Goal: Task Accomplishment & Management: Use online tool/utility

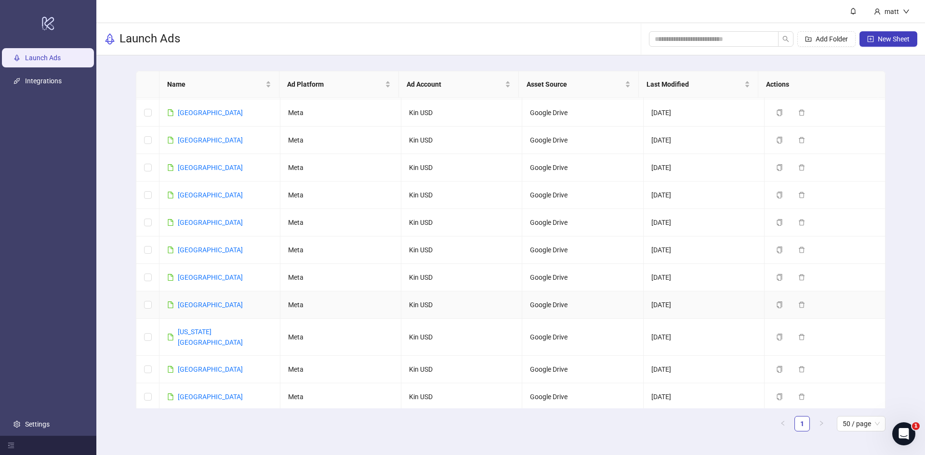
scroll to position [163, 0]
click at [186, 197] on link "[GEOGRAPHIC_DATA]" at bounding box center [210, 196] width 65 height 8
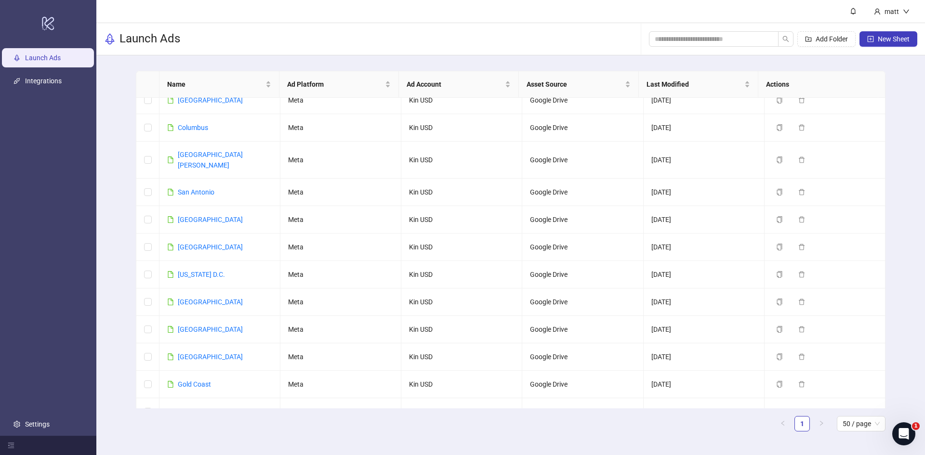
scroll to position [1035, 0]
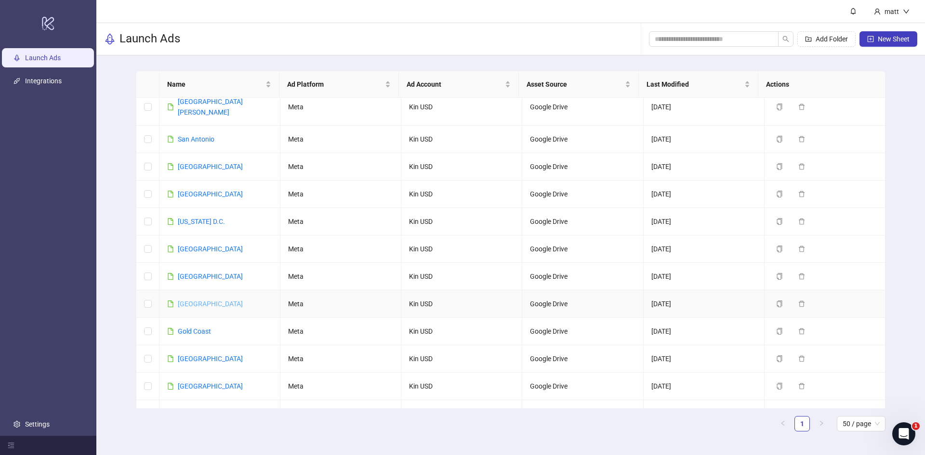
click at [193, 300] on link "[GEOGRAPHIC_DATA]" at bounding box center [210, 304] width 65 height 8
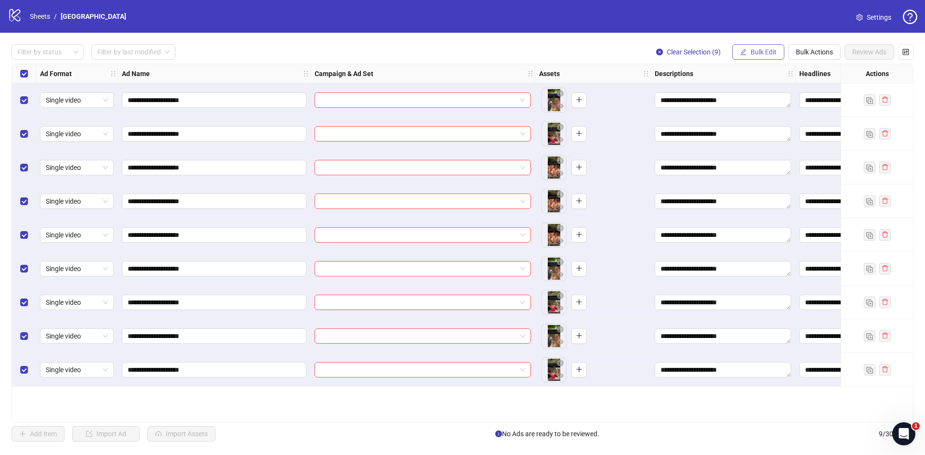
click at [755, 54] on span "Bulk Edit" at bounding box center [764, 52] width 26 height 8
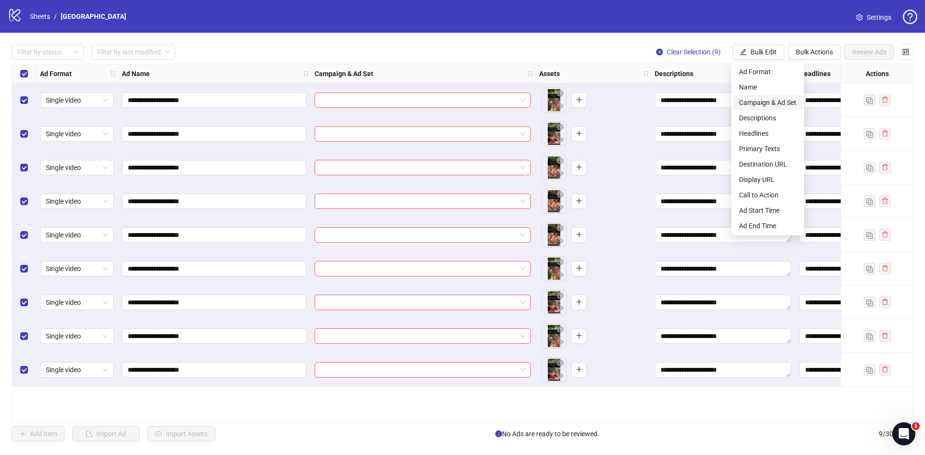
click at [766, 103] on span "Campaign & Ad Set" at bounding box center [767, 102] width 57 height 11
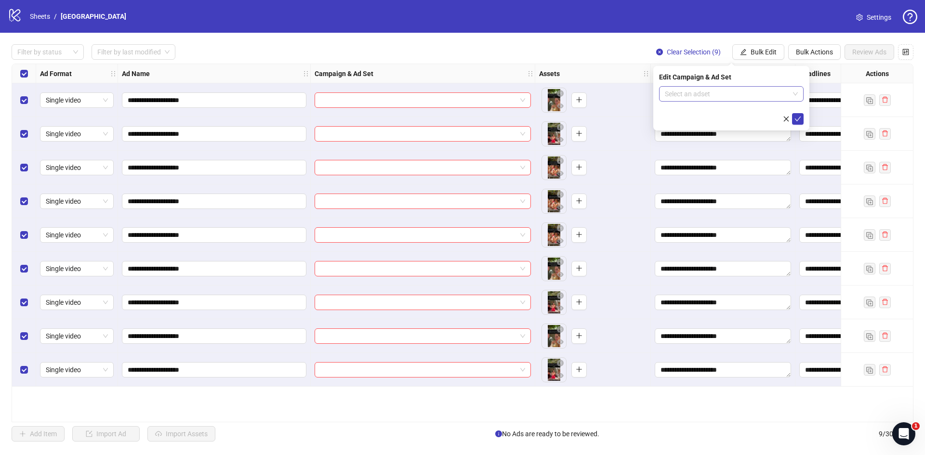
click at [705, 101] on div "Select an adset" at bounding box center [731, 93] width 145 height 15
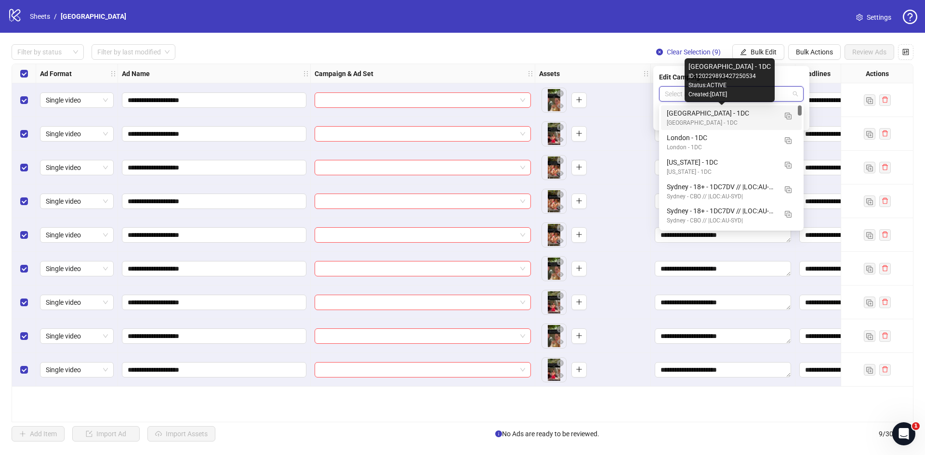
click at [697, 117] on div "[GEOGRAPHIC_DATA] - 1DC" at bounding box center [722, 113] width 110 height 11
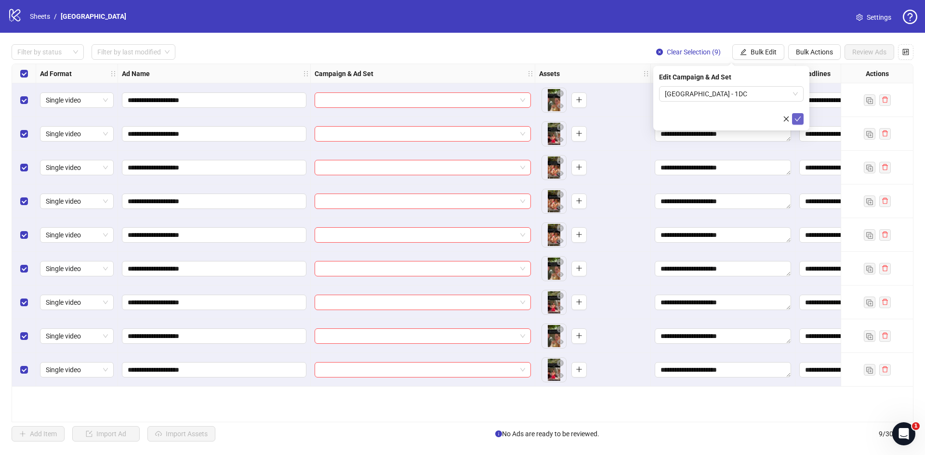
click at [798, 119] on icon "check" at bounding box center [797, 119] width 7 height 7
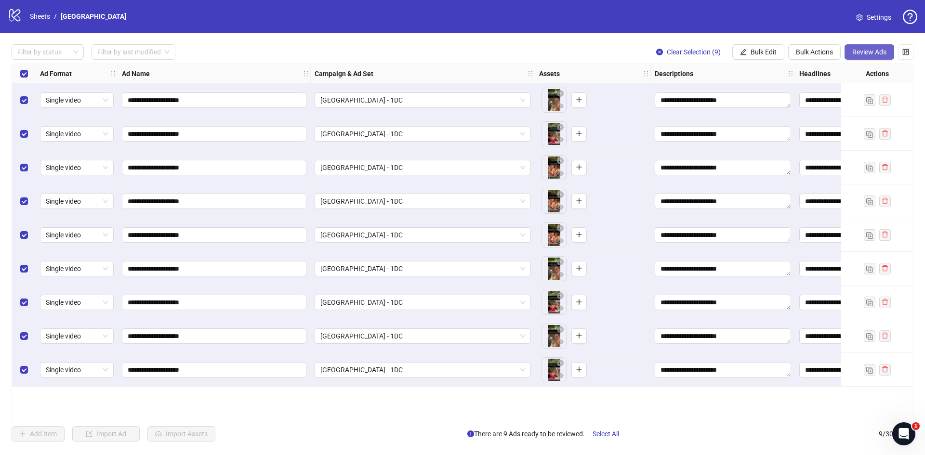
click at [862, 48] on button "Review Ads" at bounding box center [870, 51] width 50 height 15
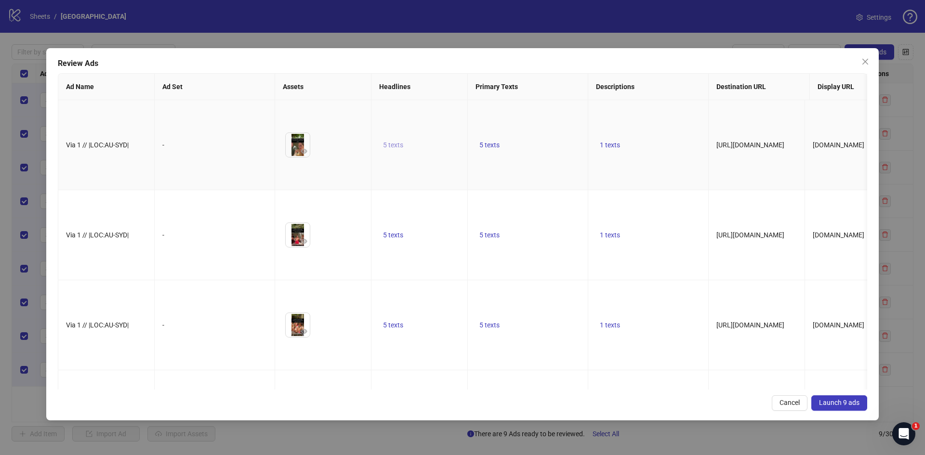
click at [401, 141] on span "5 texts" at bounding box center [393, 145] width 20 height 8
click at [539, 133] on button "button" at bounding box center [543, 131] width 15 height 15
click at [543, 132] on icon "caret-right" at bounding box center [543, 134] width 3 height 5
click at [543, 131] on icon "caret-right" at bounding box center [543, 132] width 3 height 5
click at [542, 130] on icon "caret-right" at bounding box center [543, 132] width 7 height 7
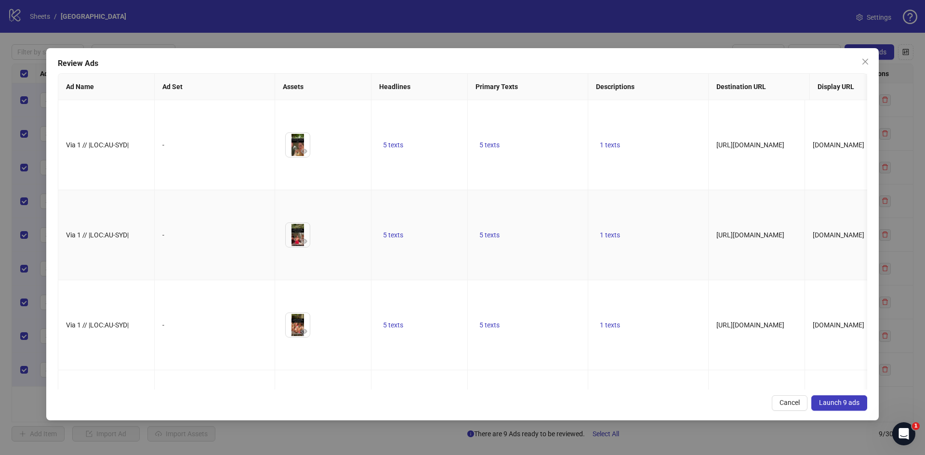
click at [506, 219] on td "5 texts" at bounding box center [528, 235] width 120 height 90
click at [486, 141] on span "5 texts" at bounding box center [489, 145] width 20 height 8
click at [637, 130] on icon "caret-right" at bounding box center [639, 132] width 7 height 7
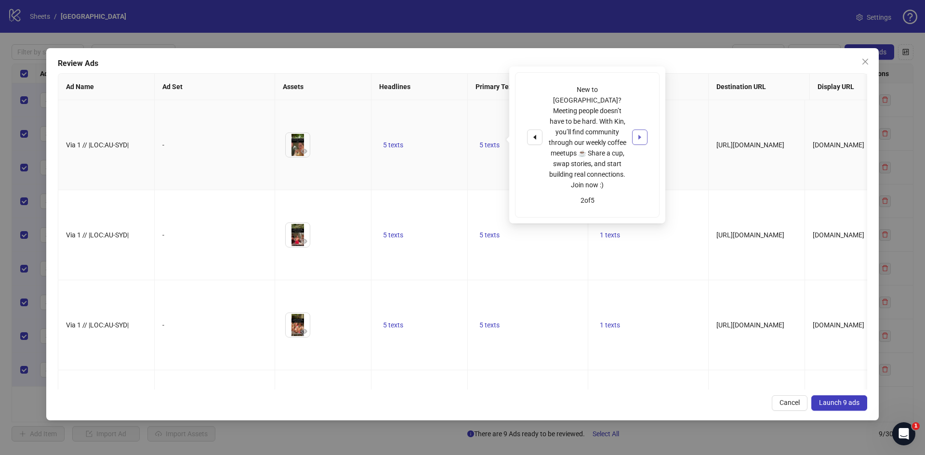
click at [637, 134] on icon "caret-right" at bounding box center [639, 137] width 7 height 7
click at [637, 130] on icon "caret-right" at bounding box center [639, 132] width 7 height 7
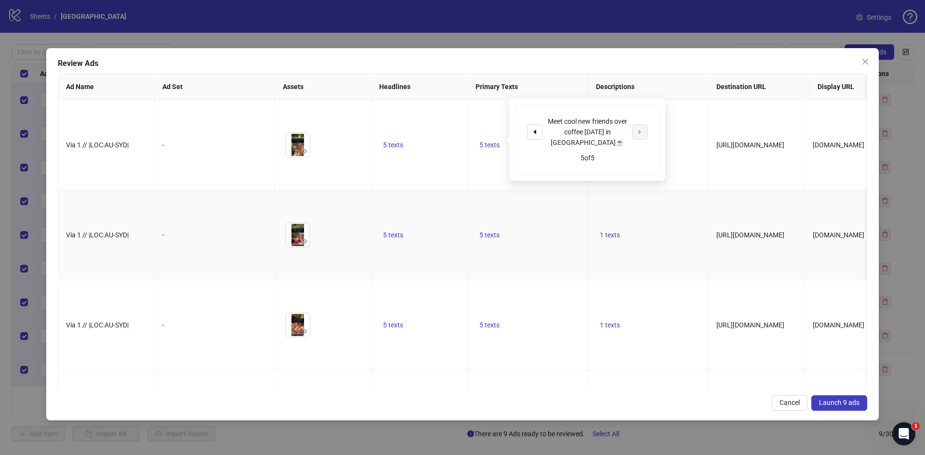
click at [674, 190] on td "1 texts" at bounding box center [648, 235] width 120 height 90
click at [610, 141] on span "1 texts" at bounding box center [610, 145] width 20 height 8
click at [738, 192] on td "[URL][DOMAIN_NAME]" at bounding box center [757, 235] width 96 height 90
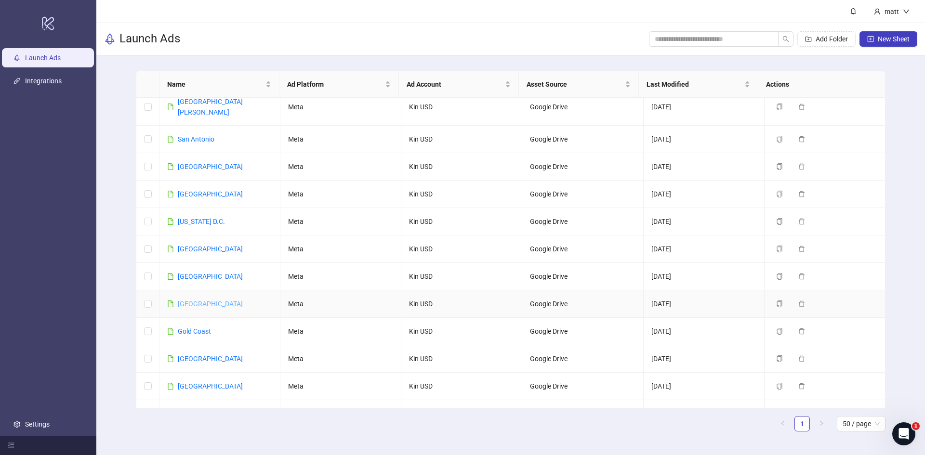
click at [194, 300] on link "[GEOGRAPHIC_DATA]" at bounding box center [210, 304] width 65 height 8
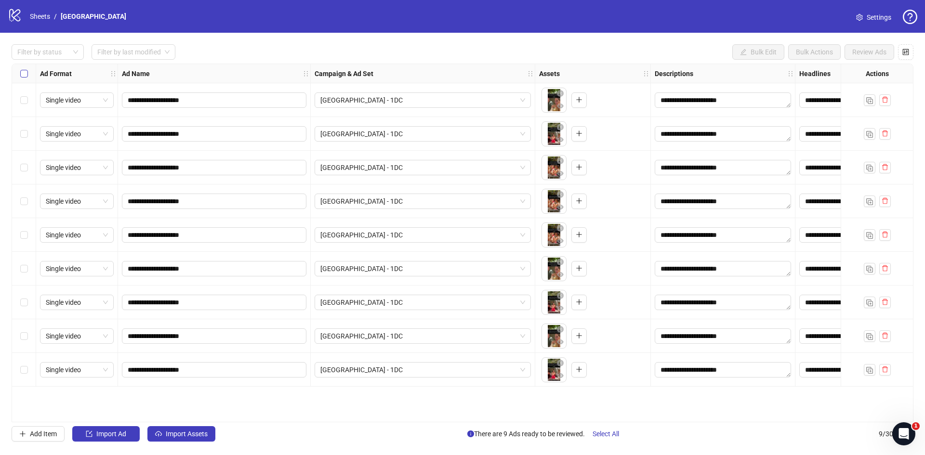
click at [25, 69] on label "Select all rows" at bounding box center [24, 73] width 8 height 11
click at [596, 43] on div "**********" at bounding box center [462, 243] width 925 height 421
click at [608, 432] on span "Select All" at bounding box center [606, 434] width 26 height 8
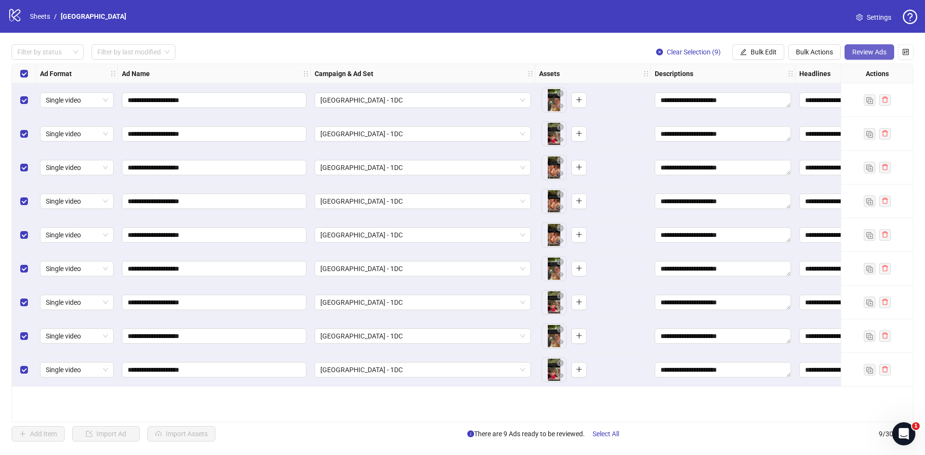
click at [860, 50] on span "Review Ads" at bounding box center [869, 52] width 34 height 8
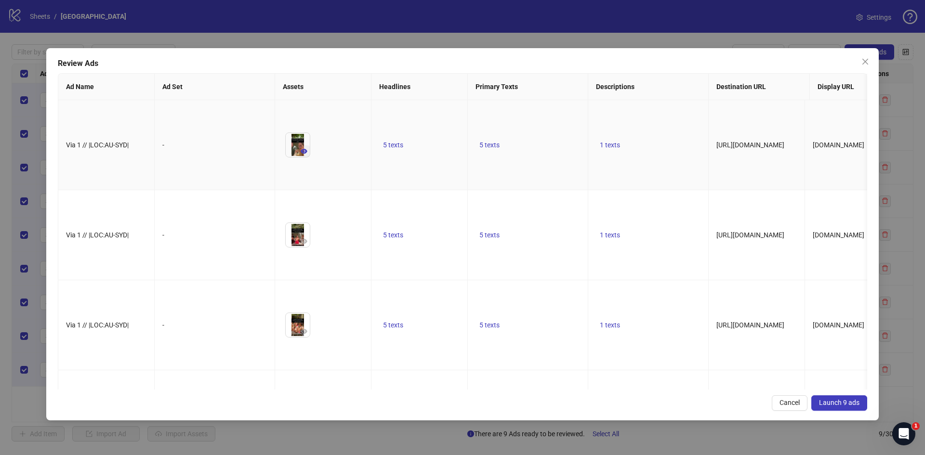
click at [305, 149] on icon "eye" at bounding box center [304, 151] width 7 height 5
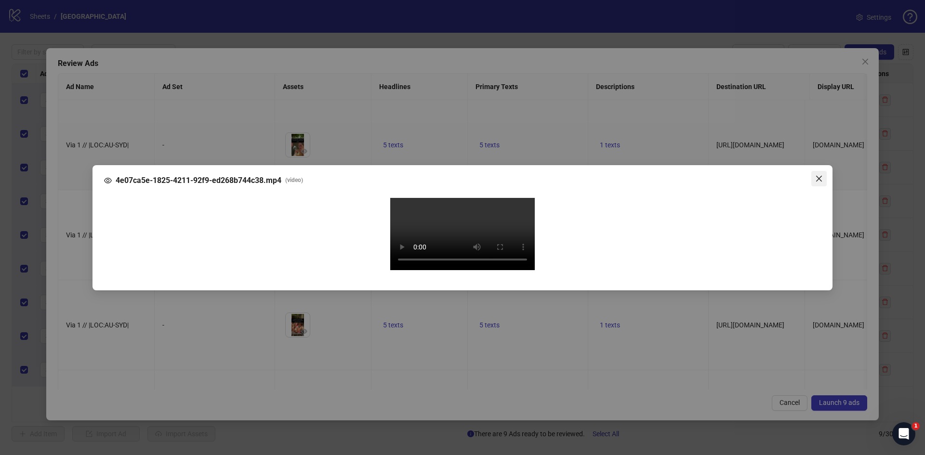
click at [819, 175] on icon "close" at bounding box center [819, 179] width 8 height 8
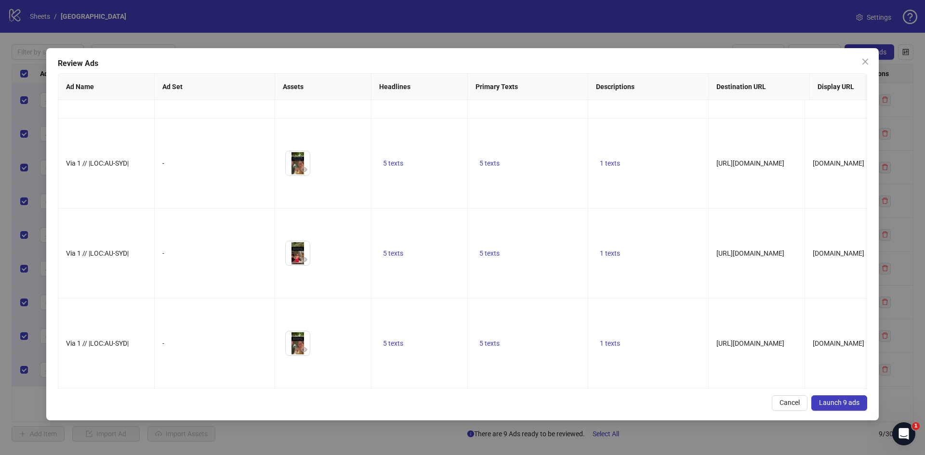
click at [849, 402] on span "Launch 9 ads" at bounding box center [839, 403] width 40 height 8
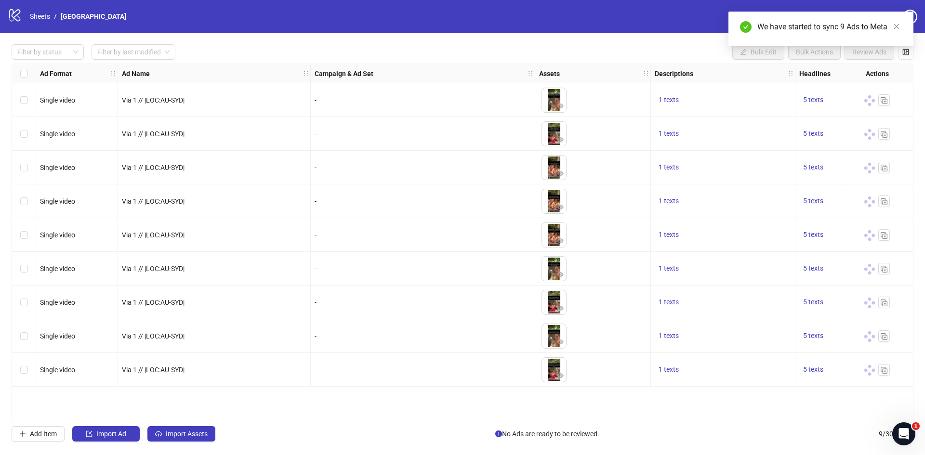
click at [451, 136] on div "-" at bounding box center [423, 134] width 216 height 11
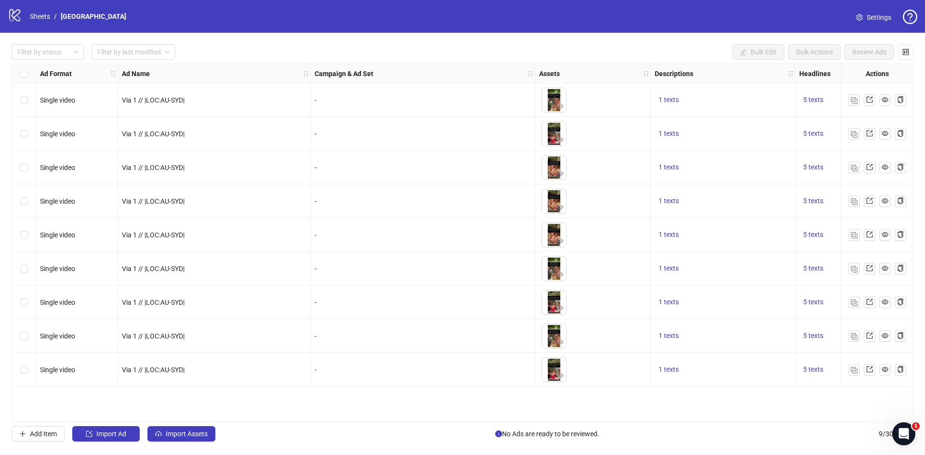
click at [463, 41] on div "Filter by status Filter by last modified Bulk Edit Bulk Actions Review Ads Ad F…" at bounding box center [462, 243] width 925 height 421
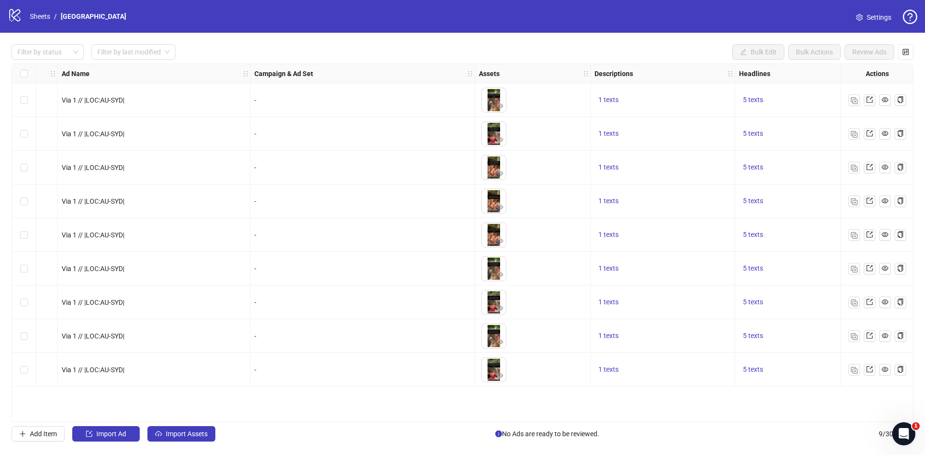
scroll to position [0, 86]
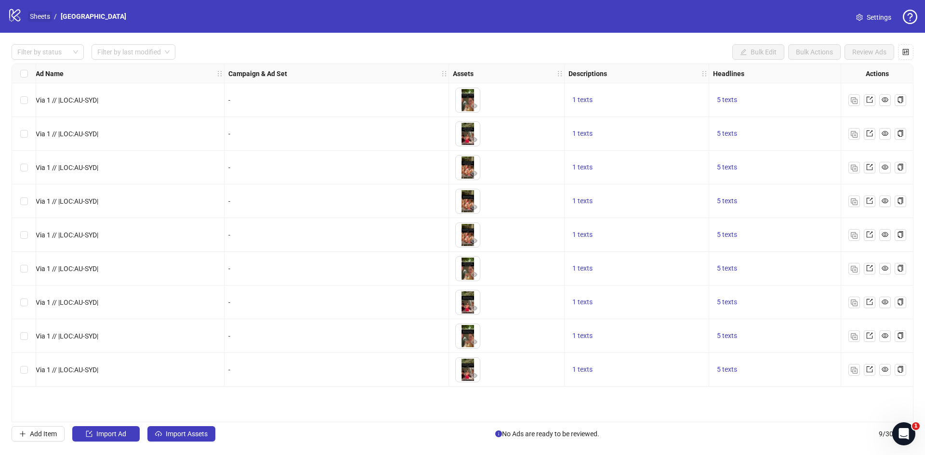
click at [42, 12] on link "Sheets" at bounding box center [40, 16] width 24 height 11
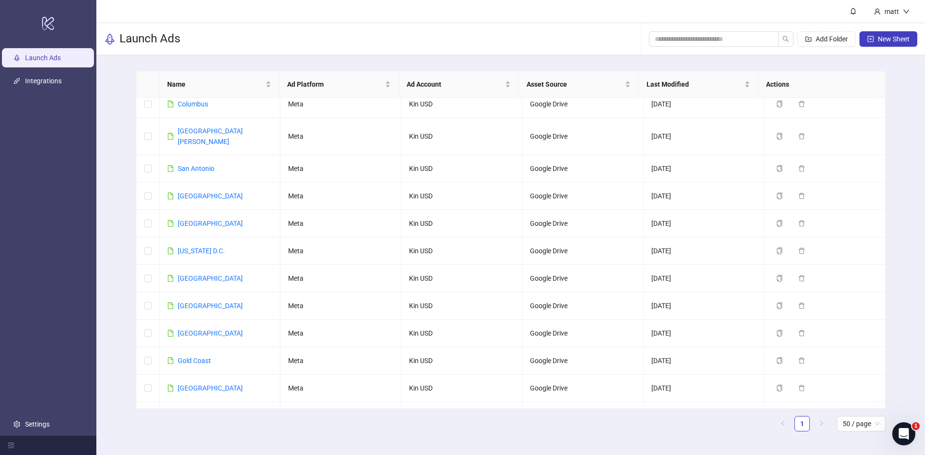
scroll to position [1035, 0]
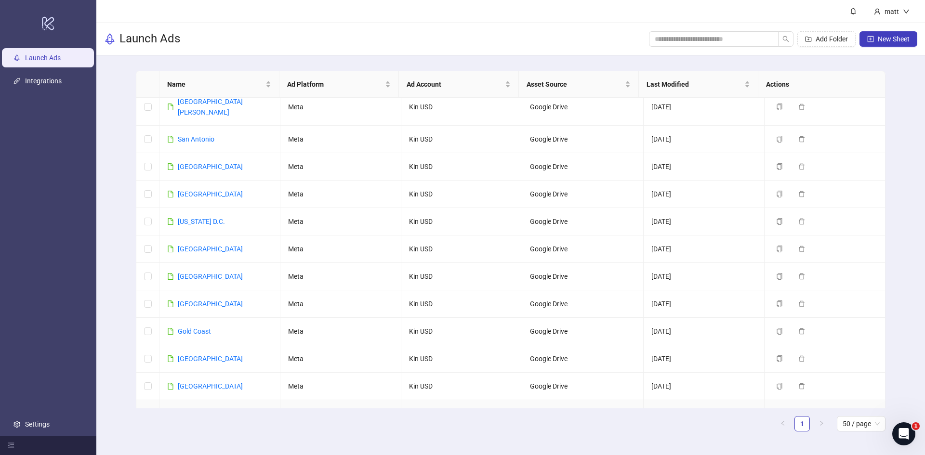
click at [191, 410] on link "[GEOGRAPHIC_DATA]" at bounding box center [210, 414] width 65 height 8
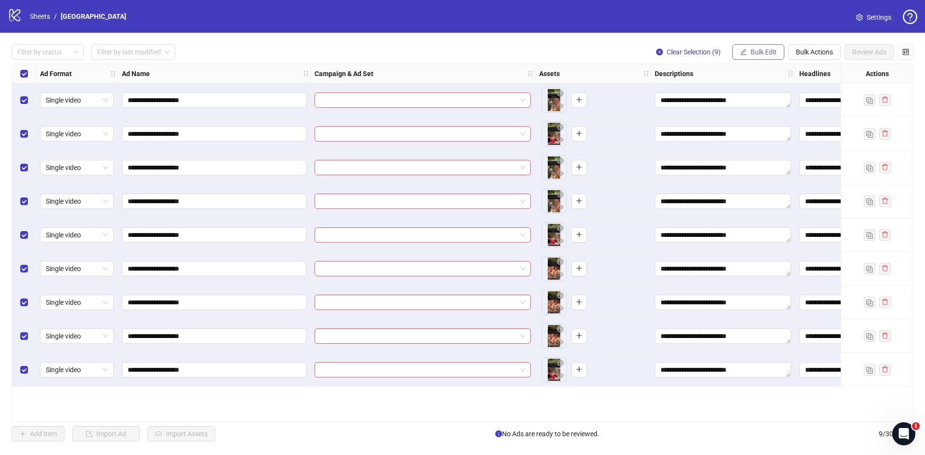
click at [769, 49] on span "Bulk Edit" at bounding box center [764, 52] width 26 height 8
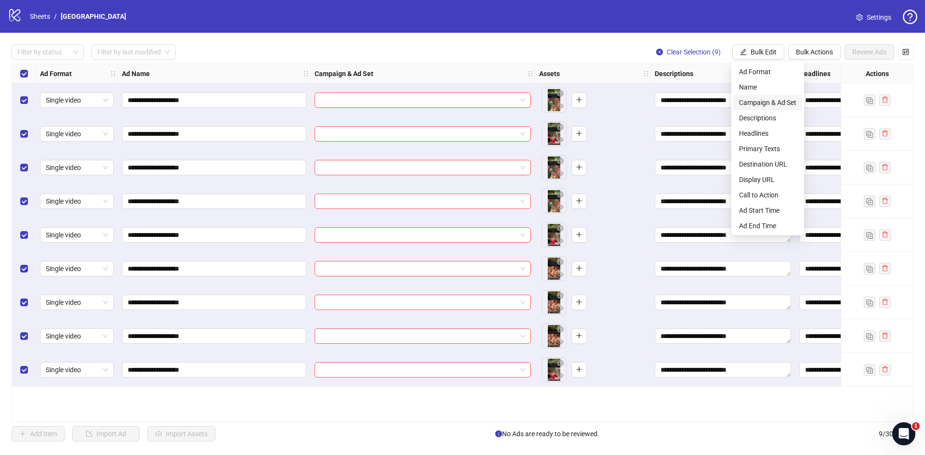
click at [771, 100] on span "Campaign & Ad Set" at bounding box center [767, 102] width 57 height 11
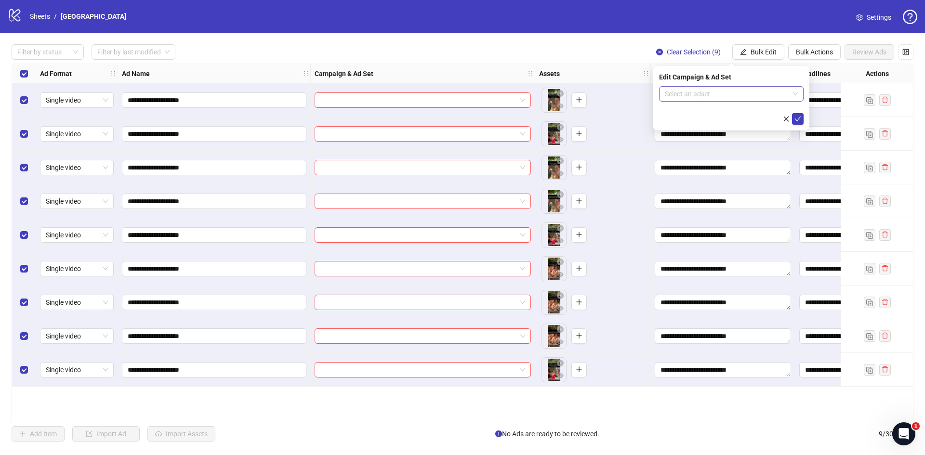
click at [706, 95] on input "search" at bounding box center [727, 94] width 124 height 14
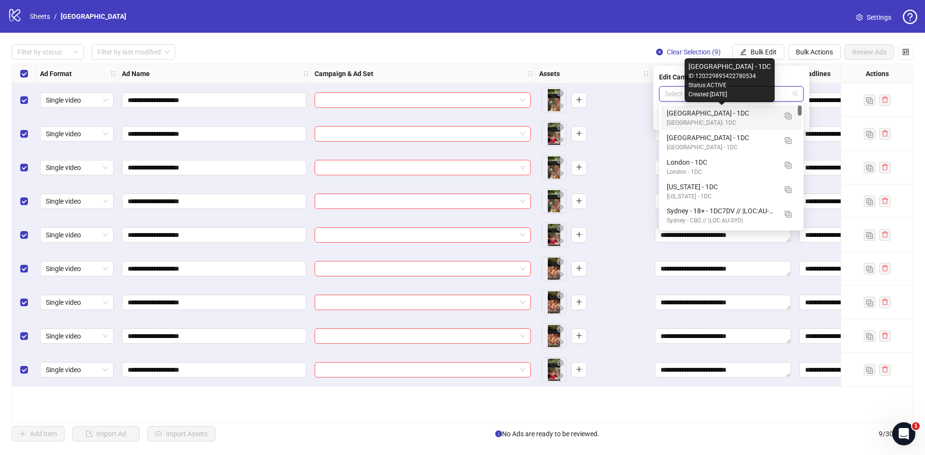
click at [712, 115] on div "[GEOGRAPHIC_DATA] - 1DC" at bounding box center [722, 113] width 110 height 11
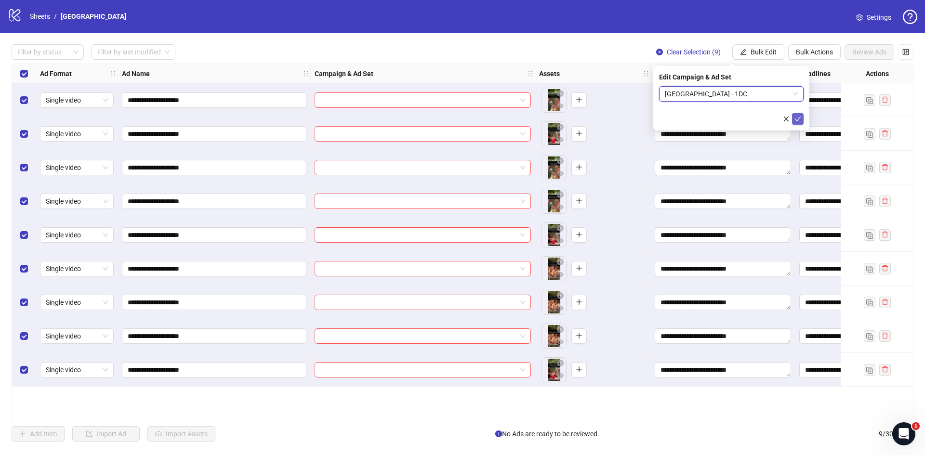
click at [798, 119] on icon "check" at bounding box center [798, 119] width 6 height 5
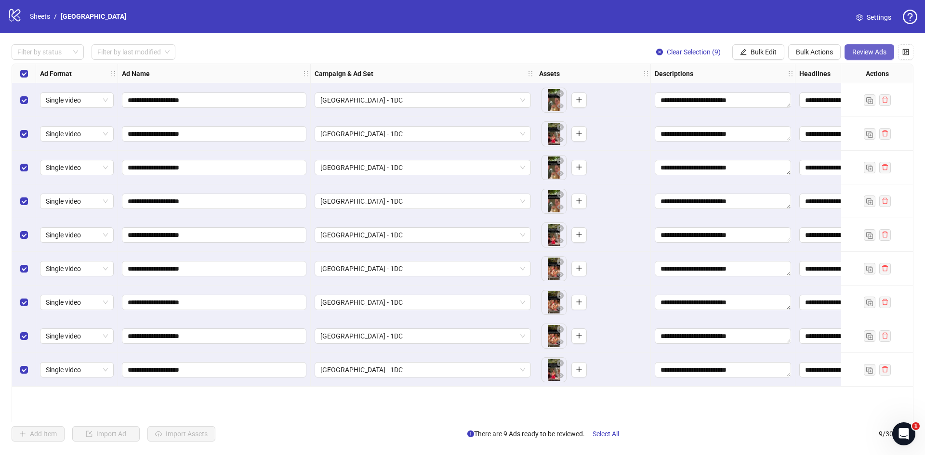
click at [851, 51] on button "Review Ads" at bounding box center [870, 51] width 50 height 15
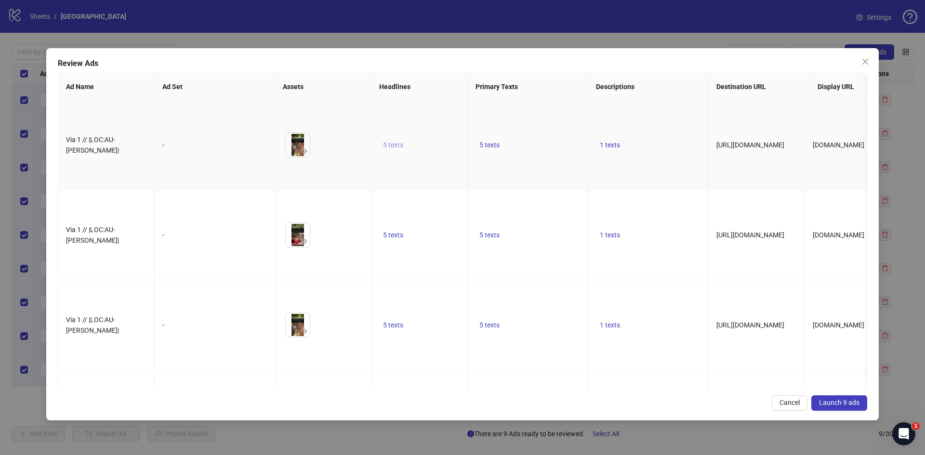
click at [396, 141] on span "5 texts" at bounding box center [393, 145] width 20 height 8
click at [545, 131] on icon "caret-right" at bounding box center [543, 132] width 7 height 7
click at [545, 132] on icon "caret-right" at bounding box center [543, 135] width 7 height 7
click at [545, 131] on icon "caret-right" at bounding box center [543, 132] width 7 height 7
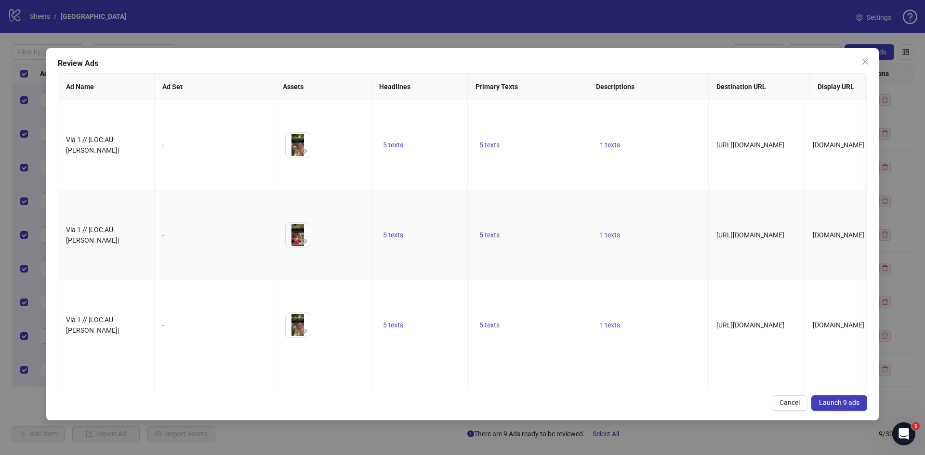
click at [587, 213] on td "5 texts" at bounding box center [528, 235] width 120 height 90
click at [490, 141] on span "5 texts" at bounding box center [489, 145] width 20 height 8
click at [641, 132] on icon "caret-right" at bounding box center [639, 132] width 7 height 7
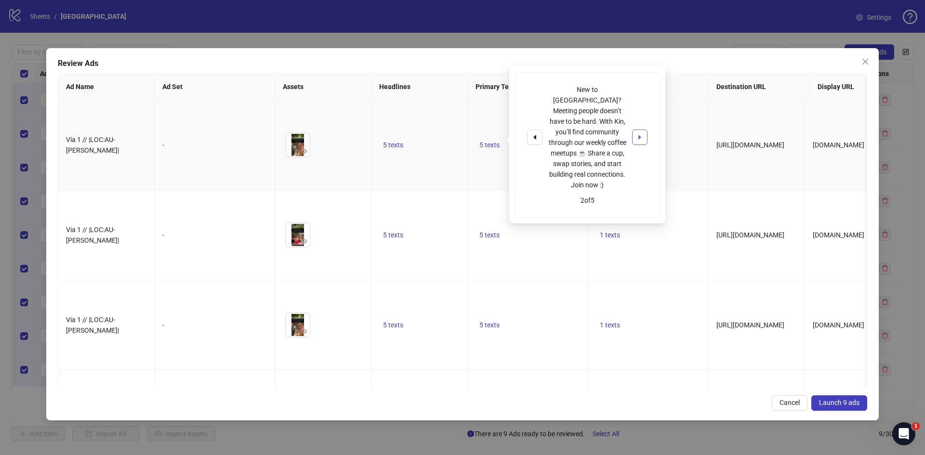
click at [641, 134] on icon "caret-right" at bounding box center [639, 137] width 7 height 7
click at [641, 132] on icon "caret-right" at bounding box center [639, 132] width 7 height 7
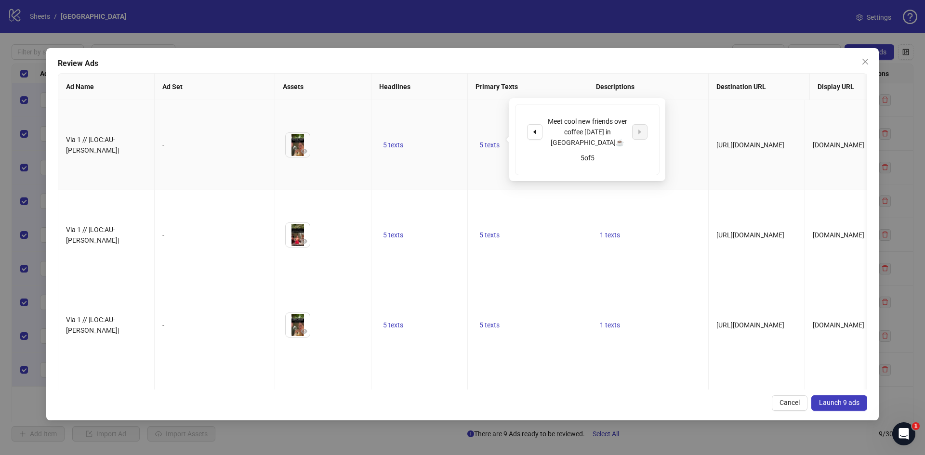
click at [687, 145] on td "1 texts" at bounding box center [648, 145] width 120 height 90
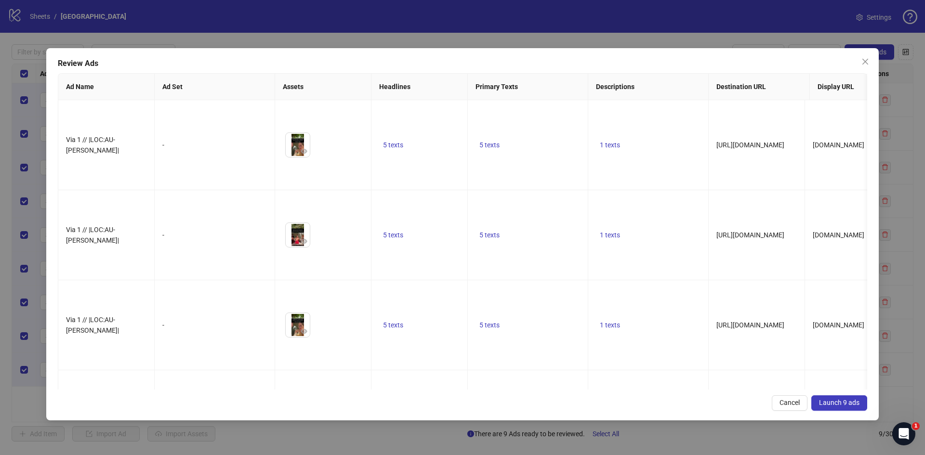
click at [851, 407] on span "Launch 9 ads" at bounding box center [839, 403] width 40 height 8
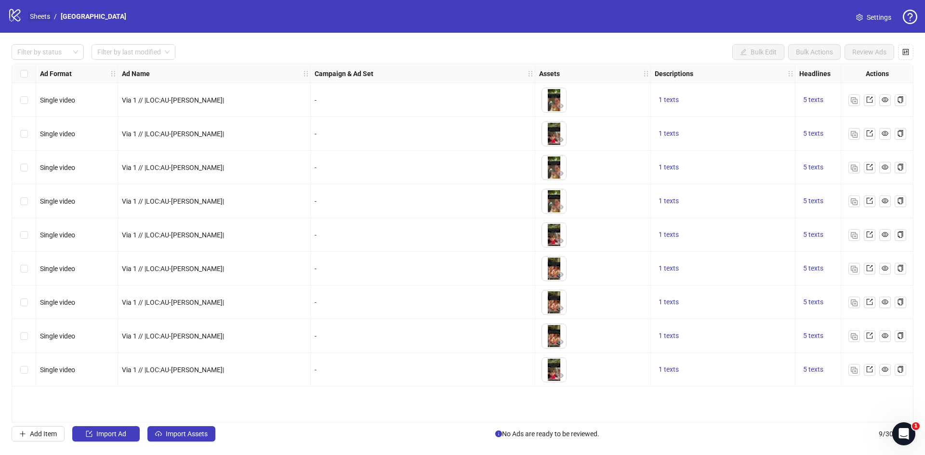
click at [37, 15] on link "Sheets" at bounding box center [40, 16] width 24 height 11
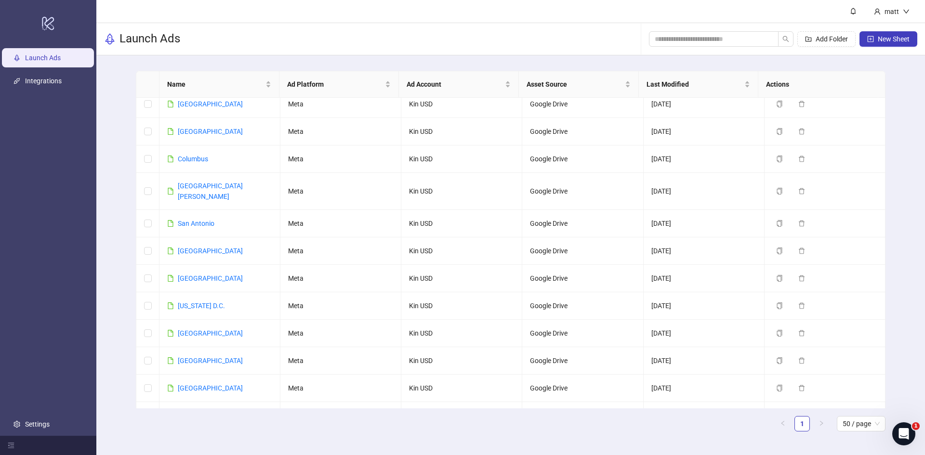
scroll to position [1035, 0]
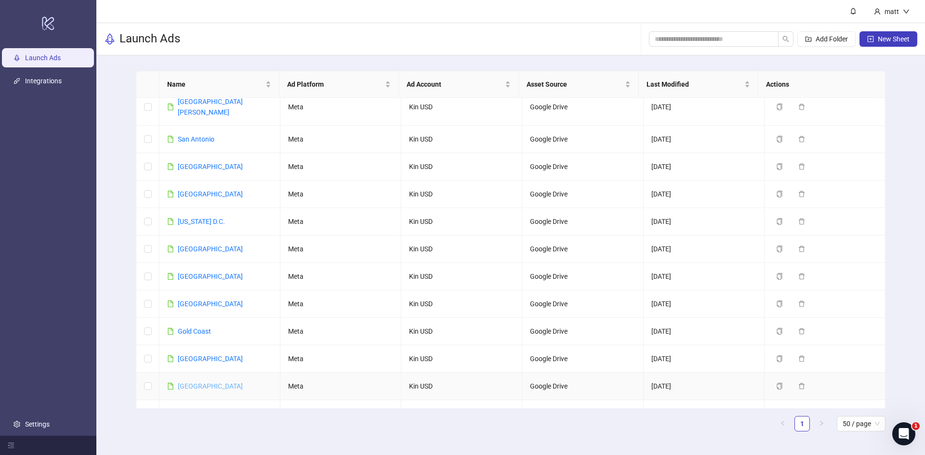
click at [185, 383] on link "[GEOGRAPHIC_DATA]" at bounding box center [210, 387] width 65 height 8
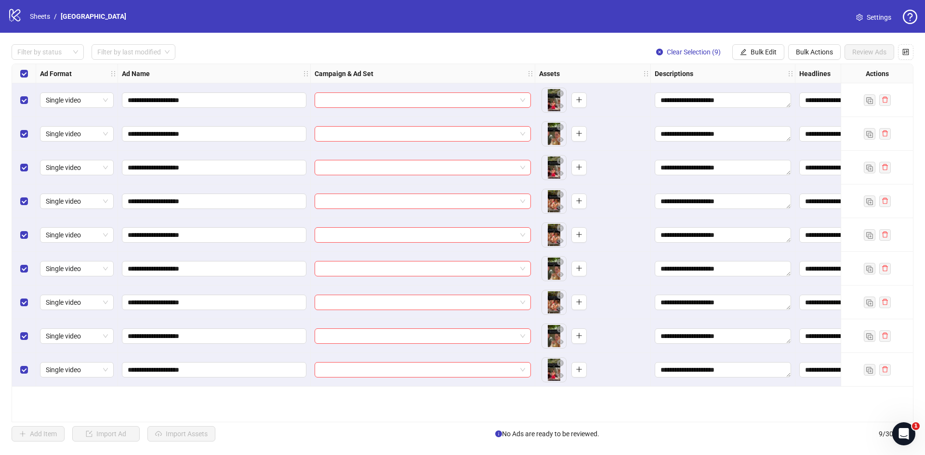
click at [756, 43] on div "**********" at bounding box center [462, 243] width 925 height 421
click at [754, 47] on button "Bulk Edit" at bounding box center [758, 51] width 52 height 15
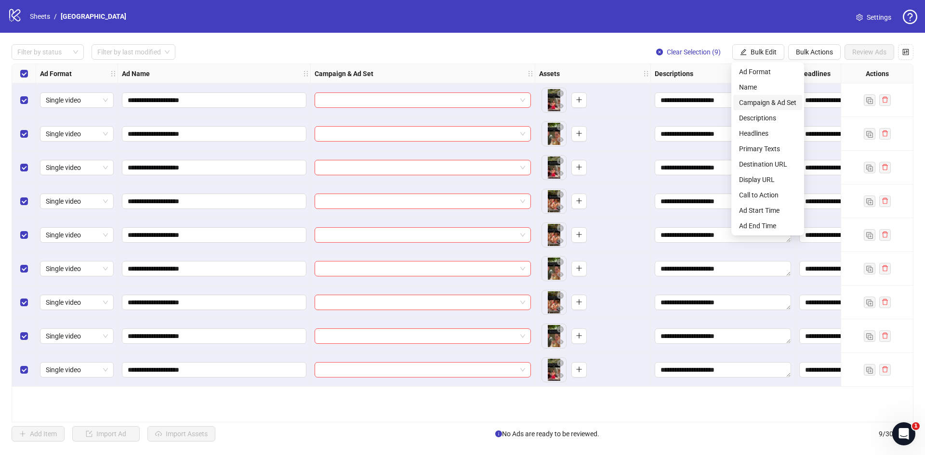
click at [760, 99] on span "Campaign & Ad Set" at bounding box center [767, 102] width 57 height 11
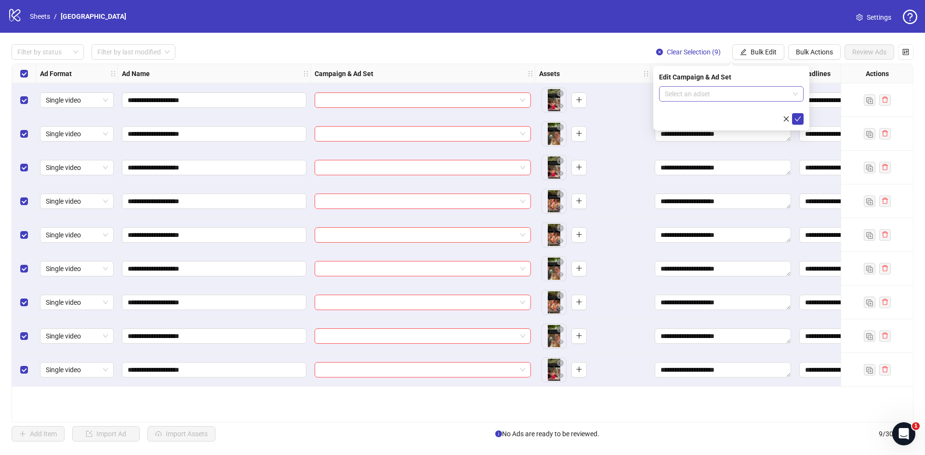
click at [723, 93] on input "search" at bounding box center [727, 94] width 124 height 14
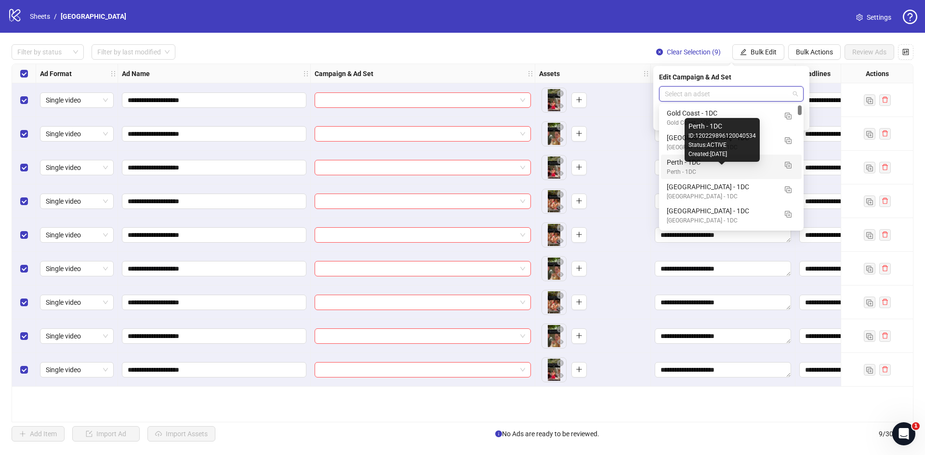
click at [695, 168] on div "Perth - 1DC" at bounding box center [722, 172] width 110 height 9
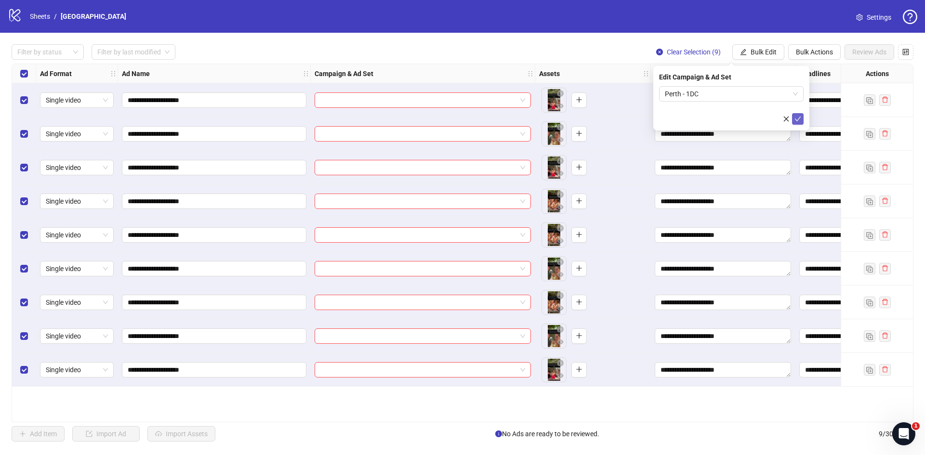
click at [799, 120] on icon "check" at bounding box center [797, 119] width 7 height 7
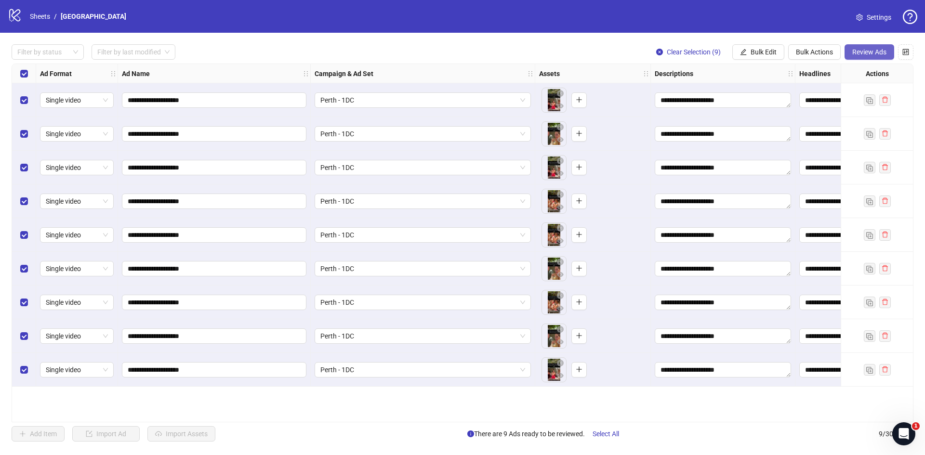
click at [866, 51] on span "Review Ads" at bounding box center [869, 52] width 34 height 8
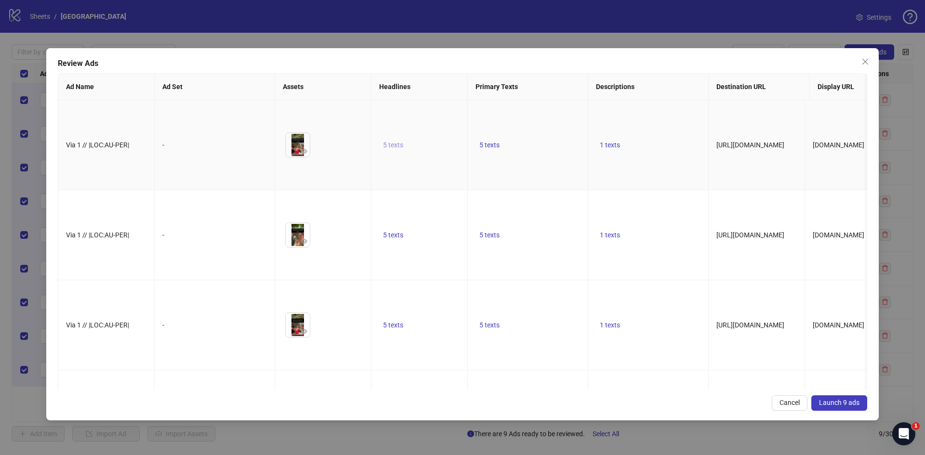
click at [395, 143] on span "5 texts" at bounding box center [393, 145] width 20 height 8
click at [540, 131] on button "button" at bounding box center [543, 131] width 15 height 15
click at [542, 132] on icon "caret-right" at bounding box center [543, 135] width 7 height 7
click at [542, 132] on icon "caret-right" at bounding box center [543, 132] width 7 height 7
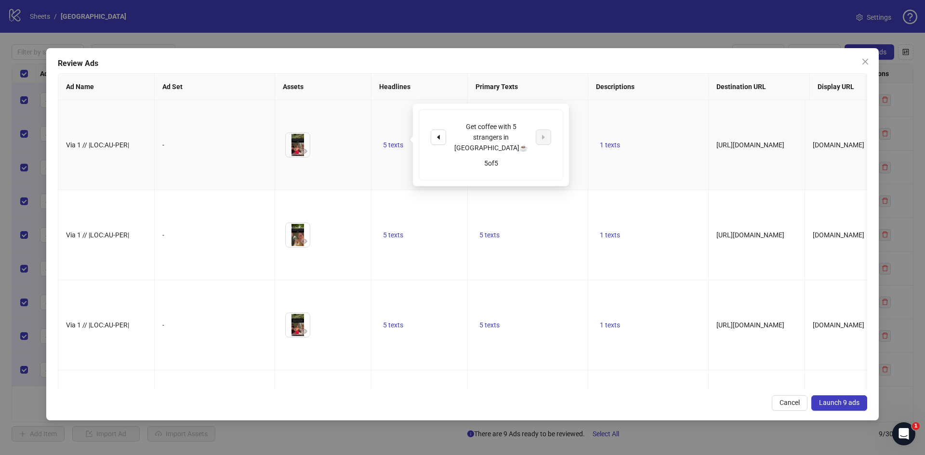
click at [581, 142] on td "5 texts" at bounding box center [528, 145] width 120 height 90
click at [489, 141] on span "5 texts" at bounding box center [489, 145] width 20 height 8
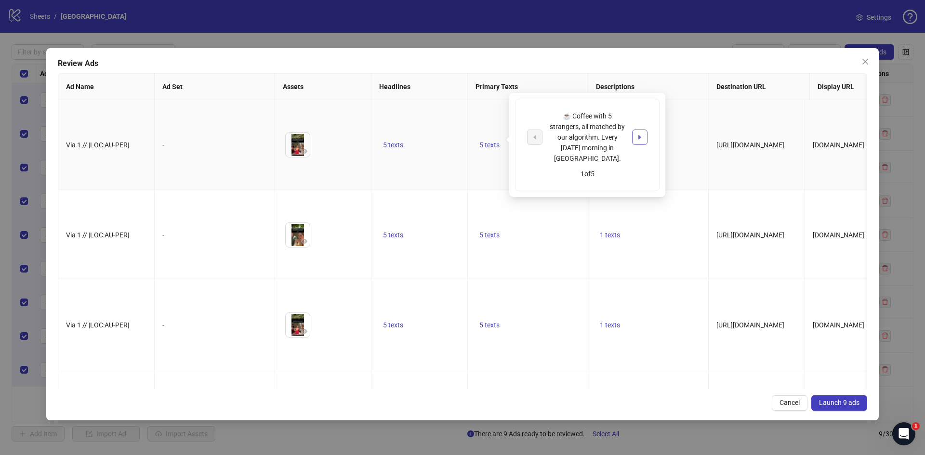
click at [644, 130] on button "button" at bounding box center [639, 137] width 15 height 15
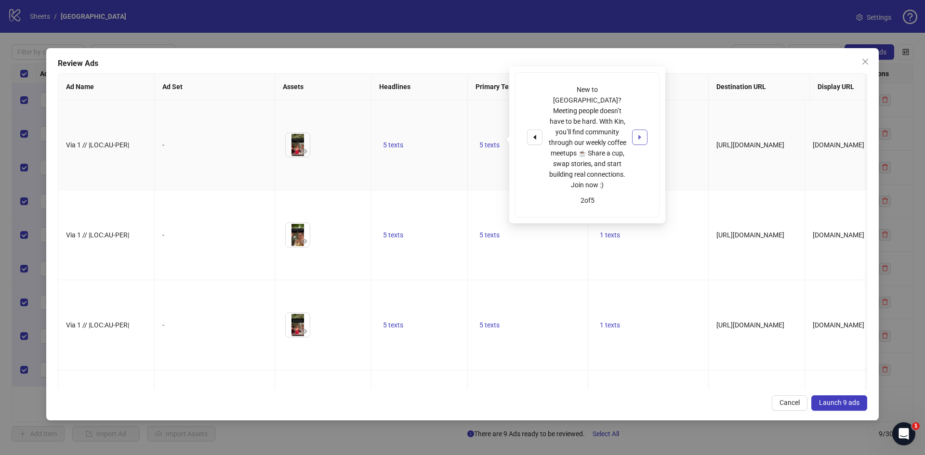
click at [644, 130] on button "button" at bounding box center [639, 137] width 15 height 15
click at [644, 130] on button "button" at bounding box center [639, 126] width 15 height 15
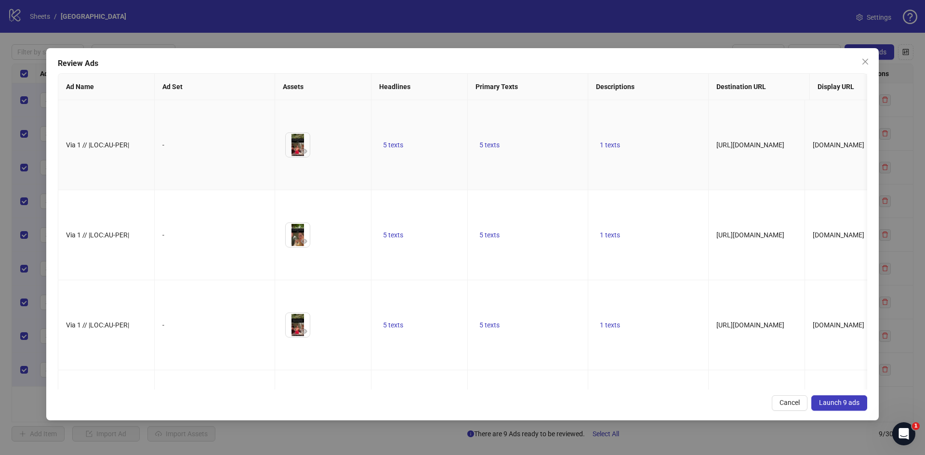
click at [671, 141] on td "1 texts" at bounding box center [648, 145] width 120 height 90
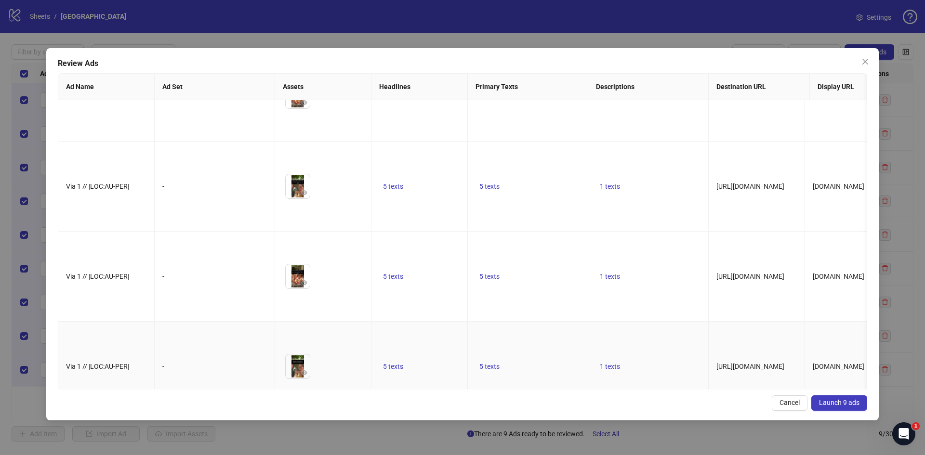
scroll to position [433, 0]
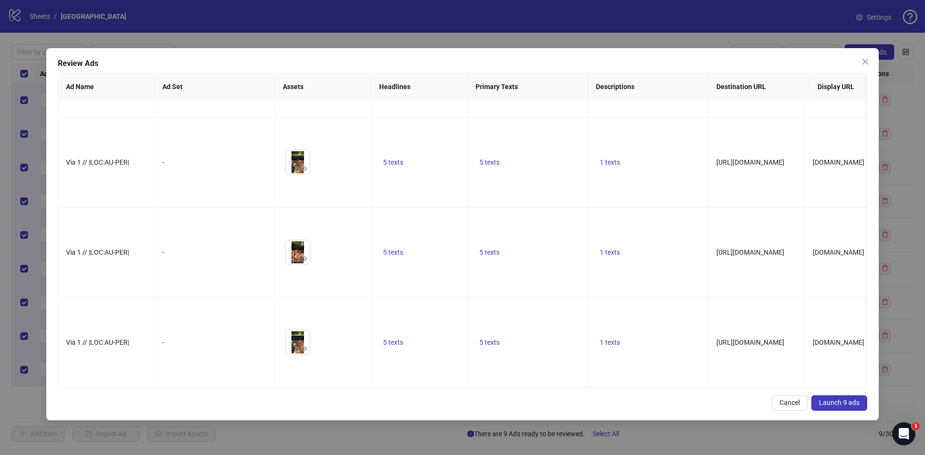
click at [827, 400] on span "Launch 9 ads" at bounding box center [839, 403] width 40 height 8
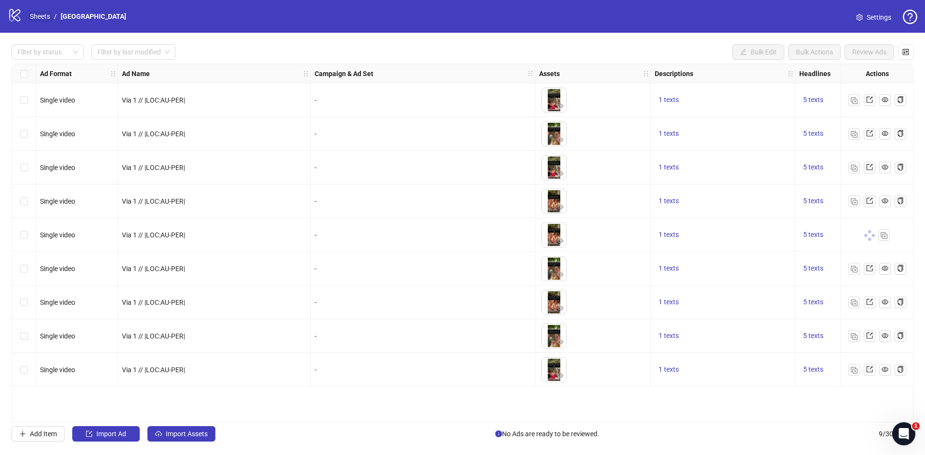
click at [43, 14] on link "Sheets" at bounding box center [40, 16] width 24 height 11
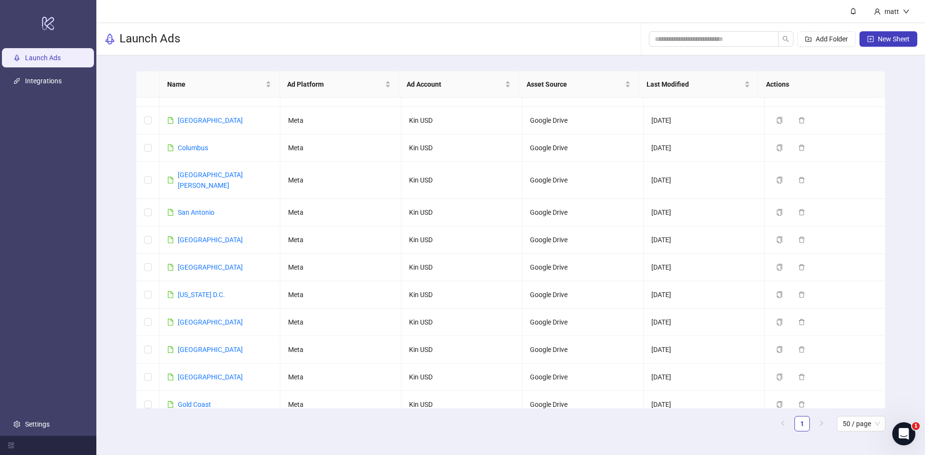
scroll to position [1035, 0]
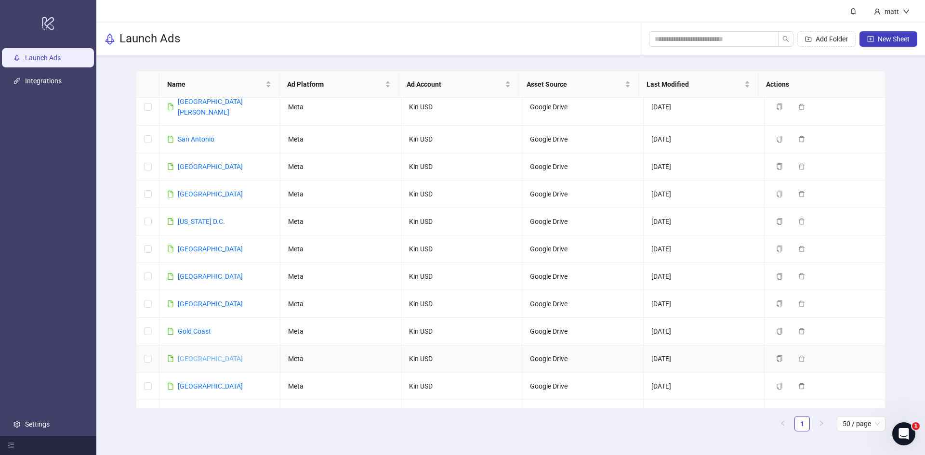
click at [190, 355] on link "[GEOGRAPHIC_DATA]" at bounding box center [210, 359] width 65 height 8
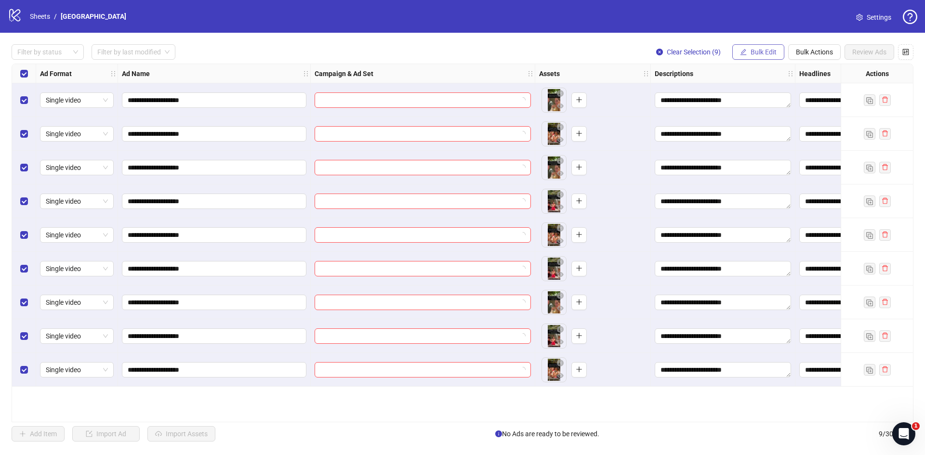
click at [758, 52] on span "Bulk Edit" at bounding box center [764, 52] width 26 height 8
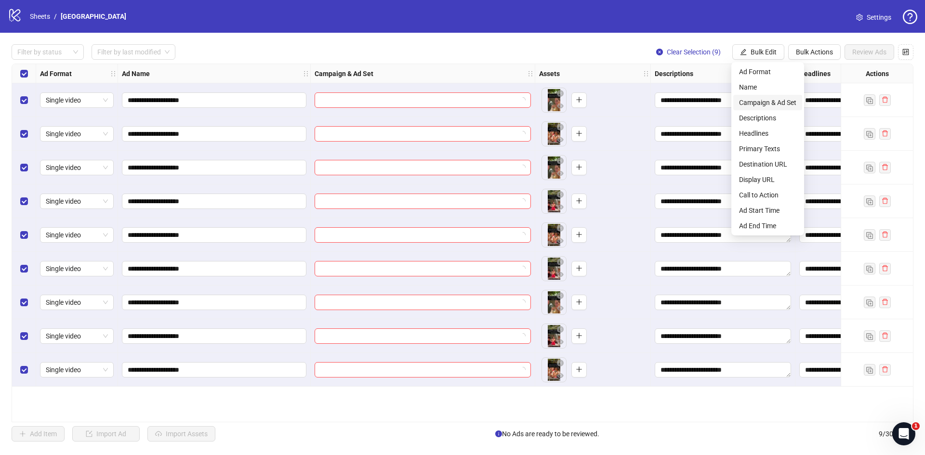
click at [759, 95] on li "Campaign & Ad Set" at bounding box center [767, 102] width 69 height 15
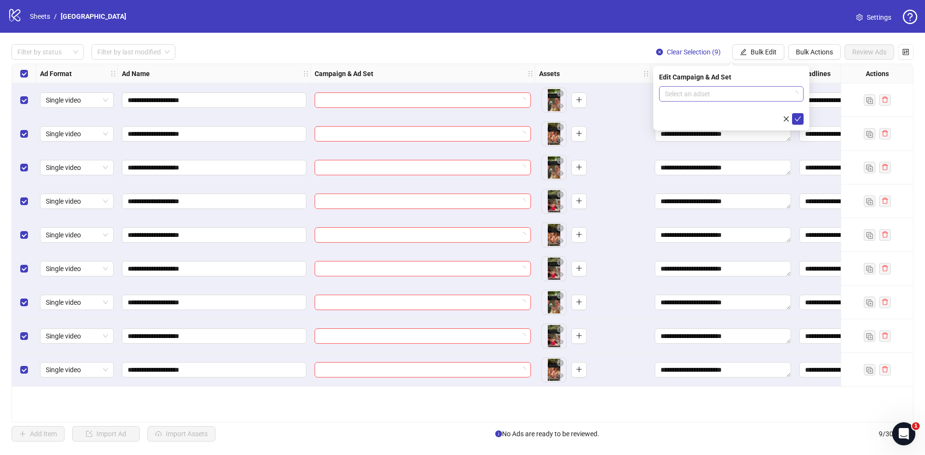
click at [744, 90] on input "search" at bounding box center [727, 94] width 124 height 14
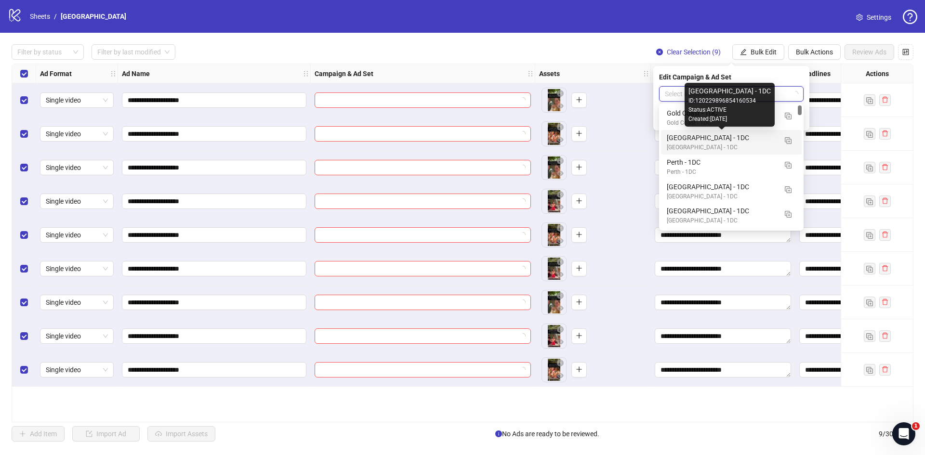
click at [705, 141] on div "[GEOGRAPHIC_DATA] - 1DC" at bounding box center [722, 137] width 110 height 11
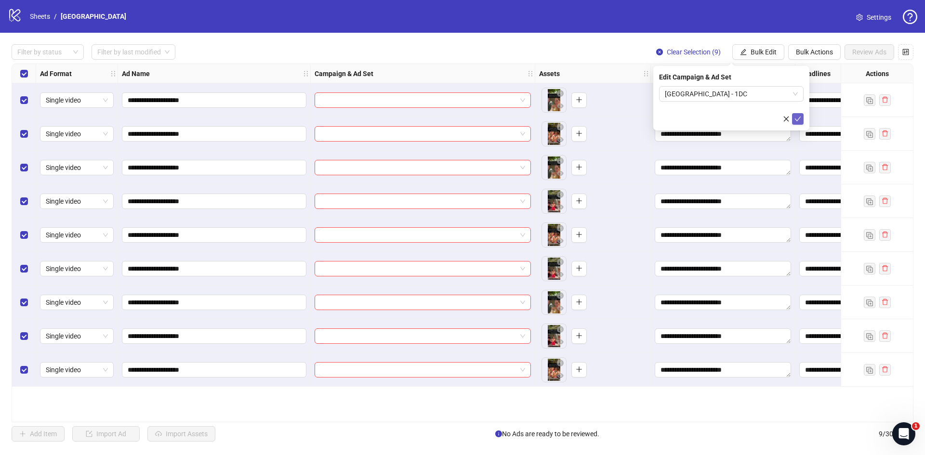
click at [800, 119] on icon "check" at bounding box center [797, 119] width 7 height 7
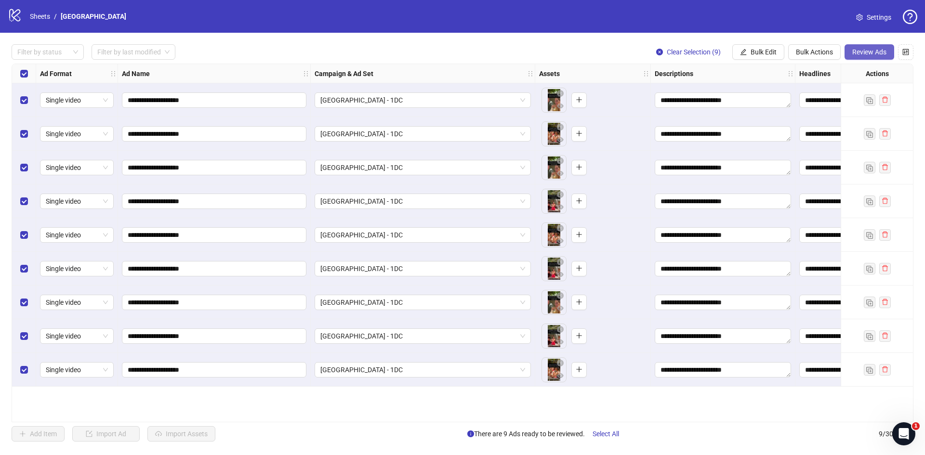
click at [869, 50] on span "Review Ads" at bounding box center [869, 52] width 34 height 8
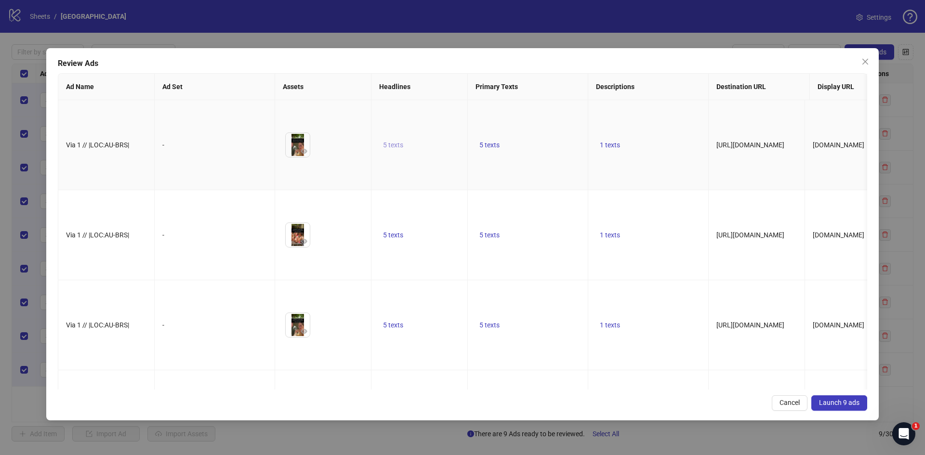
click at [394, 141] on span "5 texts" at bounding box center [393, 145] width 20 height 8
click at [543, 135] on span "button" at bounding box center [543, 132] width 7 height 8
click at [543, 134] on icon "caret-right" at bounding box center [543, 135] width 7 height 7
click at [543, 134] on icon "caret-right" at bounding box center [543, 132] width 7 height 7
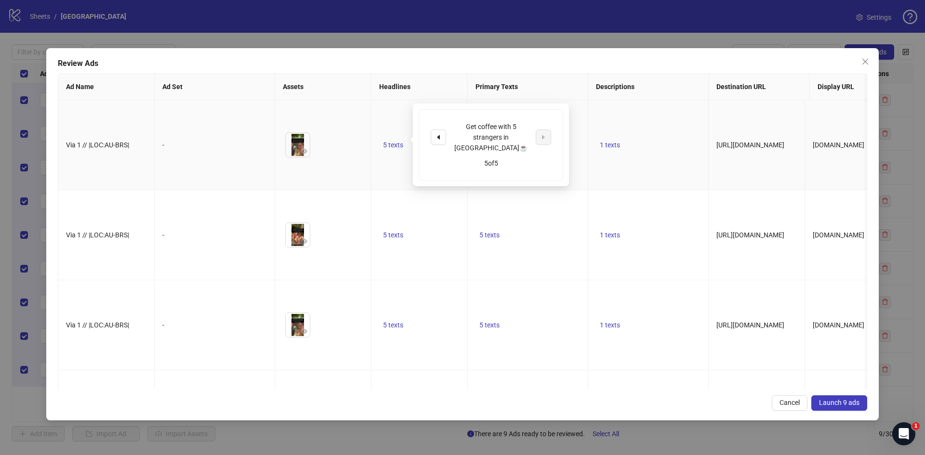
click at [576, 118] on td "5 texts" at bounding box center [528, 145] width 120 height 90
click at [489, 141] on span "5 texts" at bounding box center [489, 145] width 20 height 8
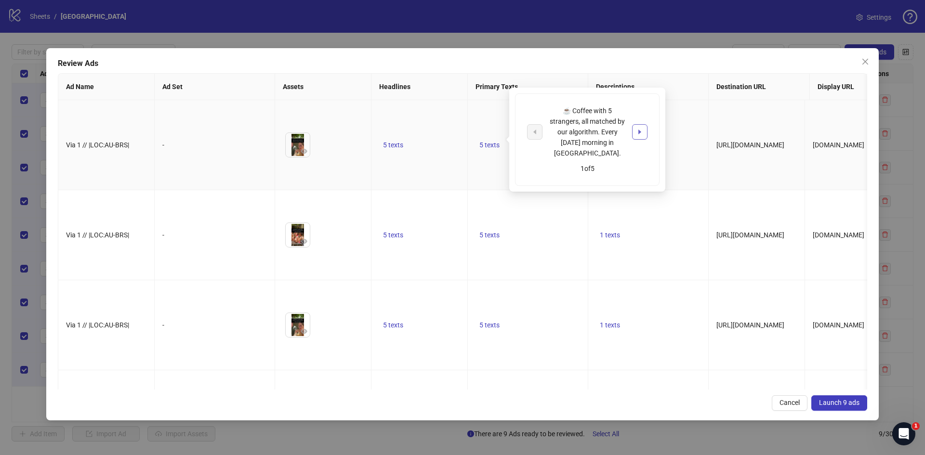
click at [643, 130] on button "button" at bounding box center [639, 131] width 15 height 15
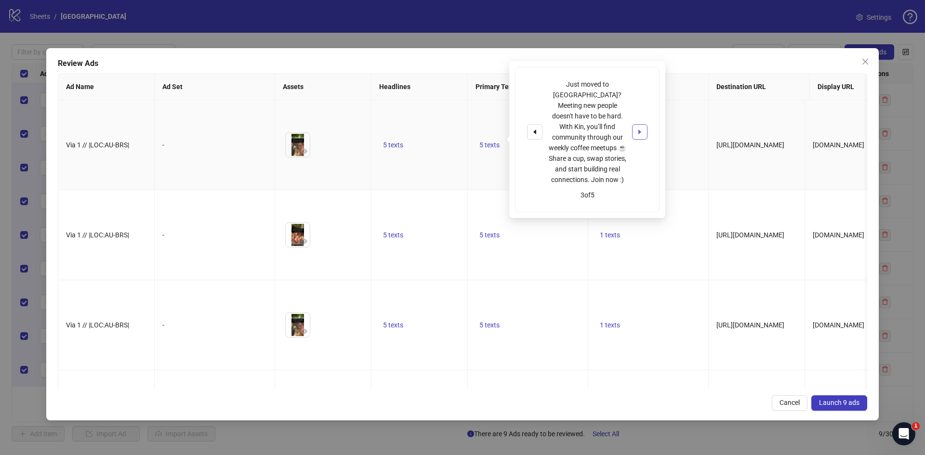
click at [643, 130] on button "button" at bounding box center [639, 131] width 15 height 15
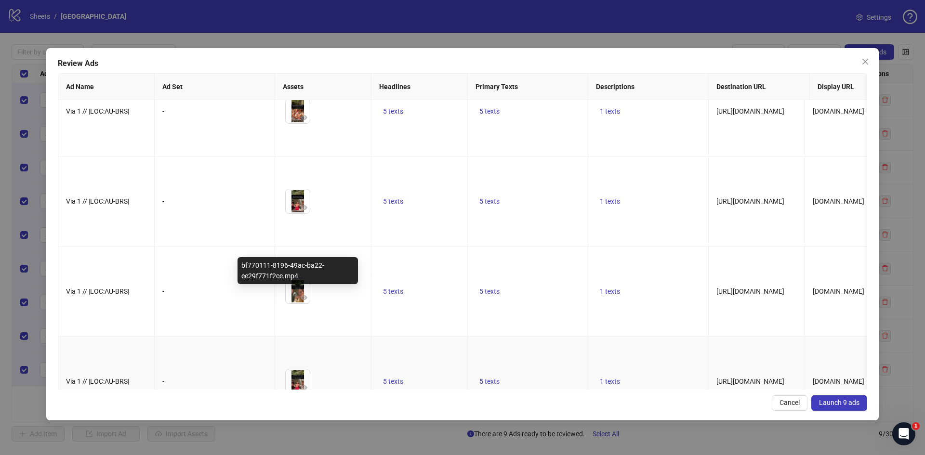
scroll to position [433, 0]
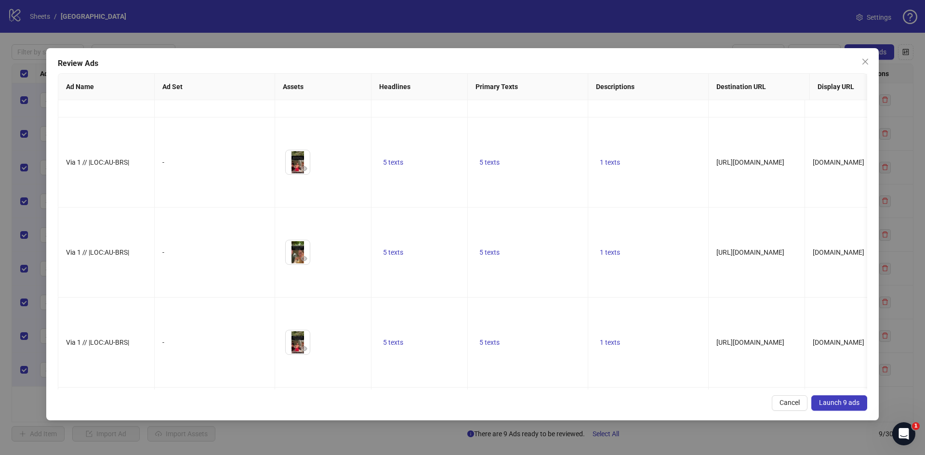
click at [842, 404] on span "Launch 9 ads" at bounding box center [839, 403] width 40 height 8
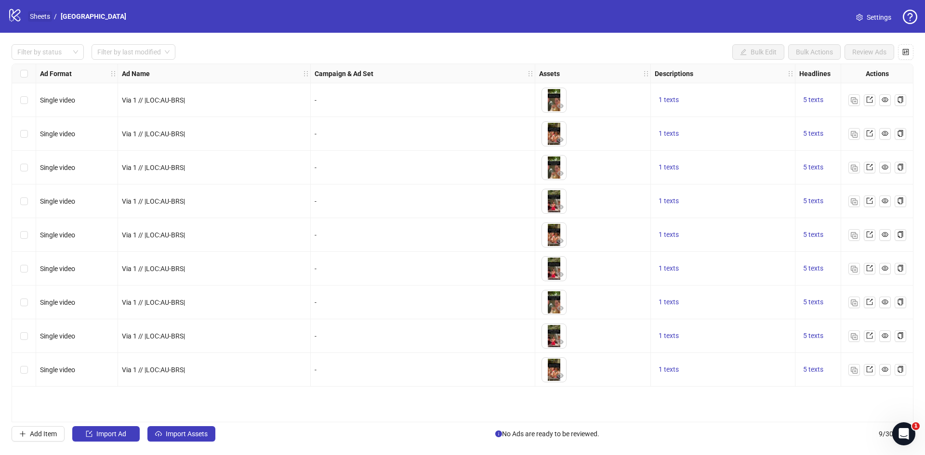
click at [43, 17] on link "Sheets" at bounding box center [40, 16] width 24 height 11
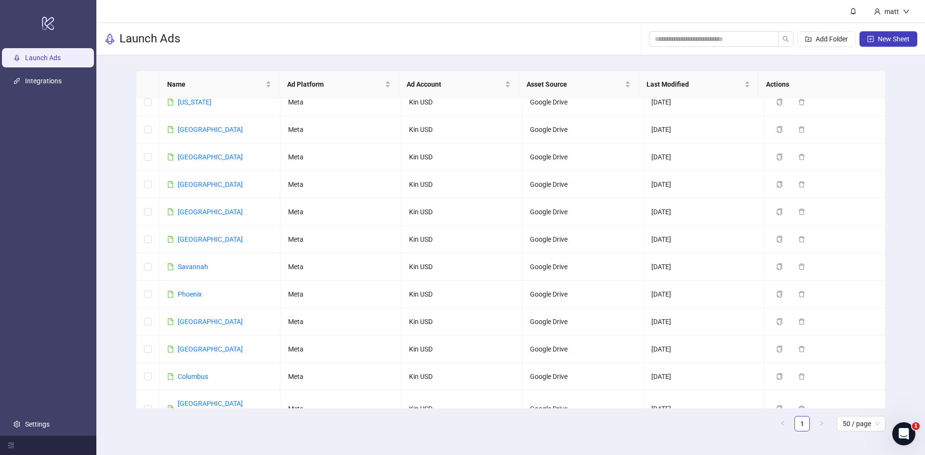
scroll to position [1035, 0]
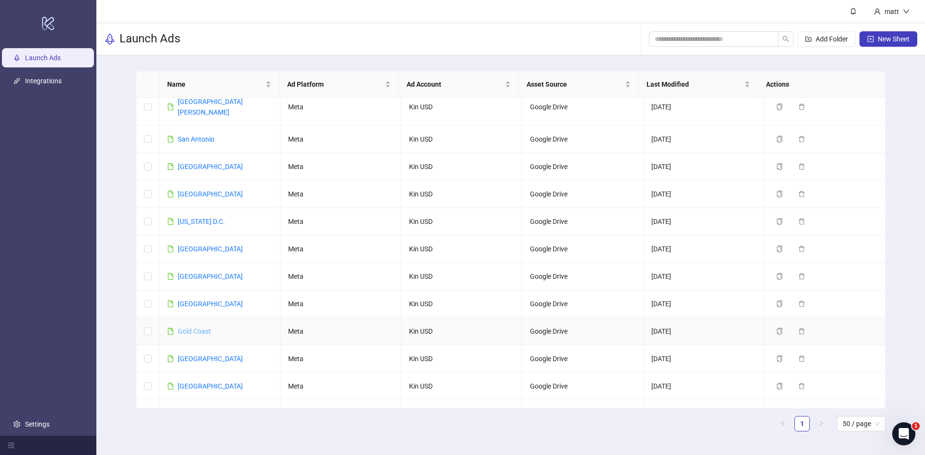
click at [202, 328] on link "Gold Coast" at bounding box center [194, 332] width 33 height 8
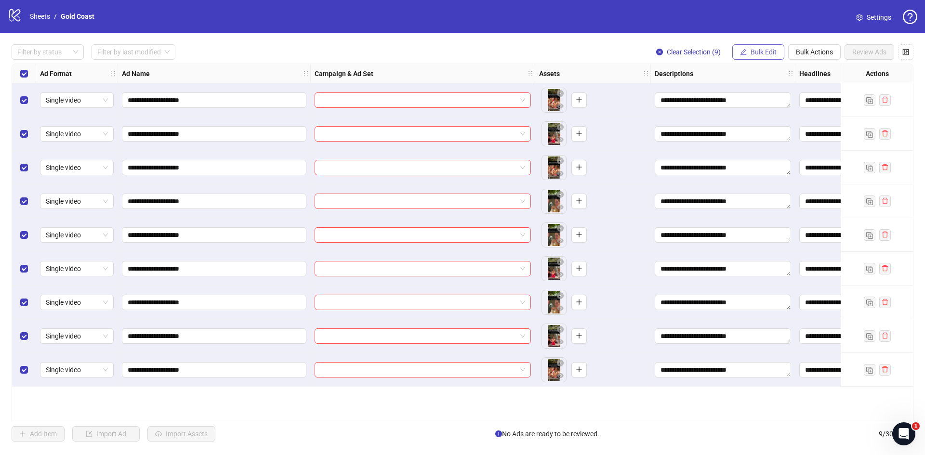
click at [769, 55] on span "Bulk Edit" at bounding box center [764, 52] width 26 height 8
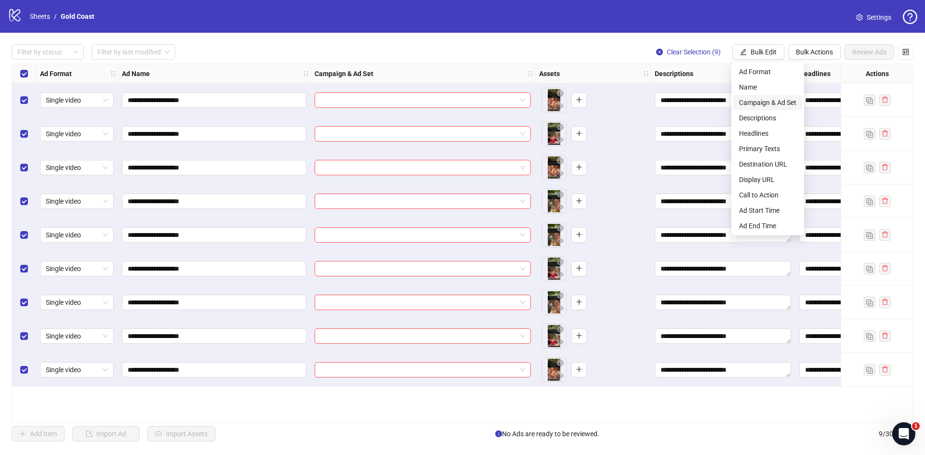
click at [768, 103] on span "Campaign & Ad Set" at bounding box center [767, 102] width 57 height 11
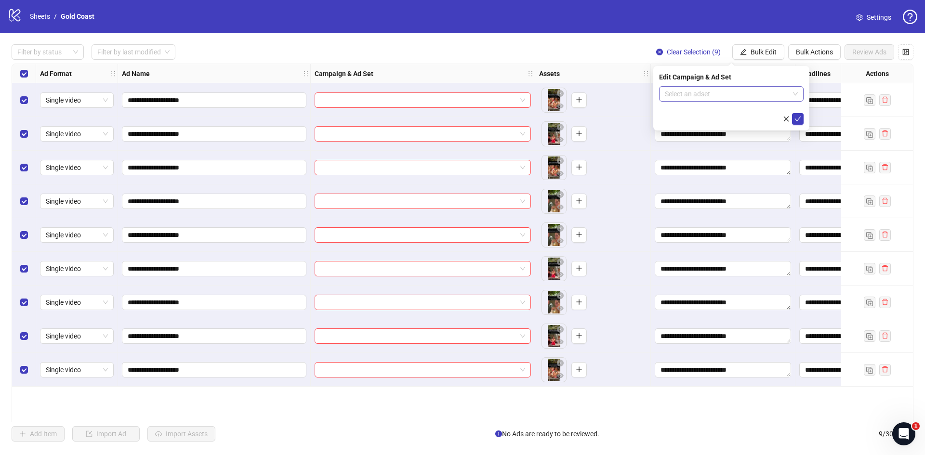
click at [724, 99] on input "search" at bounding box center [727, 94] width 124 height 14
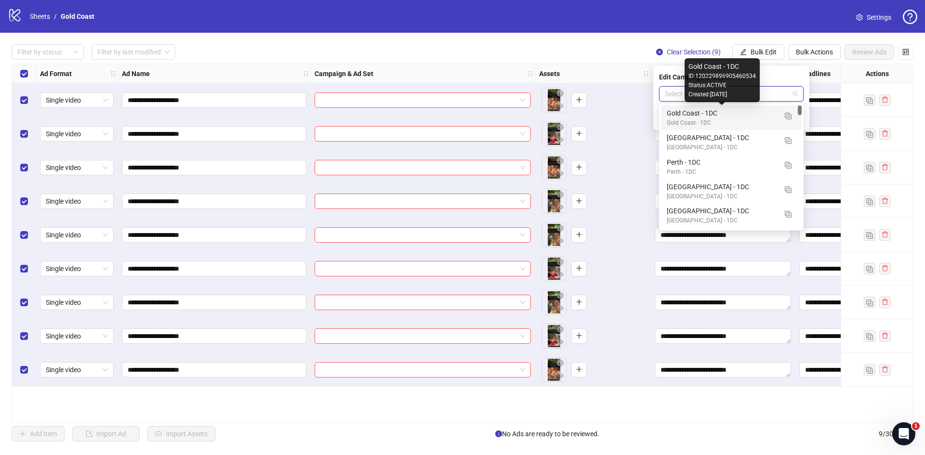
click at [713, 118] on div "Gold Coast - 1DC" at bounding box center [722, 113] width 110 height 11
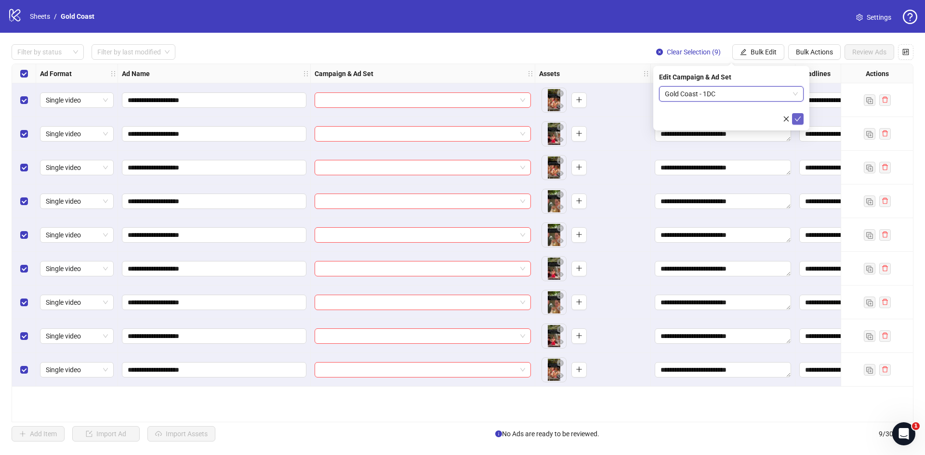
click at [798, 120] on icon "check" at bounding box center [797, 119] width 7 height 7
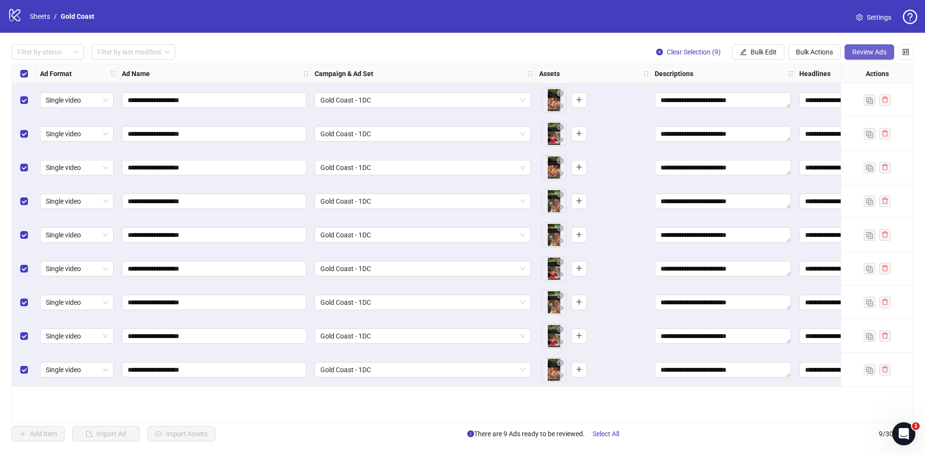
click at [877, 52] on span "Review Ads" at bounding box center [869, 52] width 34 height 8
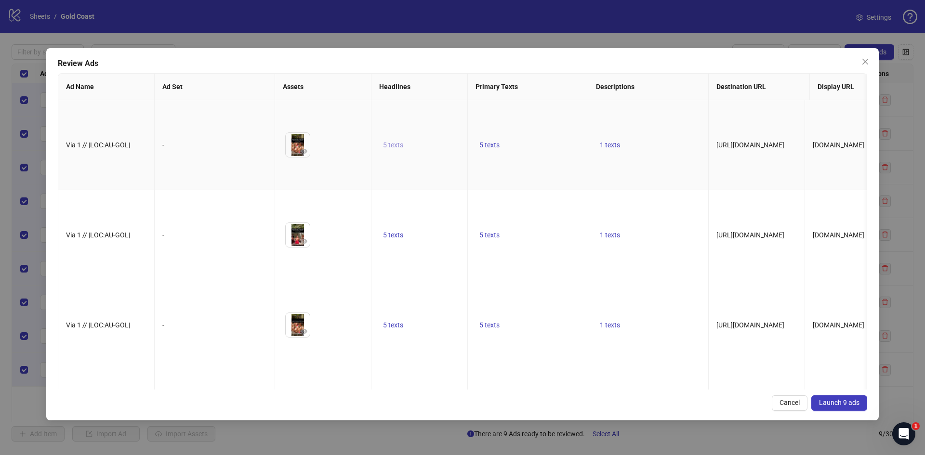
click at [384, 139] on button "5 texts" at bounding box center [393, 145] width 28 height 12
click at [543, 130] on icon "caret-right" at bounding box center [543, 132] width 3 height 5
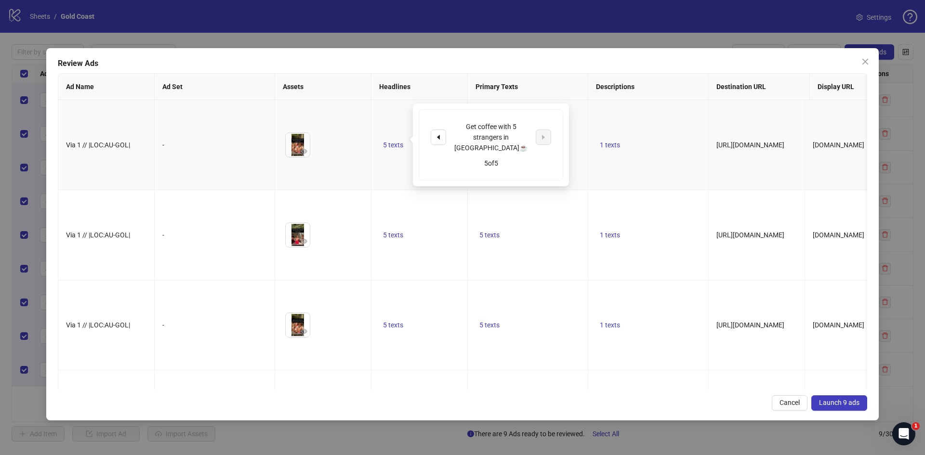
click at [563, 123] on div "Get coffee with 5 strangers in [GEOGRAPHIC_DATA]☕ 5 of 5" at bounding box center [491, 145] width 156 height 83
click at [578, 89] on th "Primary Texts" at bounding box center [528, 87] width 120 height 26
click at [487, 141] on span "5 texts" at bounding box center [489, 145] width 20 height 8
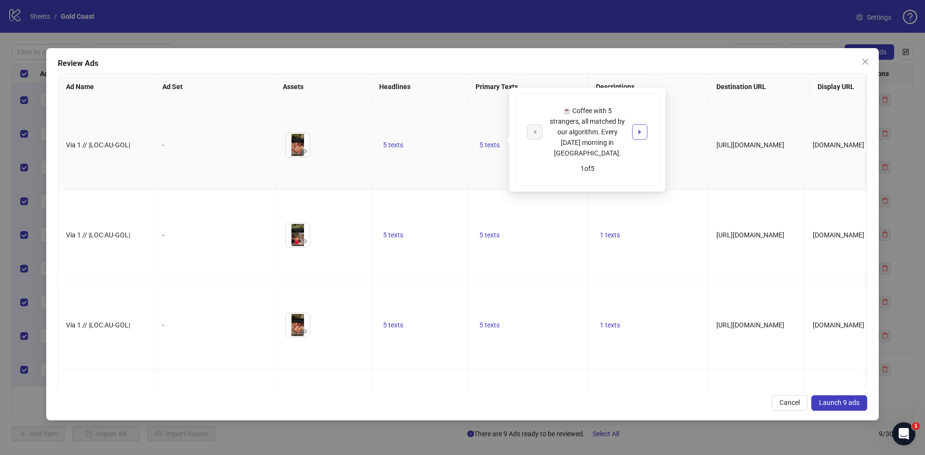
click at [638, 130] on icon "caret-right" at bounding box center [639, 132] width 7 height 7
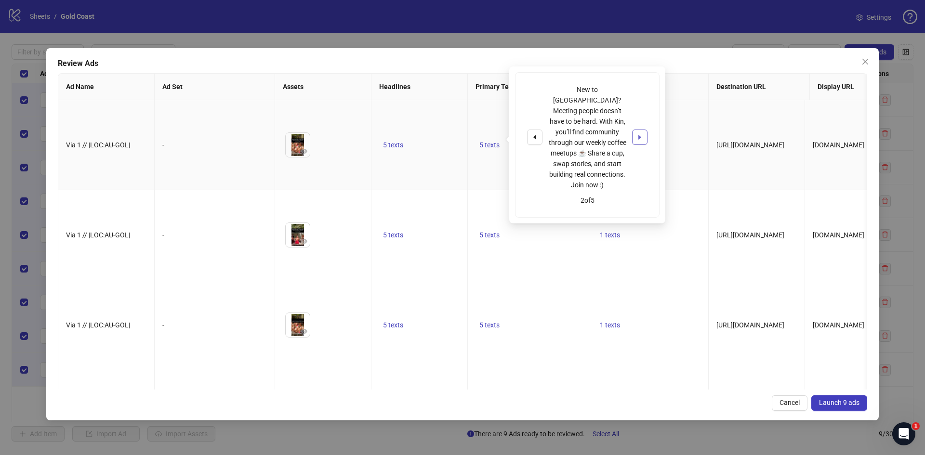
click at [638, 134] on icon "caret-right" at bounding box center [639, 137] width 7 height 7
click at [638, 130] on icon "caret-right" at bounding box center [639, 132] width 7 height 7
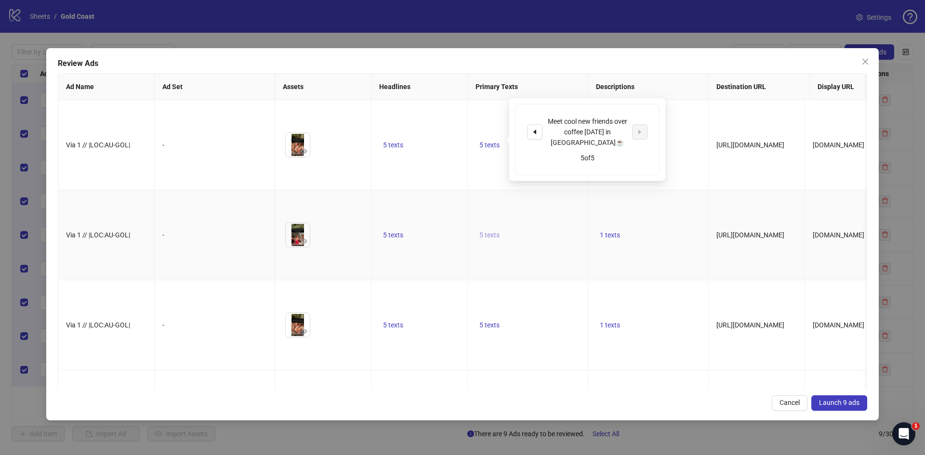
click at [486, 231] on span "5 texts" at bounding box center [489, 235] width 20 height 8
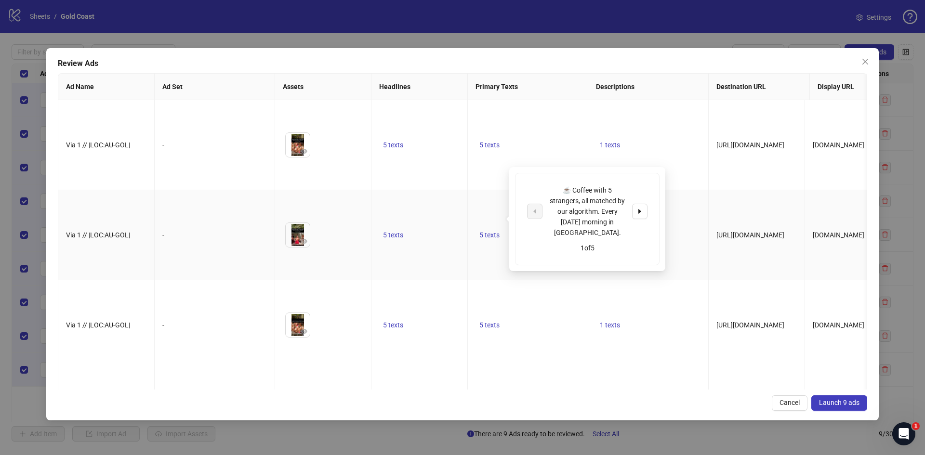
click at [301, 223] on img at bounding box center [298, 235] width 24 height 24
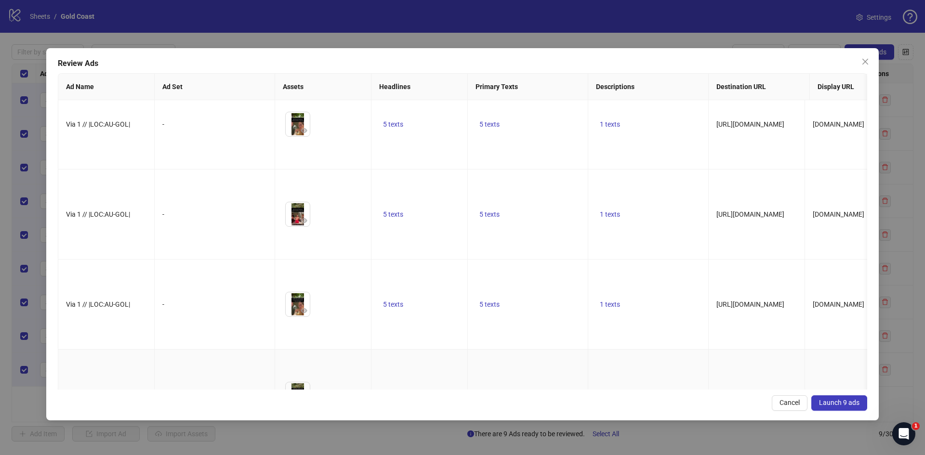
scroll to position [433, 0]
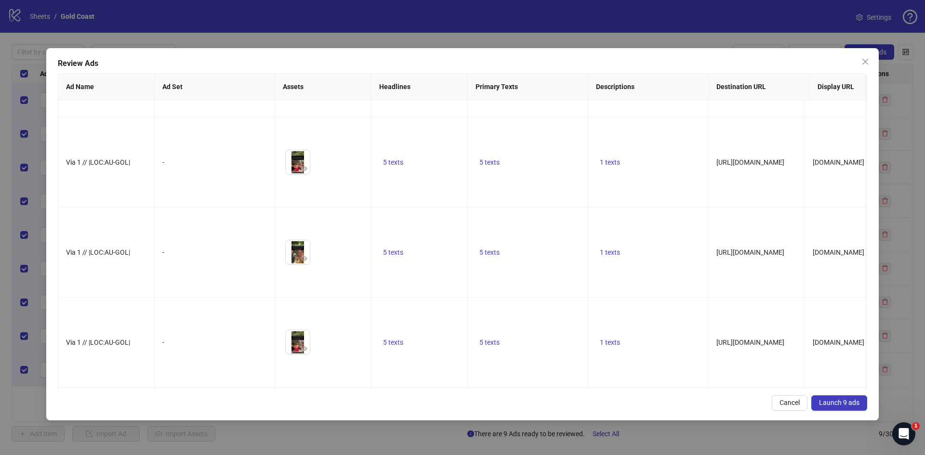
click at [845, 400] on span "Launch 9 ads" at bounding box center [839, 403] width 40 height 8
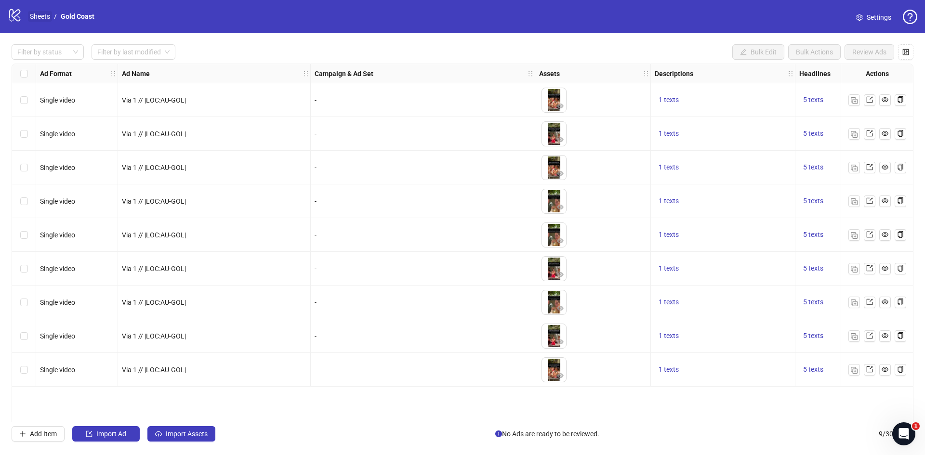
click at [42, 18] on link "Sheets" at bounding box center [40, 16] width 24 height 11
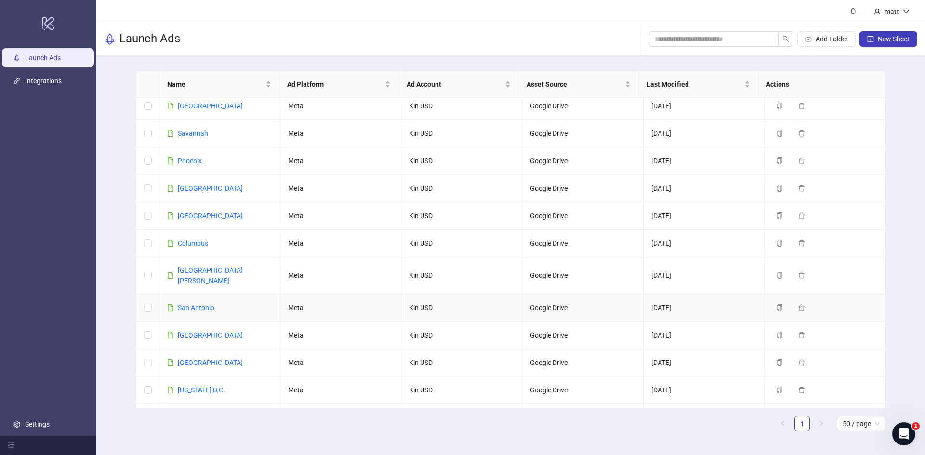
scroll to position [1035, 0]
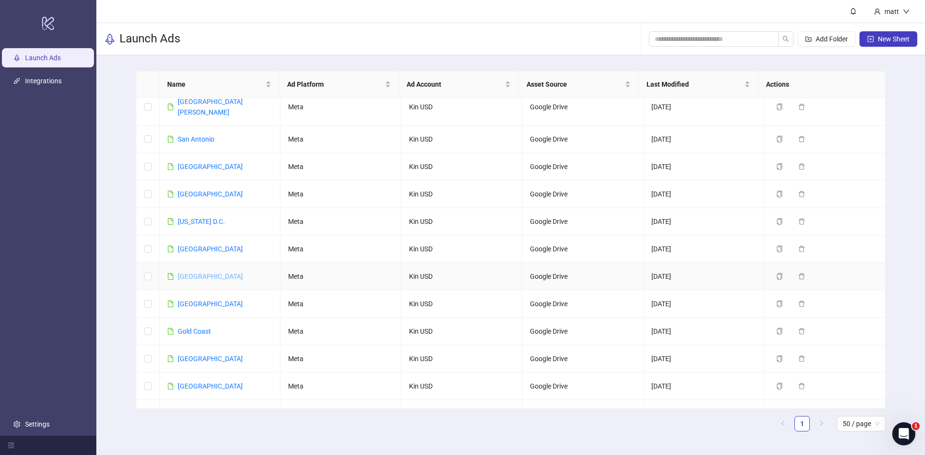
click at [190, 273] on link "[GEOGRAPHIC_DATA]" at bounding box center [210, 277] width 65 height 8
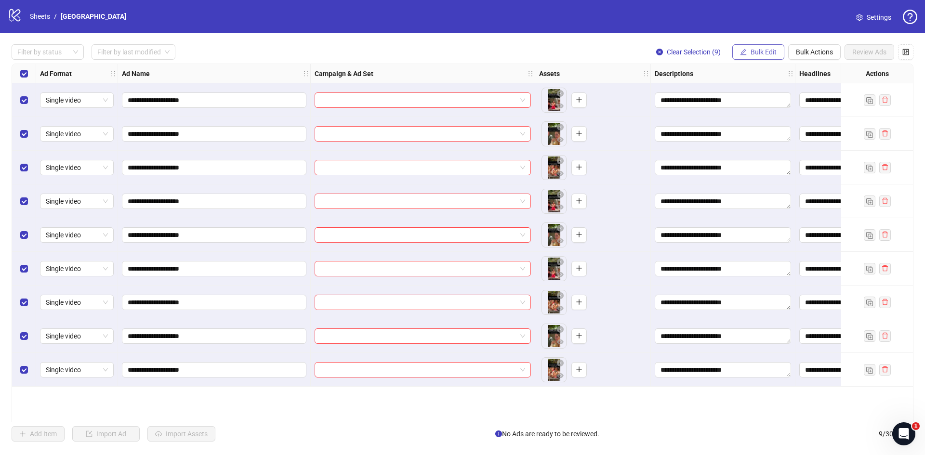
click at [764, 54] on span "Bulk Edit" at bounding box center [764, 52] width 26 height 8
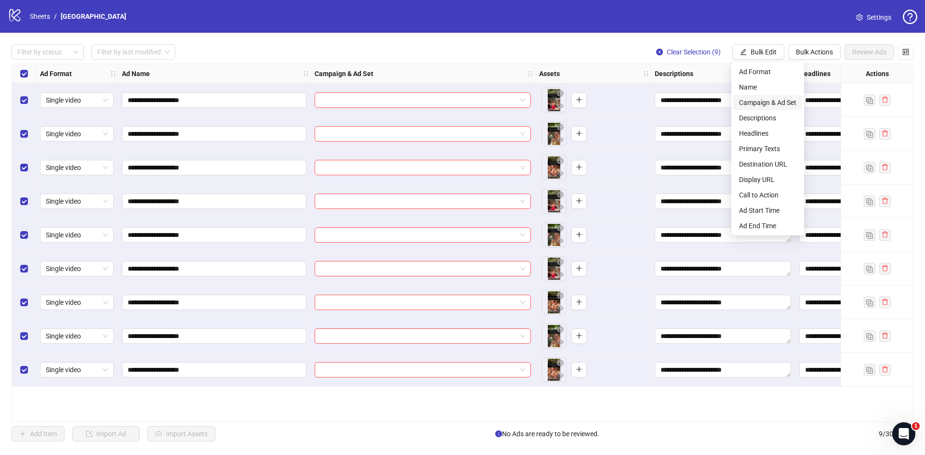
click at [763, 101] on span "Campaign & Ad Set" at bounding box center [767, 102] width 57 height 11
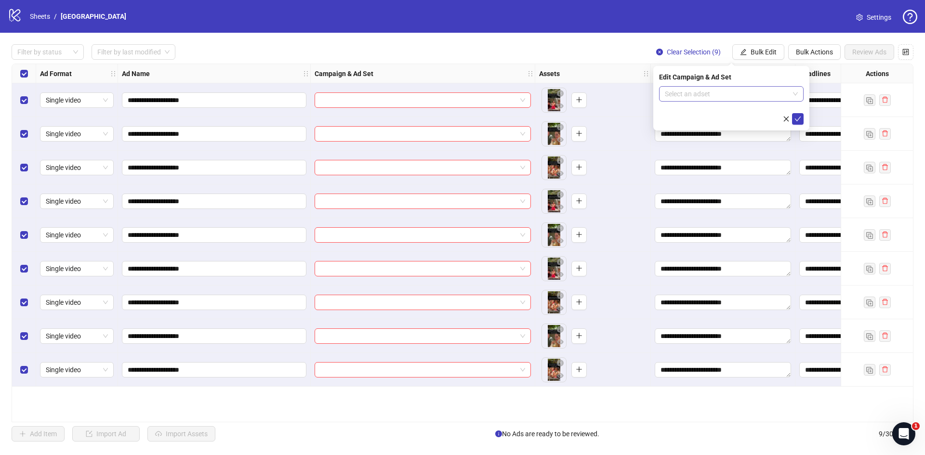
click at [742, 101] on div "Select an adset" at bounding box center [731, 93] width 145 height 15
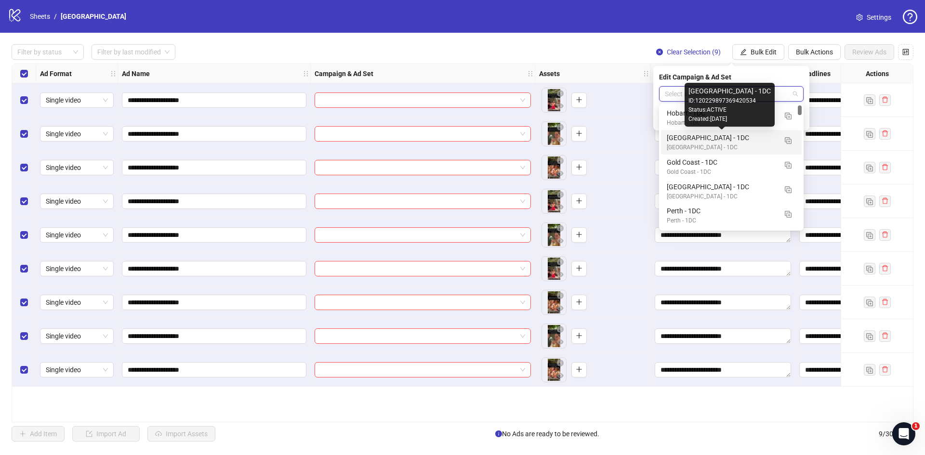
click at [692, 141] on div "[GEOGRAPHIC_DATA] - 1DC" at bounding box center [722, 137] width 110 height 11
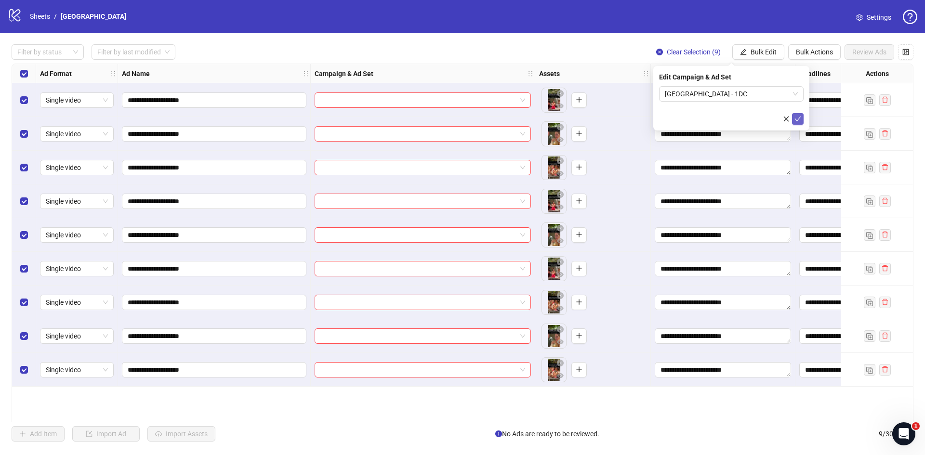
click at [798, 119] on icon "check" at bounding box center [797, 119] width 7 height 7
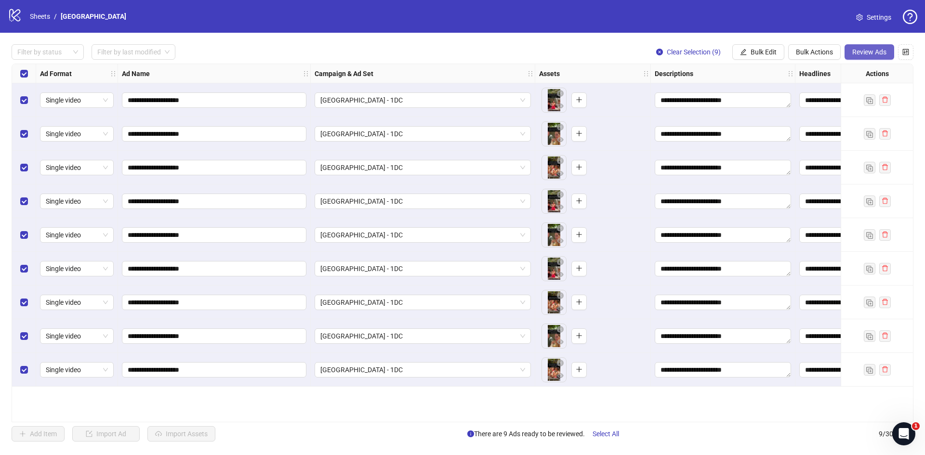
click at [858, 53] on span "Review Ads" at bounding box center [869, 52] width 34 height 8
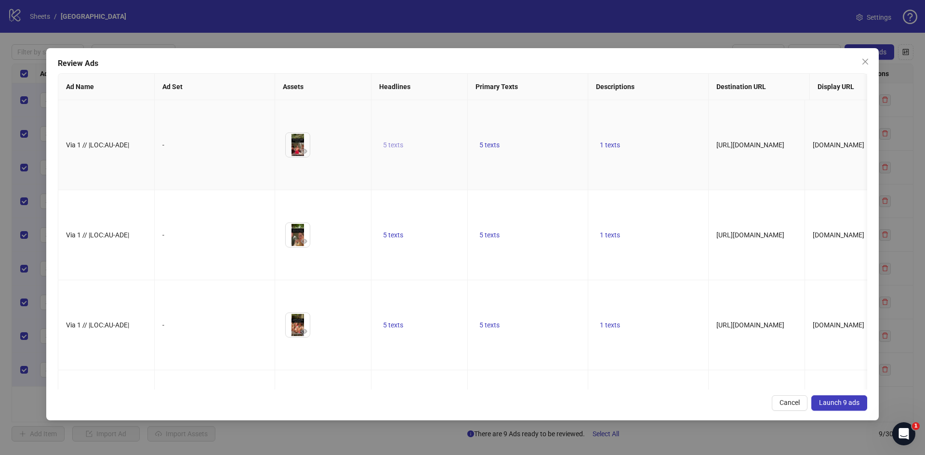
click at [384, 141] on span "5 texts" at bounding box center [393, 145] width 20 height 8
click at [543, 131] on icon "caret-right" at bounding box center [543, 132] width 3 height 5
click at [543, 132] on icon "caret-right" at bounding box center [543, 134] width 3 height 5
click at [543, 131] on icon "caret-right" at bounding box center [543, 132] width 3 height 5
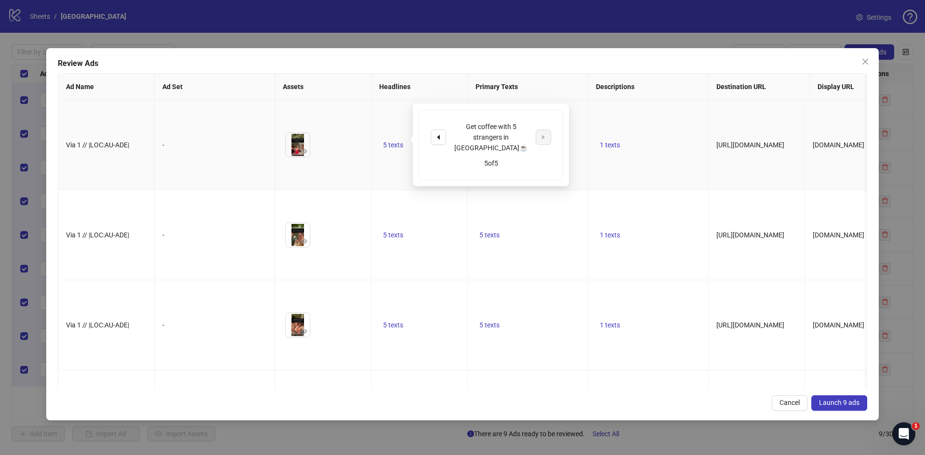
click at [573, 144] on td "5 texts" at bounding box center [528, 145] width 120 height 90
click at [494, 141] on span "5 texts" at bounding box center [489, 145] width 20 height 8
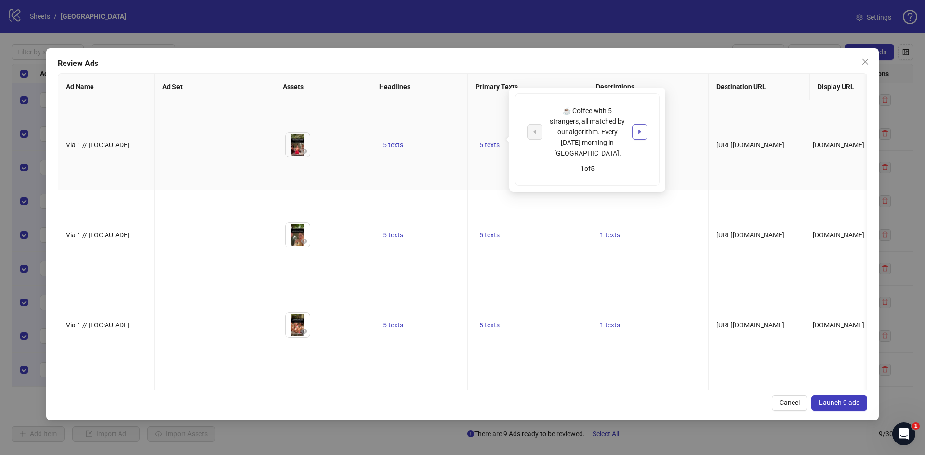
click at [638, 131] on icon "caret-right" at bounding box center [639, 132] width 7 height 7
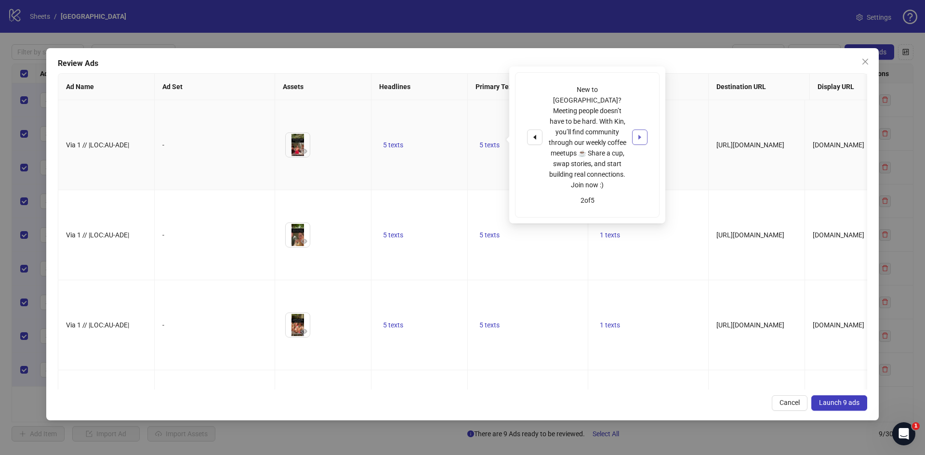
click at [638, 134] on icon "caret-right" at bounding box center [639, 137] width 7 height 7
click at [638, 131] on icon "caret-right" at bounding box center [639, 132] width 7 height 7
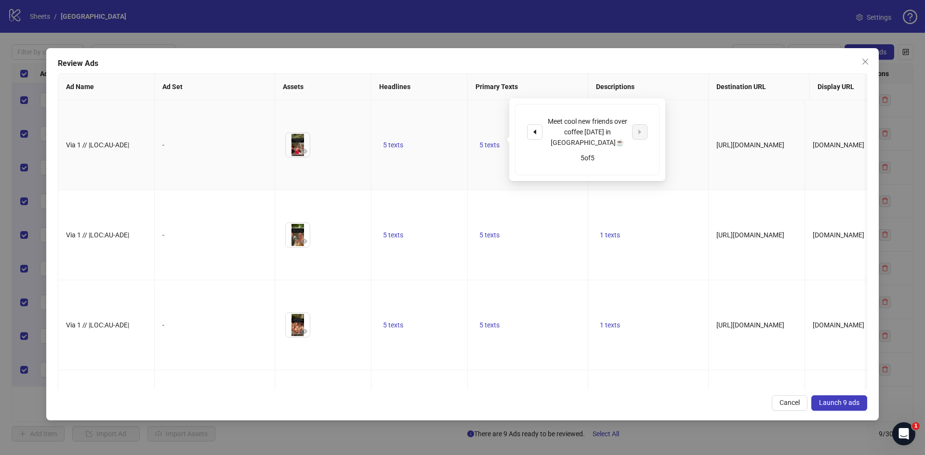
click at [680, 138] on td "1 texts" at bounding box center [648, 145] width 120 height 90
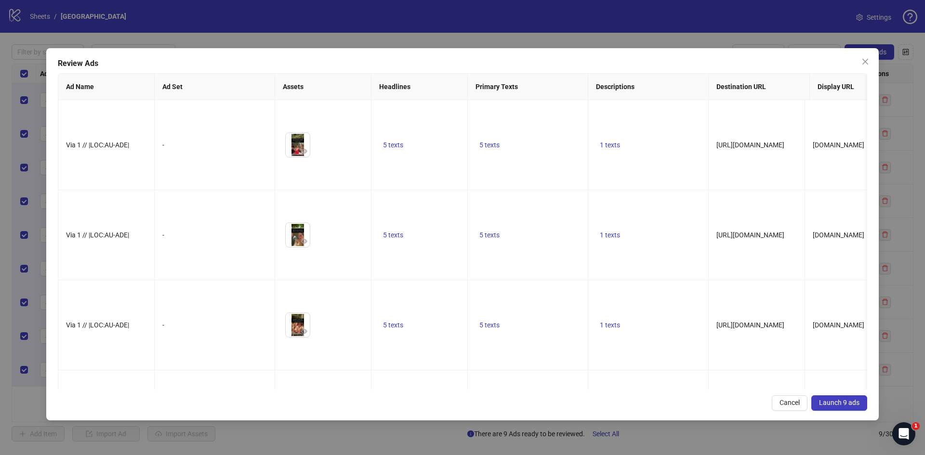
click at [840, 399] on span "Launch 9 ads" at bounding box center [839, 403] width 40 height 8
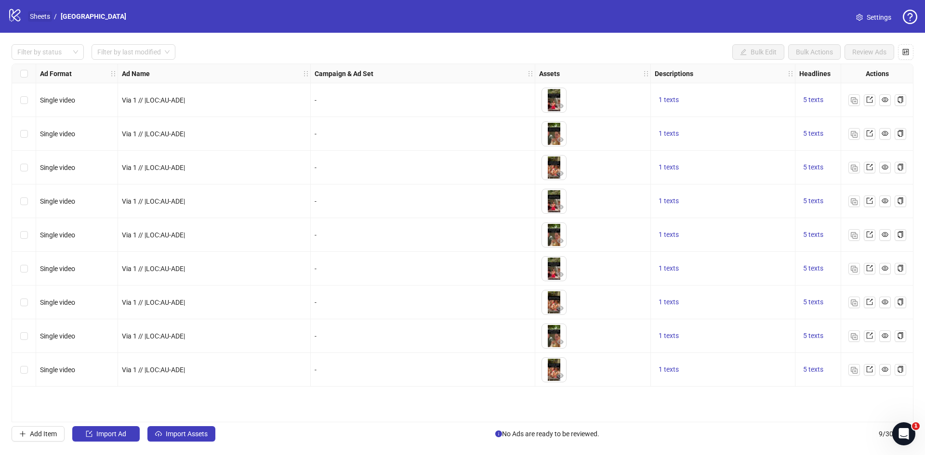
click at [38, 19] on link "Sheets" at bounding box center [40, 16] width 24 height 11
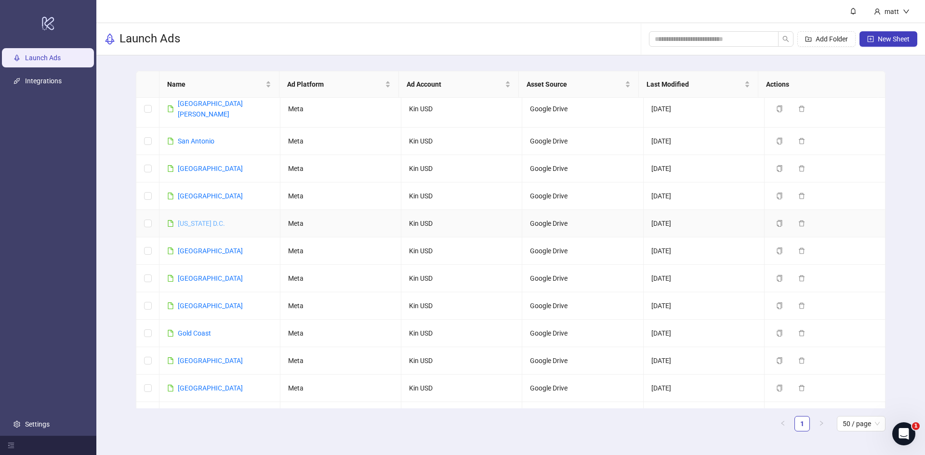
scroll to position [1034, 0]
click at [215, 219] on link "[US_STATE] D.C." at bounding box center [201, 223] width 47 height 8
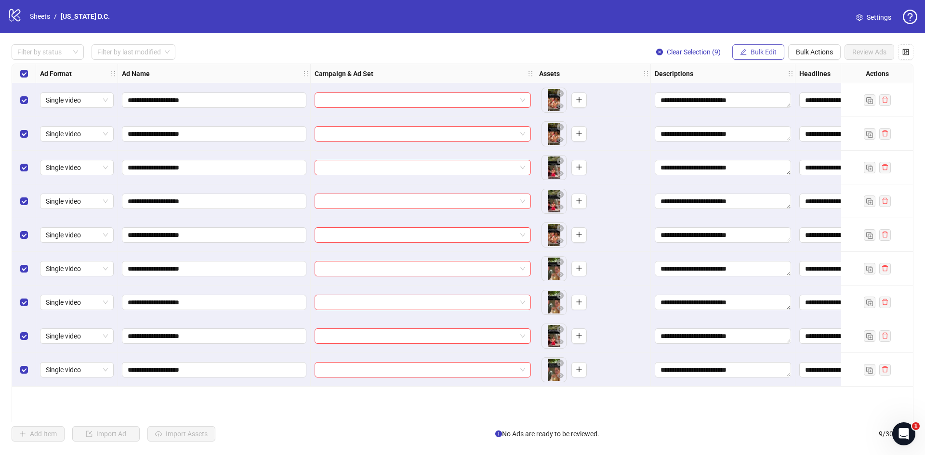
click at [773, 53] on span "Bulk Edit" at bounding box center [764, 52] width 26 height 8
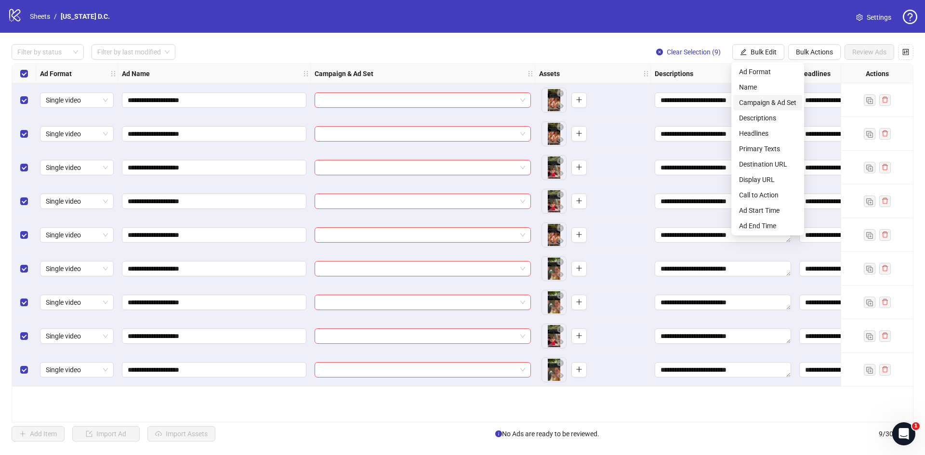
click at [784, 98] on span "Campaign & Ad Set" at bounding box center [767, 102] width 57 height 11
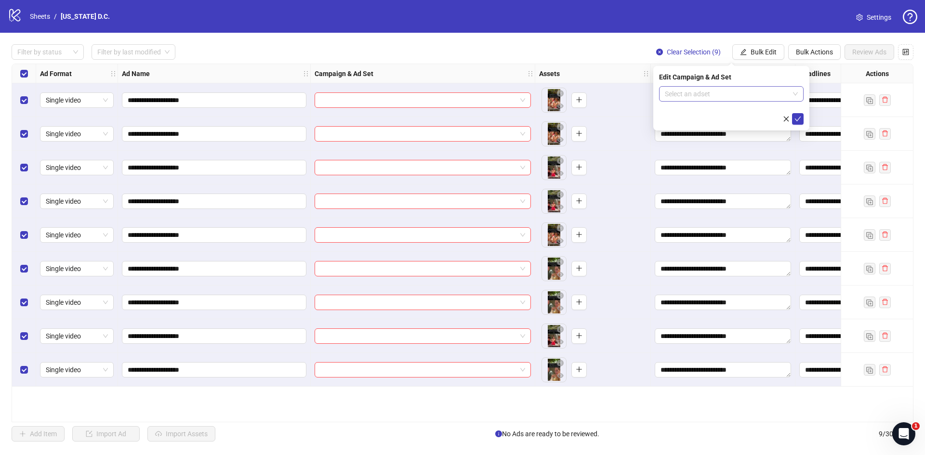
click at [726, 93] on input "search" at bounding box center [727, 94] width 124 height 14
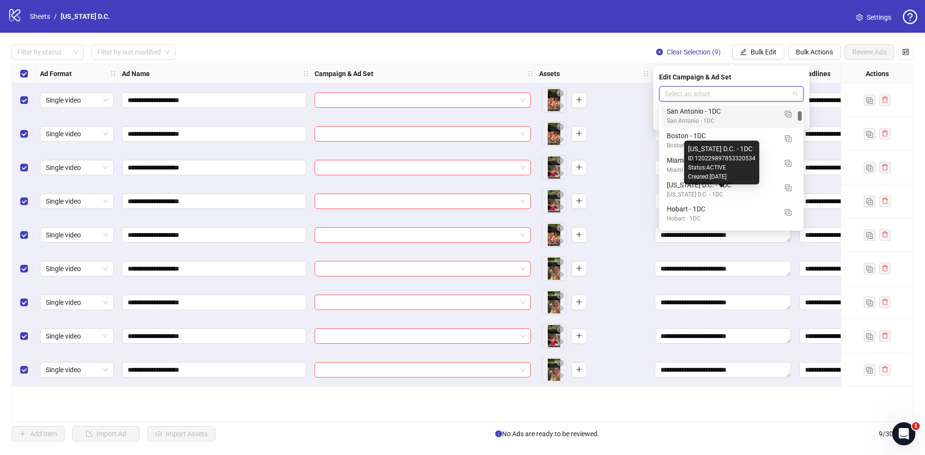
scroll to position [76, 0]
click at [699, 189] on div "[US_STATE] D.C. - 1DC" at bounding box center [722, 185] width 110 height 11
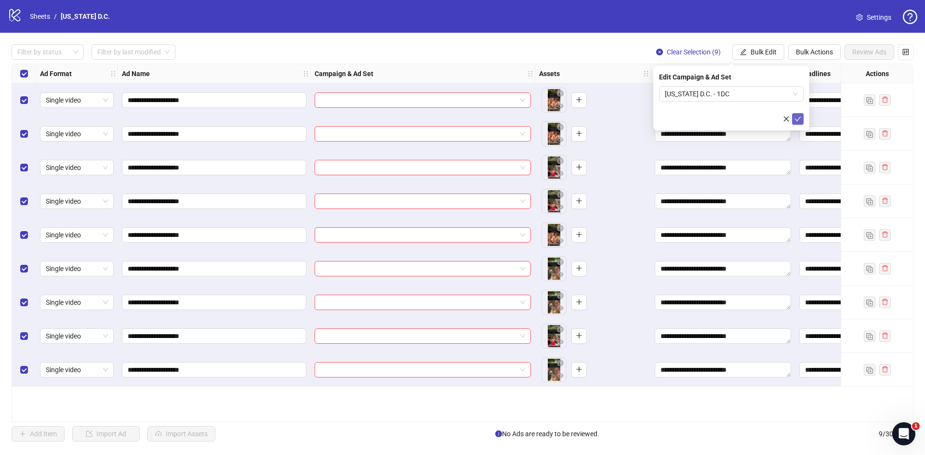
click at [800, 116] on icon "check" at bounding box center [797, 119] width 7 height 7
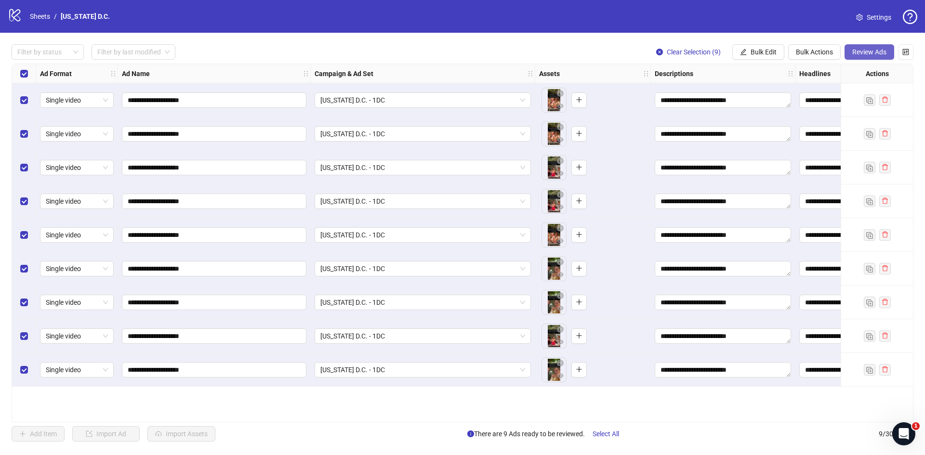
click at [873, 50] on span "Review Ads" at bounding box center [869, 52] width 34 height 8
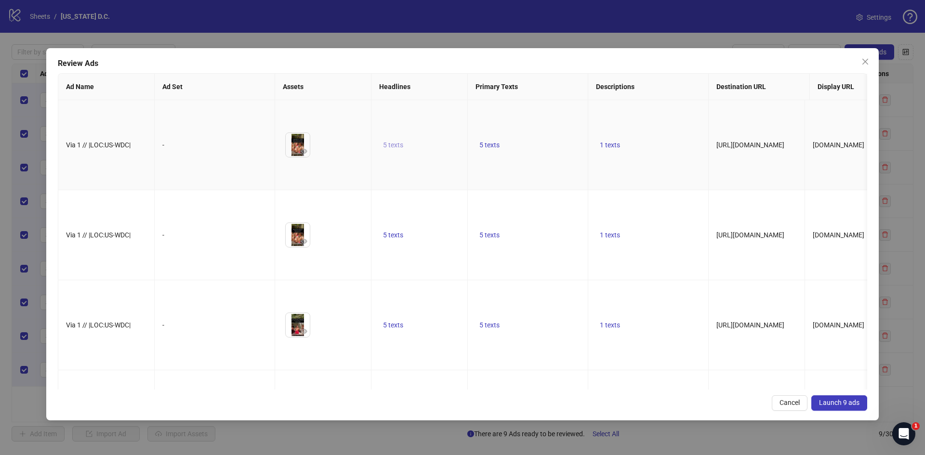
click at [396, 141] on span "5 texts" at bounding box center [393, 145] width 20 height 8
click at [542, 134] on icon "caret-right" at bounding box center [543, 132] width 7 height 7
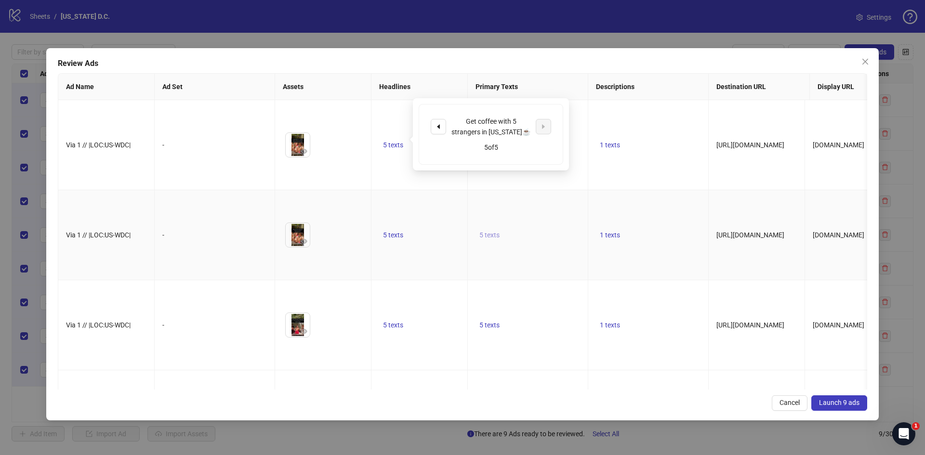
click at [486, 231] on span "5 texts" at bounding box center [489, 235] width 20 height 8
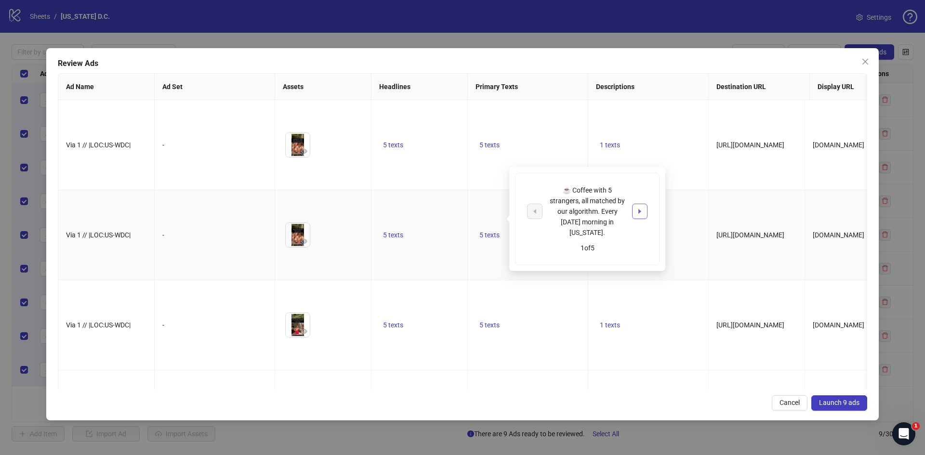
click at [640, 209] on icon "caret-right" at bounding box center [639, 211] width 7 height 7
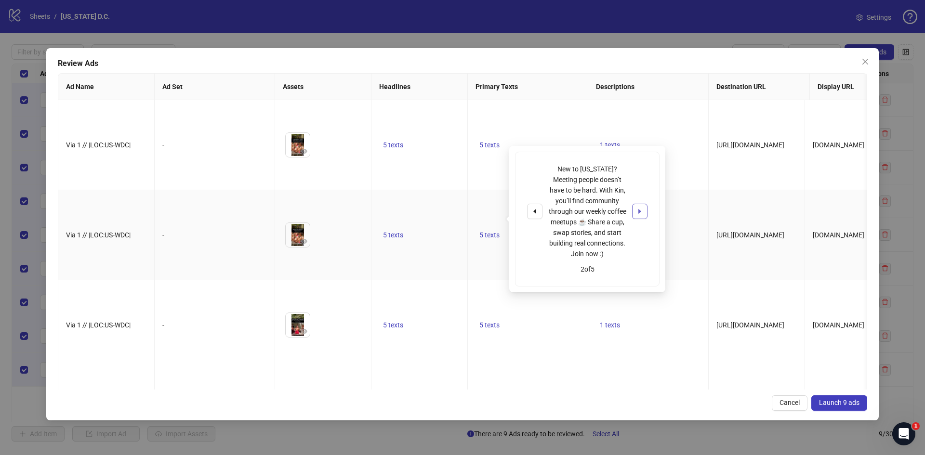
click at [640, 209] on icon "caret-right" at bounding box center [639, 211] width 7 height 7
click at [640, 209] on icon "caret-right" at bounding box center [639, 206] width 7 height 7
click at [640, 209] on icon "caret-right" at bounding box center [639, 211] width 7 height 7
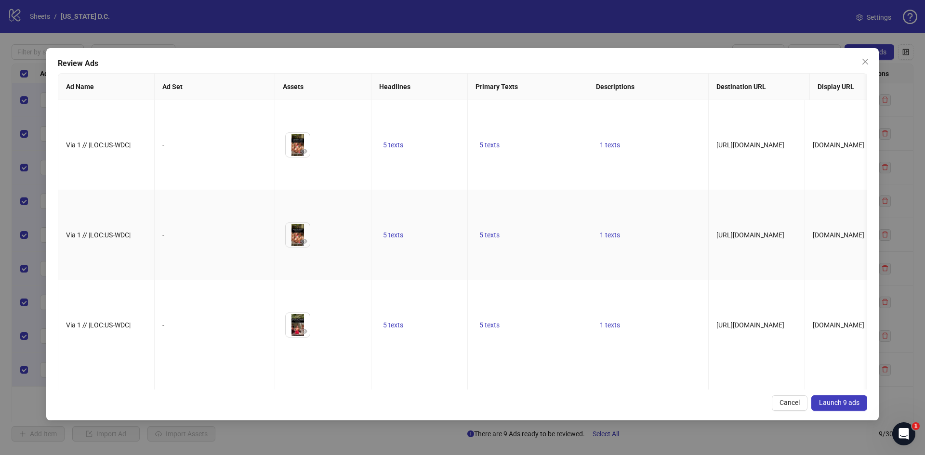
click at [719, 225] on td "[URL][DOMAIN_NAME]" at bounding box center [757, 235] width 96 height 90
click at [829, 403] on span "Launch 9 ads" at bounding box center [839, 403] width 40 height 8
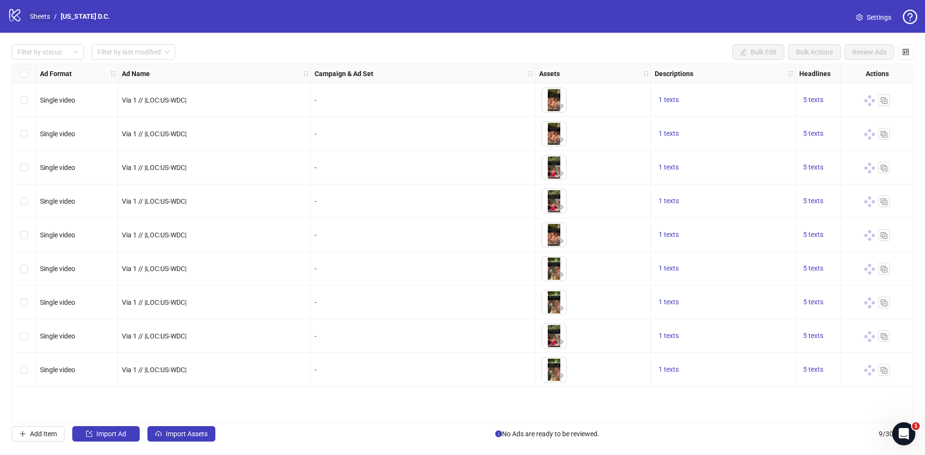
click at [38, 14] on link "Sheets" at bounding box center [40, 16] width 24 height 11
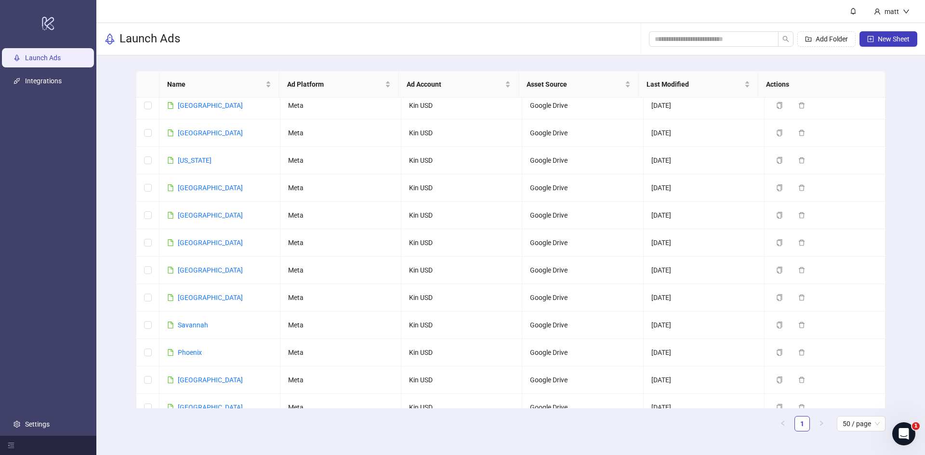
scroll to position [1035, 0]
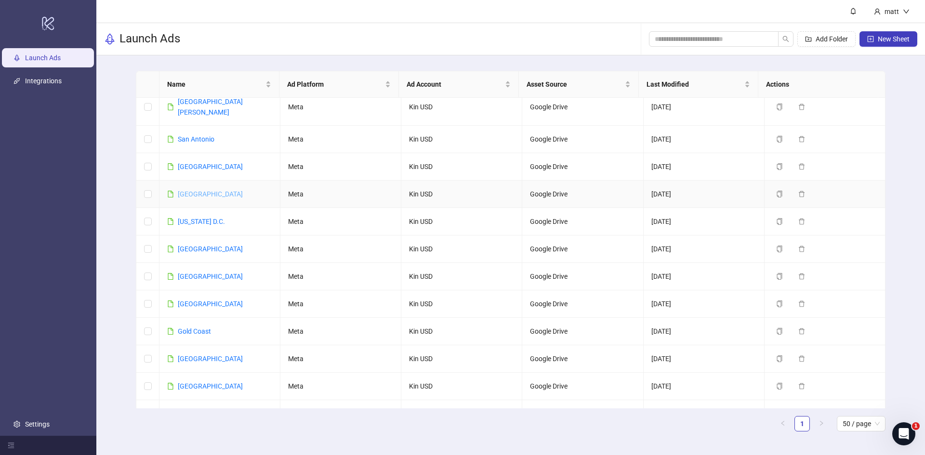
click at [187, 190] on link "[GEOGRAPHIC_DATA]" at bounding box center [210, 194] width 65 height 8
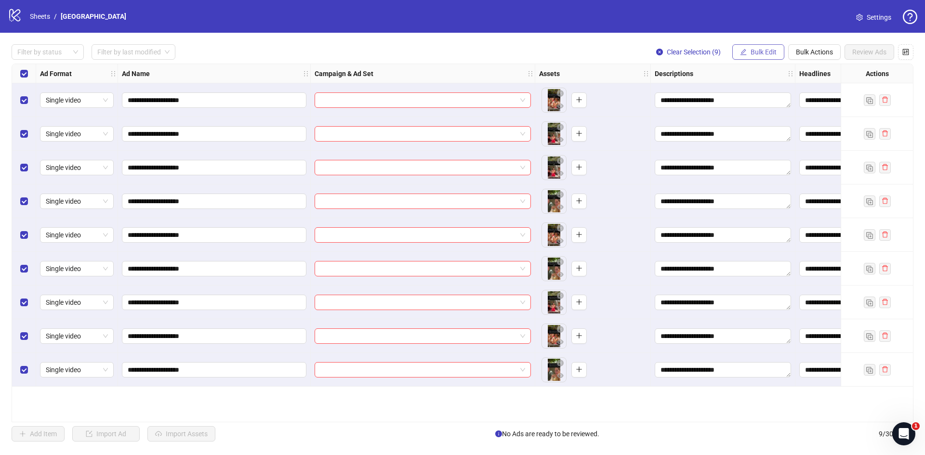
click at [768, 53] on span "Bulk Edit" at bounding box center [764, 52] width 26 height 8
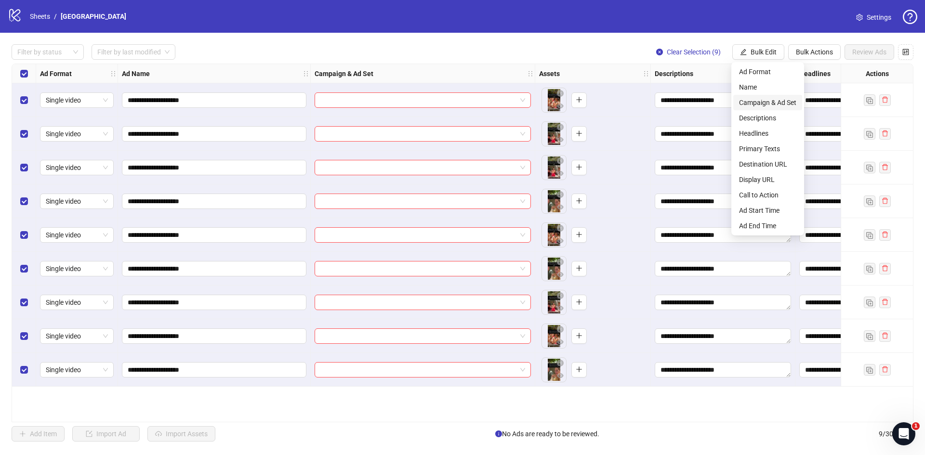
click at [773, 103] on span "Campaign & Ad Set" at bounding box center [767, 102] width 57 height 11
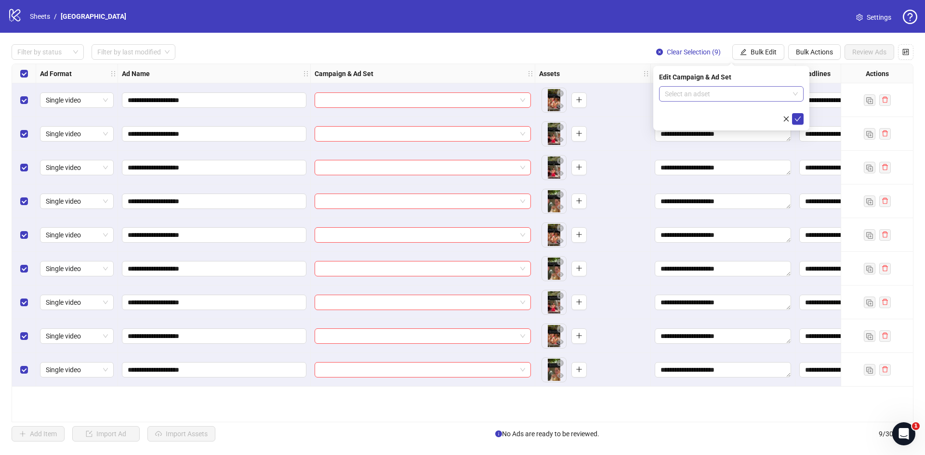
click at [743, 90] on input "search" at bounding box center [727, 94] width 124 height 14
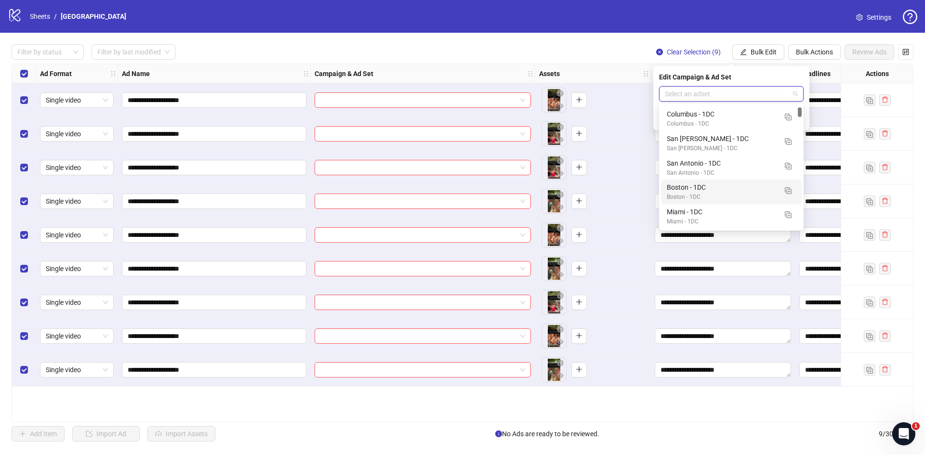
scroll to position [23, 0]
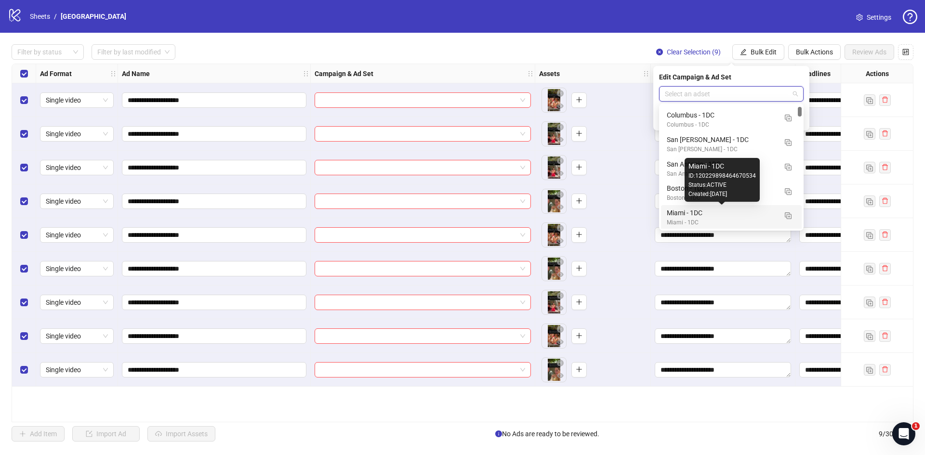
click at [702, 215] on div "Miami - 1DC" at bounding box center [722, 213] width 110 height 11
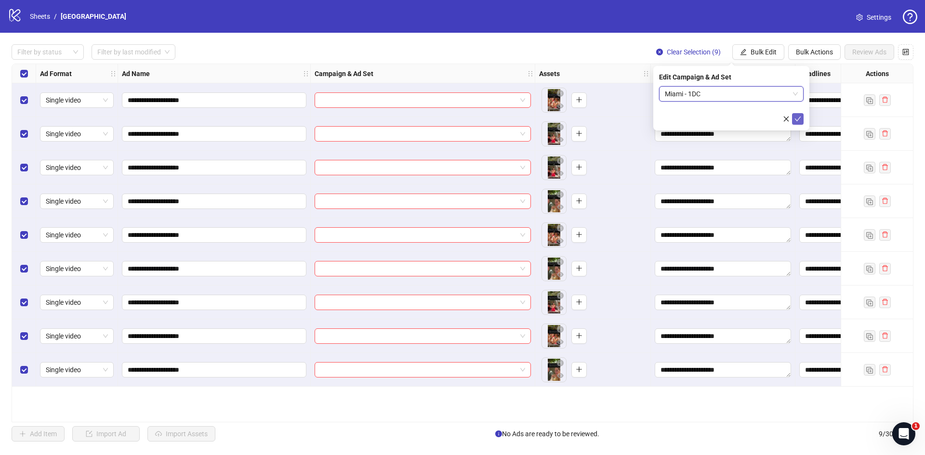
click at [799, 116] on icon "check" at bounding box center [797, 119] width 7 height 7
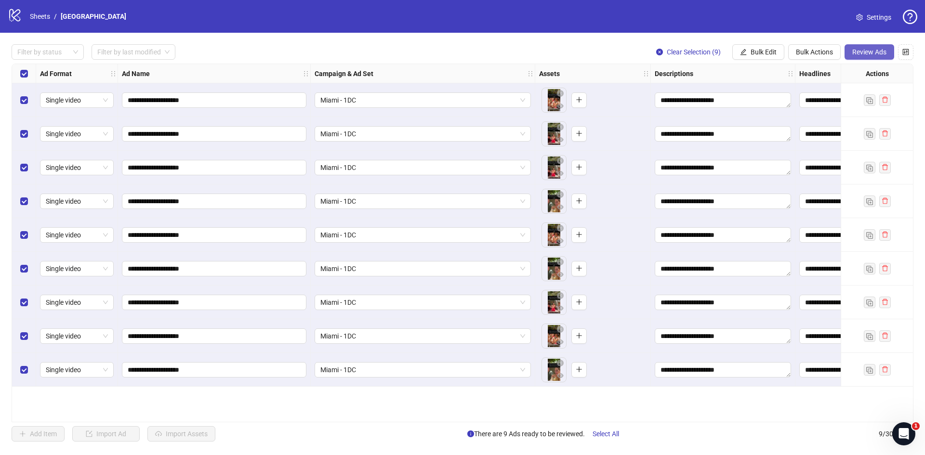
click at [860, 51] on span "Review Ads" at bounding box center [869, 52] width 34 height 8
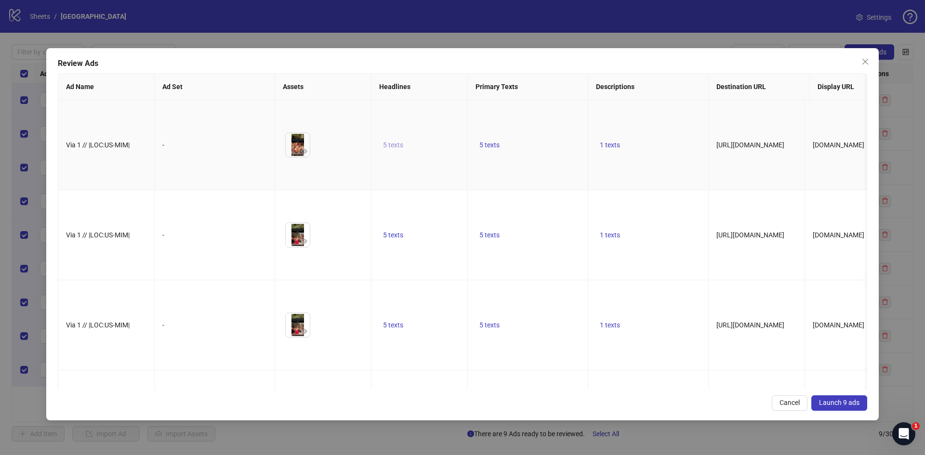
click at [396, 141] on span "5 texts" at bounding box center [393, 145] width 20 height 8
click at [539, 128] on button "button" at bounding box center [543, 131] width 15 height 15
click at [539, 128] on button "button" at bounding box center [543, 134] width 15 height 15
click at [539, 128] on button "button" at bounding box center [543, 131] width 15 height 15
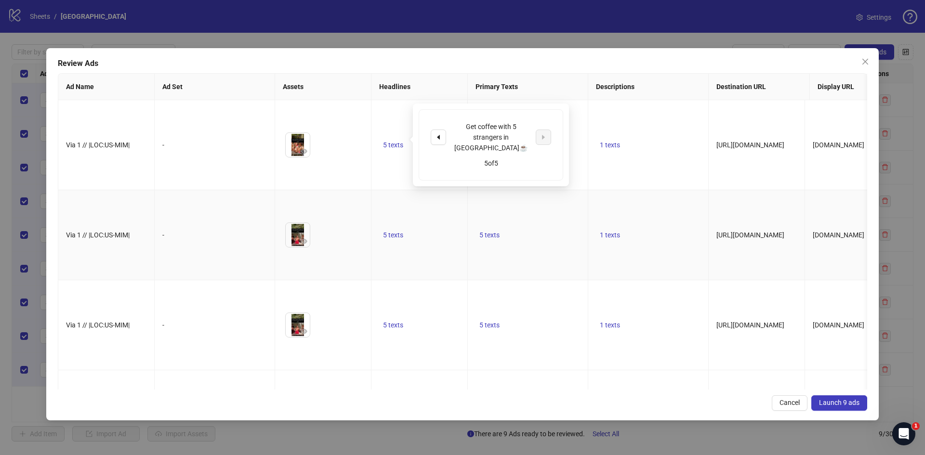
click at [497, 212] on td "5 texts" at bounding box center [528, 235] width 120 height 90
click at [490, 231] on span "5 texts" at bounding box center [489, 235] width 20 height 8
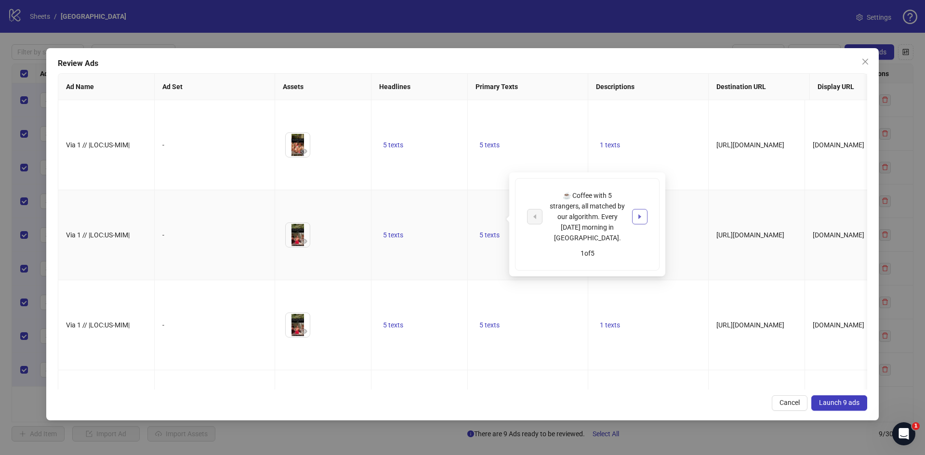
click at [643, 213] on icon "caret-right" at bounding box center [639, 216] width 7 height 7
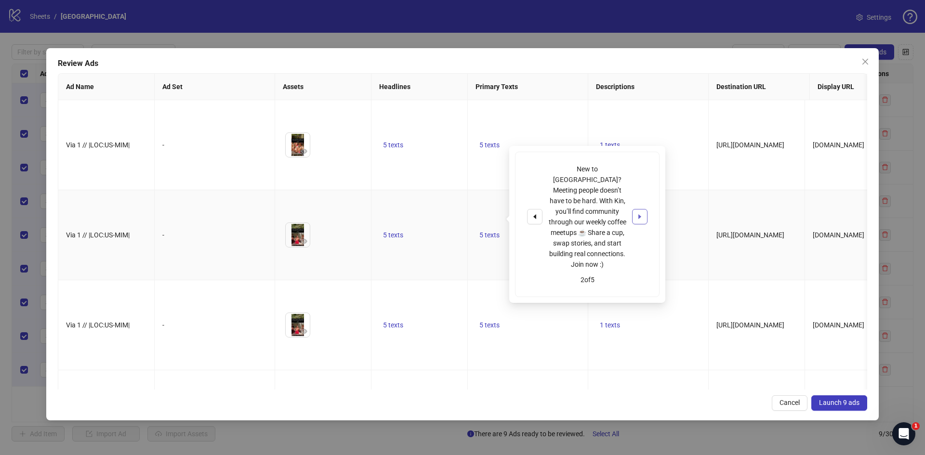
click at [643, 213] on icon "caret-right" at bounding box center [639, 216] width 7 height 7
click at [643, 212] on icon "caret-right" at bounding box center [639, 211] width 7 height 7
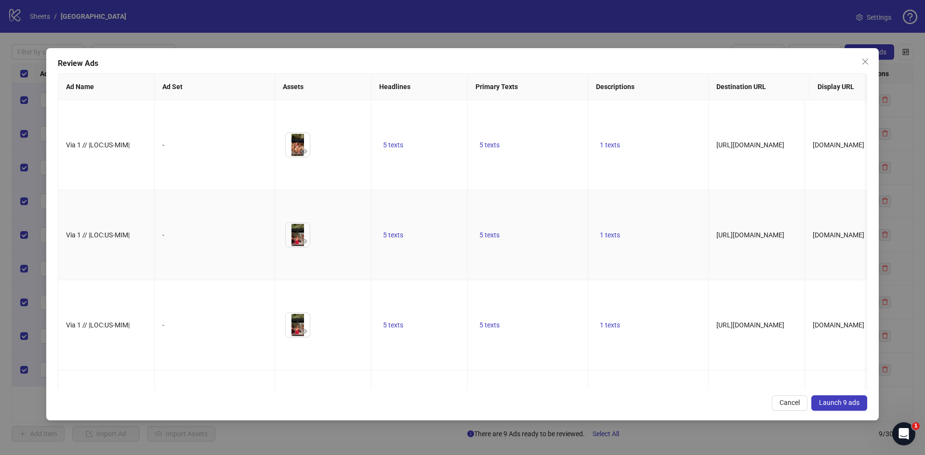
click at [287, 223] on img at bounding box center [298, 235] width 24 height 24
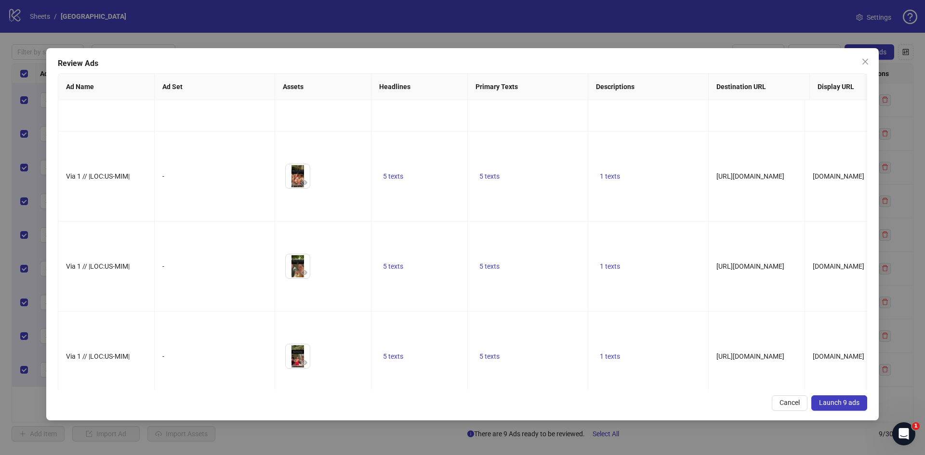
scroll to position [433, 0]
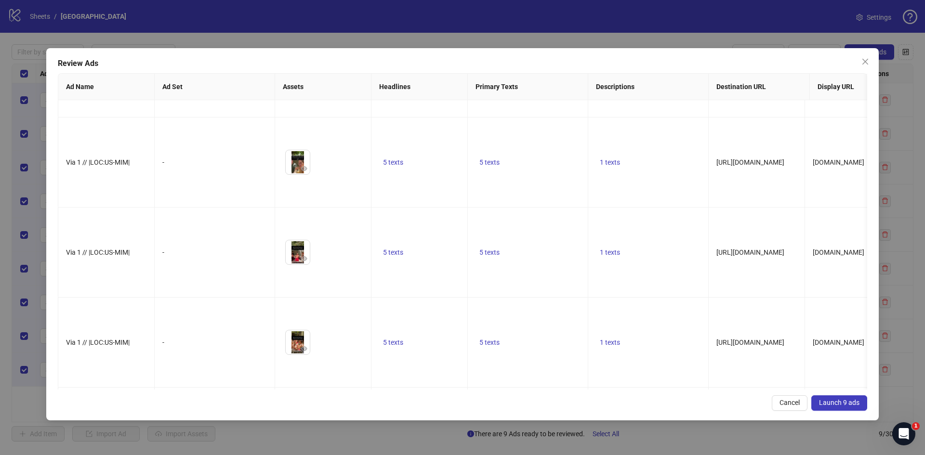
click at [831, 403] on span "Launch 9 ads" at bounding box center [839, 403] width 40 height 8
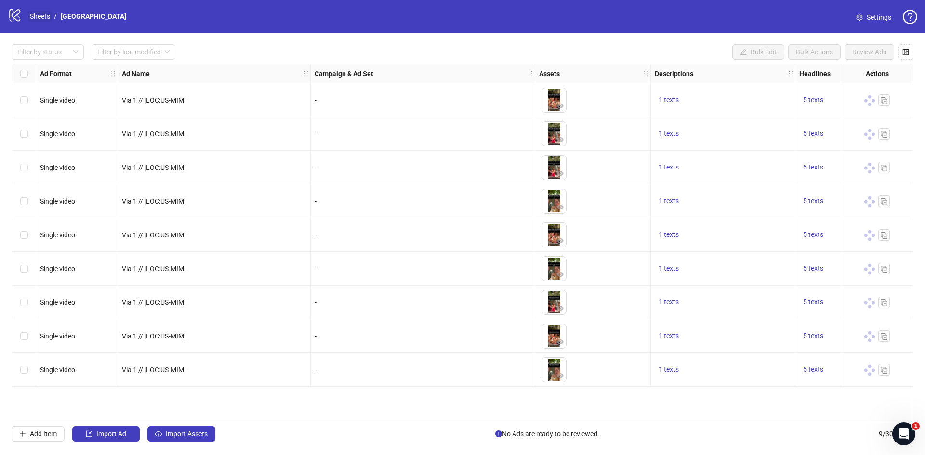
click at [39, 18] on link "Sheets" at bounding box center [40, 16] width 24 height 11
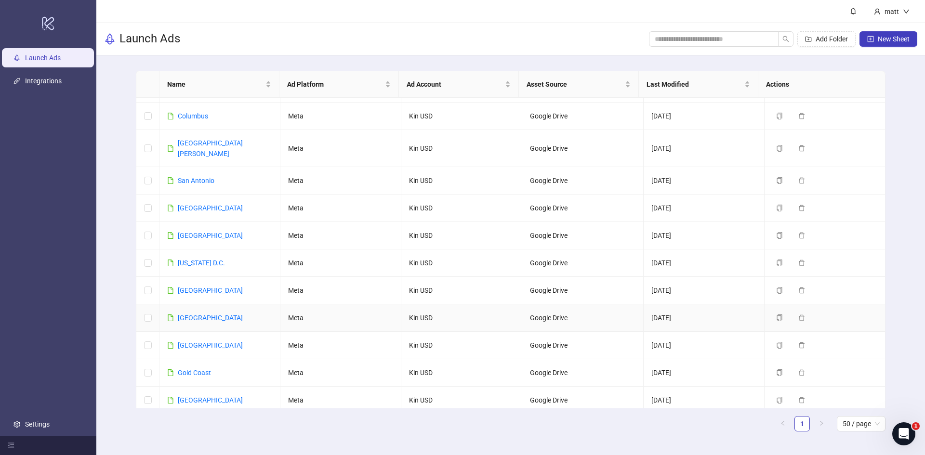
scroll to position [994, 0]
click at [189, 204] on link "[GEOGRAPHIC_DATA]" at bounding box center [210, 208] width 65 height 8
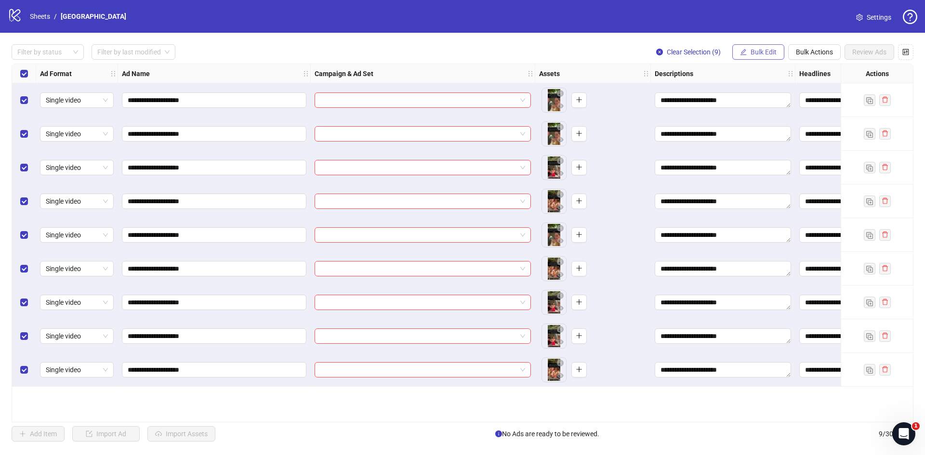
click at [751, 55] on span "Bulk Edit" at bounding box center [764, 52] width 26 height 8
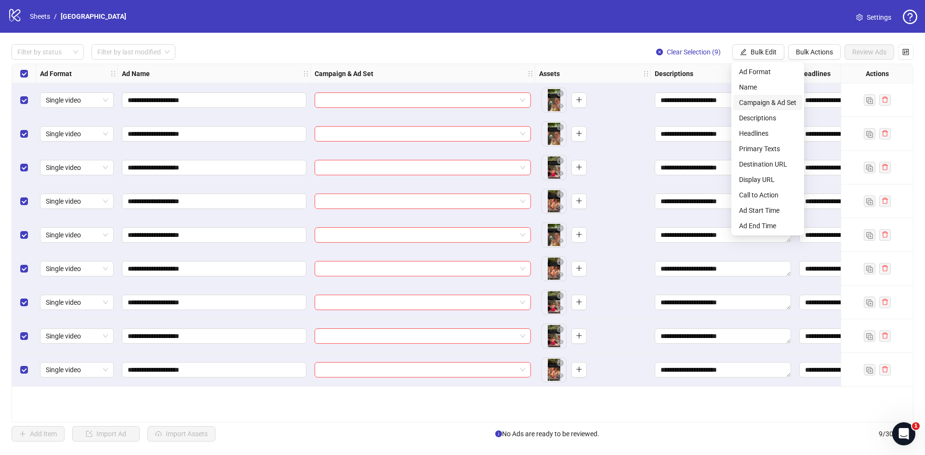
click at [767, 104] on span "Campaign & Ad Set" at bounding box center [767, 102] width 57 height 11
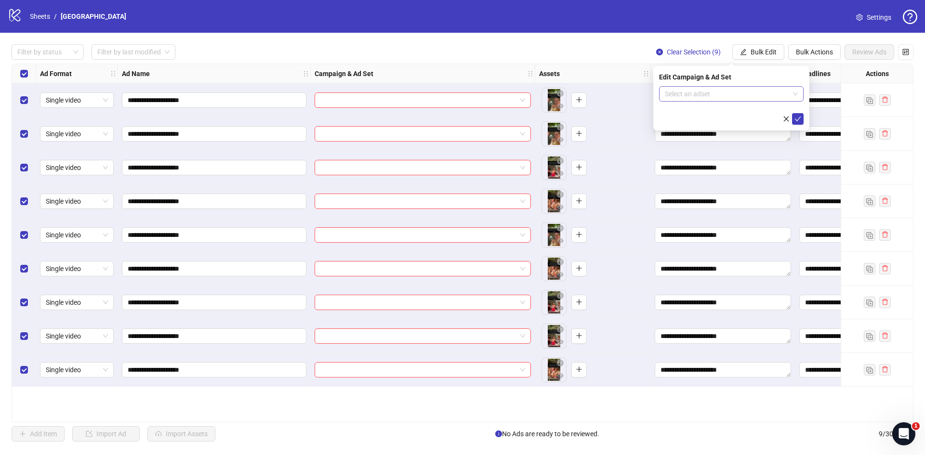
click at [709, 94] on input "search" at bounding box center [727, 94] width 124 height 14
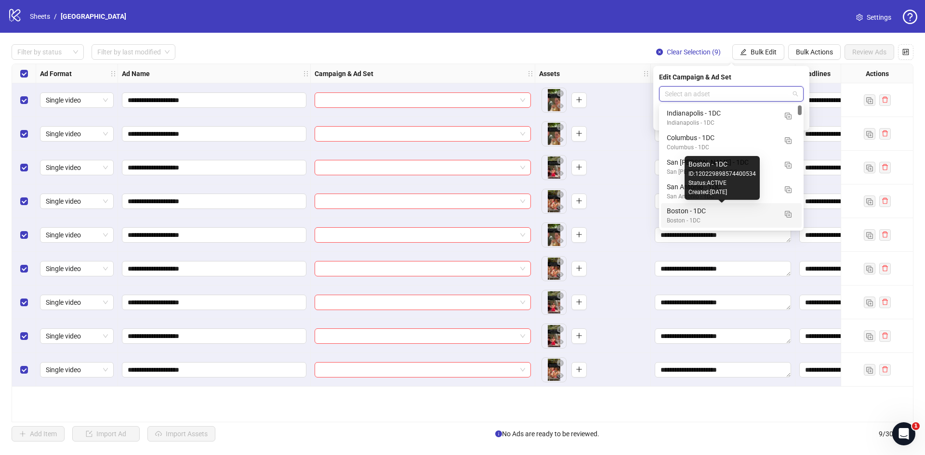
click at [715, 210] on div "Boston - 1DC" at bounding box center [722, 211] width 110 height 11
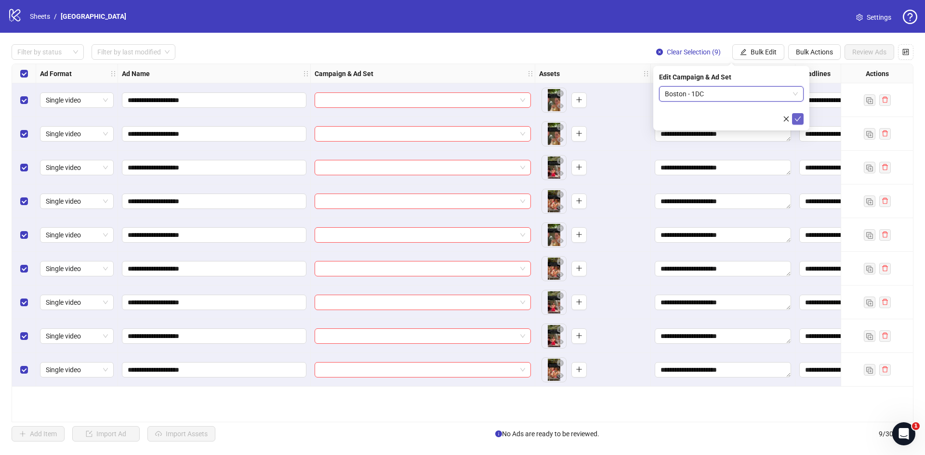
click at [797, 121] on icon "check" at bounding box center [797, 119] width 7 height 7
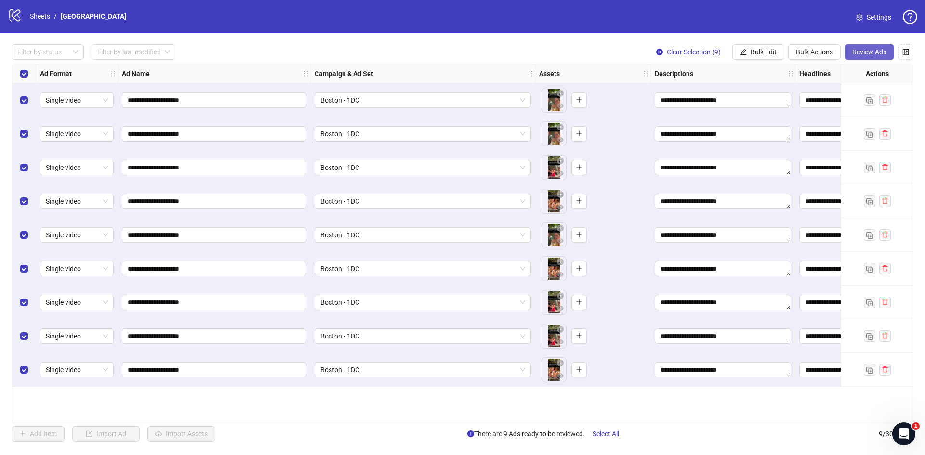
click at [862, 58] on button "Review Ads" at bounding box center [870, 51] width 50 height 15
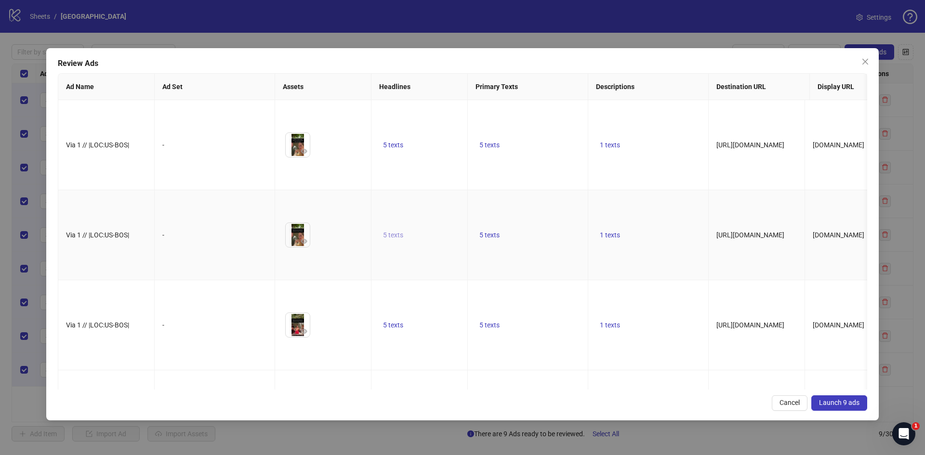
click at [401, 231] on span "5 texts" at bounding box center [393, 235] width 20 height 8
click at [539, 215] on button "button" at bounding box center [543, 211] width 15 height 15
click at [539, 215] on button "button" at bounding box center [543, 214] width 15 height 15
click at [539, 215] on button "button" at bounding box center [543, 211] width 15 height 15
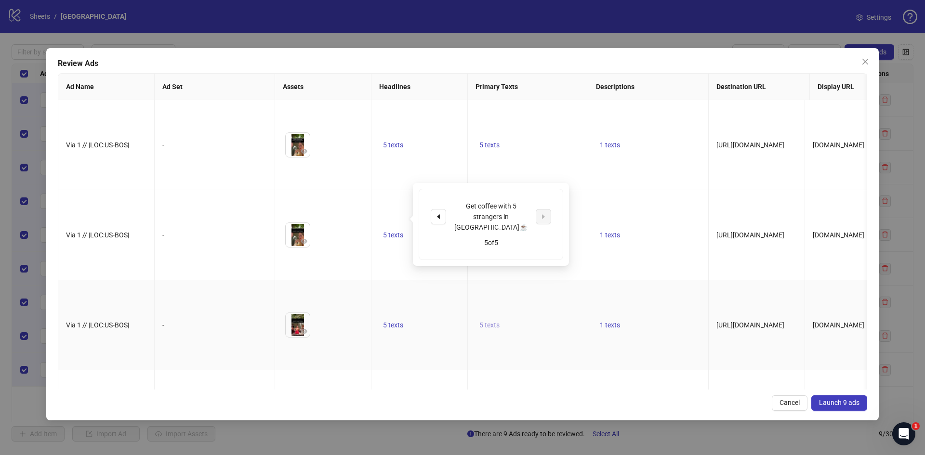
click at [496, 321] on span "5 texts" at bounding box center [489, 325] width 20 height 8
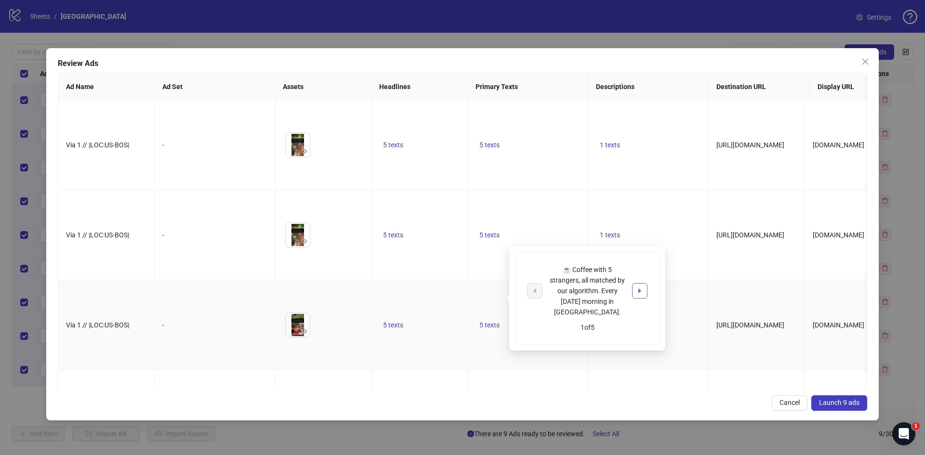
click at [638, 292] on icon "caret-right" at bounding box center [639, 291] width 7 height 7
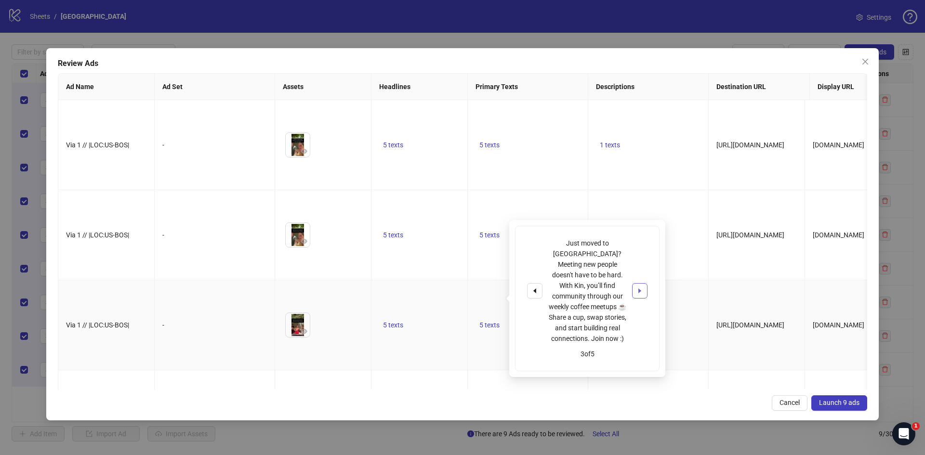
click at [638, 292] on icon "caret-right" at bounding box center [639, 291] width 7 height 7
click at [638, 289] on icon "caret-right" at bounding box center [639, 285] width 7 height 7
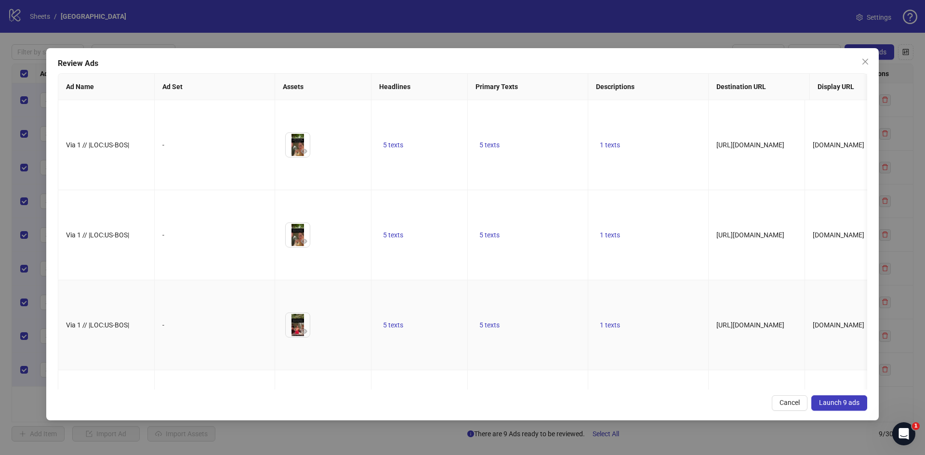
click at [711, 314] on td "[URL][DOMAIN_NAME]" at bounding box center [757, 325] width 96 height 90
click at [839, 402] on span "Launch 9 ads" at bounding box center [839, 403] width 40 height 8
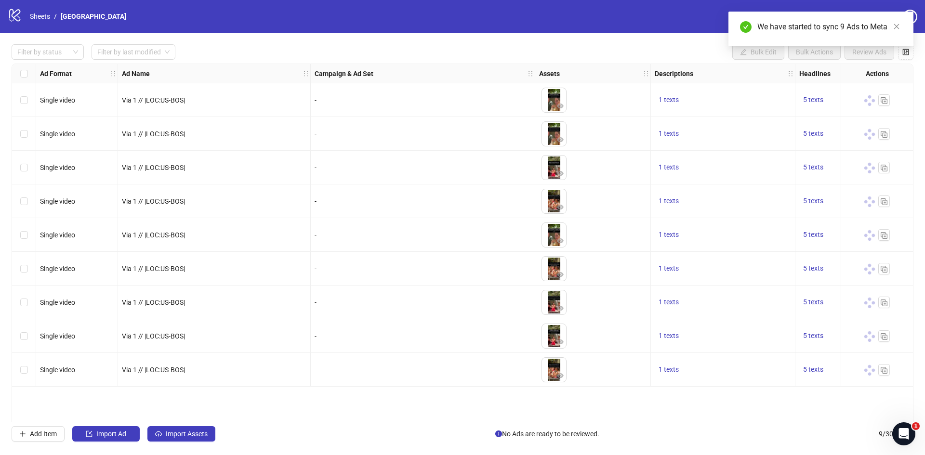
click at [53, 13] on ol "Sheets / [GEOGRAPHIC_DATA]" at bounding box center [78, 16] width 96 height 11
click at [25, 15] on div "logo/logo-mobile Sheets / [GEOGRAPHIC_DATA]" at bounding box center [69, 16] width 122 height 17
click at [42, 15] on link "Sheets" at bounding box center [40, 16] width 24 height 11
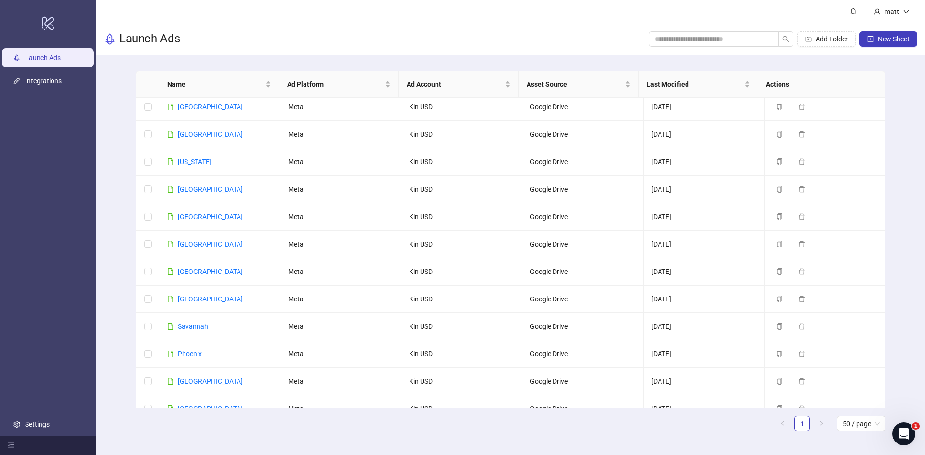
scroll to position [1035, 0]
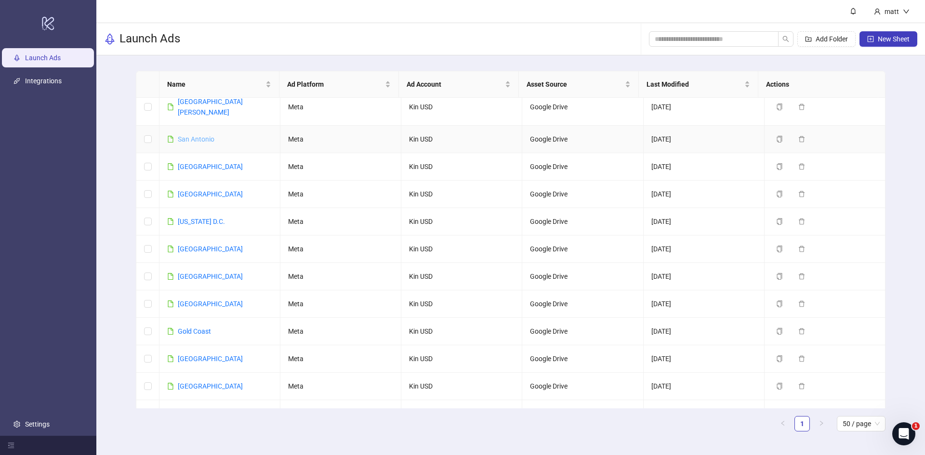
click at [200, 135] on link "San Antonio" at bounding box center [196, 139] width 37 height 8
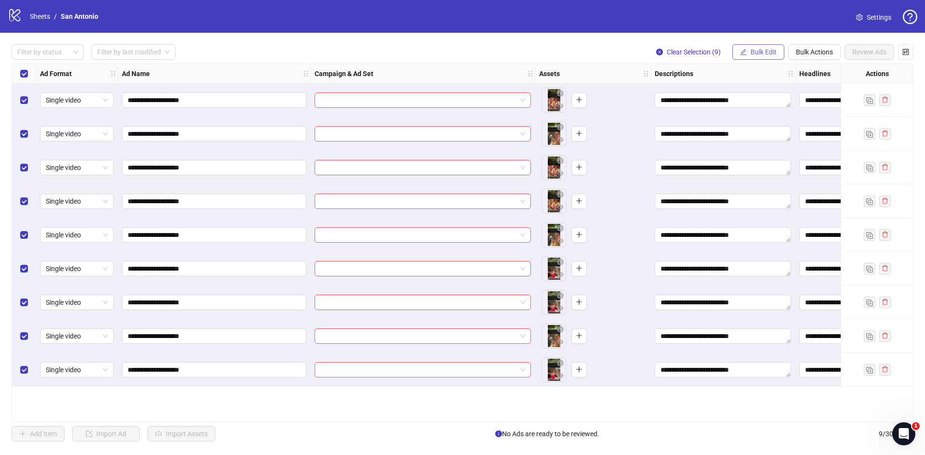
click at [777, 51] on button "Bulk Edit" at bounding box center [758, 51] width 52 height 15
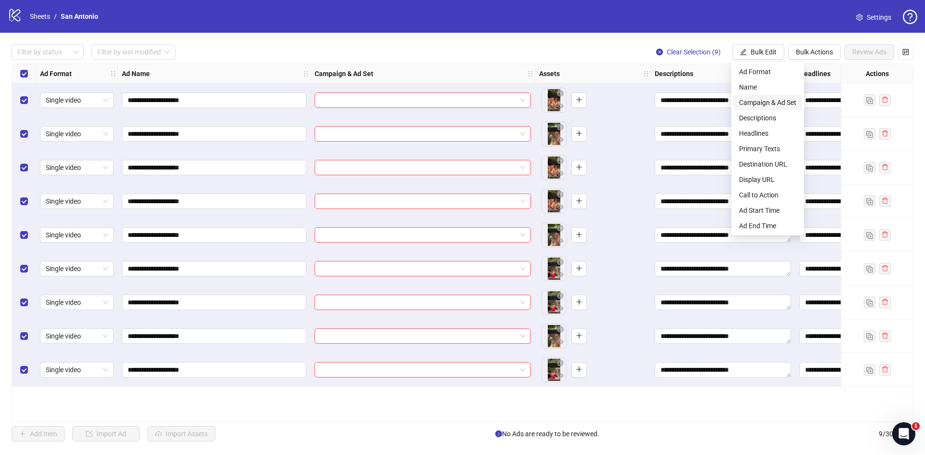
click at [777, 106] on span "Campaign & Ad Set" at bounding box center [767, 102] width 57 height 11
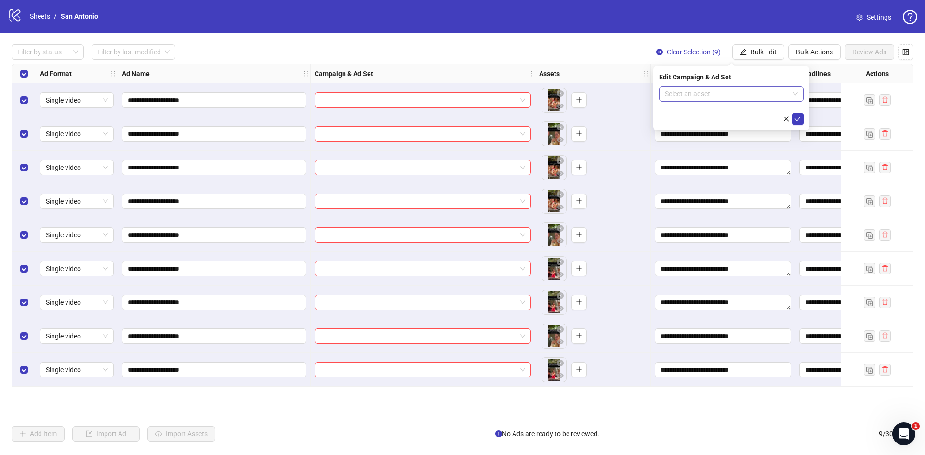
click at [741, 101] on div "Select an adset" at bounding box center [731, 93] width 145 height 15
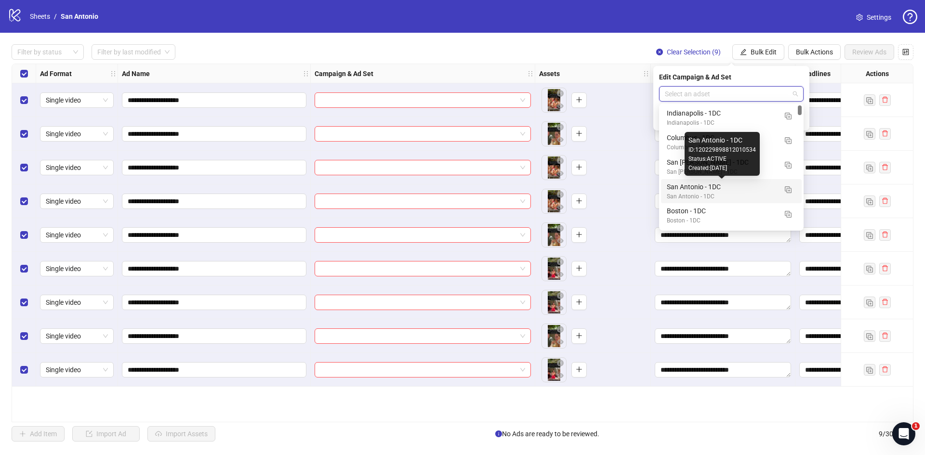
click at [716, 186] on div "San Antonio - 1DC" at bounding box center [722, 187] width 110 height 11
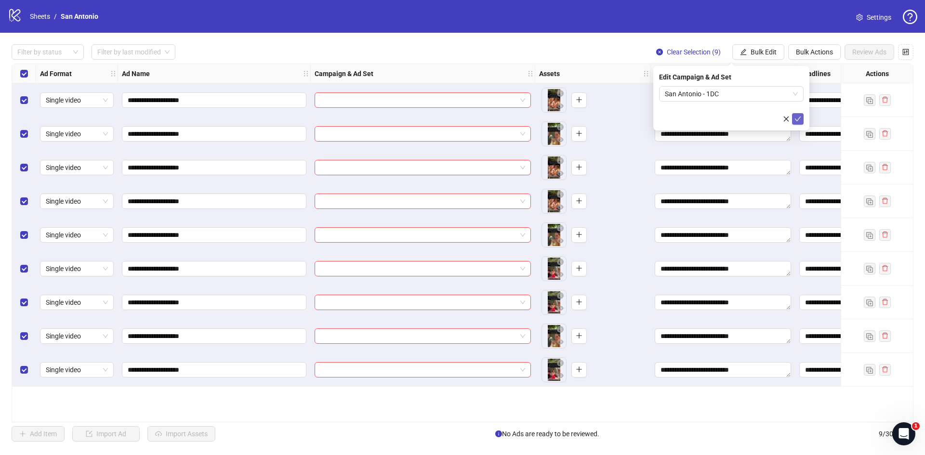
click at [796, 117] on icon "check" at bounding box center [797, 119] width 7 height 7
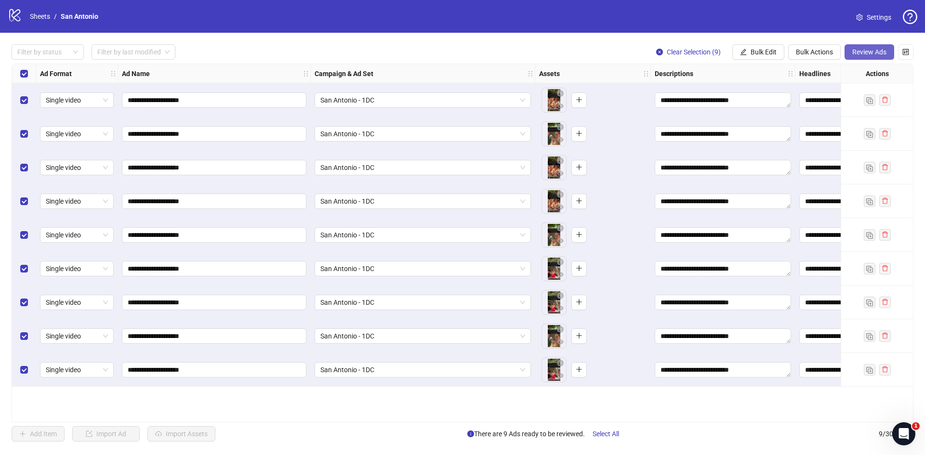
click at [876, 52] on span "Review Ads" at bounding box center [869, 52] width 34 height 8
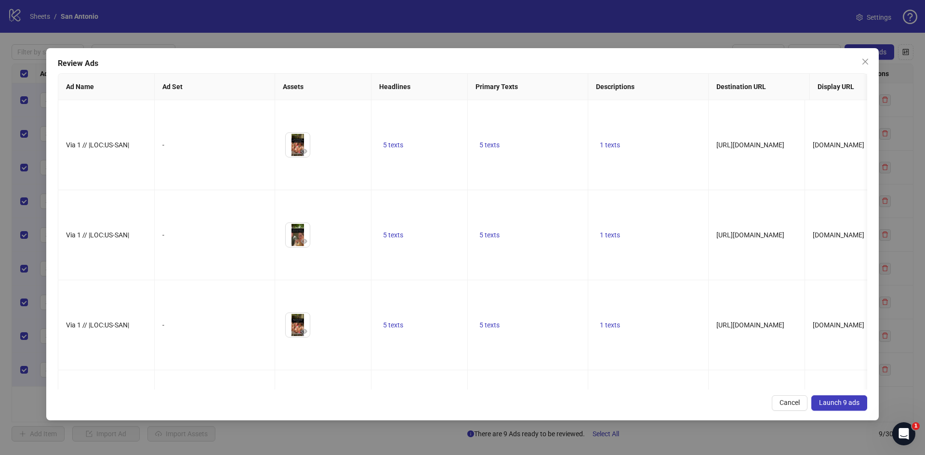
click at [856, 402] on span "Launch 9 ads" at bounding box center [839, 403] width 40 height 8
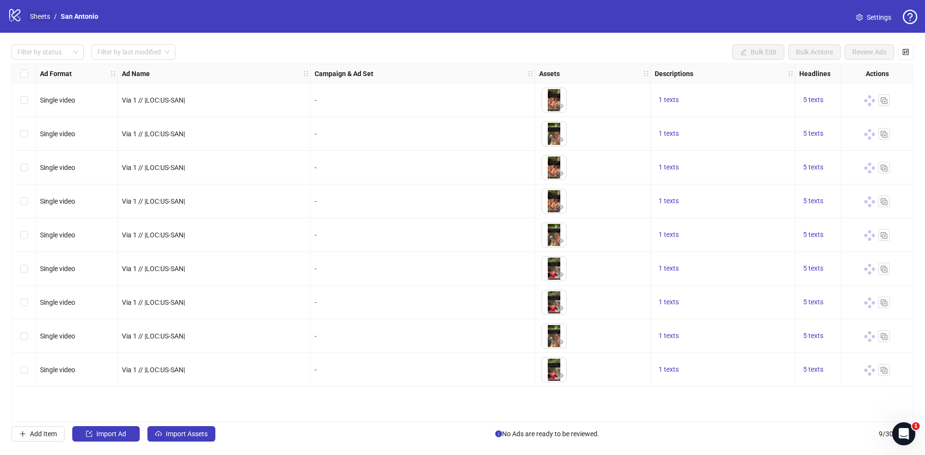
click at [40, 13] on link "Sheets" at bounding box center [40, 16] width 24 height 11
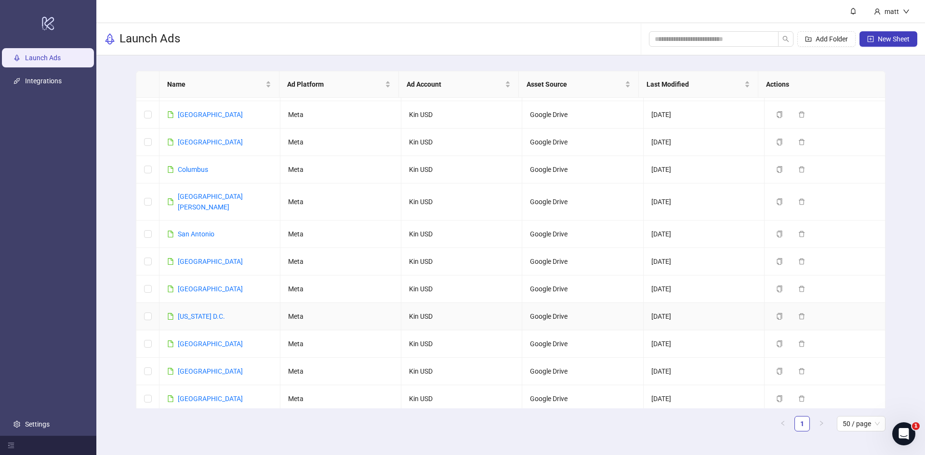
scroll to position [939, 0]
click at [199, 194] on link "[GEOGRAPHIC_DATA][PERSON_NAME]" at bounding box center [210, 203] width 65 height 18
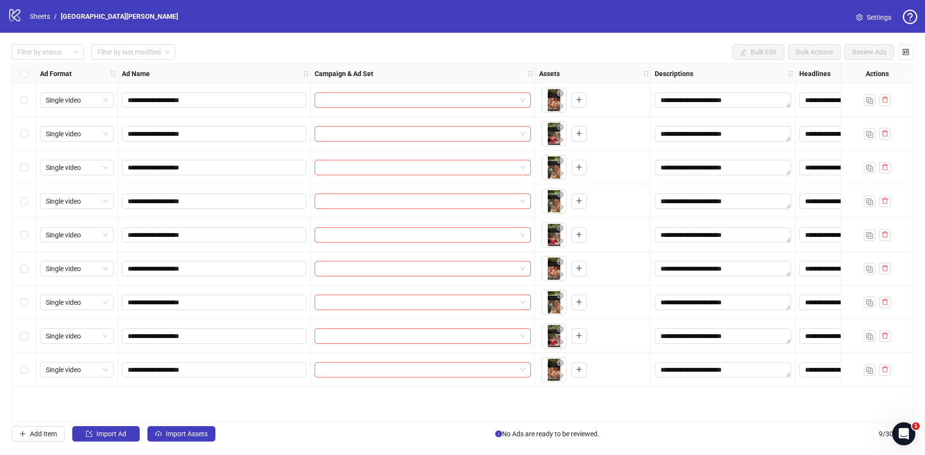
click at [31, 73] on div "Select all rows" at bounding box center [24, 73] width 24 height 19
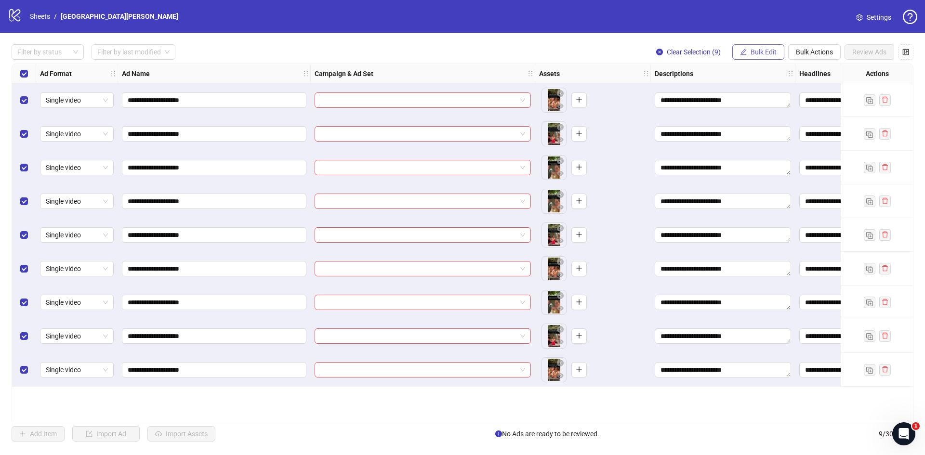
click at [770, 51] on span "Bulk Edit" at bounding box center [764, 52] width 26 height 8
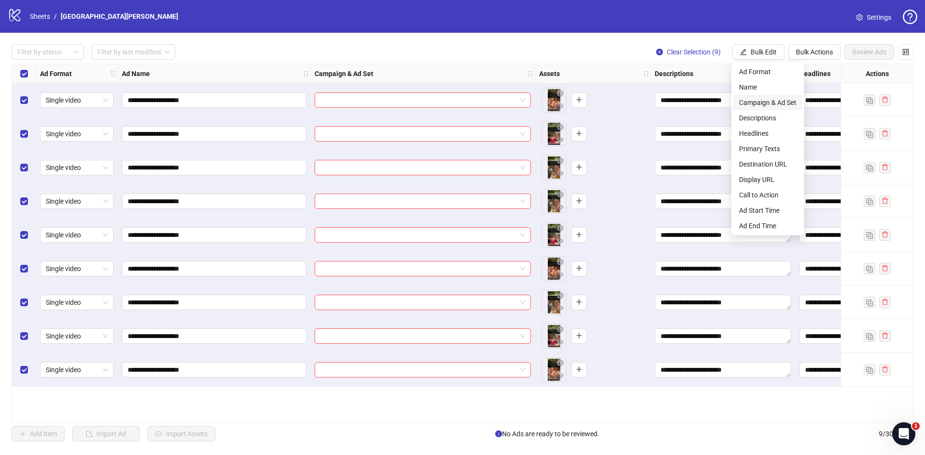
click at [766, 101] on span "Campaign & Ad Set" at bounding box center [767, 102] width 57 height 11
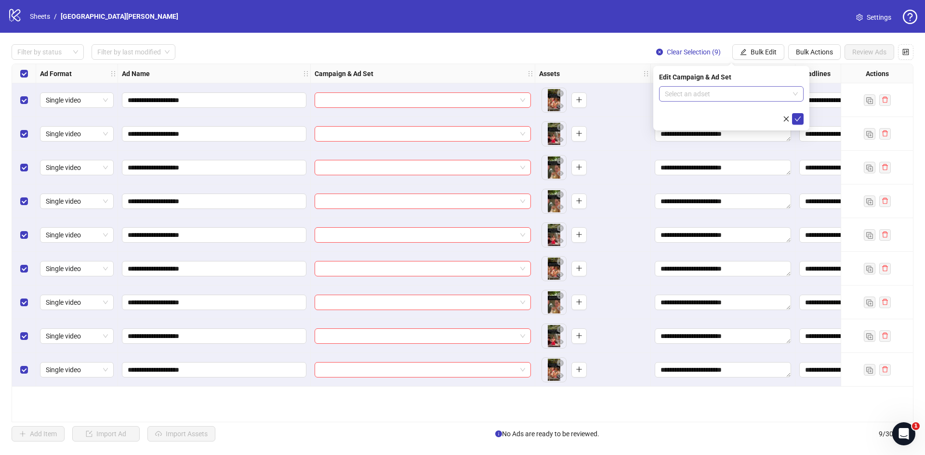
click at [748, 93] on input "search" at bounding box center [727, 94] width 124 height 14
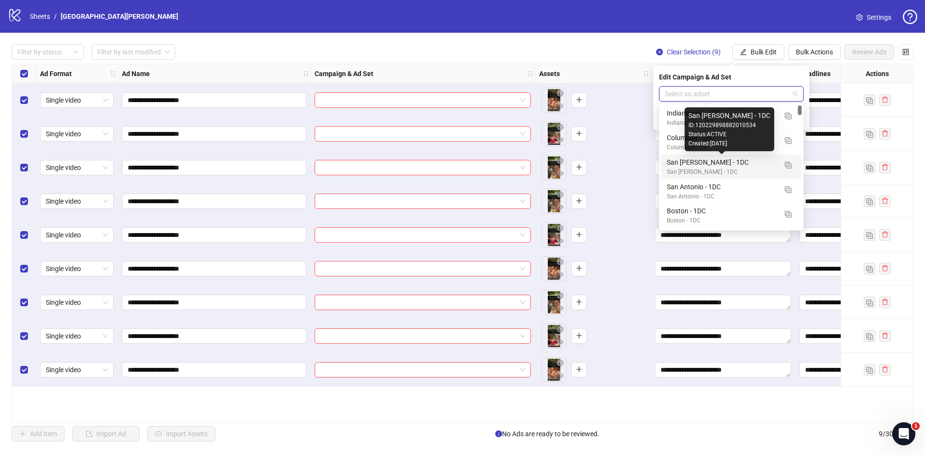
click at [701, 166] on div "San [PERSON_NAME] - 1DC" at bounding box center [722, 162] width 110 height 11
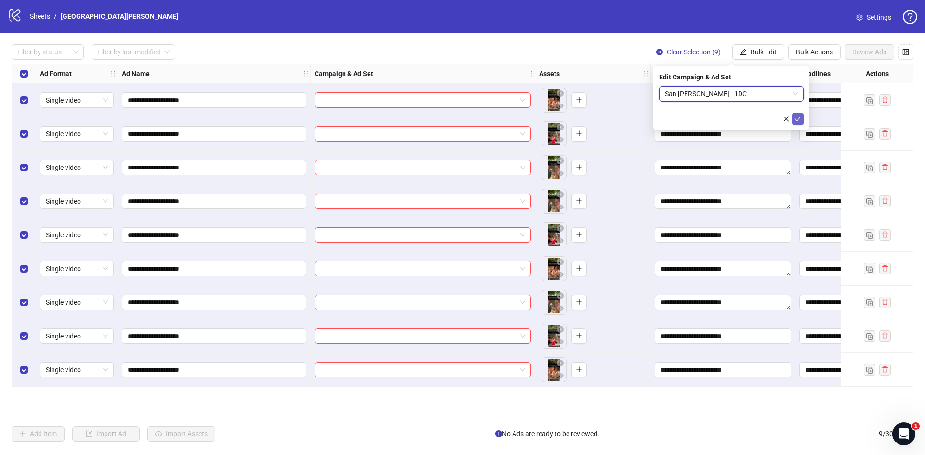
click at [800, 117] on icon "check" at bounding box center [798, 119] width 6 height 5
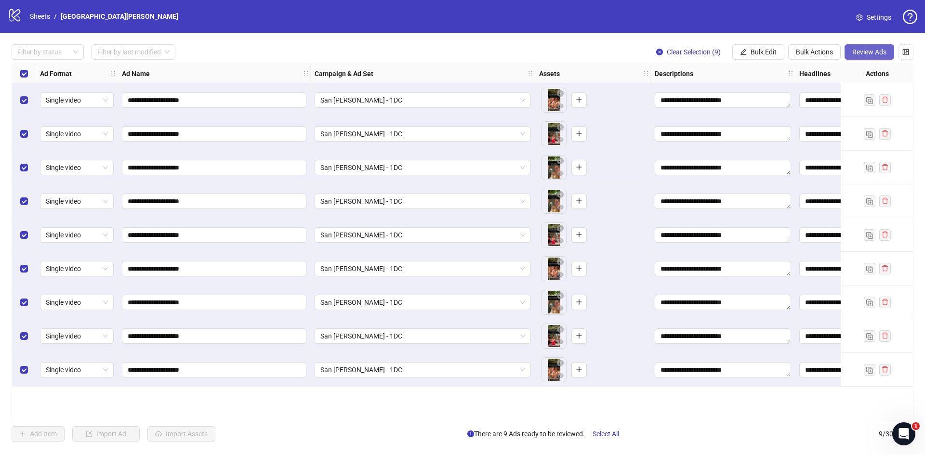
click at [876, 49] on span "Review Ads" at bounding box center [869, 52] width 34 height 8
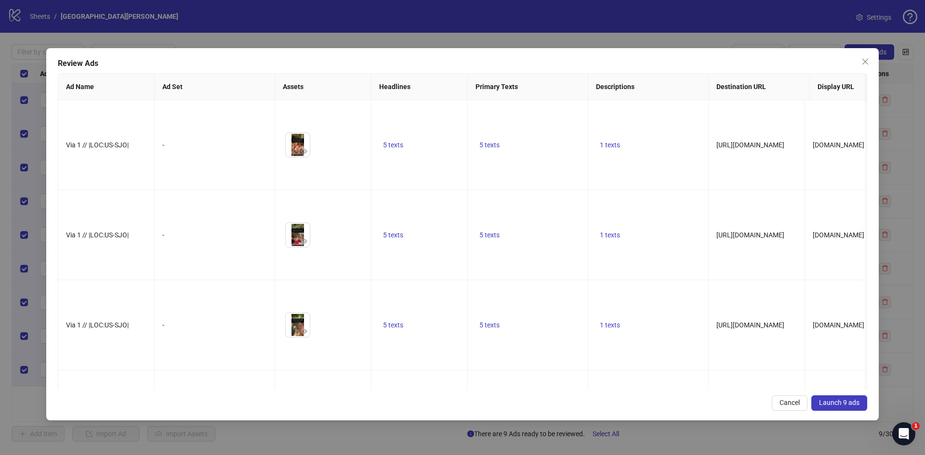
click at [834, 408] on button "Launch 9 ads" at bounding box center [839, 403] width 56 height 15
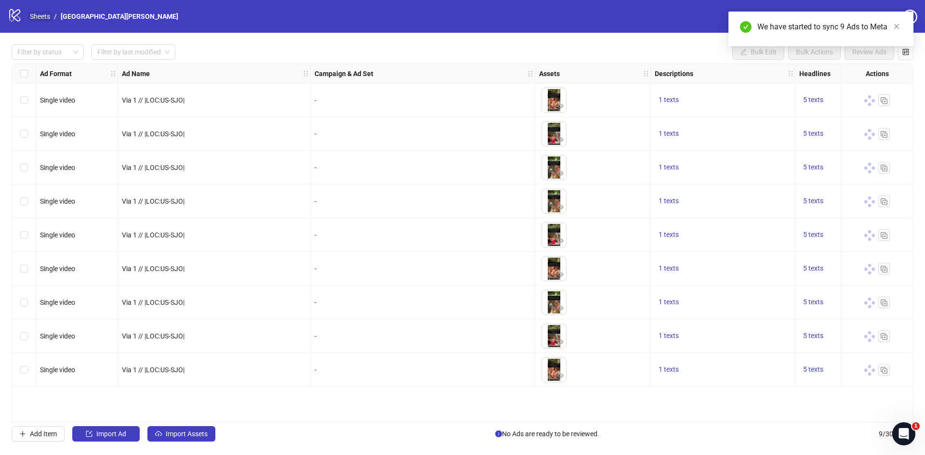
click at [38, 20] on link "Sheets" at bounding box center [40, 16] width 24 height 11
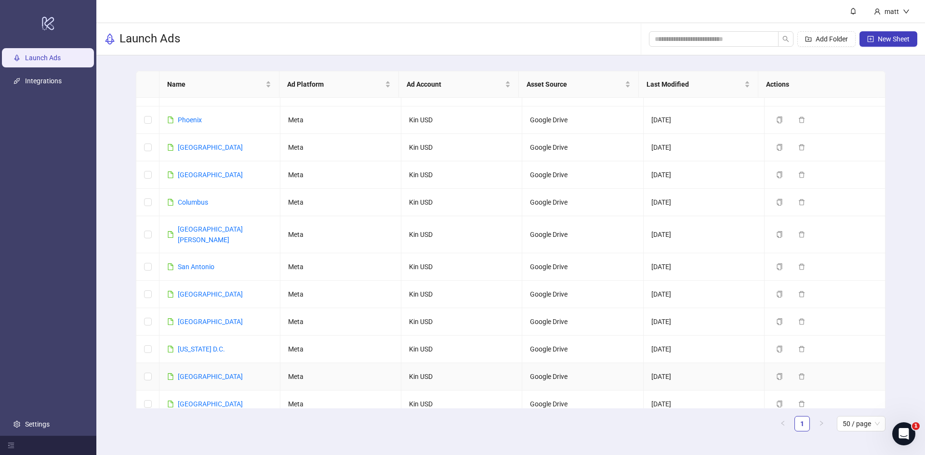
scroll to position [907, 0]
click at [196, 199] on link "Columbus" at bounding box center [193, 203] width 30 height 8
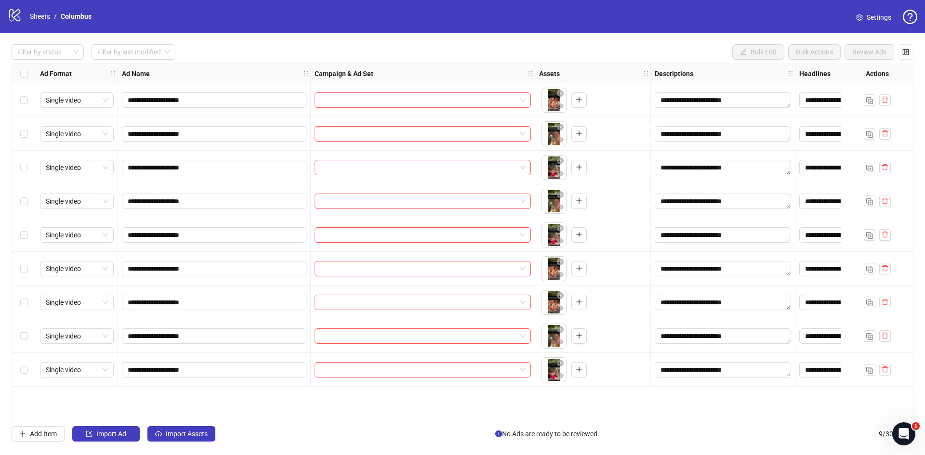
click at [19, 72] on div "Select all rows" at bounding box center [24, 73] width 24 height 19
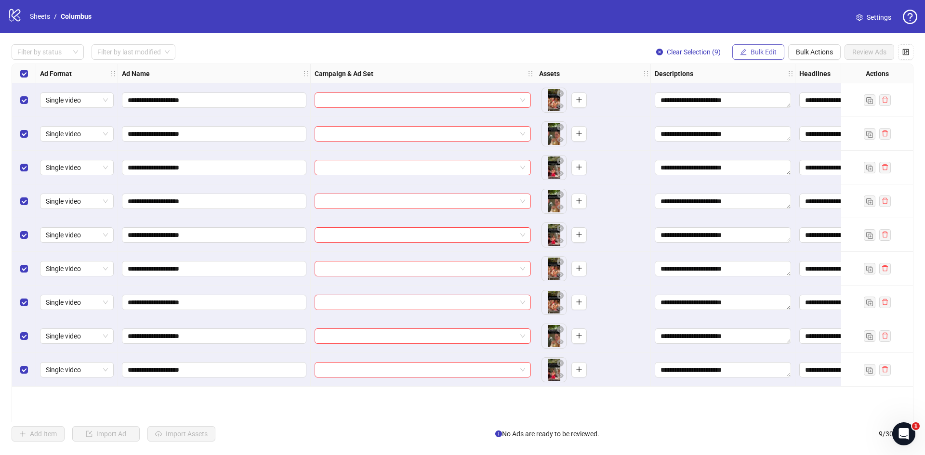
click at [751, 49] on span "Bulk Edit" at bounding box center [764, 52] width 26 height 8
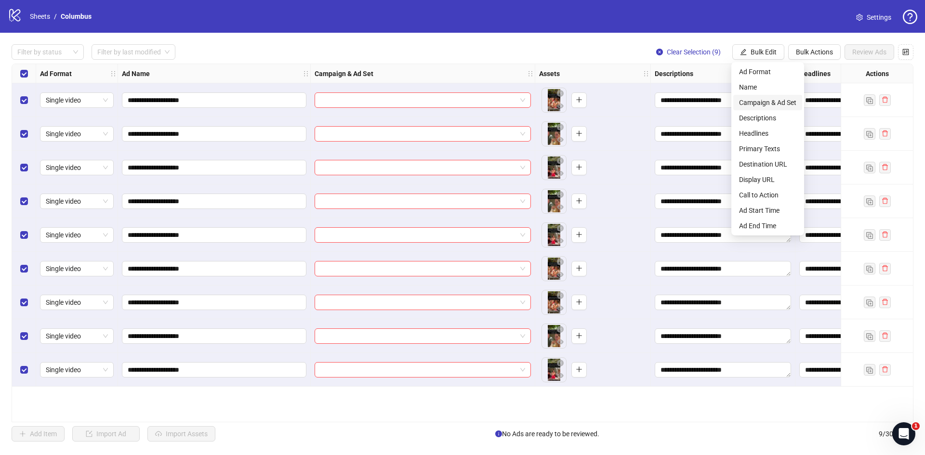
click at [768, 105] on span "Campaign & Ad Set" at bounding box center [767, 102] width 57 height 11
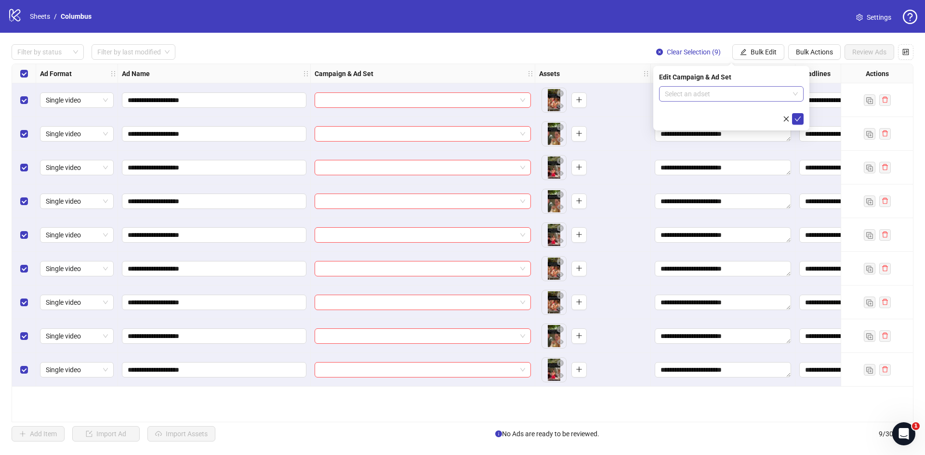
click at [709, 94] on input "search" at bounding box center [727, 94] width 124 height 14
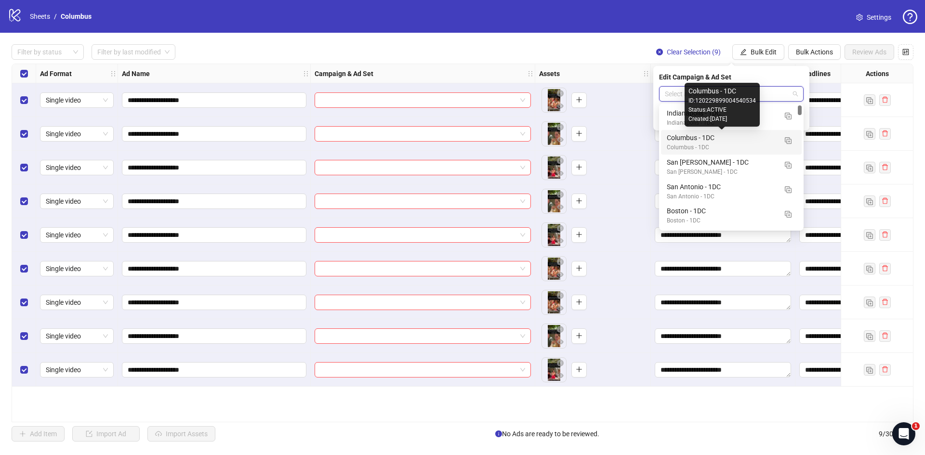
click at [711, 141] on div "Columbus - 1DC" at bounding box center [722, 137] width 110 height 11
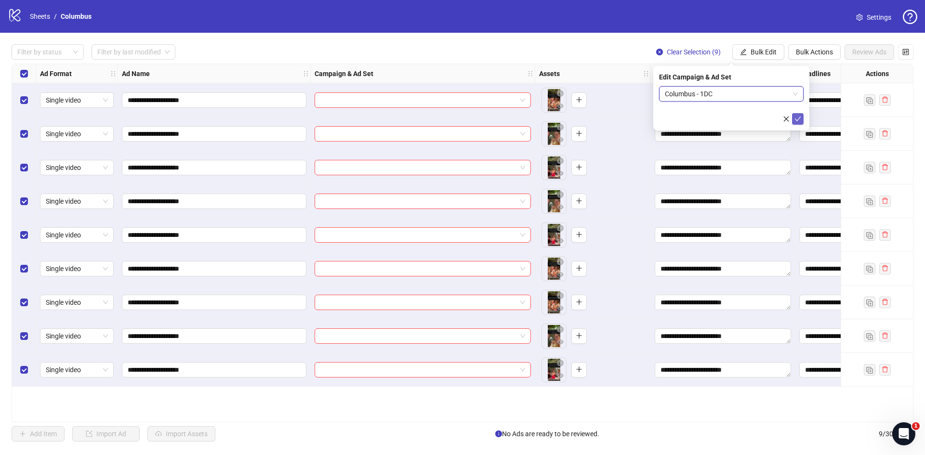
click at [800, 119] on icon "check" at bounding box center [797, 119] width 7 height 7
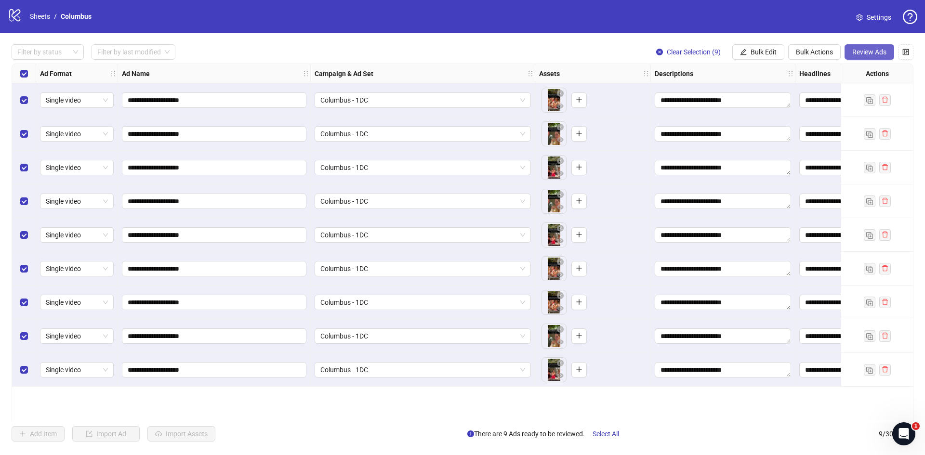
click at [871, 52] on span "Review Ads" at bounding box center [869, 52] width 34 height 8
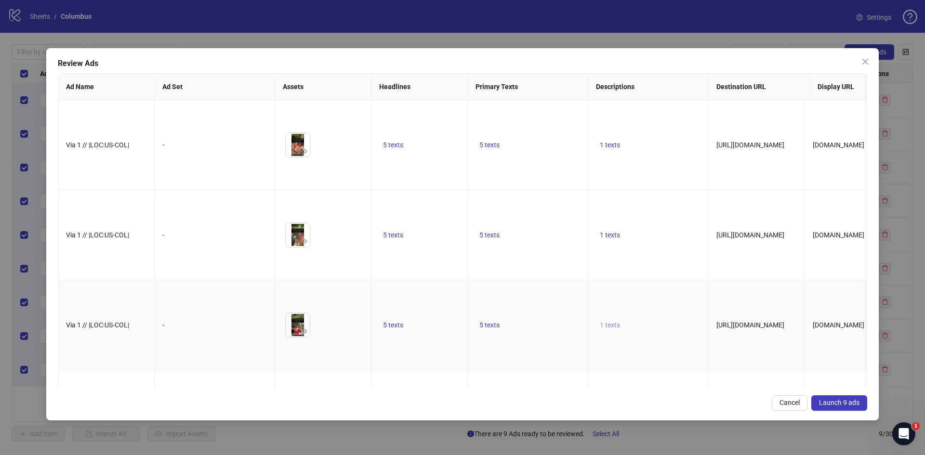
click at [609, 321] on span "1 texts" at bounding box center [610, 325] width 20 height 8
click at [839, 405] on span "Launch 9 ads" at bounding box center [839, 403] width 40 height 8
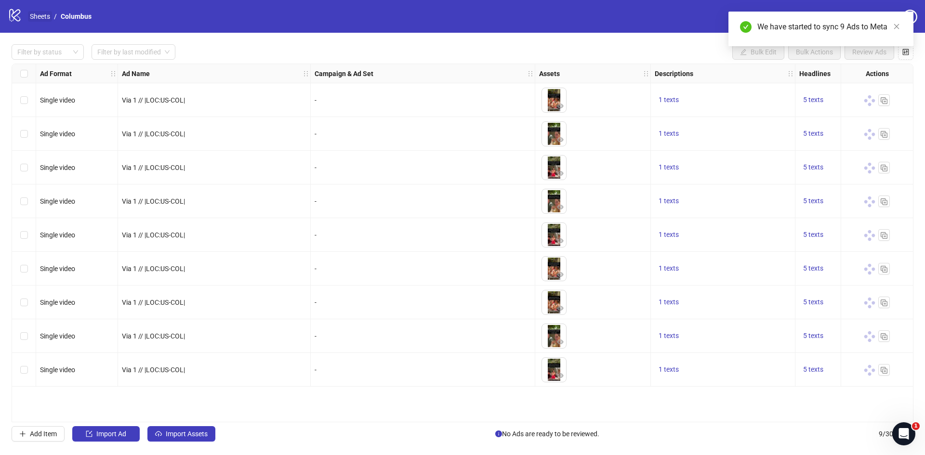
click at [47, 17] on link "Sheets" at bounding box center [40, 16] width 24 height 11
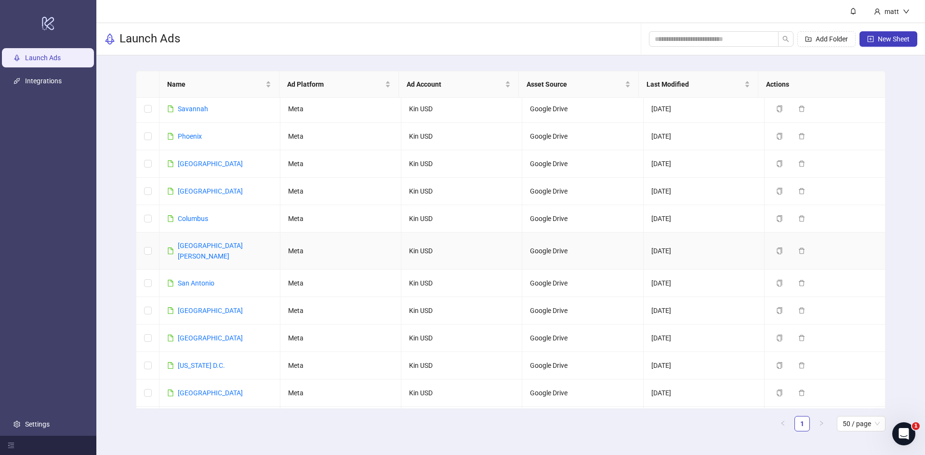
scroll to position [890, 0]
click at [190, 188] on link "[GEOGRAPHIC_DATA]" at bounding box center [210, 192] width 65 height 8
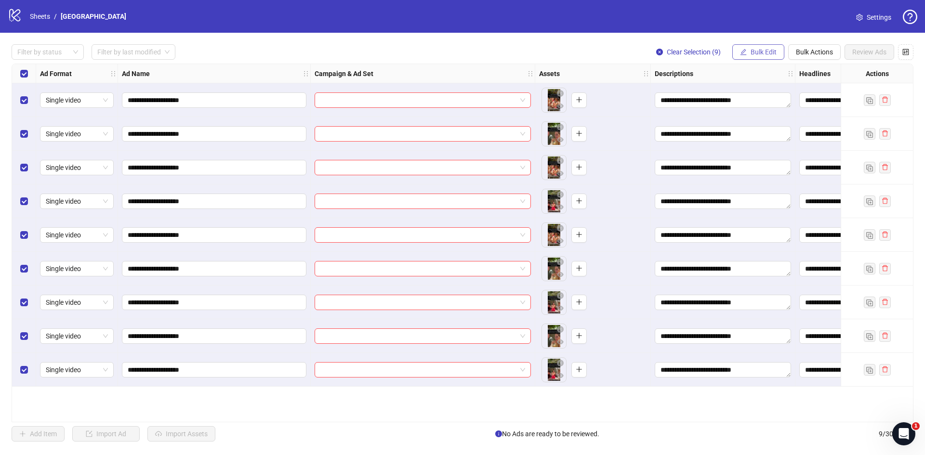
click at [771, 55] on span "Bulk Edit" at bounding box center [764, 52] width 26 height 8
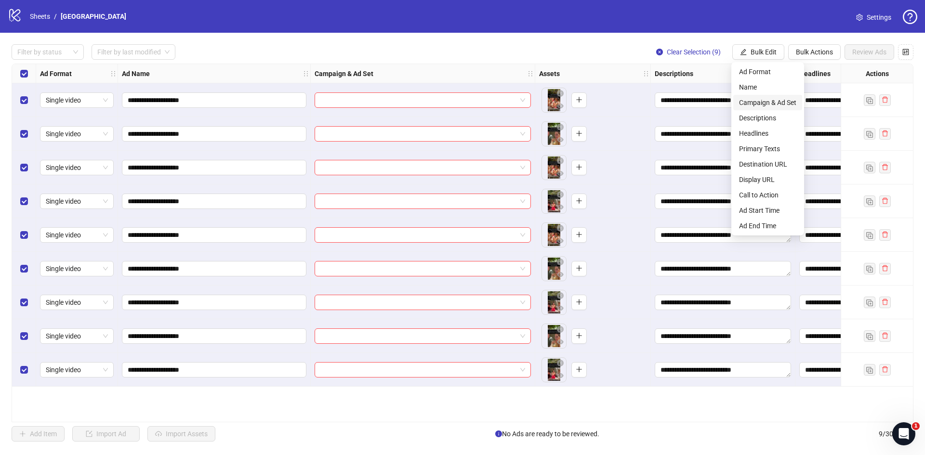
click at [779, 99] on span "Campaign & Ad Set" at bounding box center [767, 102] width 57 height 11
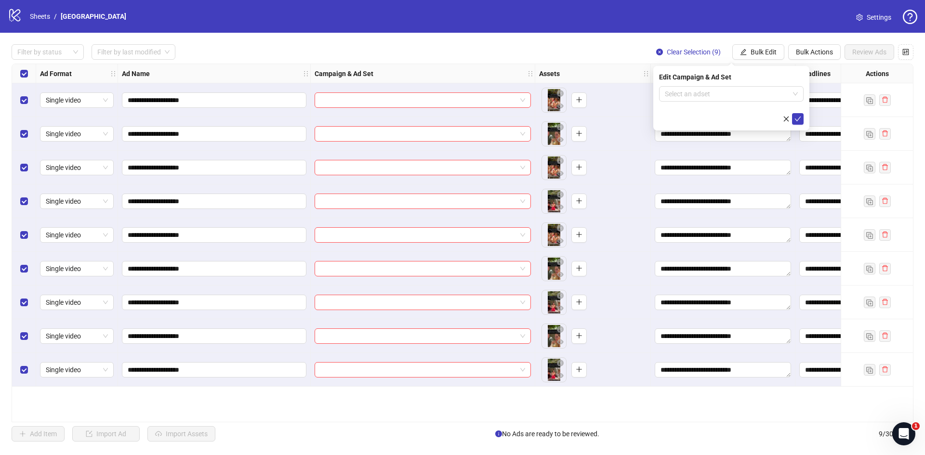
click at [724, 86] on div "Edit Campaign & Ad Set Select an adset" at bounding box center [731, 98] width 156 height 65
click at [728, 95] on input "search" at bounding box center [727, 94] width 124 height 14
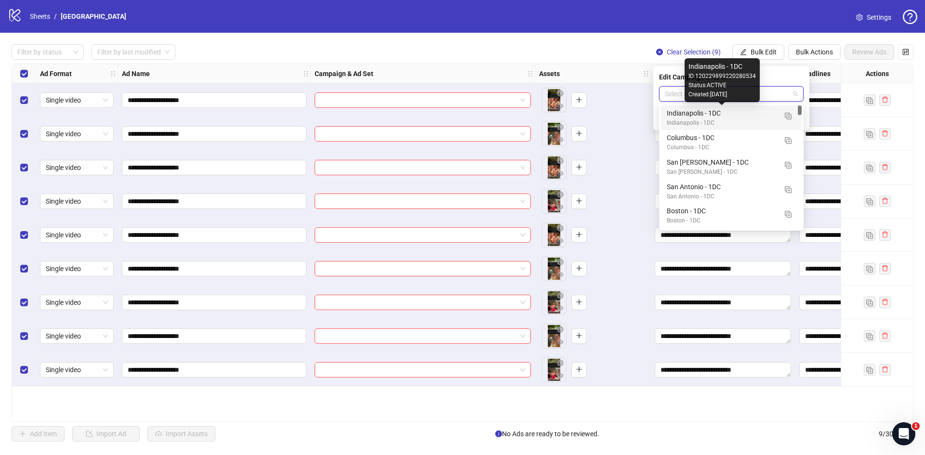
click at [719, 114] on div "Indianapolis - 1DC" at bounding box center [722, 113] width 110 height 11
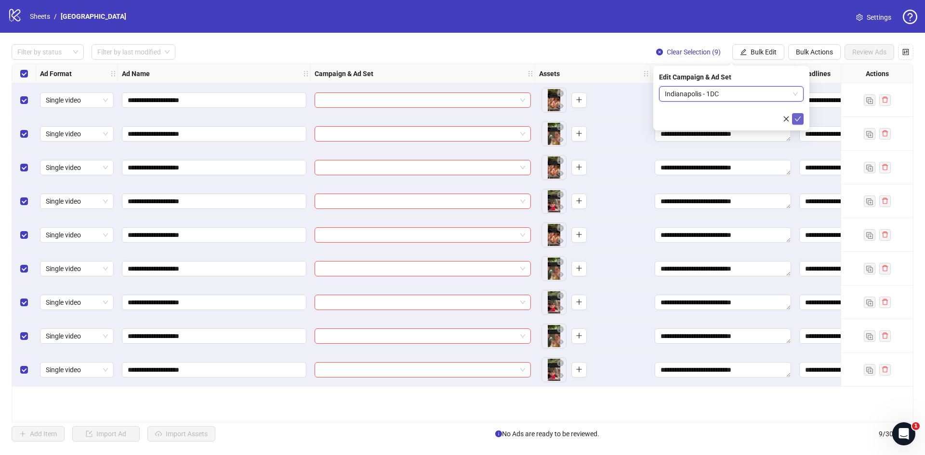
click at [801, 119] on button "submit" at bounding box center [798, 119] width 12 height 12
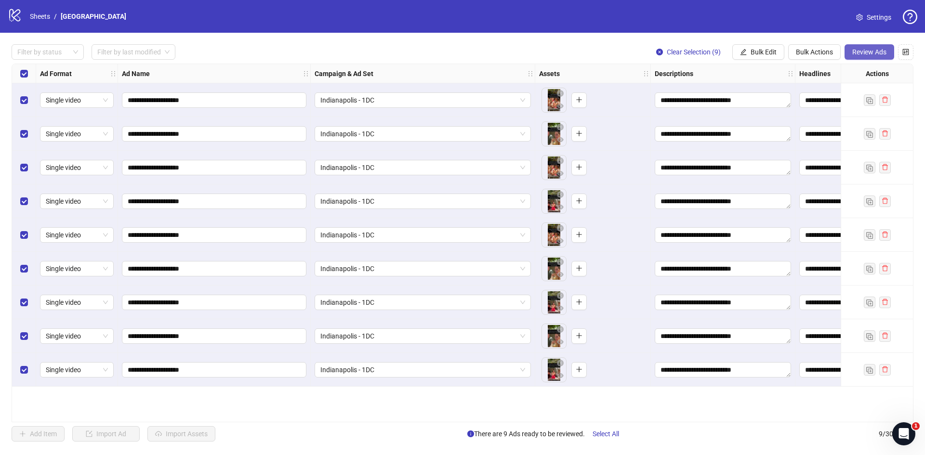
click at [870, 51] on span "Review Ads" at bounding box center [869, 52] width 34 height 8
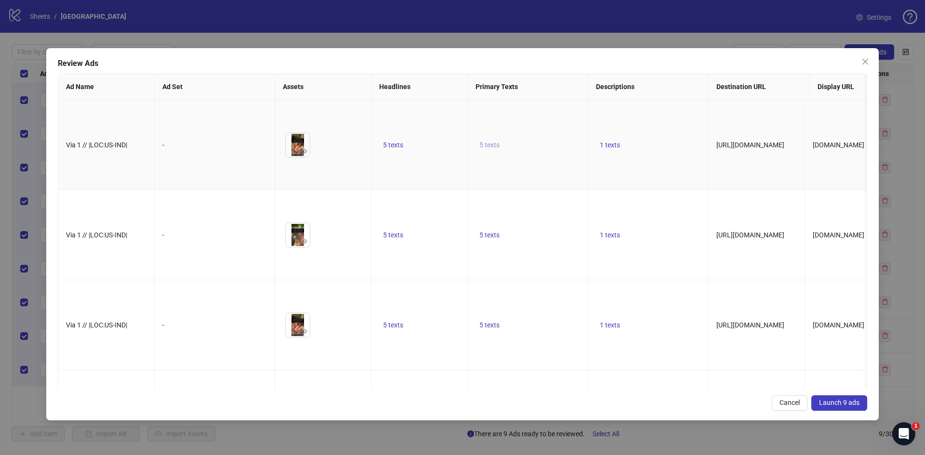
click at [495, 141] on span "5 texts" at bounding box center [489, 145] width 20 height 8
click at [641, 133] on icon "caret-right" at bounding box center [639, 132] width 7 height 7
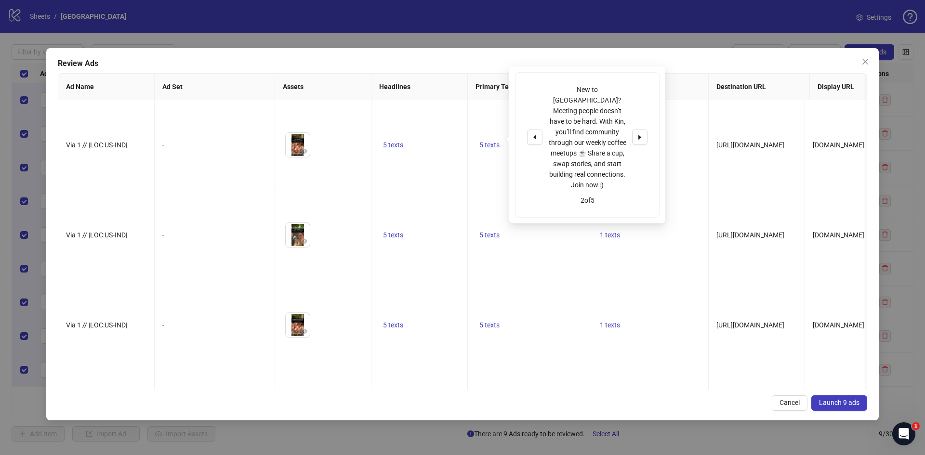
click at [826, 402] on span "Launch 9 ads" at bounding box center [839, 403] width 40 height 8
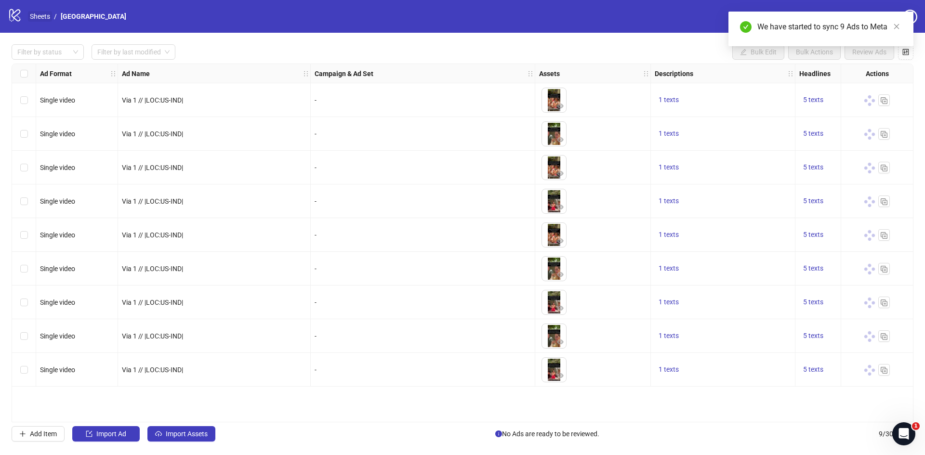
click at [40, 16] on link "Sheets" at bounding box center [40, 16] width 24 height 11
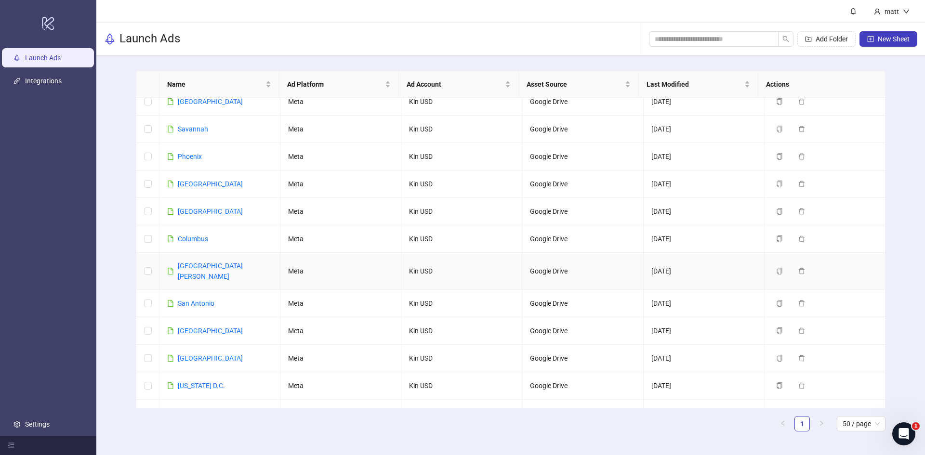
scroll to position [869, 0]
click at [196, 182] on link "[GEOGRAPHIC_DATA]" at bounding box center [210, 186] width 65 height 8
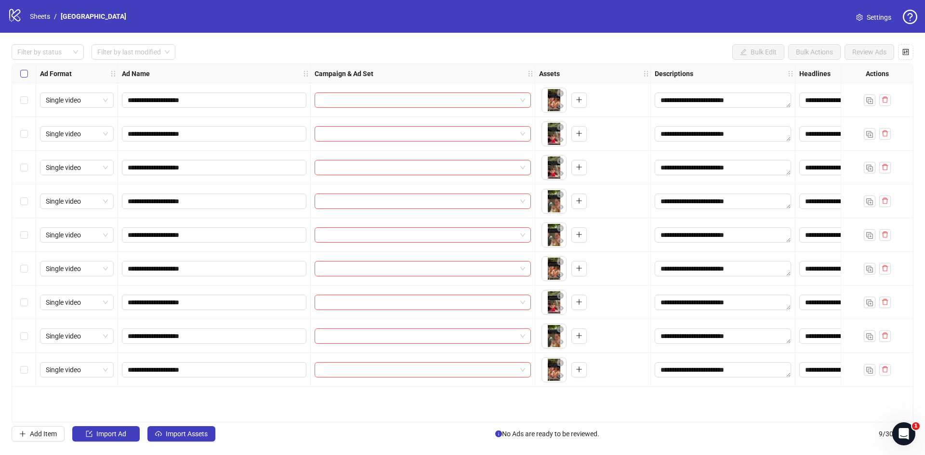
click at [23, 69] on label "Select all rows" at bounding box center [24, 73] width 8 height 11
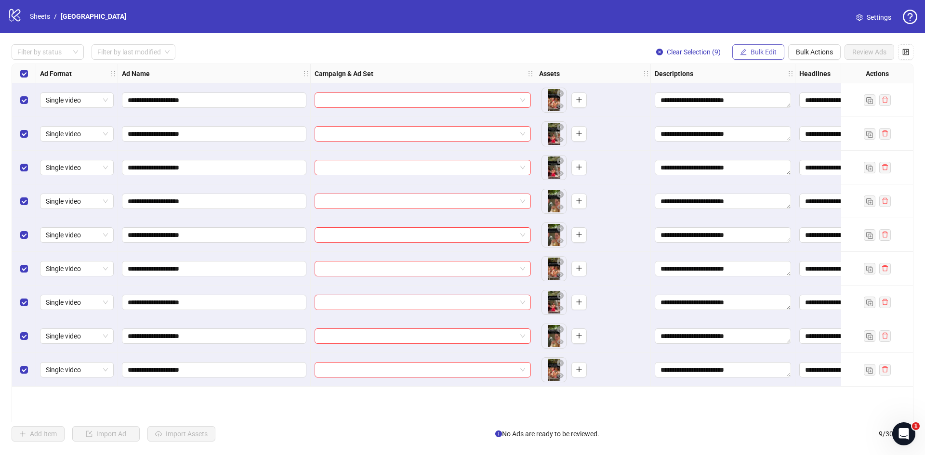
click at [763, 53] on span "Bulk Edit" at bounding box center [764, 52] width 26 height 8
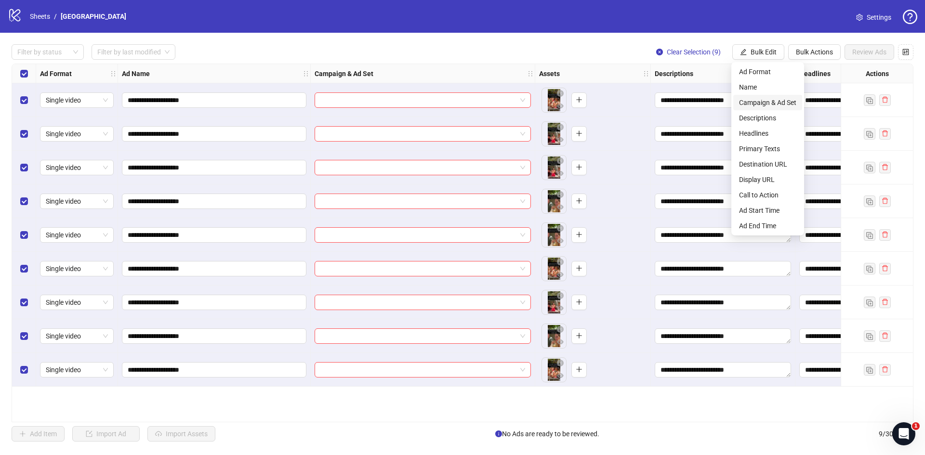
click at [760, 95] on li "Campaign & Ad Set" at bounding box center [767, 102] width 69 height 15
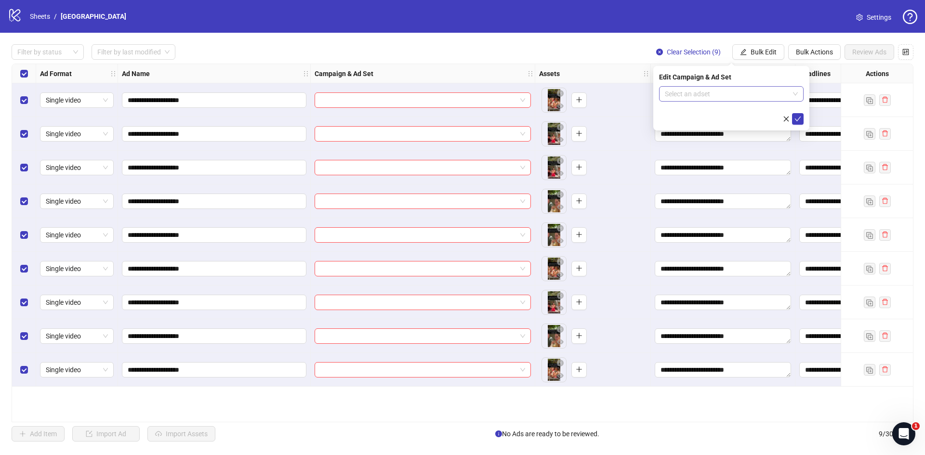
click at [696, 93] on input "search" at bounding box center [727, 94] width 124 height 14
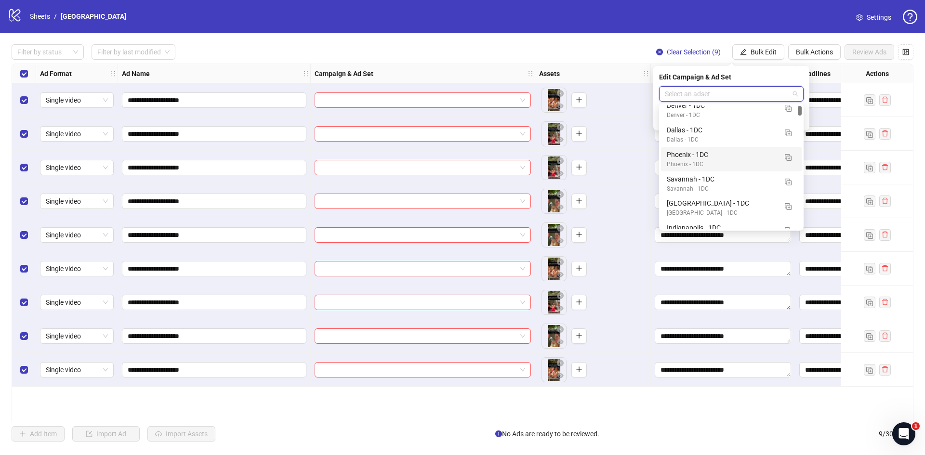
scroll to position [8, 0]
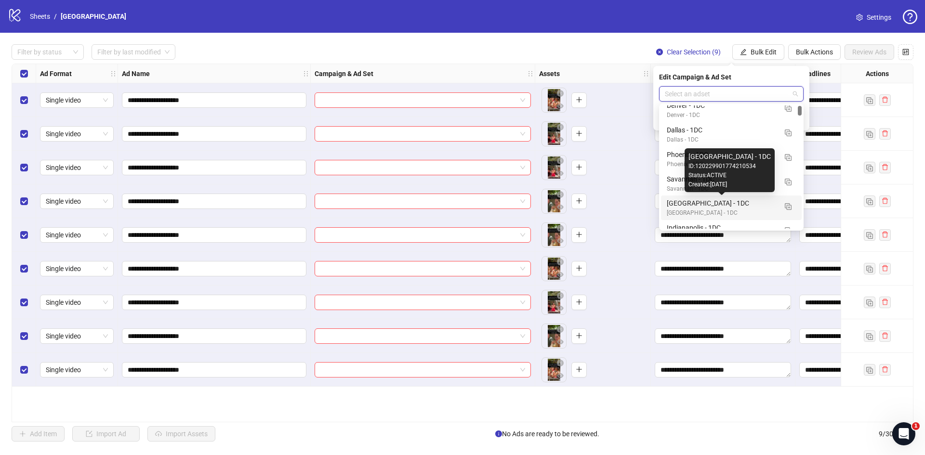
click at [688, 202] on div "[GEOGRAPHIC_DATA] - 1DC" at bounding box center [722, 203] width 110 height 11
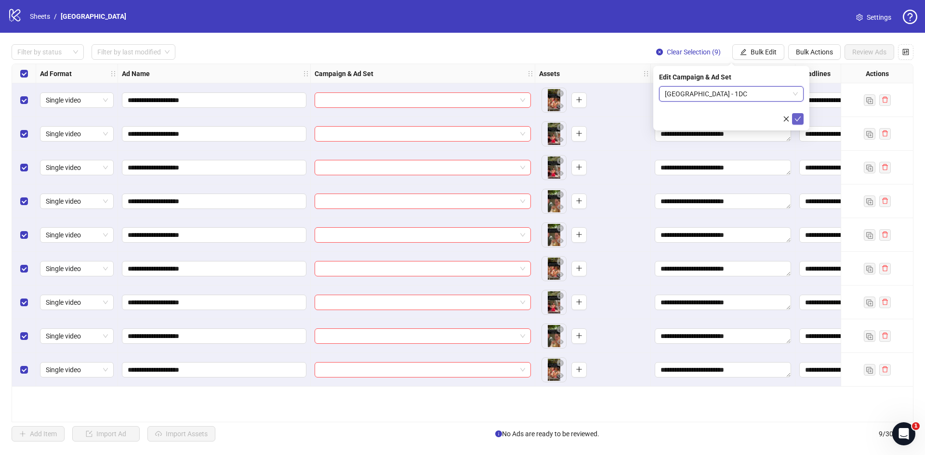
click at [796, 119] on icon "check" at bounding box center [797, 119] width 7 height 7
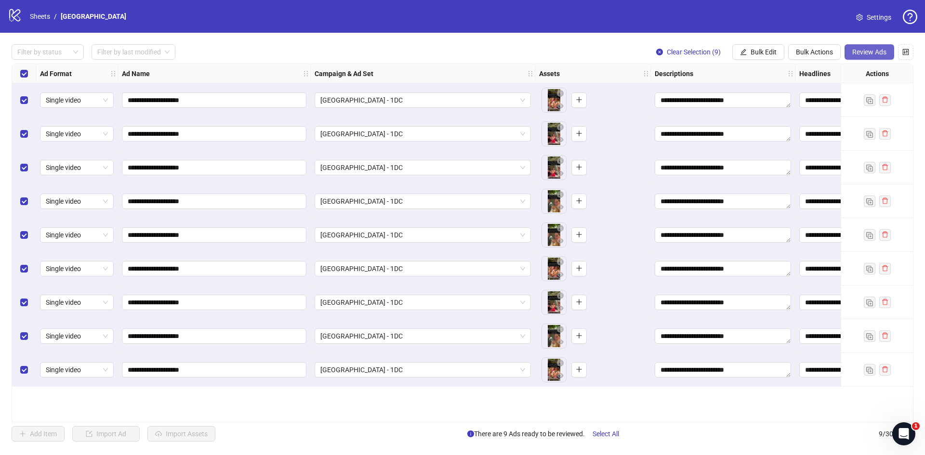
click at [864, 55] on span "Review Ads" at bounding box center [869, 52] width 34 height 8
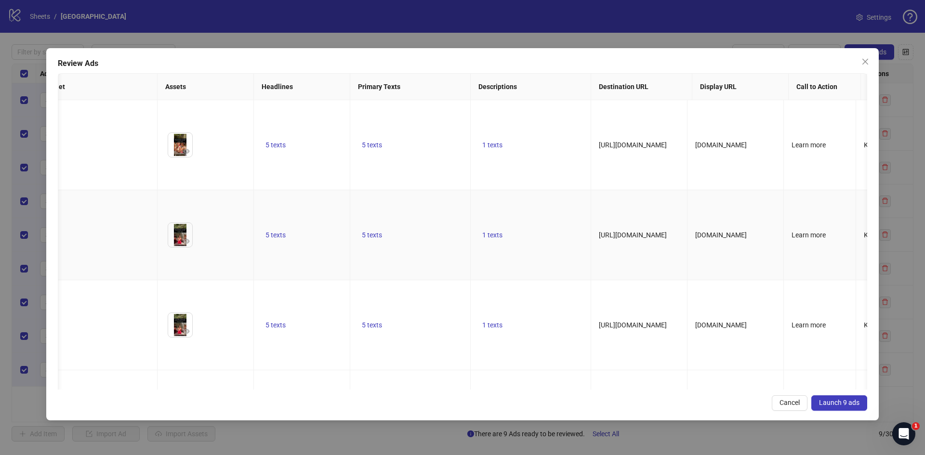
scroll to position [0, 0]
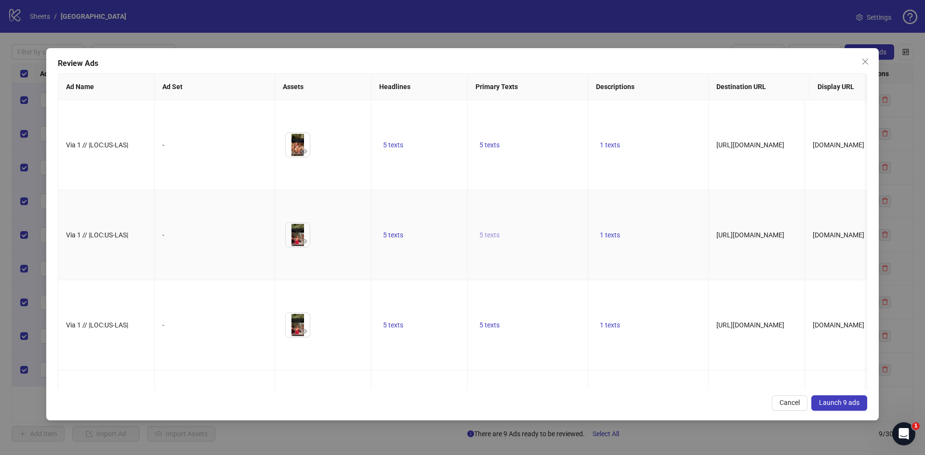
click at [496, 231] on span "5 texts" at bounding box center [489, 235] width 20 height 8
click at [829, 402] on span "Launch 9 ads" at bounding box center [839, 403] width 40 height 8
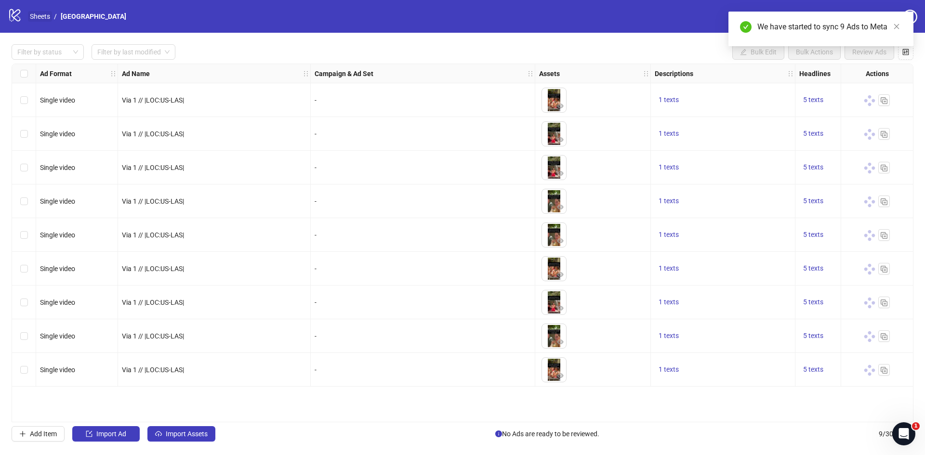
click at [40, 18] on link "Sheets" at bounding box center [40, 16] width 24 height 11
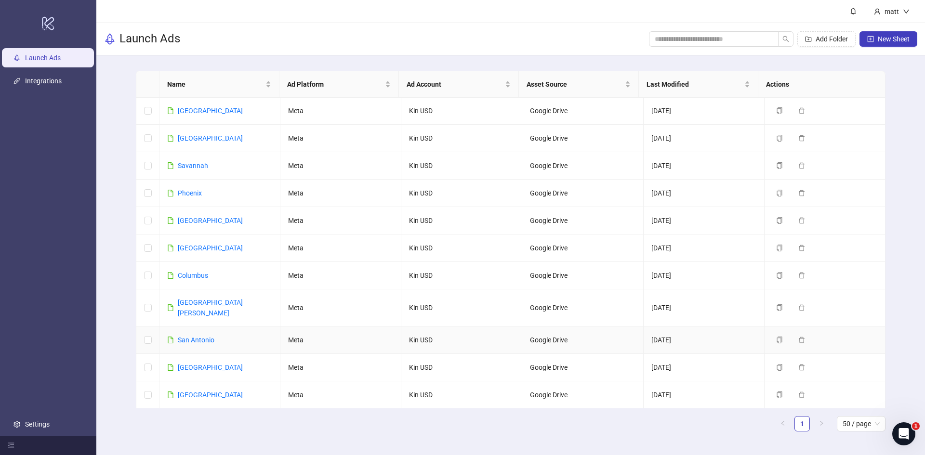
scroll to position [833, 0]
click at [192, 190] on link "Phoenix" at bounding box center [190, 194] width 24 height 8
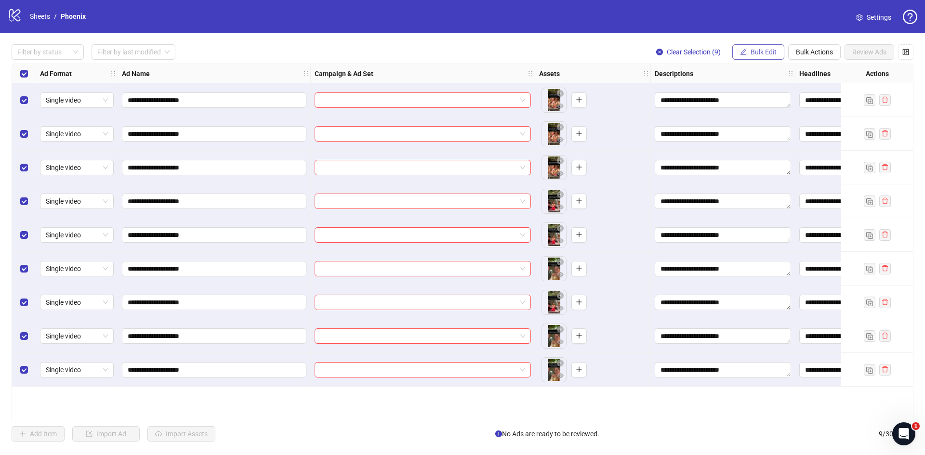
click at [767, 59] on button "Bulk Edit" at bounding box center [758, 51] width 52 height 15
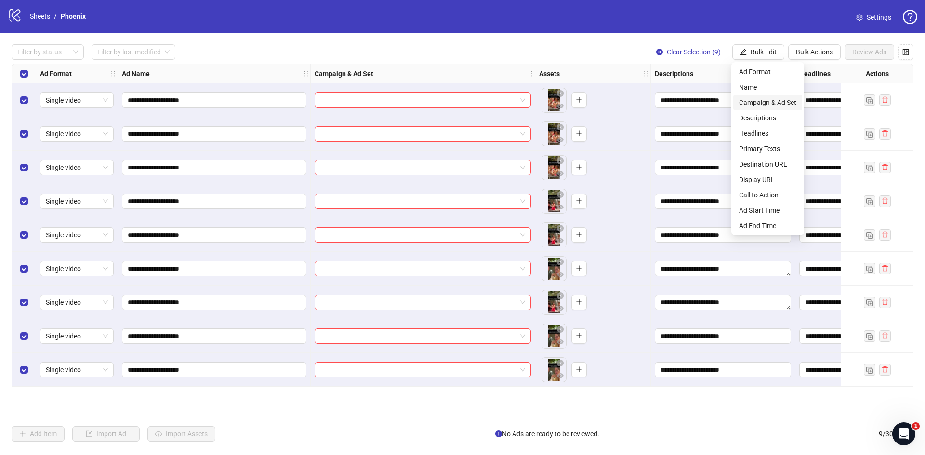
click at [768, 98] on span "Campaign & Ad Set" at bounding box center [767, 102] width 57 height 11
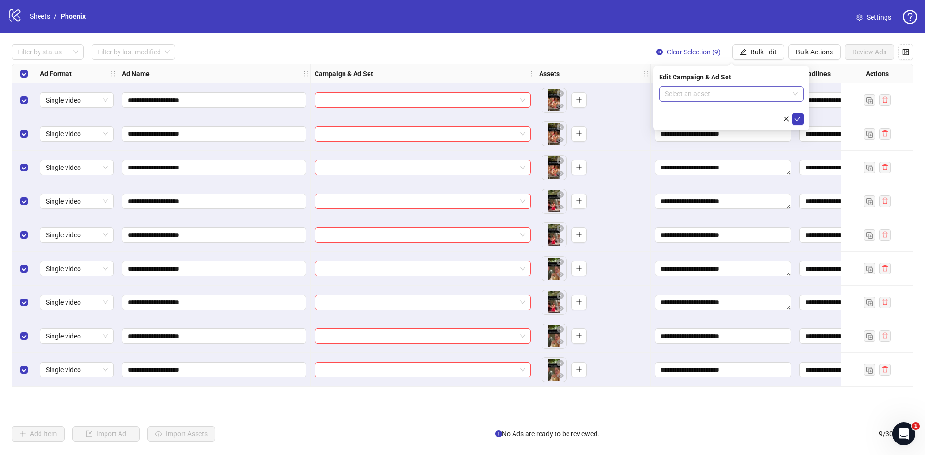
click at [705, 96] on input "search" at bounding box center [727, 94] width 124 height 14
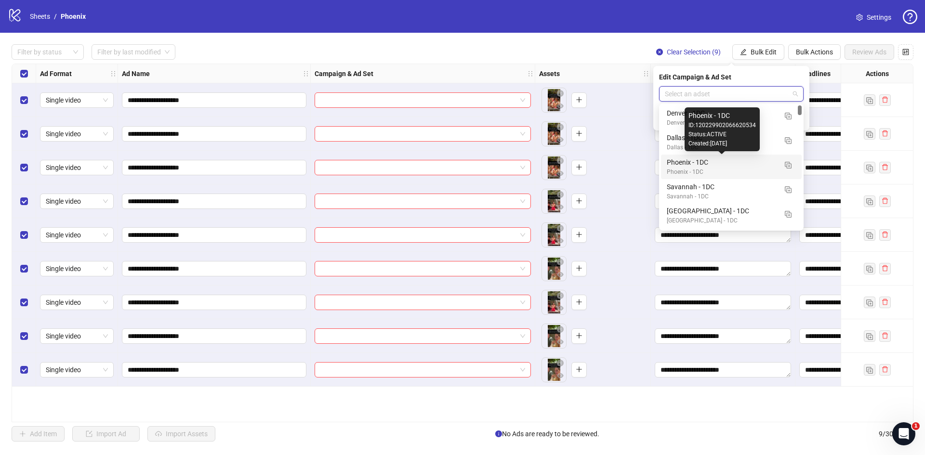
click at [705, 163] on div "Phoenix - 1DC" at bounding box center [722, 162] width 110 height 11
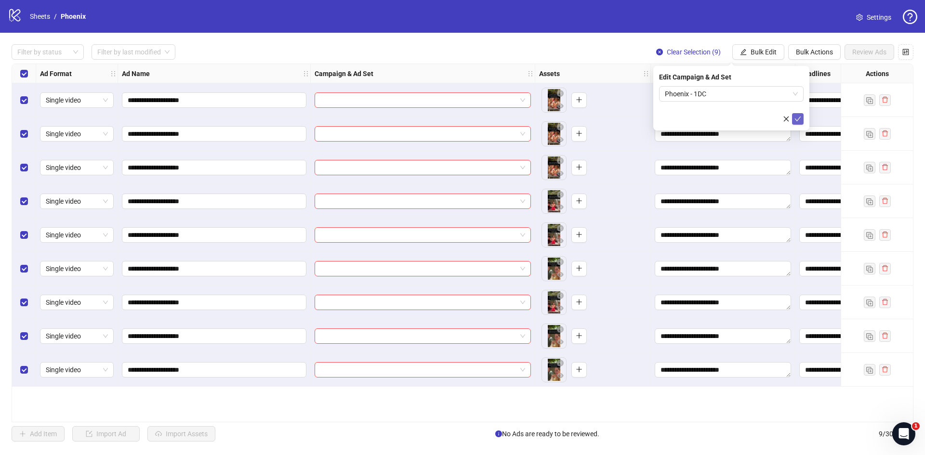
click at [796, 116] on icon "check" at bounding box center [797, 119] width 7 height 7
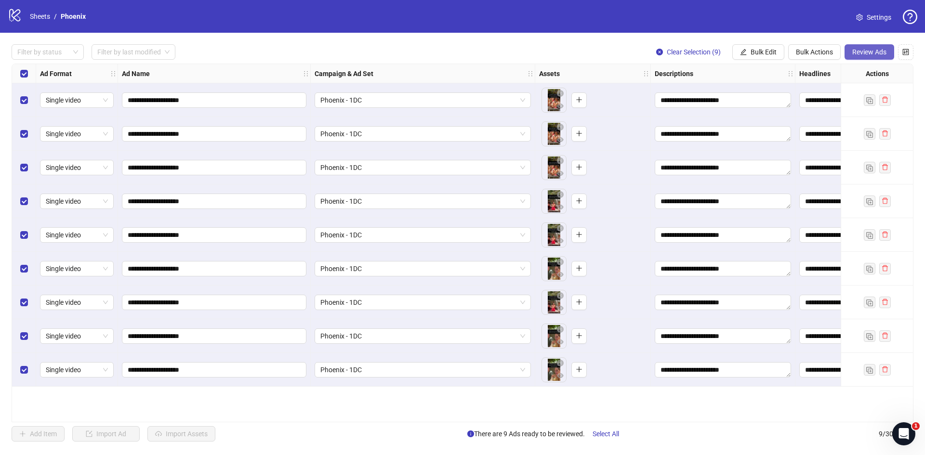
click at [880, 53] on span "Review Ads" at bounding box center [869, 52] width 34 height 8
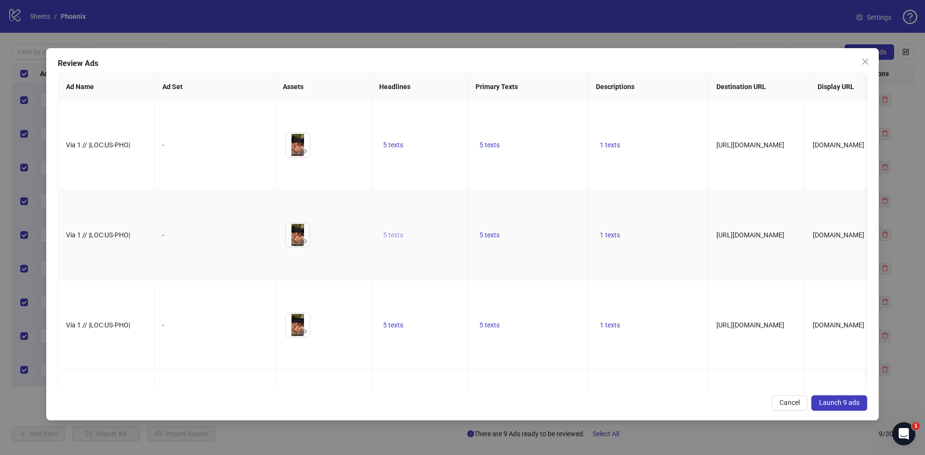
click at [402, 231] on span "5 texts" at bounding box center [393, 235] width 20 height 8
click at [544, 214] on icon "caret-right" at bounding box center [543, 211] width 7 height 7
click at [310, 223] on div at bounding box center [297, 235] width 25 height 25
click at [302, 239] on icon "eye" at bounding box center [304, 241] width 7 height 5
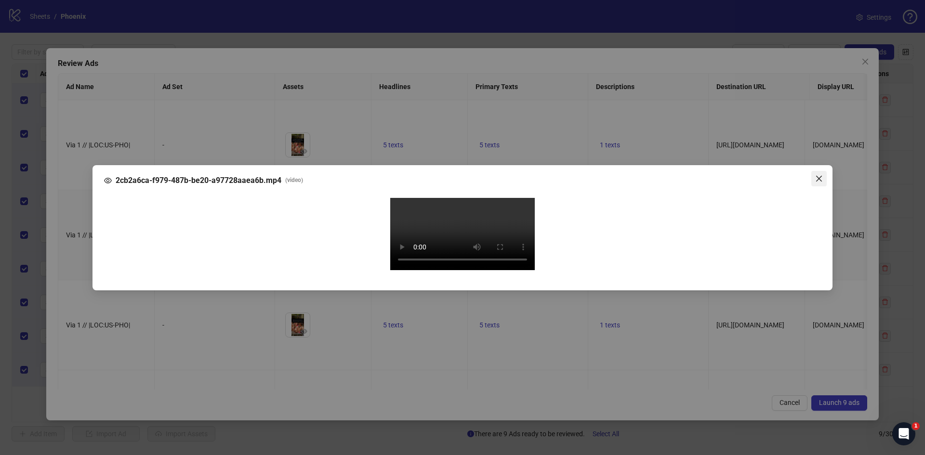
click at [818, 175] on icon "close" at bounding box center [819, 179] width 8 height 8
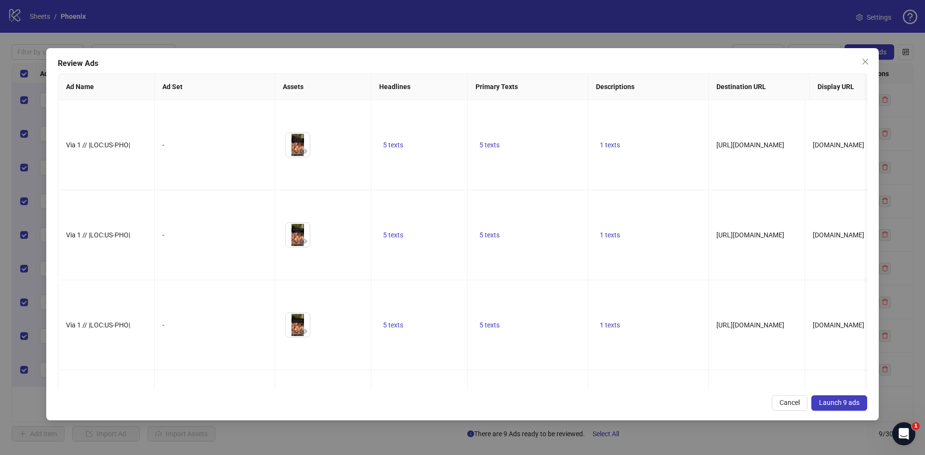
click at [835, 402] on span "Launch 9 ads" at bounding box center [839, 403] width 40 height 8
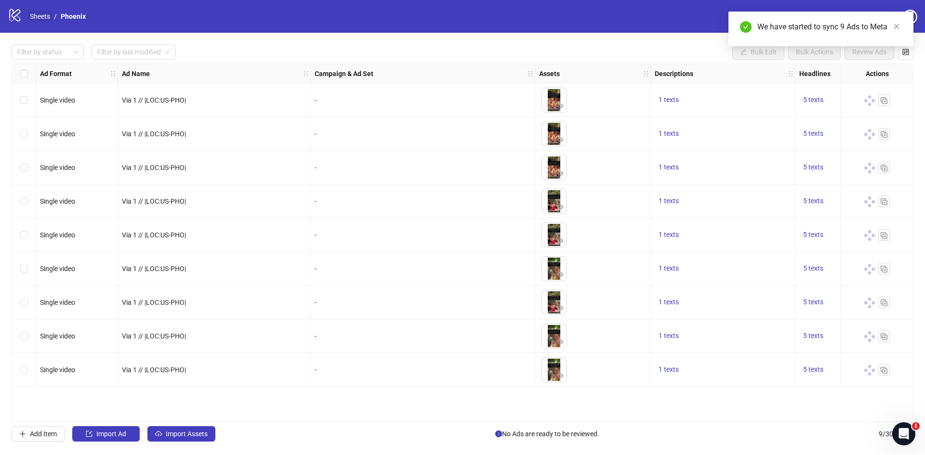
click at [40, 15] on link "Sheets" at bounding box center [40, 16] width 24 height 11
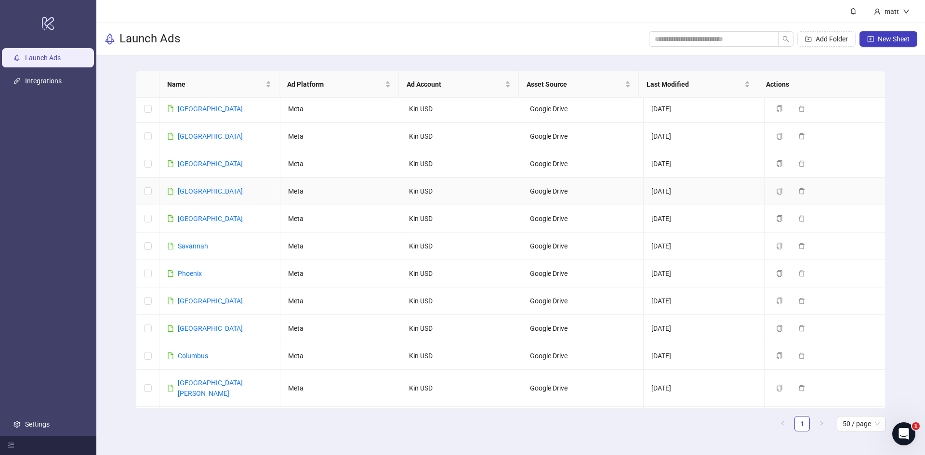
scroll to position [754, 0]
click at [189, 242] on link "Savannah" at bounding box center [193, 246] width 30 height 8
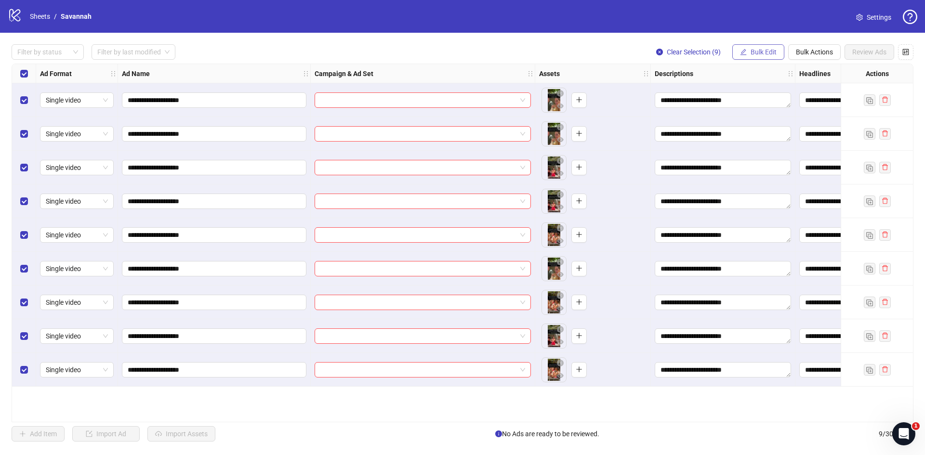
click at [766, 57] on button "Bulk Edit" at bounding box center [758, 51] width 52 height 15
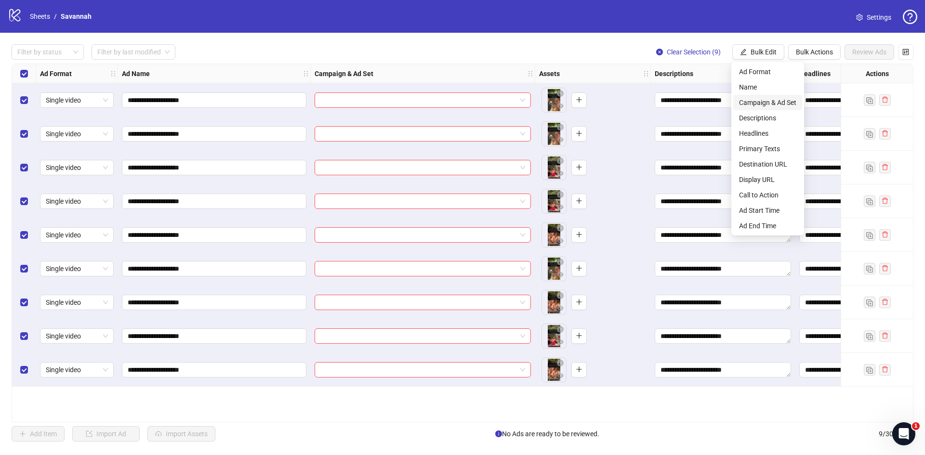
click at [781, 105] on span "Campaign & Ad Set" at bounding box center [767, 102] width 57 height 11
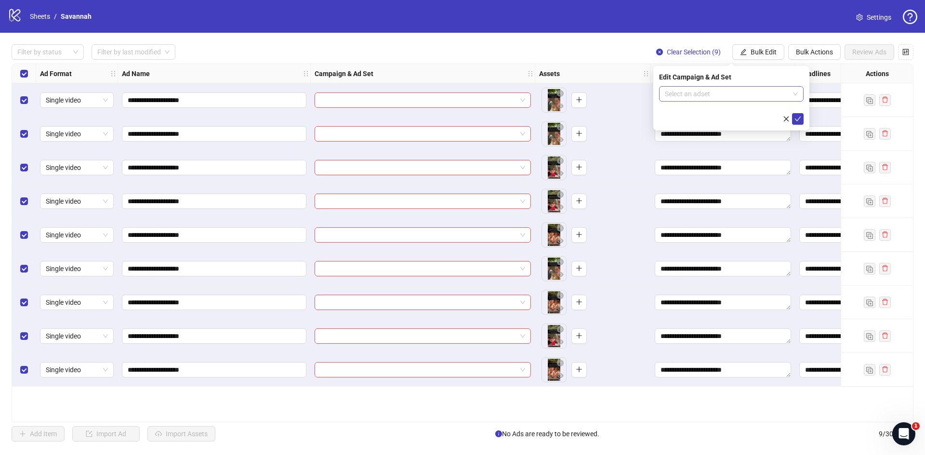
click at [740, 93] on input "search" at bounding box center [727, 94] width 124 height 14
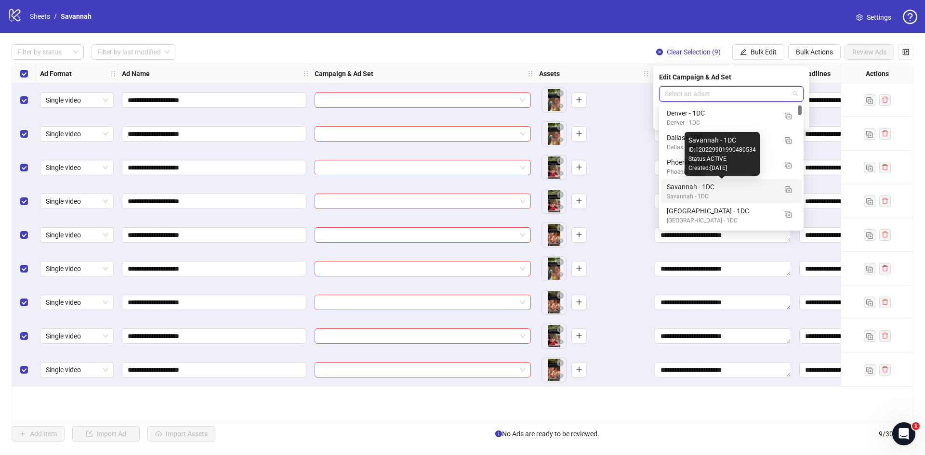
click at [708, 186] on div "Savannah - 1DC" at bounding box center [722, 187] width 110 height 11
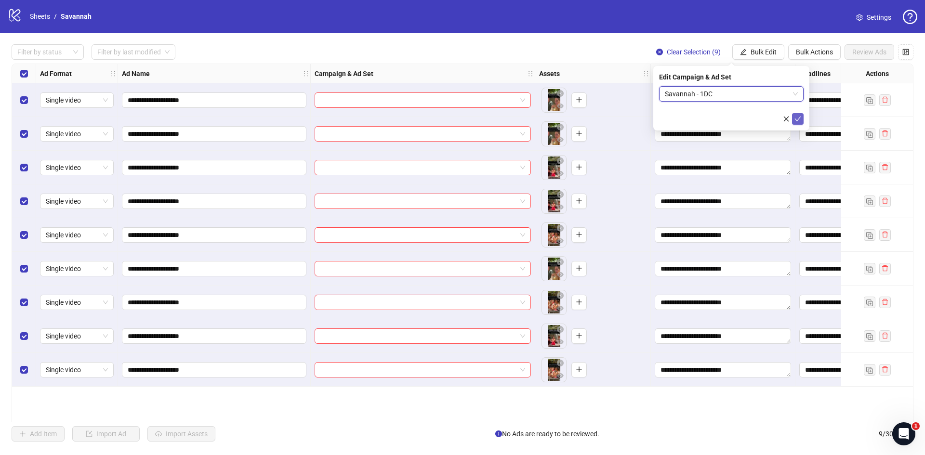
click at [800, 117] on icon "check" at bounding box center [798, 119] width 6 height 5
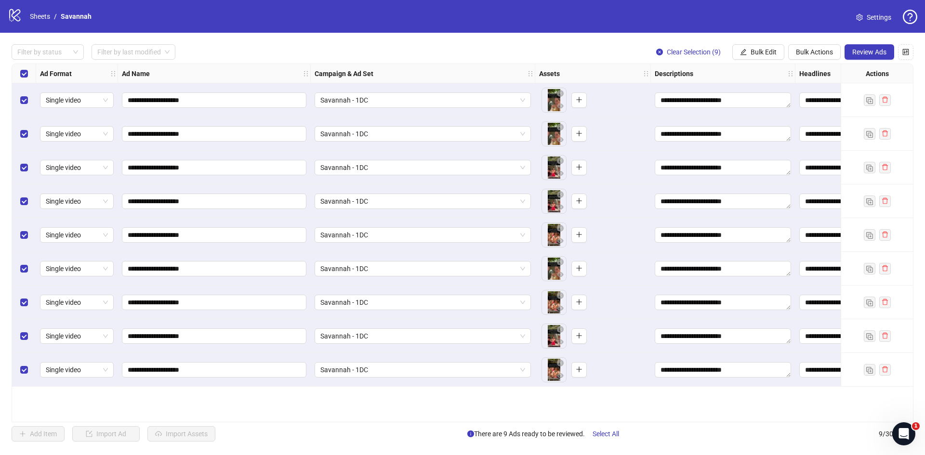
click at [886, 43] on div "**********" at bounding box center [462, 243] width 925 height 421
click at [872, 52] on span "Review Ads" at bounding box center [869, 52] width 34 height 8
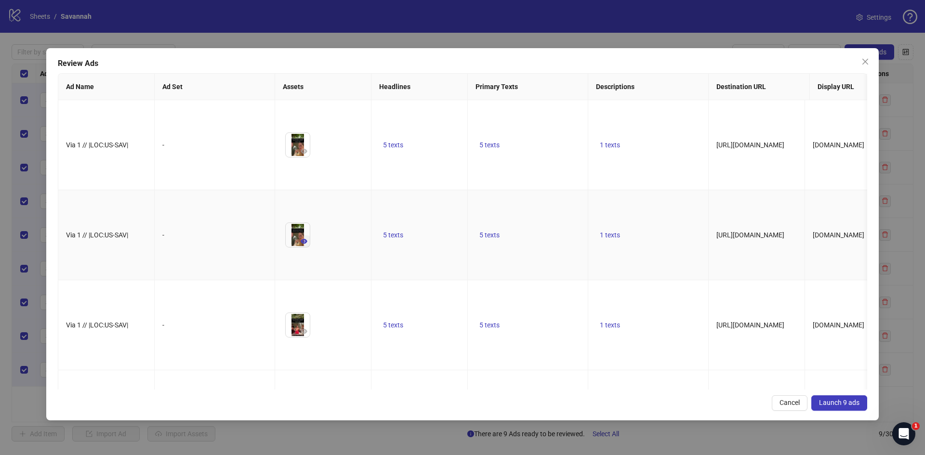
click at [304, 239] on icon "eye" at bounding box center [304, 241] width 7 height 5
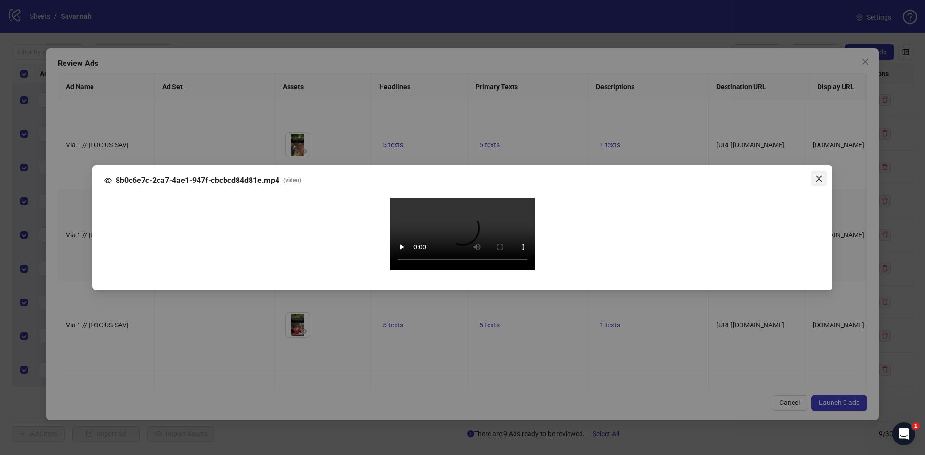
click at [816, 175] on icon "close" at bounding box center [819, 179] width 8 height 8
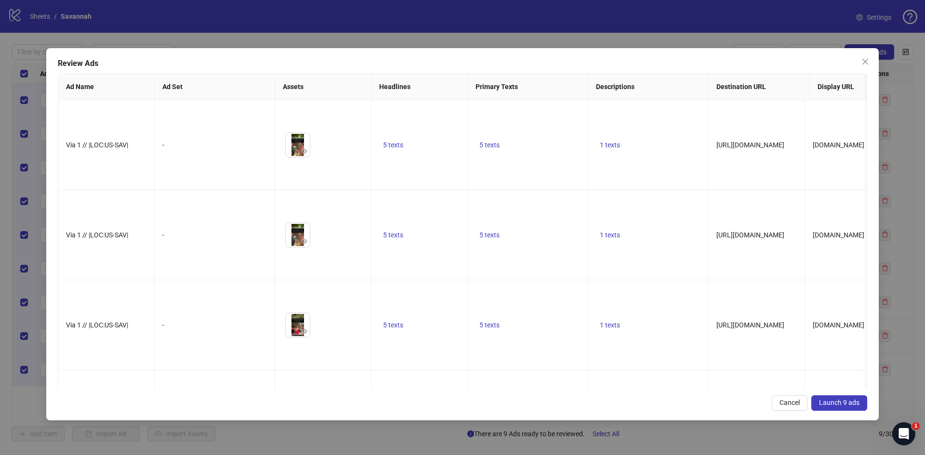
click at [836, 400] on span "Launch 9 ads" at bounding box center [839, 403] width 40 height 8
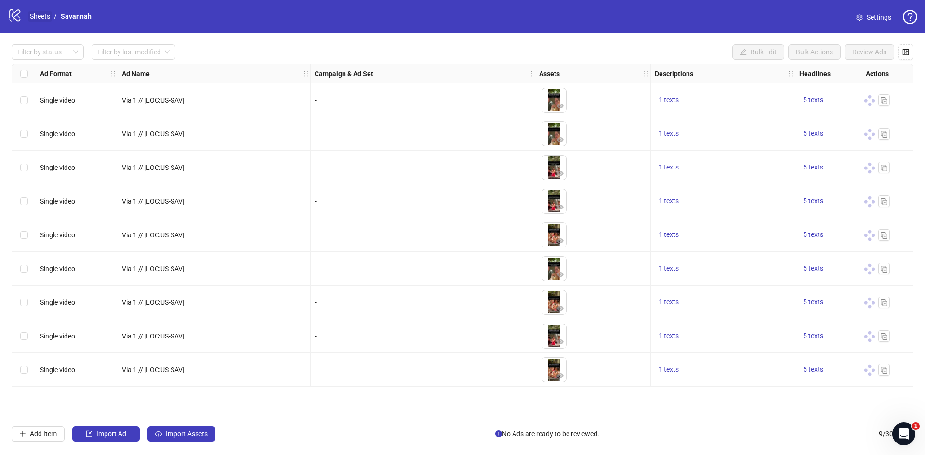
click at [41, 18] on link "Sheets" at bounding box center [40, 16] width 24 height 11
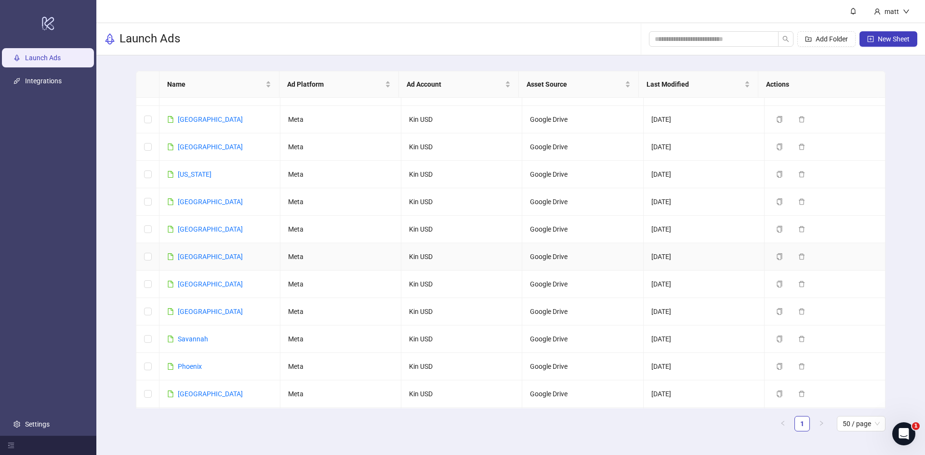
scroll to position [662, 0]
click at [194, 361] on link "Phoenix" at bounding box center [190, 365] width 24 height 8
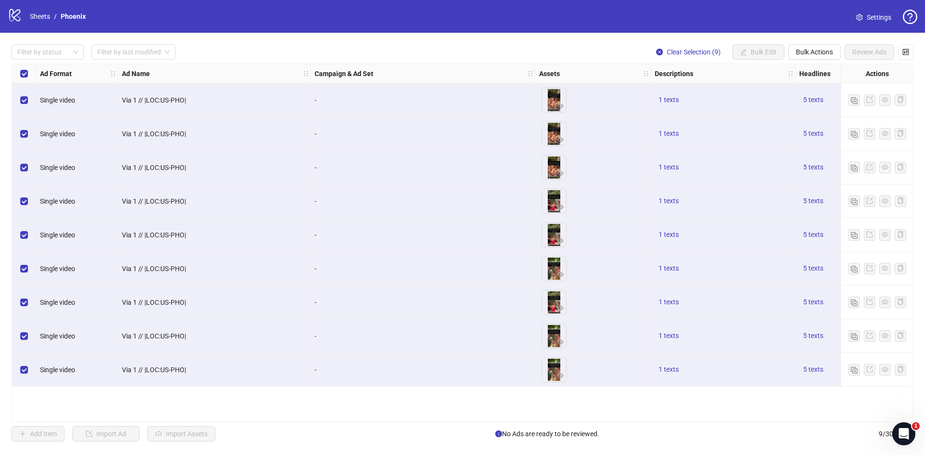
click at [450, 112] on div "-" at bounding box center [423, 100] width 225 height 34
click at [37, 19] on link "Sheets" at bounding box center [40, 16] width 24 height 11
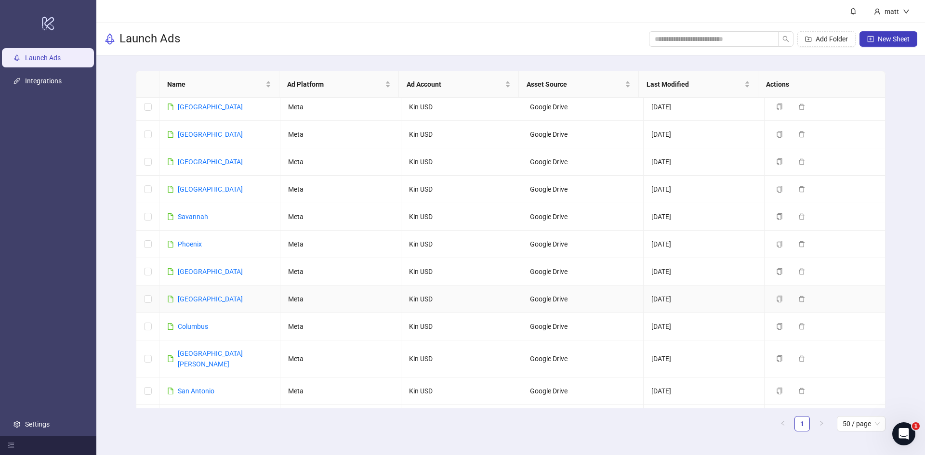
scroll to position [783, 0]
click at [193, 350] on link "[GEOGRAPHIC_DATA][PERSON_NAME]" at bounding box center [210, 359] width 65 height 18
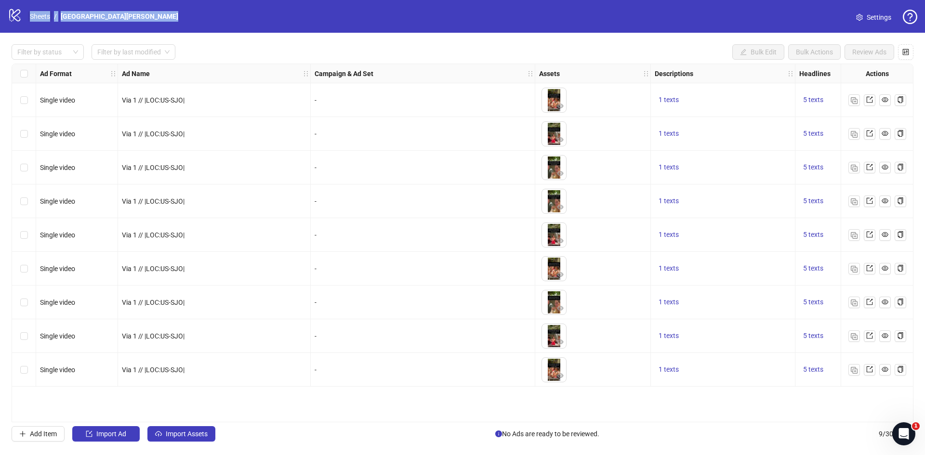
click at [42, 16] on link "Sheets" at bounding box center [40, 16] width 24 height 11
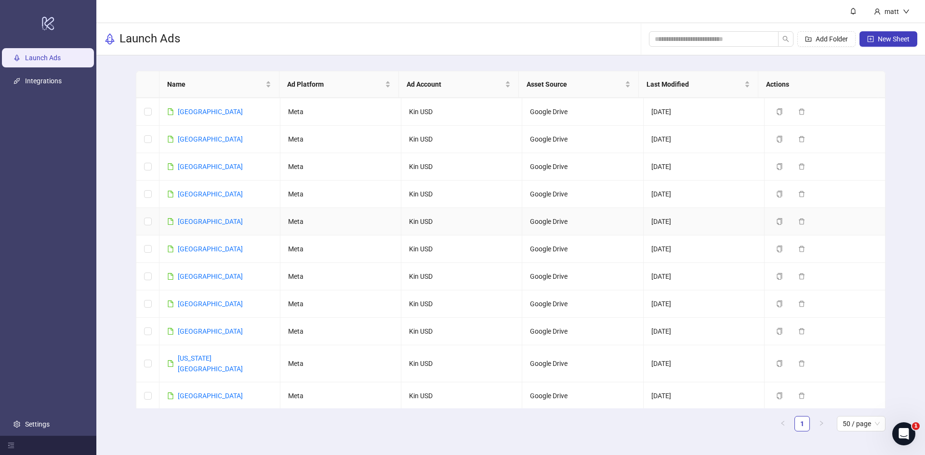
scroll to position [136, 0]
click at [193, 221] on link "[GEOGRAPHIC_DATA]" at bounding box center [210, 222] width 65 height 8
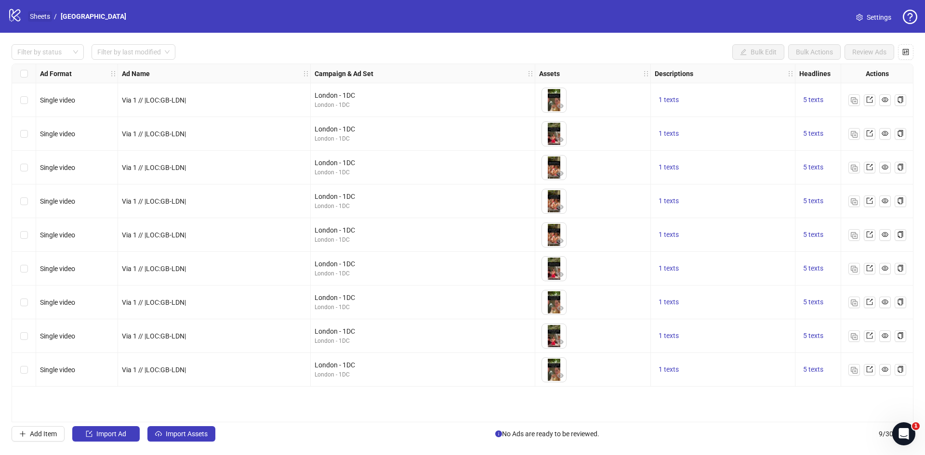
click at [39, 14] on link "Sheets" at bounding box center [40, 16] width 24 height 11
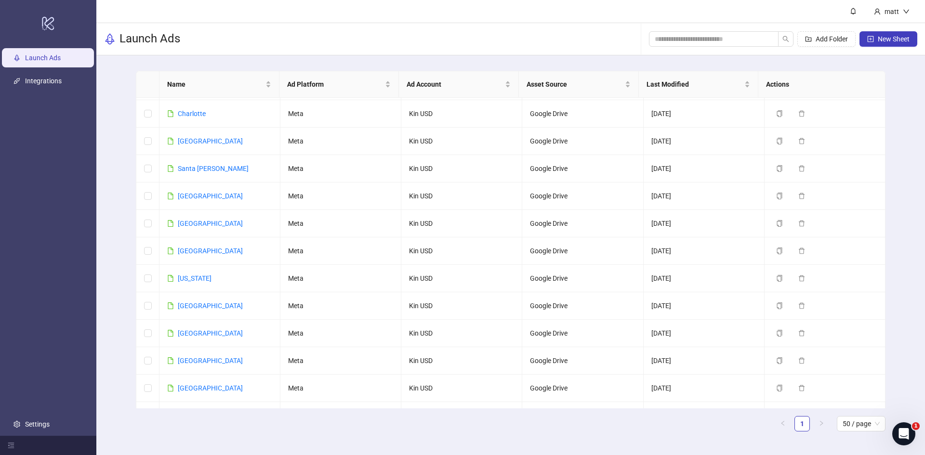
scroll to position [1035, 0]
click at [195, 410] on link "[GEOGRAPHIC_DATA]" at bounding box center [210, 414] width 65 height 8
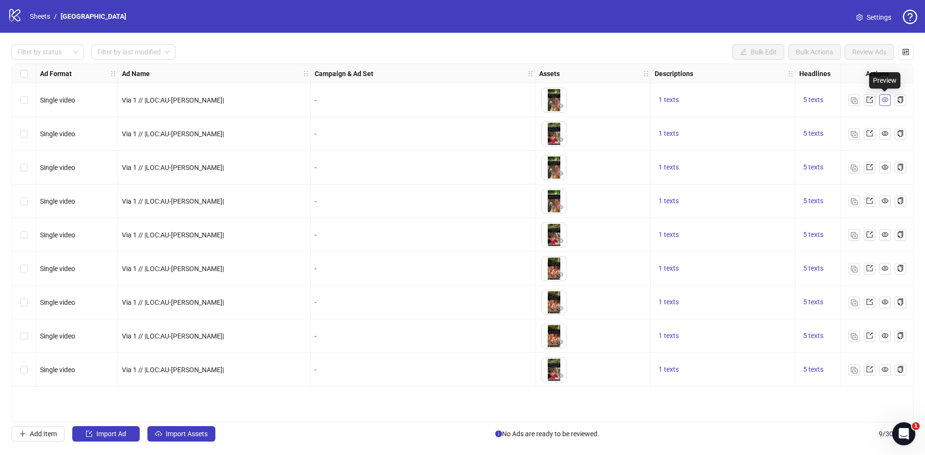
click at [887, 101] on icon "eye" at bounding box center [885, 99] width 7 height 7
click at [42, 14] on link "Sheets" at bounding box center [40, 16] width 24 height 11
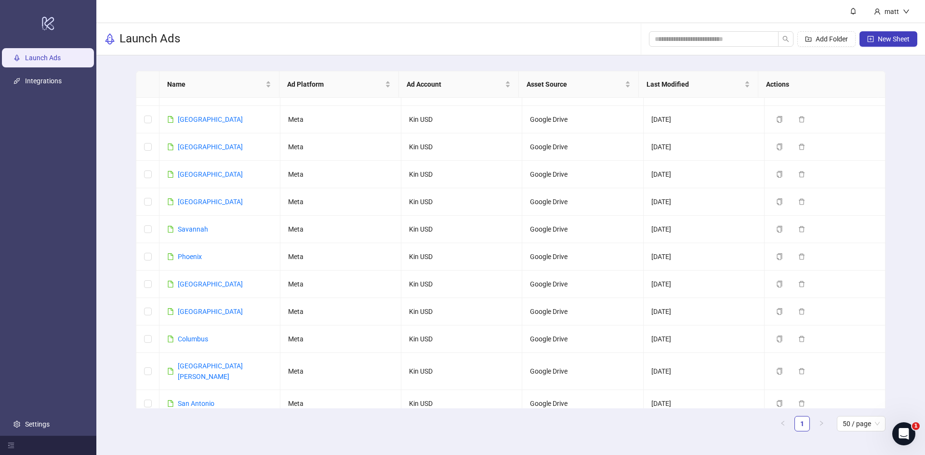
scroll to position [770, 0]
click at [184, 199] on link "[GEOGRAPHIC_DATA]" at bounding box center [210, 203] width 65 height 8
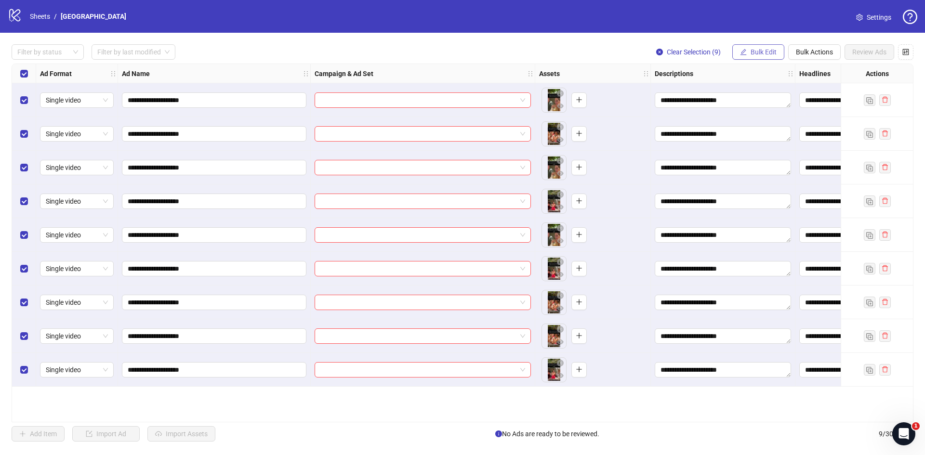
click at [758, 55] on span "Bulk Edit" at bounding box center [764, 52] width 26 height 8
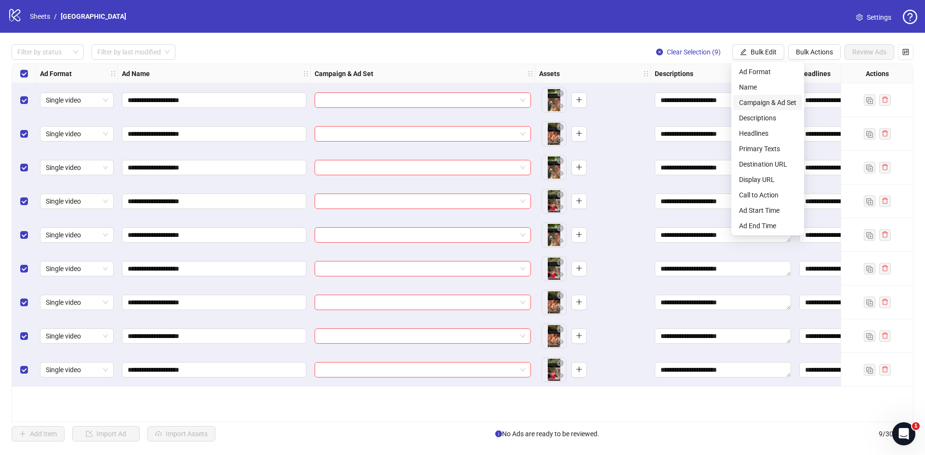
click at [762, 104] on span "Campaign & Ad Set" at bounding box center [767, 102] width 57 height 11
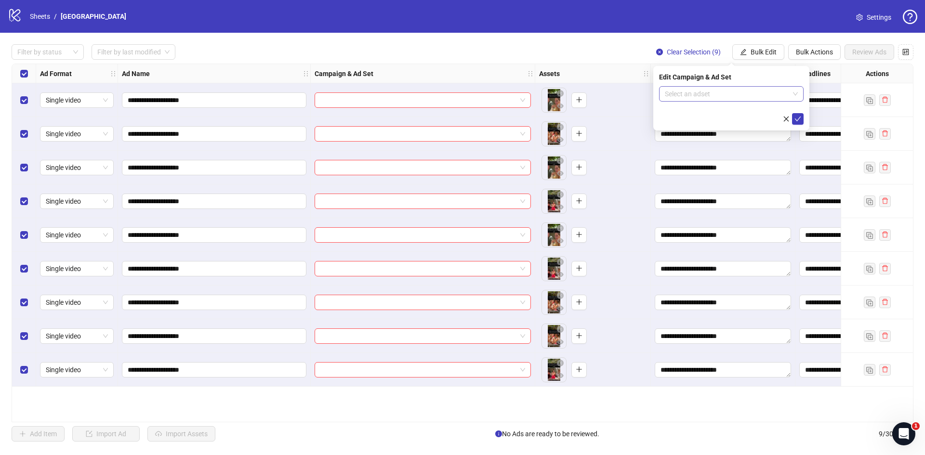
click at [728, 93] on input "search" at bounding box center [727, 94] width 124 height 14
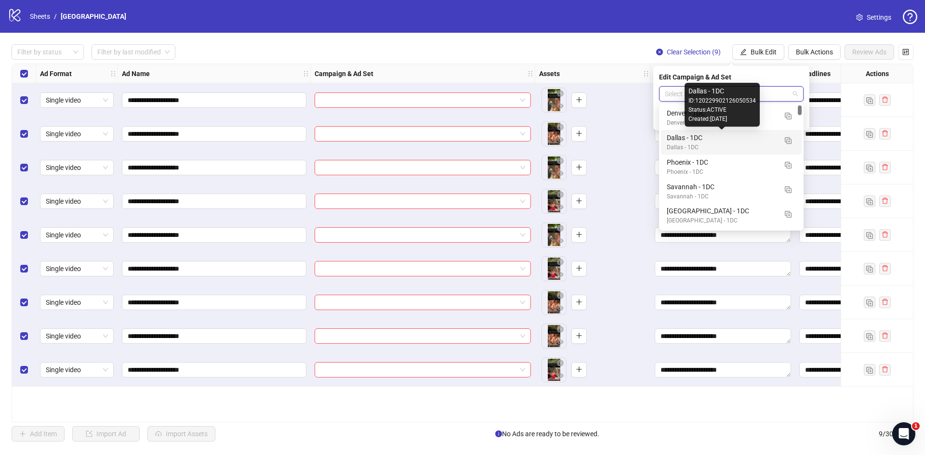
click at [704, 142] on div "Dallas - 1DC" at bounding box center [722, 137] width 110 height 11
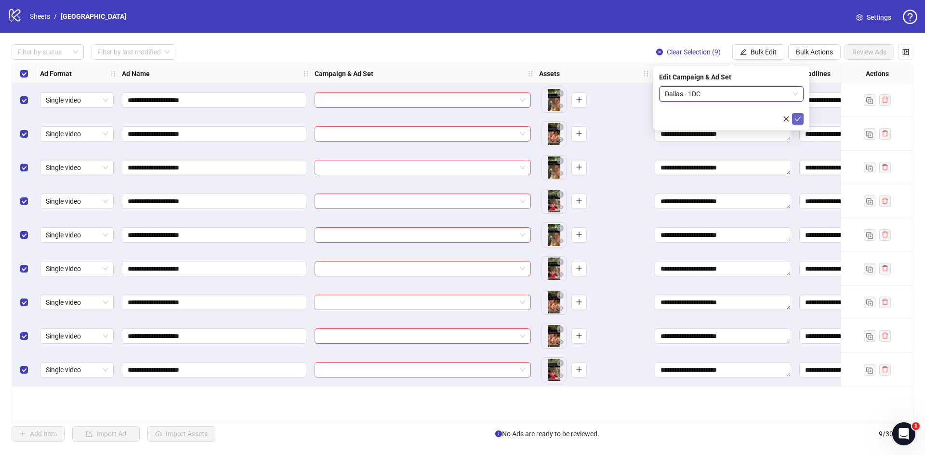
click at [799, 118] on icon "check" at bounding box center [798, 119] width 6 height 5
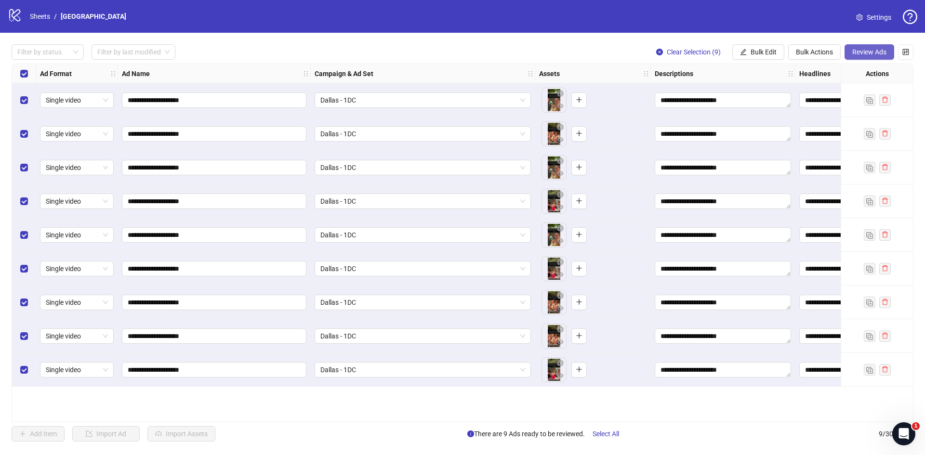
click at [866, 52] on span "Review Ads" at bounding box center [869, 52] width 34 height 8
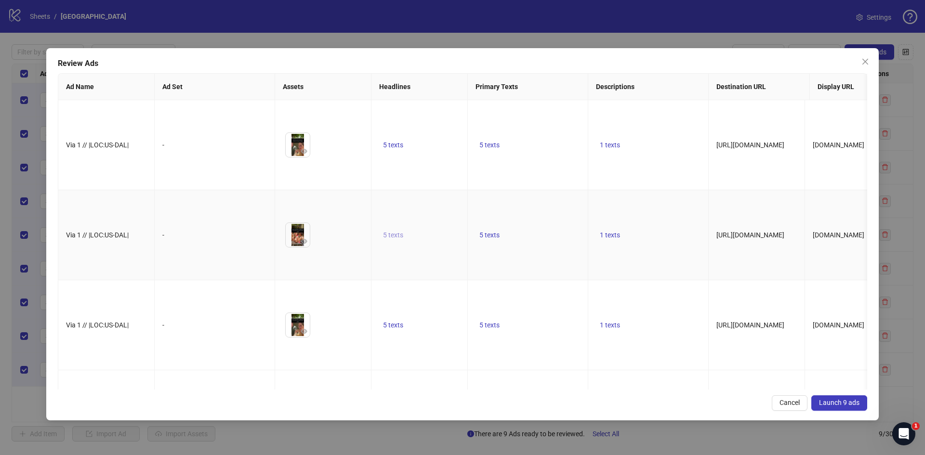
click at [397, 231] on span "5 texts" at bounding box center [393, 235] width 20 height 8
click at [542, 213] on icon "caret-right" at bounding box center [543, 211] width 7 height 7
click at [542, 213] on icon "caret-right" at bounding box center [543, 214] width 7 height 7
click at [542, 213] on icon "caret-right" at bounding box center [543, 211] width 7 height 7
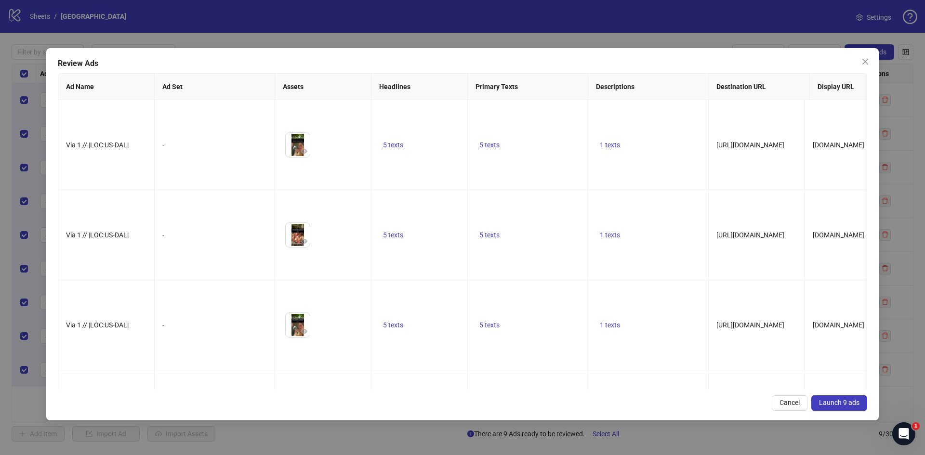
click at [846, 403] on span "Launch 9 ads" at bounding box center [839, 403] width 40 height 8
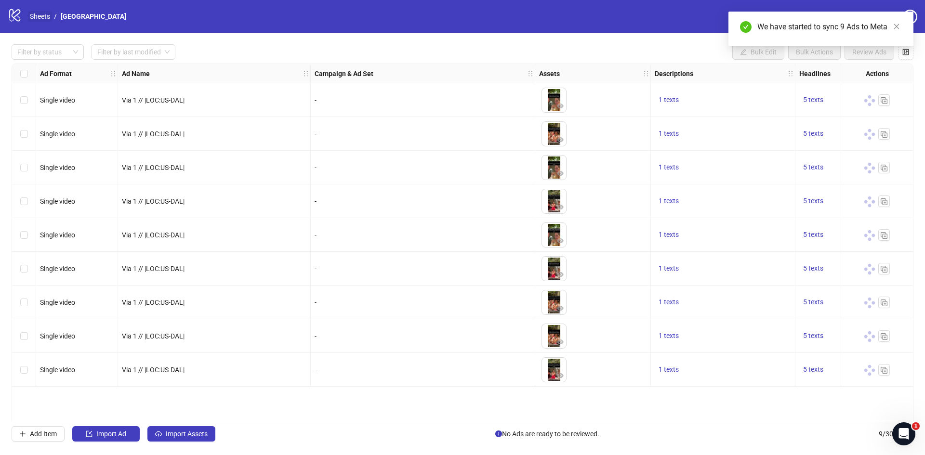
click at [44, 20] on link "Sheets" at bounding box center [40, 16] width 24 height 11
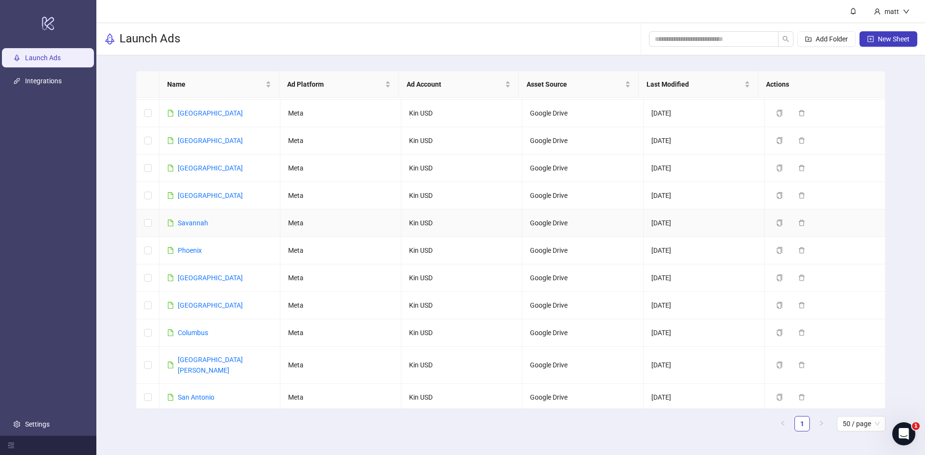
scroll to position [776, 0]
click at [189, 165] on link "[GEOGRAPHIC_DATA]" at bounding box center [210, 169] width 65 height 8
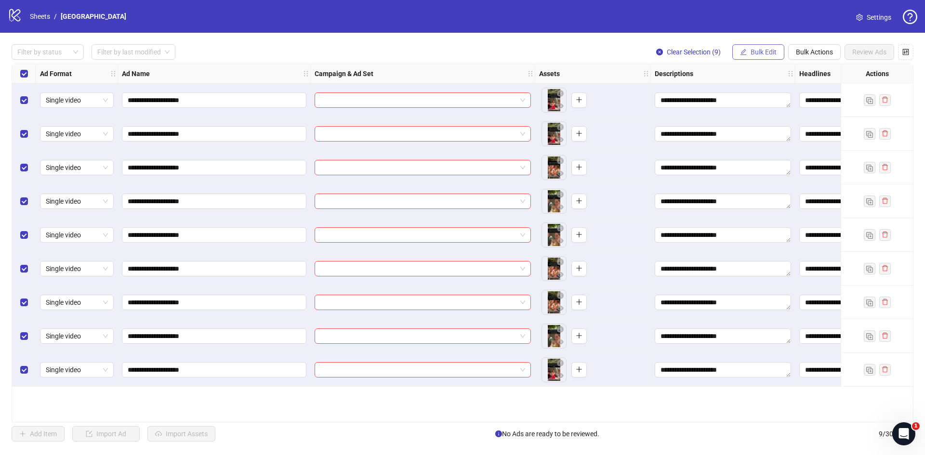
click at [749, 51] on button "Bulk Edit" at bounding box center [758, 51] width 52 height 15
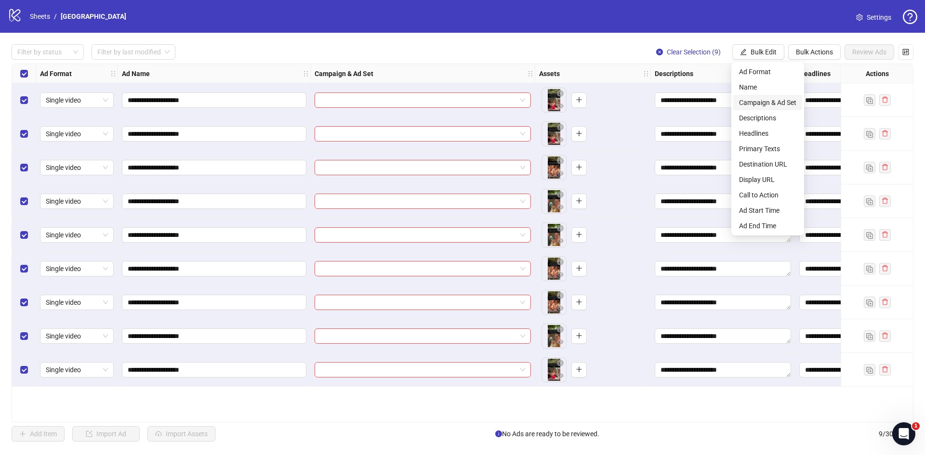
click at [758, 102] on span "Campaign & Ad Set" at bounding box center [767, 102] width 57 height 11
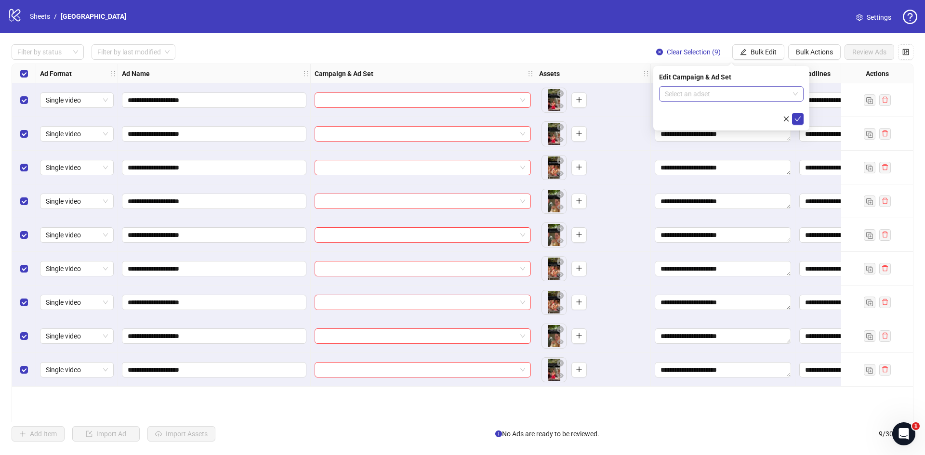
click at [666, 93] on input "search" at bounding box center [727, 94] width 124 height 14
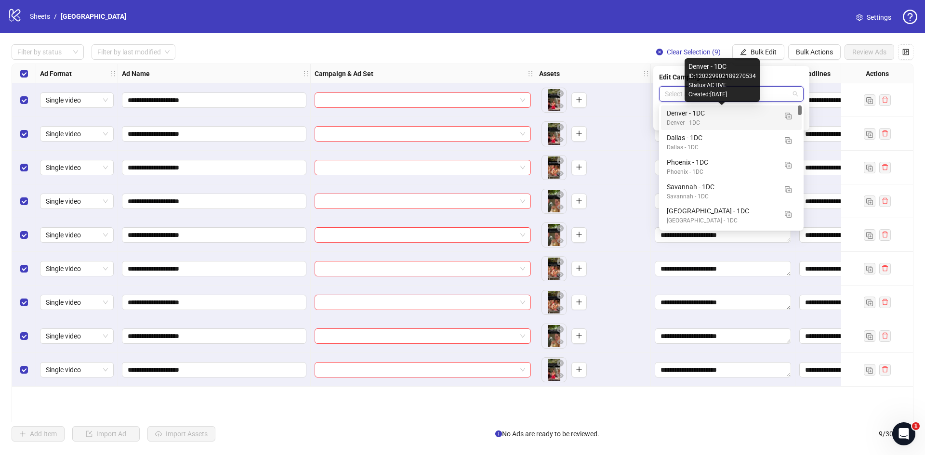
click at [685, 113] on div "Denver - 1DC" at bounding box center [722, 113] width 110 height 11
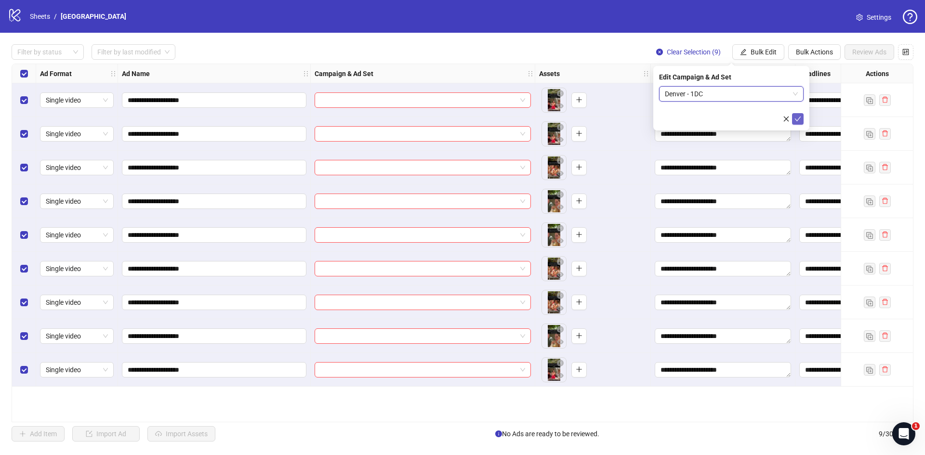
click at [798, 119] on icon "check" at bounding box center [798, 119] width 6 height 5
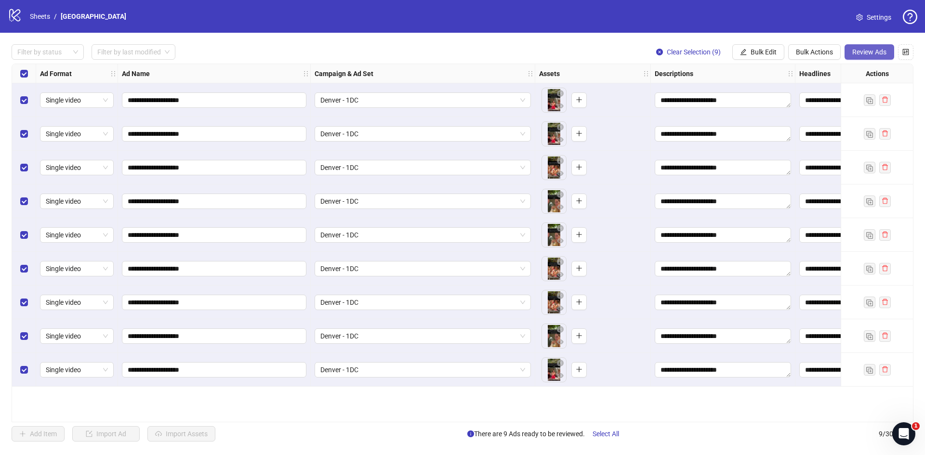
click at [861, 57] on button "Review Ads" at bounding box center [870, 51] width 50 height 15
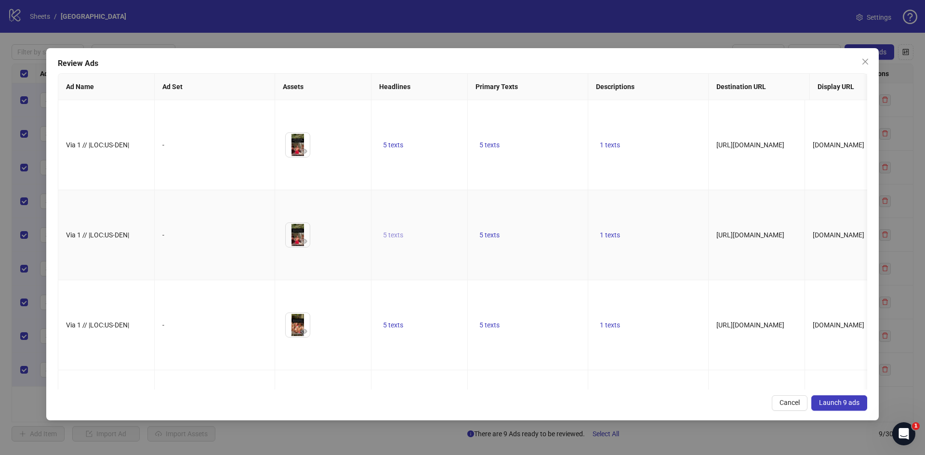
click at [398, 231] on span "5 texts" at bounding box center [393, 235] width 20 height 8
click at [539, 217] on button "button" at bounding box center [543, 211] width 15 height 15
click at [539, 217] on button "button" at bounding box center [543, 214] width 15 height 15
click at [539, 217] on button "button" at bounding box center [543, 211] width 15 height 15
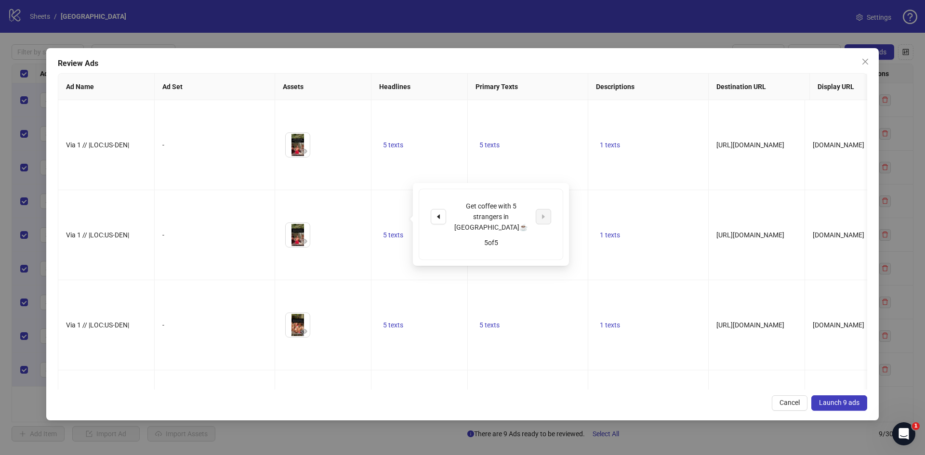
click at [834, 401] on span "Launch 9 ads" at bounding box center [839, 403] width 40 height 8
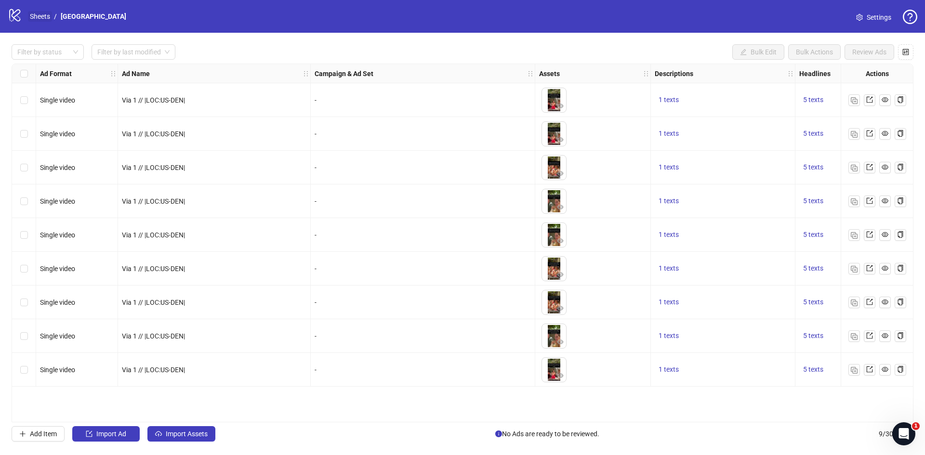
click at [37, 15] on link "Sheets" at bounding box center [40, 16] width 24 height 11
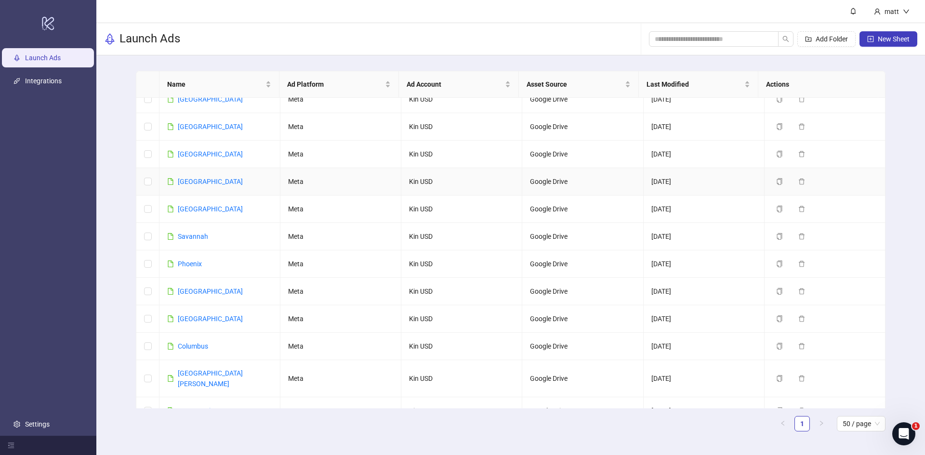
scroll to position [763, 0]
click at [195, 150] on link "[GEOGRAPHIC_DATA]" at bounding box center [210, 154] width 65 height 8
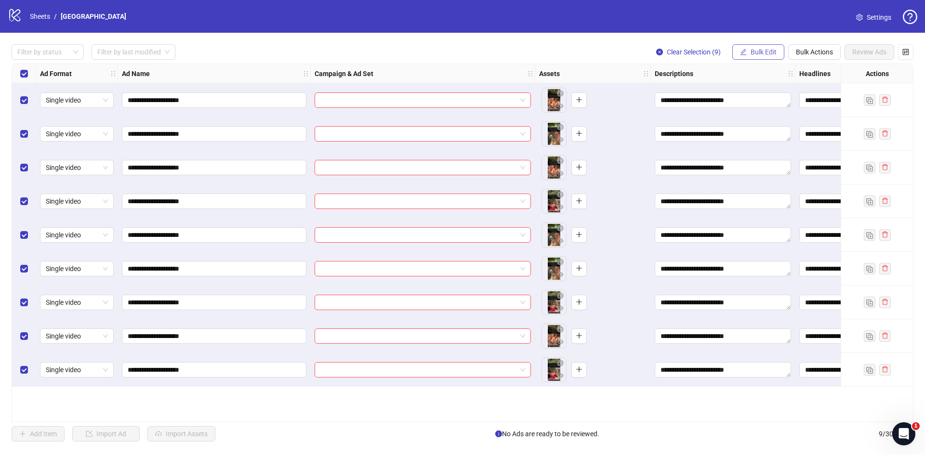
click at [769, 56] on span "Bulk Edit" at bounding box center [764, 52] width 26 height 8
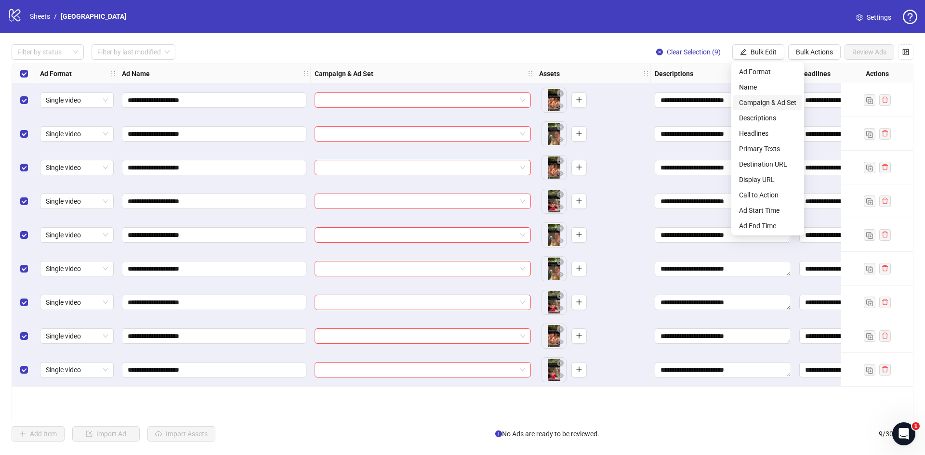
click at [771, 98] on span "Campaign & Ad Set" at bounding box center [767, 102] width 57 height 11
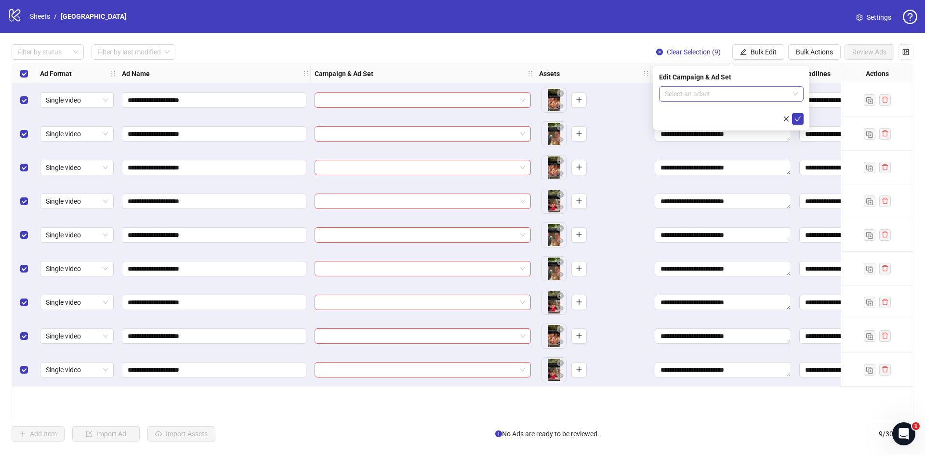
click at [735, 93] on input "search" at bounding box center [727, 94] width 124 height 14
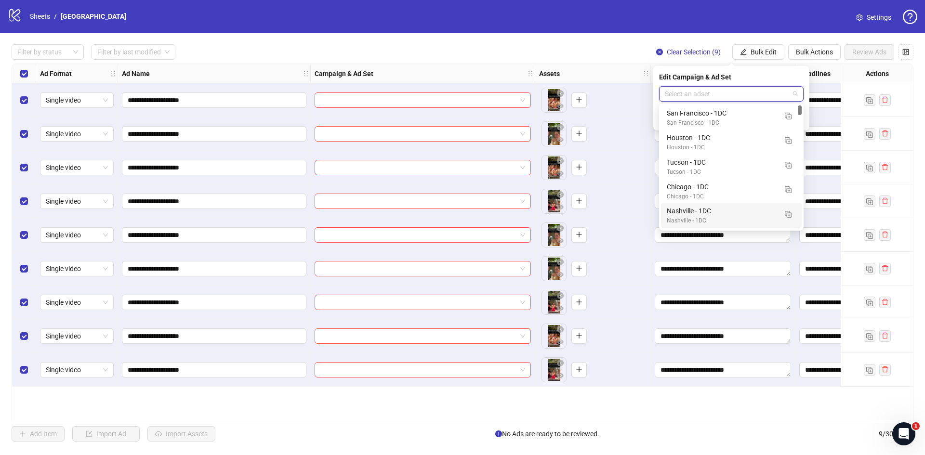
click at [704, 211] on div "Nashville - 1DC" at bounding box center [722, 211] width 110 height 11
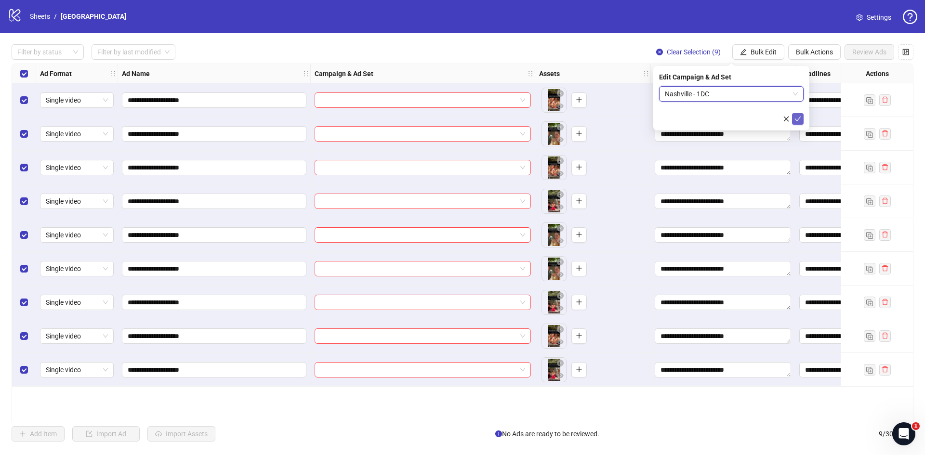
click at [799, 119] on icon "check" at bounding box center [798, 119] width 6 height 5
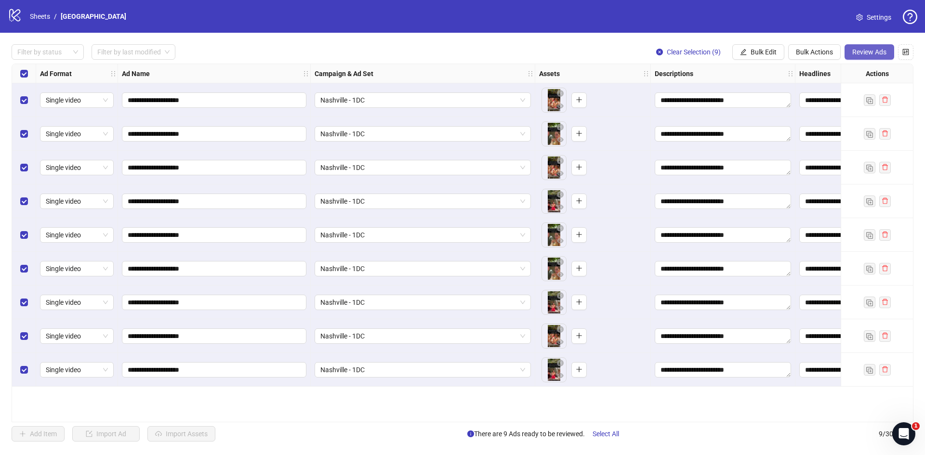
click at [866, 53] on span "Review Ads" at bounding box center [869, 52] width 34 height 8
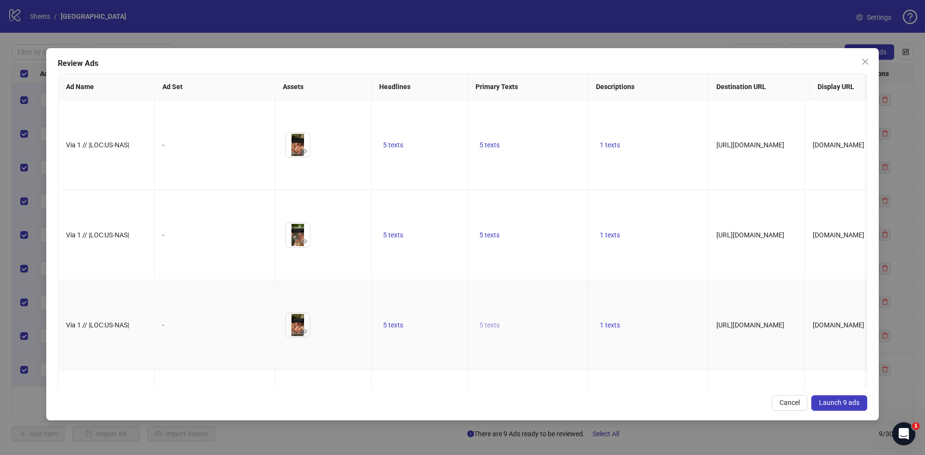
click at [494, 319] on button "5 texts" at bounding box center [490, 325] width 28 height 12
click at [730, 371] on td "[URL][DOMAIN_NAME]" at bounding box center [757, 416] width 96 height 90
click at [305, 329] on icon "eye" at bounding box center [304, 331] width 7 height 5
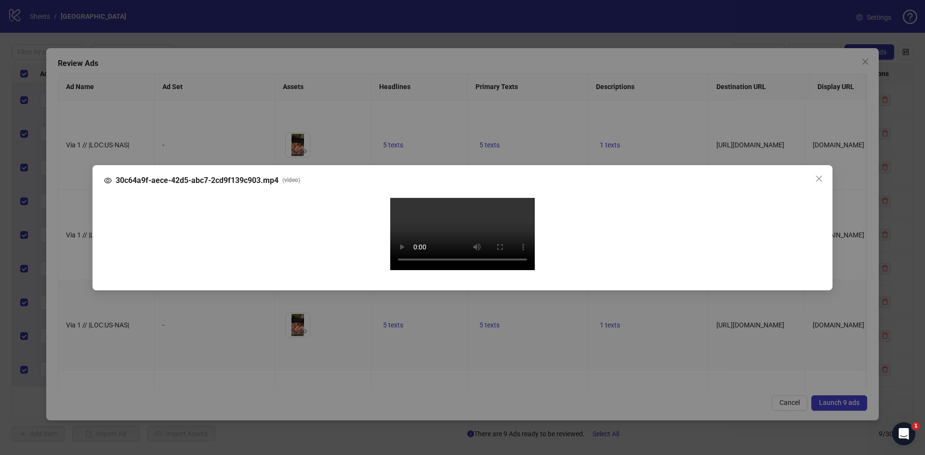
click at [504, 198] on video "Your browser does not support the video tag." at bounding box center [462, 234] width 145 height 72
click at [817, 175] on icon "close" at bounding box center [819, 179] width 8 height 8
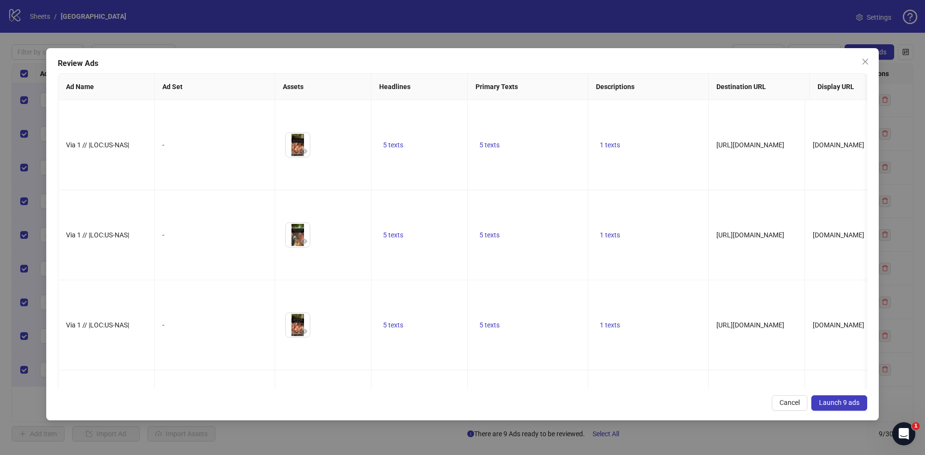
click at [837, 401] on span "Launch 9 ads" at bounding box center [839, 403] width 40 height 8
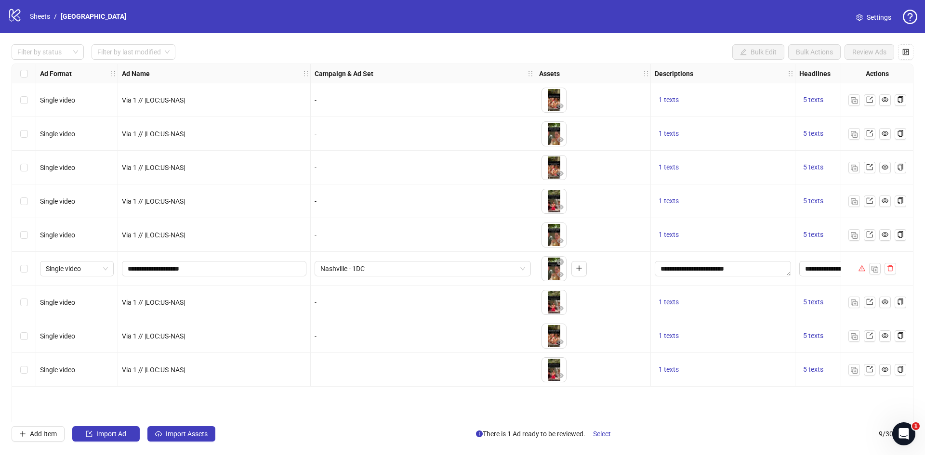
click at [409, 52] on div "Filter by status Filter by last modified Bulk Edit Bulk Actions Review Ads" at bounding box center [463, 51] width 902 height 15
click at [579, 267] on icon "plus" at bounding box center [579, 268] width 0 height 5
click at [560, 262] on icon "close-circle" at bounding box center [560, 262] width 7 height 7
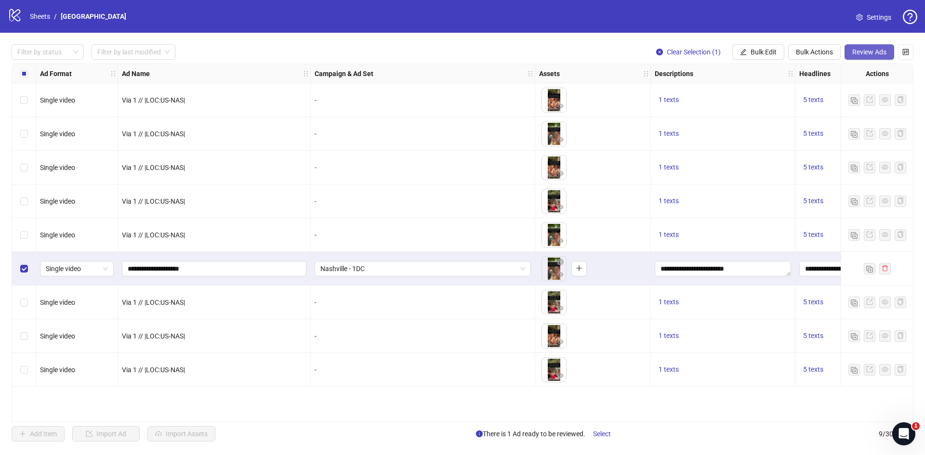
click at [871, 52] on span "Review Ads" at bounding box center [869, 52] width 34 height 8
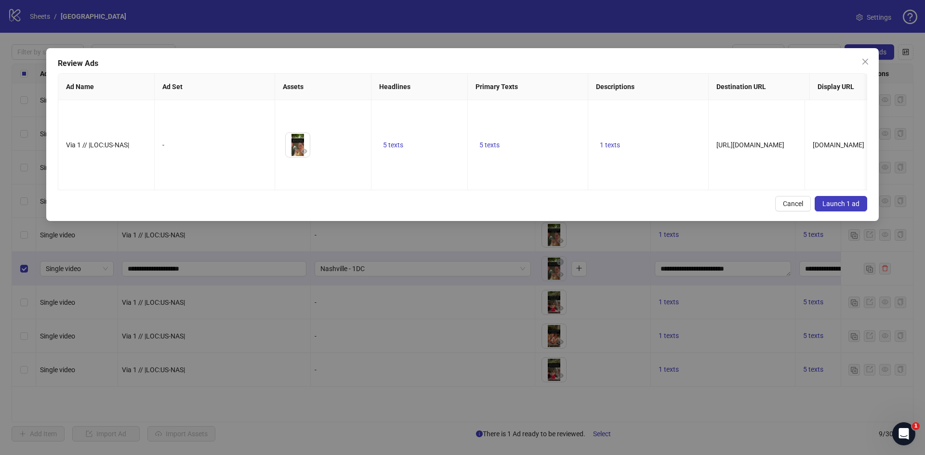
click at [842, 201] on span "Launch 1 ad" at bounding box center [840, 204] width 37 height 8
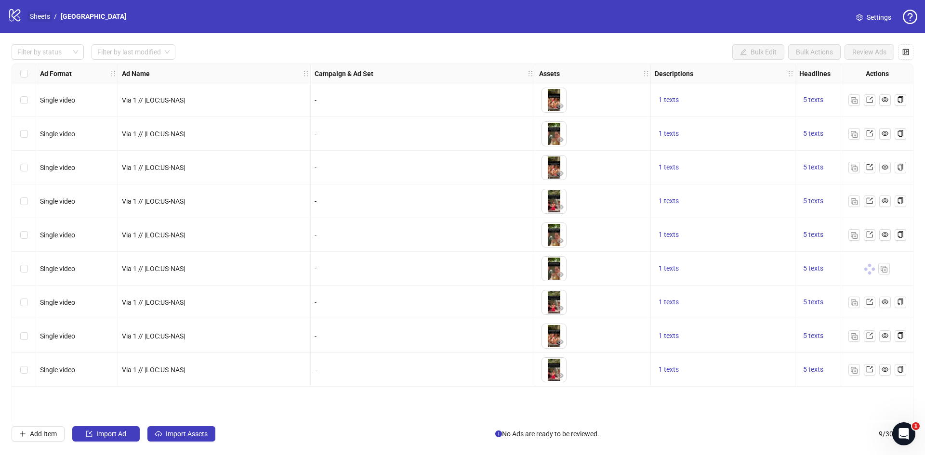
click at [44, 14] on link "Sheets" at bounding box center [40, 16] width 24 height 11
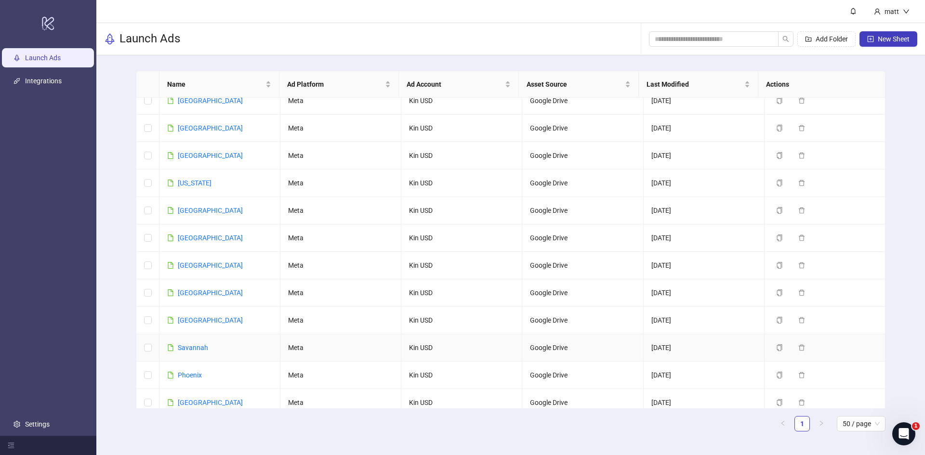
scroll to position [651, 0]
click at [188, 235] on link "[GEOGRAPHIC_DATA]" at bounding box center [210, 239] width 65 height 8
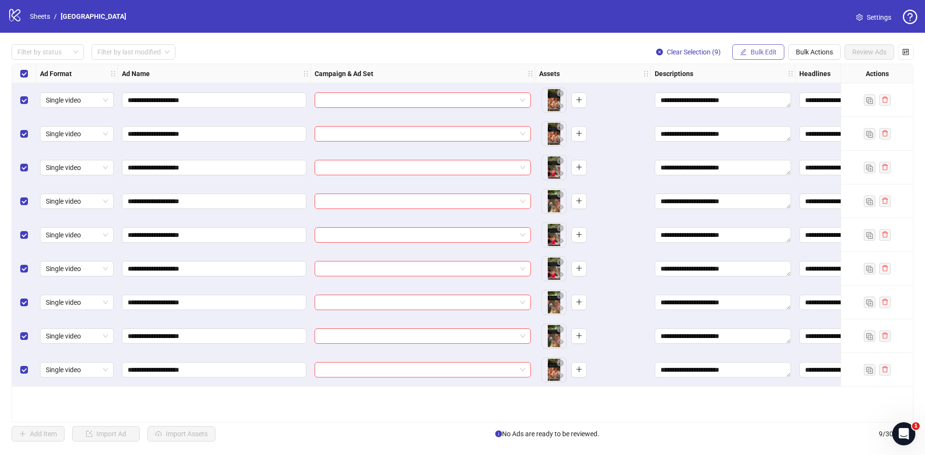
click at [765, 53] on span "Bulk Edit" at bounding box center [764, 52] width 26 height 8
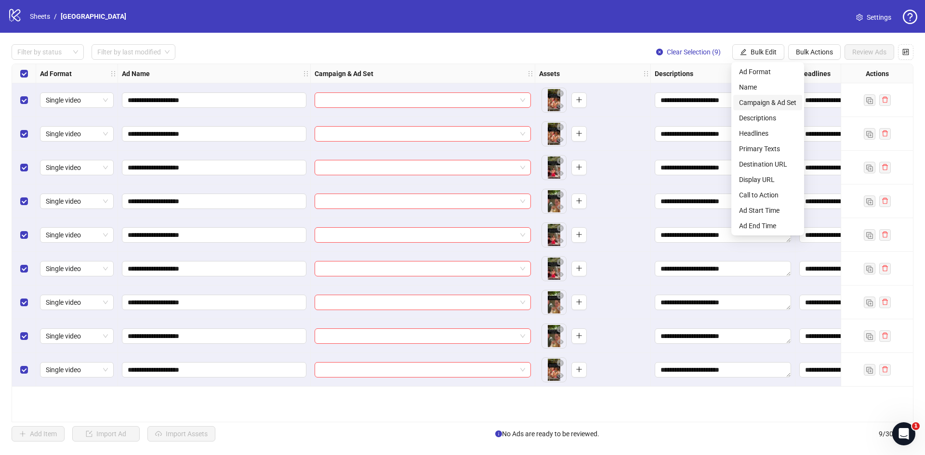
click at [773, 98] on span "Campaign & Ad Set" at bounding box center [767, 102] width 57 height 11
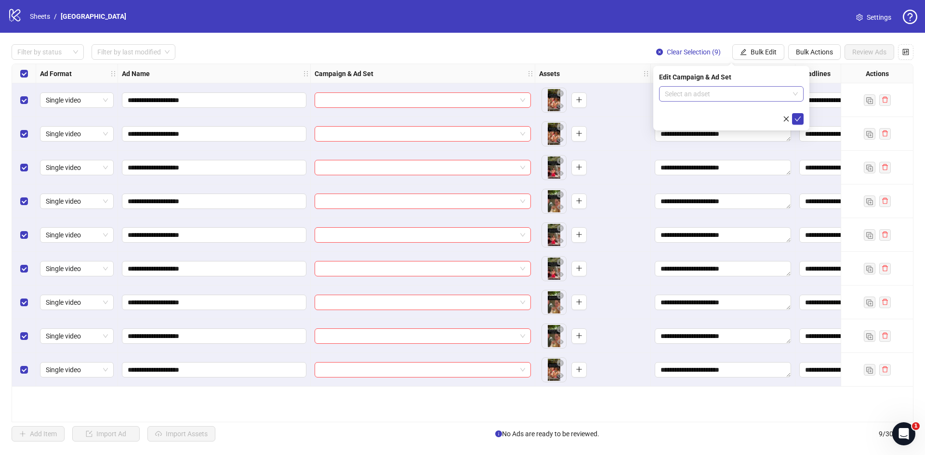
click at [724, 92] on input "search" at bounding box center [727, 94] width 124 height 14
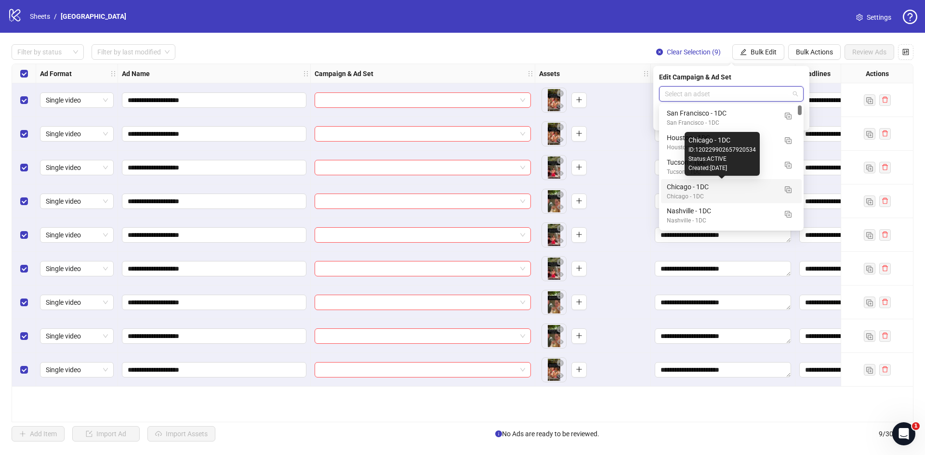
click at [701, 187] on div "Chicago - 1DC" at bounding box center [722, 187] width 110 height 11
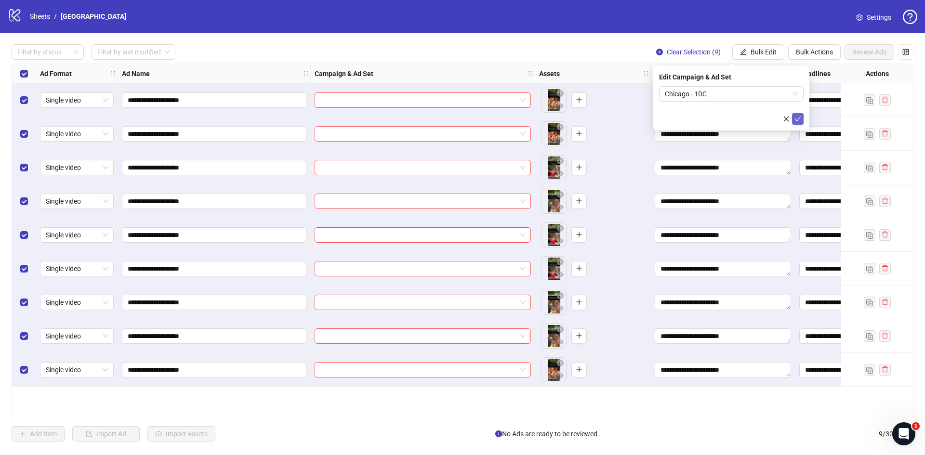
click at [795, 116] on icon "check" at bounding box center [797, 119] width 7 height 7
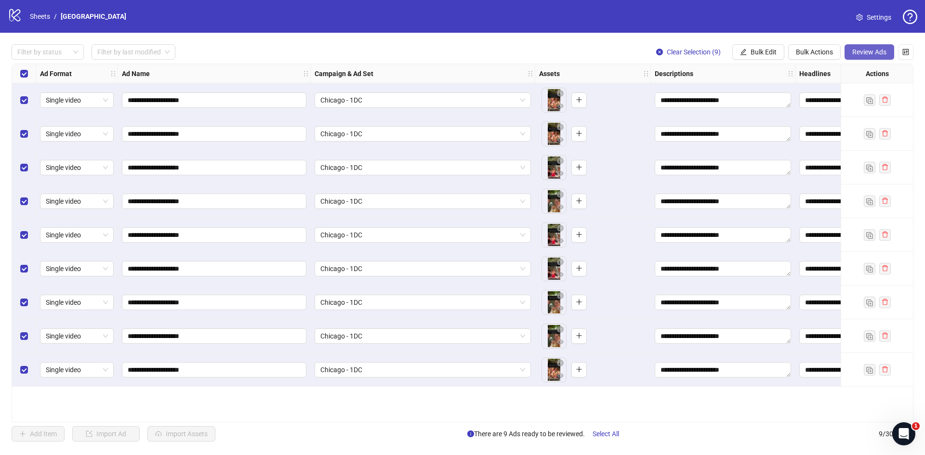
click at [875, 48] on span "Review Ads" at bounding box center [869, 52] width 34 height 8
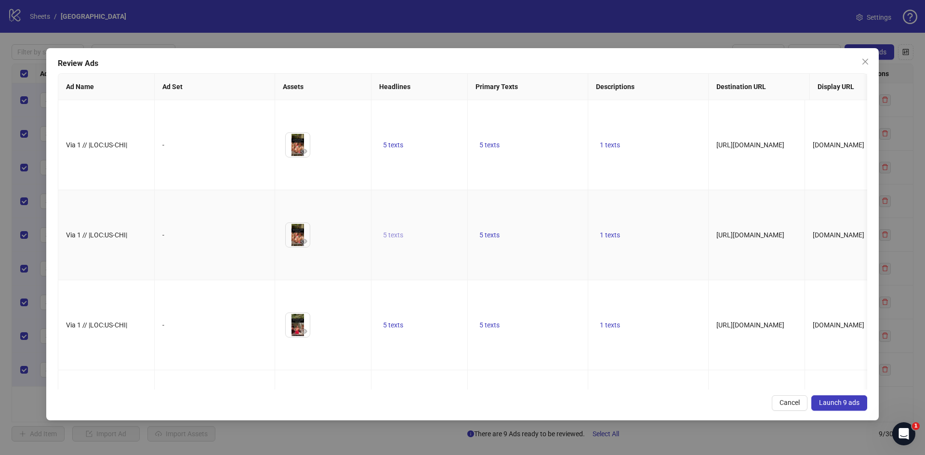
click at [396, 231] on span "5 texts" at bounding box center [393, 235] width 20 height 8
click at [544, 212] on icon "caret-right" at bounding box center [543, 211] width 7 height 7
click at [544, 212] on icon "caret-right" at bounding box center [543, 214] width 7 height 7
click at [306, 239] on icon "eye" at bounding box center [304, 241] width 7 height 5
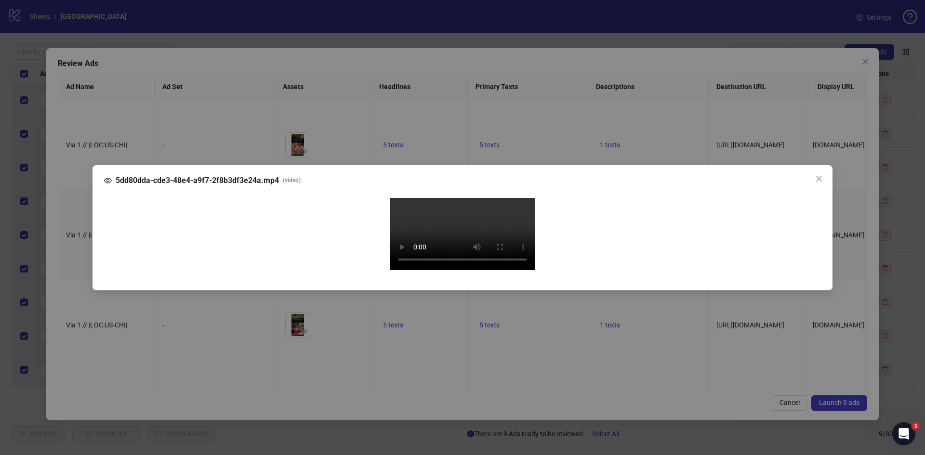
click at [466, 230] on video "Your browser does not support the video tag." at bounding box center [462, 234] width 145 height 72
click at [814, 175] on span "Close" at bounding box center [818, 179] width 15 height 8
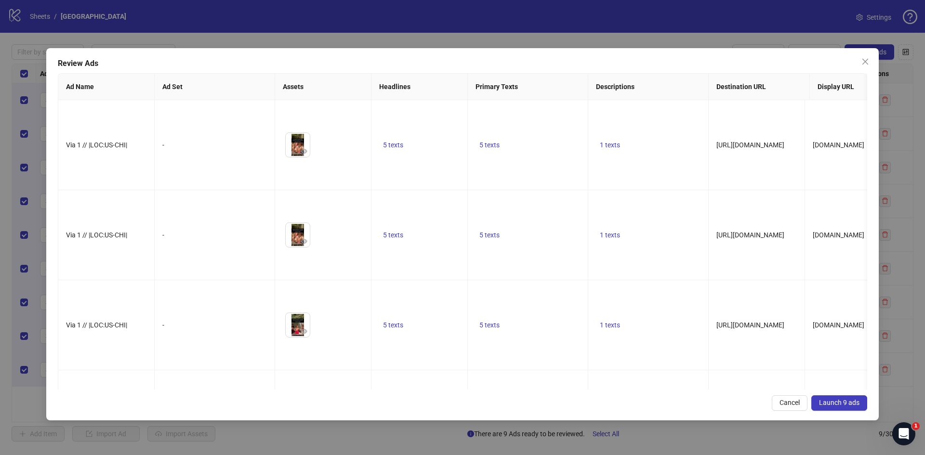
click at [835, 401] on span "Launch 9 ads" at bounding box center [839, 403] width 40 height 8
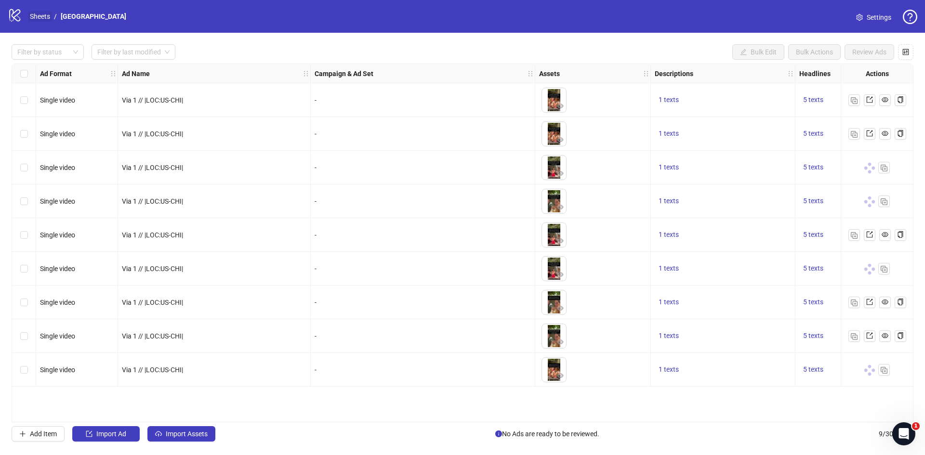
click at [42, 13] on link "Sheets" at bounding box center [40, 16] width 24 height 11
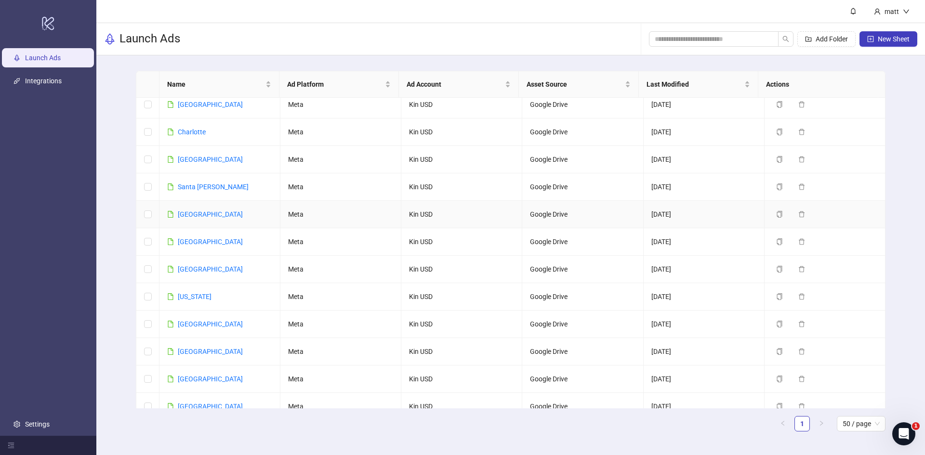
scroll to position [539, 0]
click at [194, 320] on link "[GEOGRAPHIC_DATA]" at bounding box center [210, 324] width 65 height 8
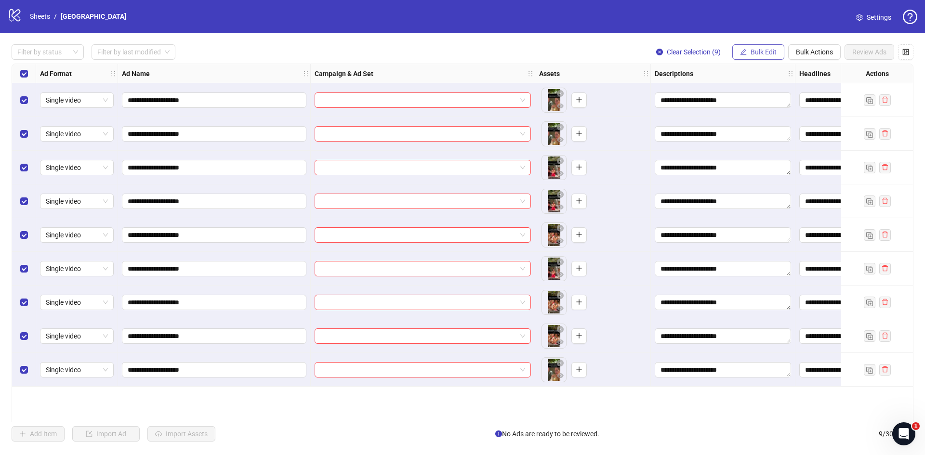
click at [768, 53] on span "Bulk Edit" at bounding box center [764, 52] width 26 height 8
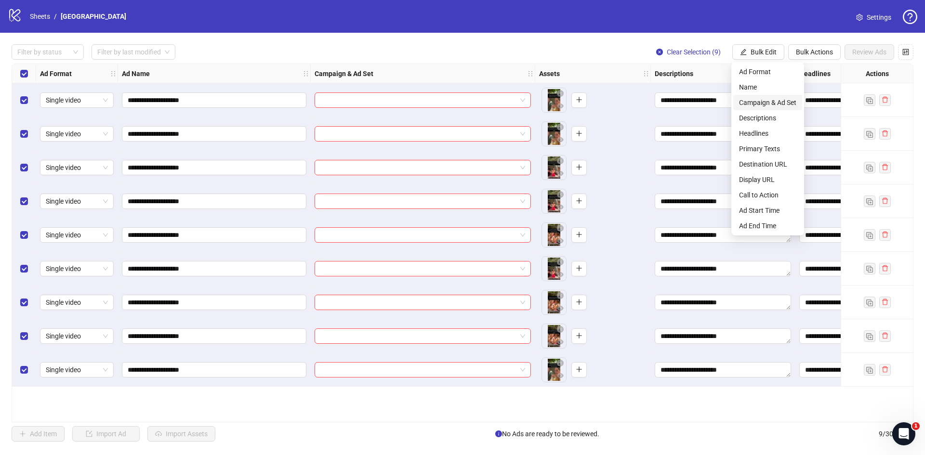
click at [768, 105] on span "Campaign & Ad Set" at bounding box center [767, 102] width 57 height 11
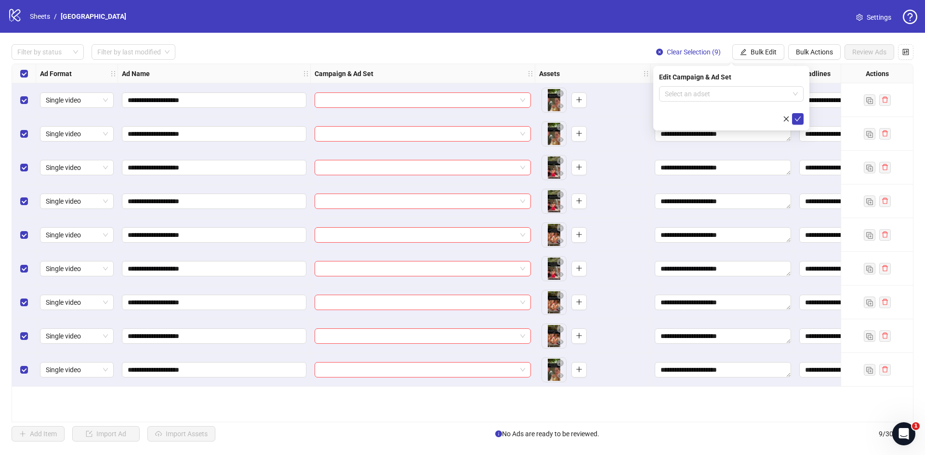
click at [741, 102] on form "Select an adset" at bounding box center [731, 105] width 145 height 39
click at [738, 94] on input "search" at bounding box center [727, 94] width 124 height 14
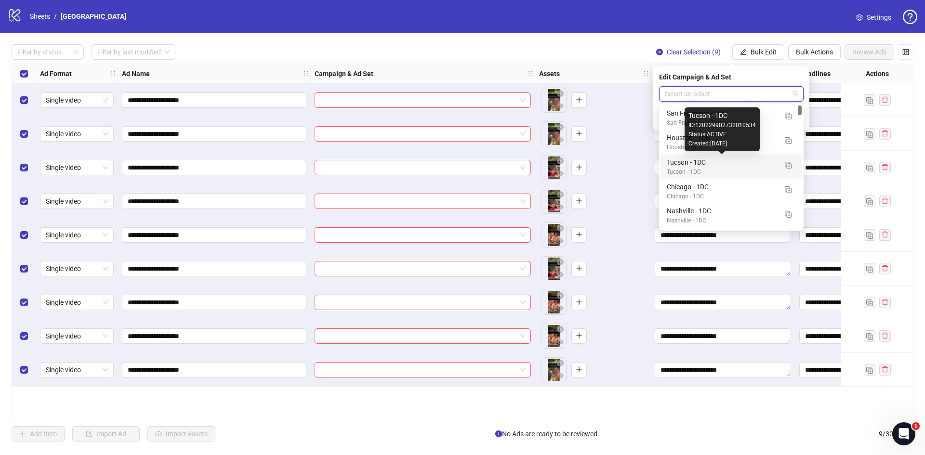
click at [714, 161] on div "Tucson - 1DC" at bounding box center [722, 162] width 110 height 11
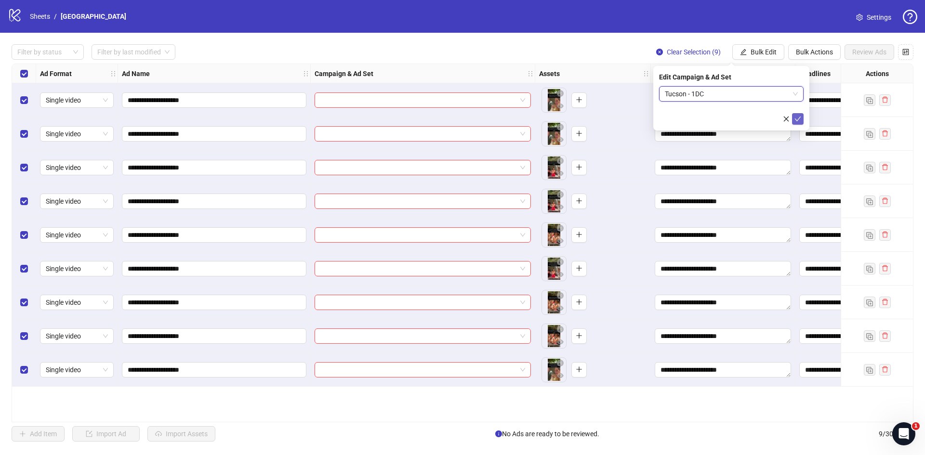
click at [800, 121] on icon "check" at bounding box center [797, 119] width 7 height 7
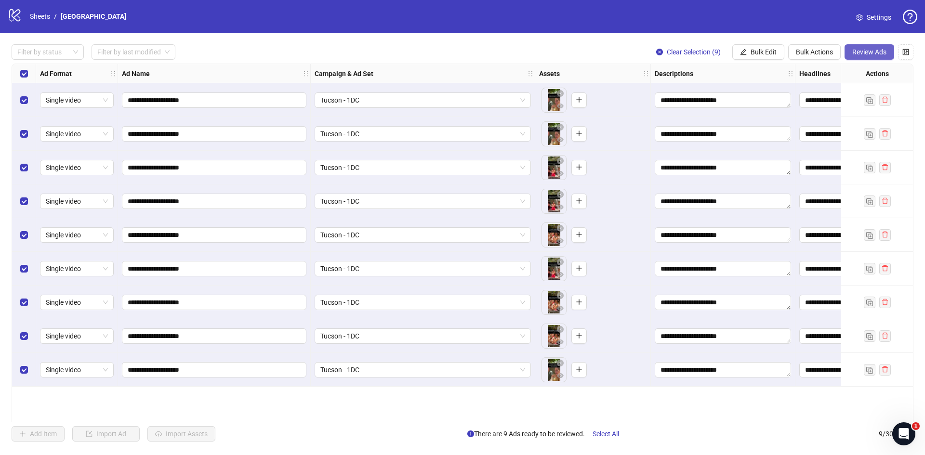
click at [862, 53] on span "Review Ads" at bounding box center [869, 52] width 34 height 8
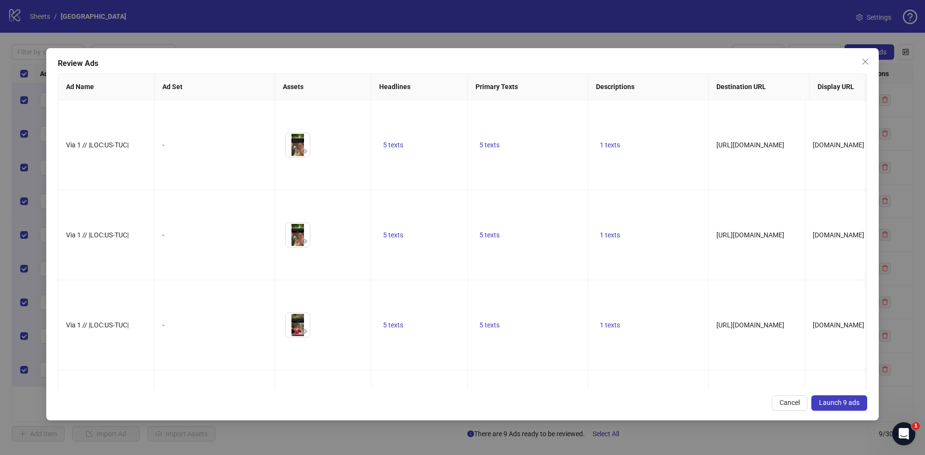
click at [829, 403] on span "Launch 9 ads" at bounding box center [839, 403] width 40 height 8
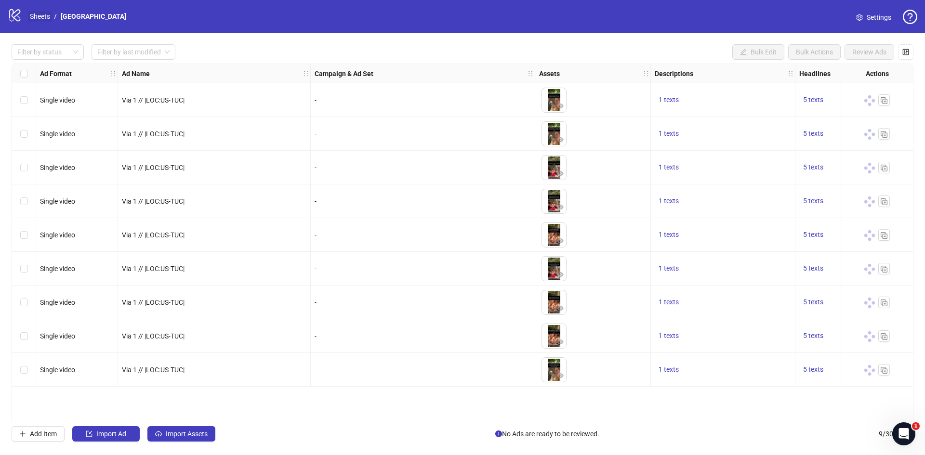
click at [32, 16] on link "Sheets" at bounding box center [40, 16] width 24 height 11
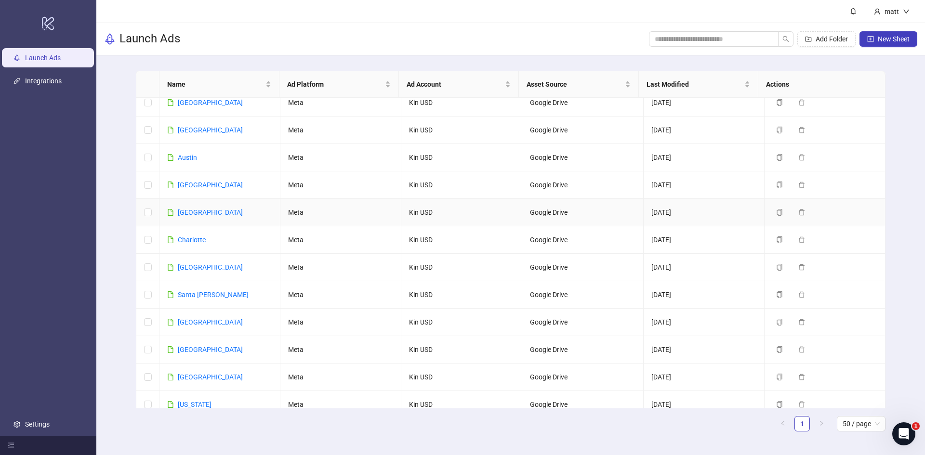
scroll to position [431, 0]
click at [193, 373] on link "[GEOGRAPHIC_DATA]" at bounding box center [210, 377] width 65 height 8
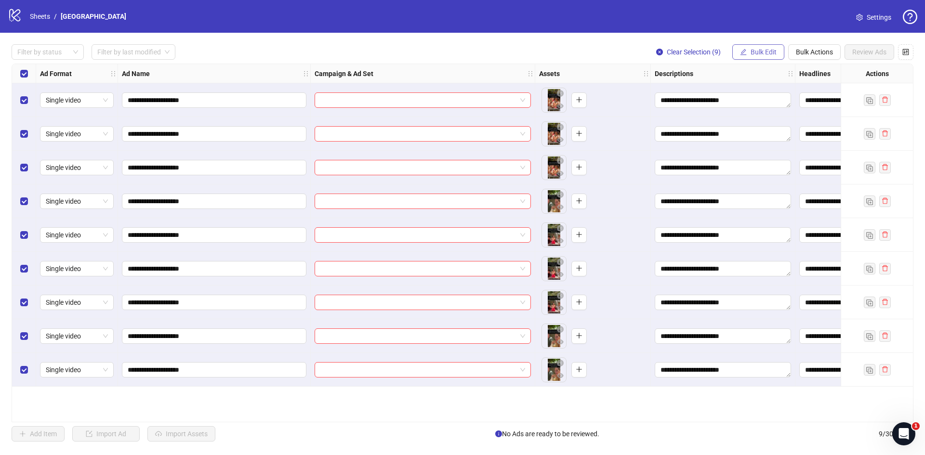
click at [761, 55] on span "Bulk Edit" at bounding box center [764, 52] width 26 height 8
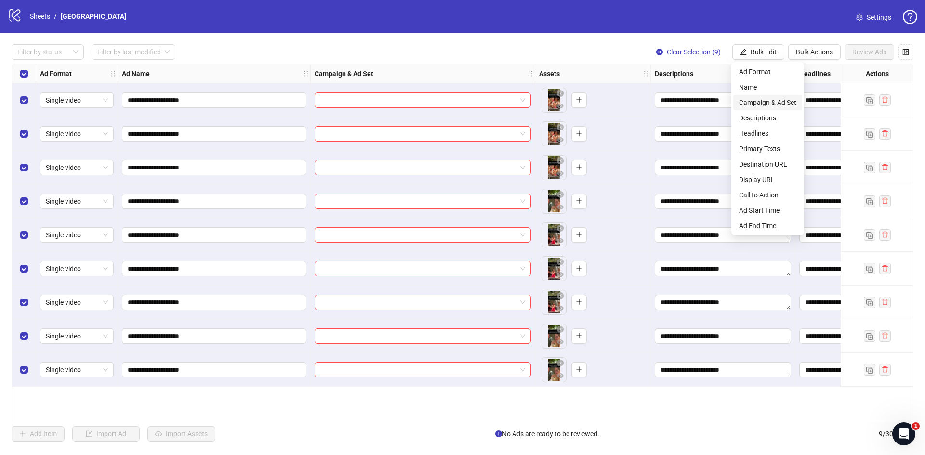
click at [779, 101] on span "Campaign & Ad Set" at bounding box center [767, 102] width 57 height 11
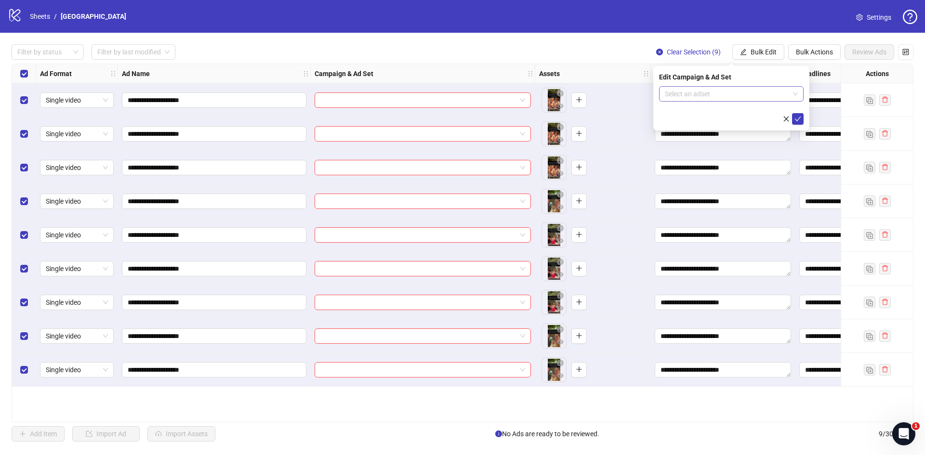
click at [742, 92] on input "search" at bounding box center [727, 94] width 124 height 14
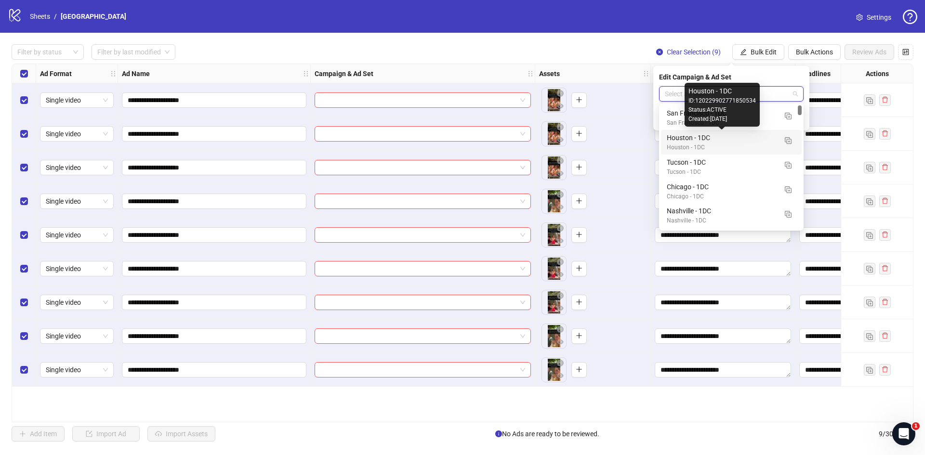
click at [719, 137] on div "Houston - 1DC" at bounding box center [722, 137] width 110 height 11
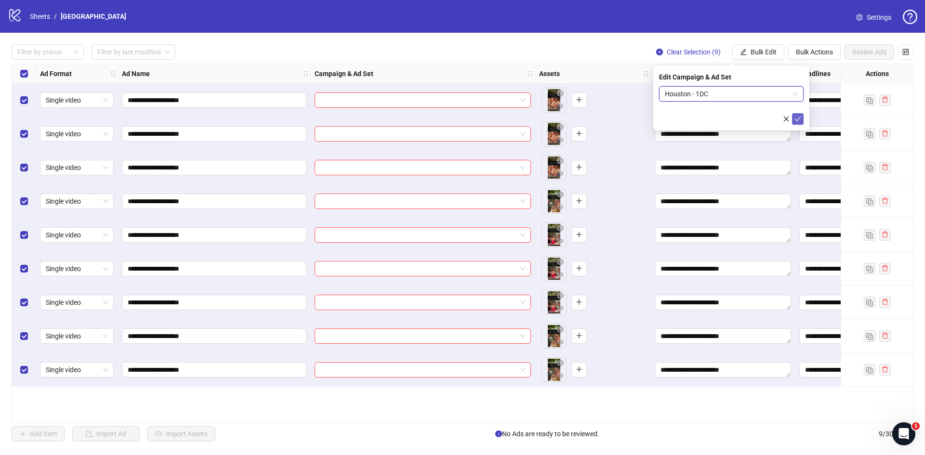
click at [800, 117] on icon "check" at bounding box center [798, 119] width 6 height 5
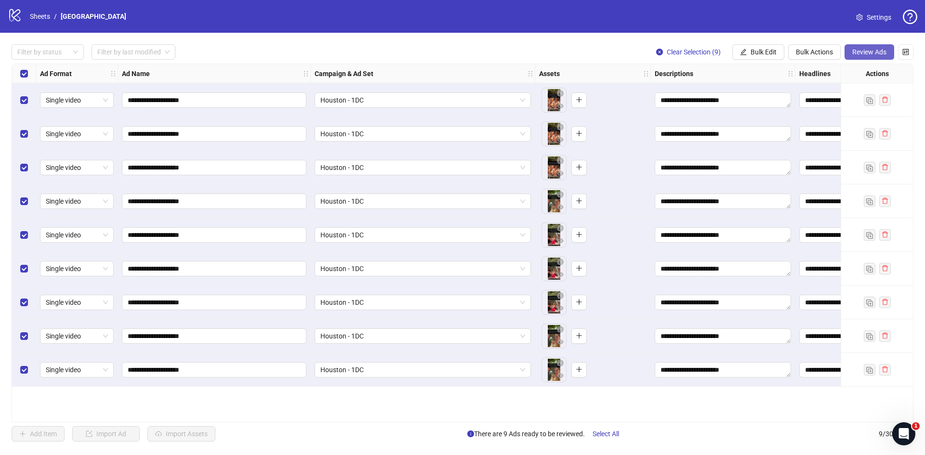
click at [861, 58] on button "Review Ads" at bounding box center [870, 51] width 50 height 15
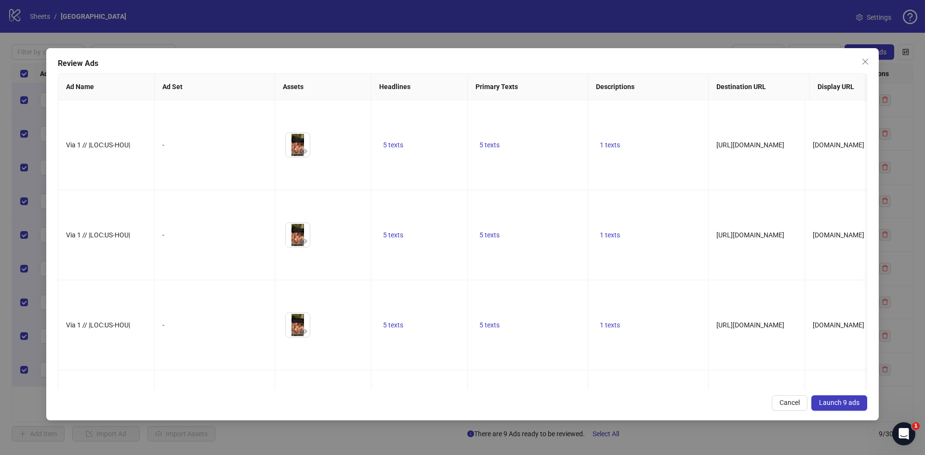
click at [836, 401] on span "Launch 9 ads" at bounding box center [839, 403] width 40 height 8
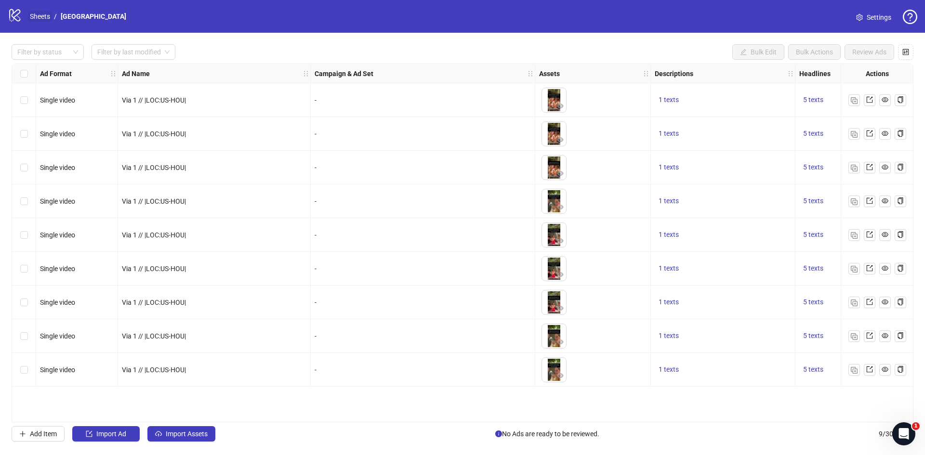
click at [43, 17] on link "Sheets" at bounding box center [40, 16] width 24 height 11
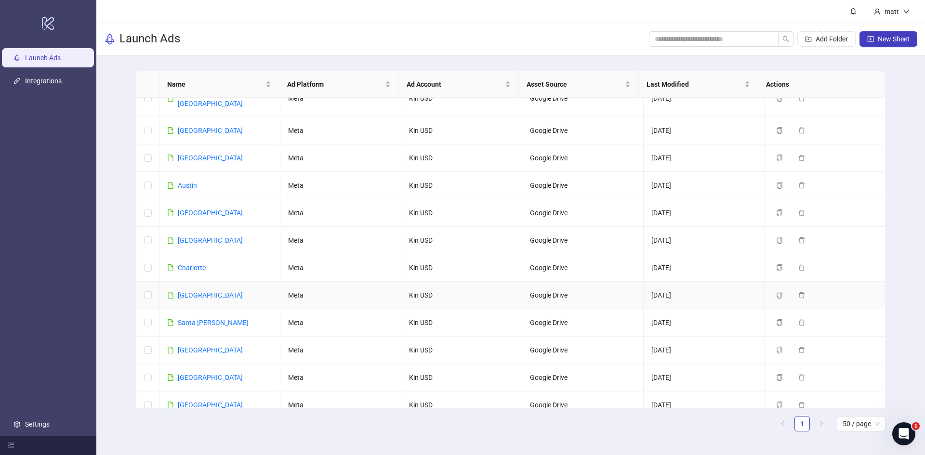
scroll to position [402, 0]
click at [203, 374] on link "[GEOGRAPHIC_DATA]" at bounding box center [210, 378] width 65 height 8
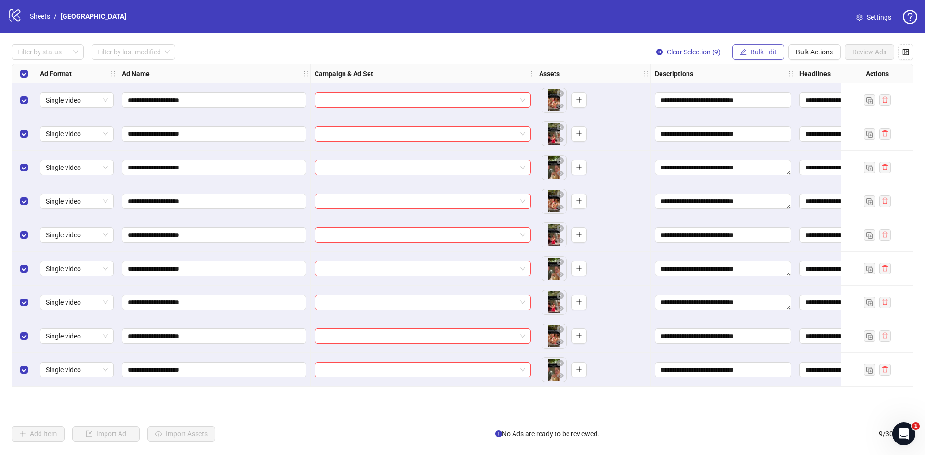
click at [778, 49] on button "Bulk Edit" at bounding box center [758, 51] width 52 height 15
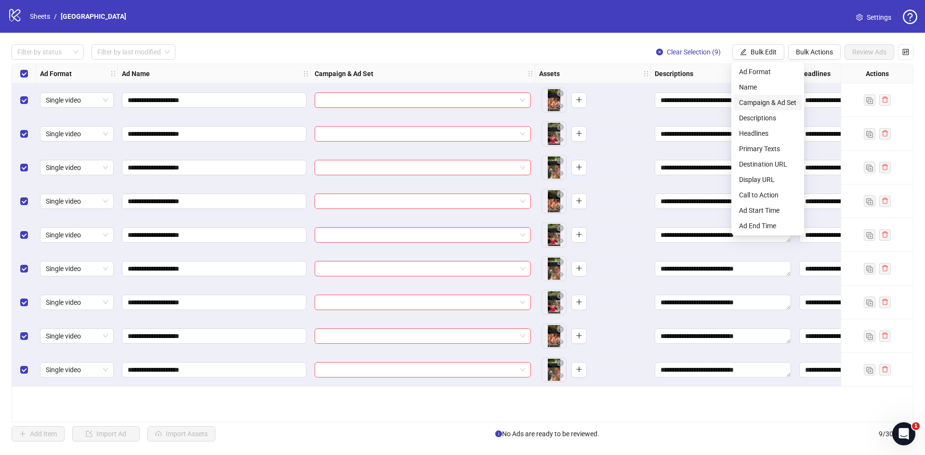
click at [780, 101] on span "Campaign & Ad Set" at bounding box center [767, 102] width 57 height 11
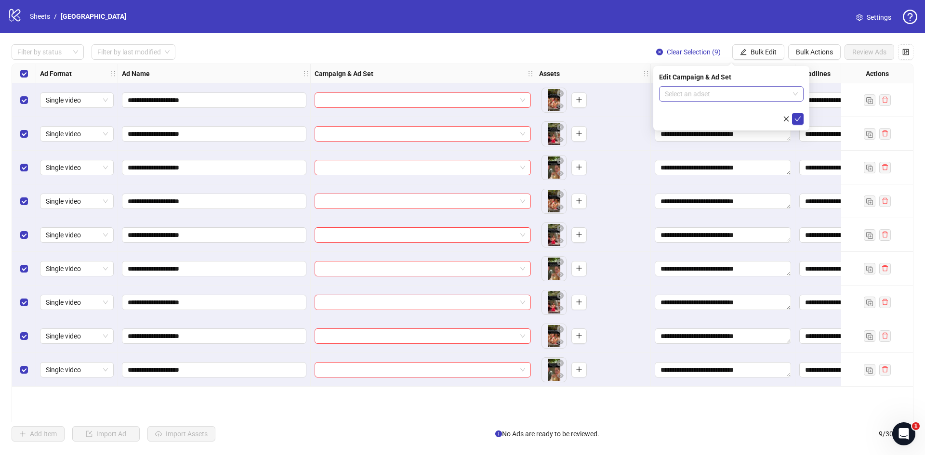
click at [714, 98] on input "search" at bounding box center [727, 94] width 124 height 14
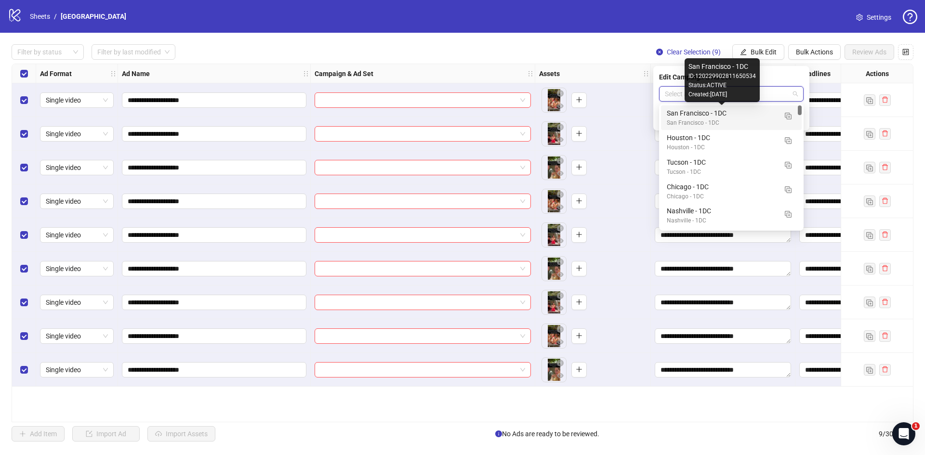
click at [710, 111] on div "San Francisco - 1DC" at bounding box center [722, 113] width 110 height 11
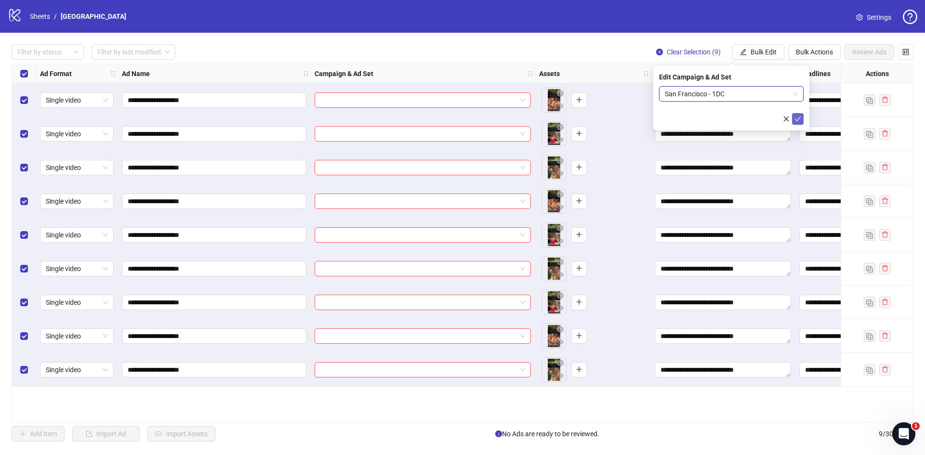
click at [798, 118] on icon "check" at bounding box center [797, 119] width 7 height 7
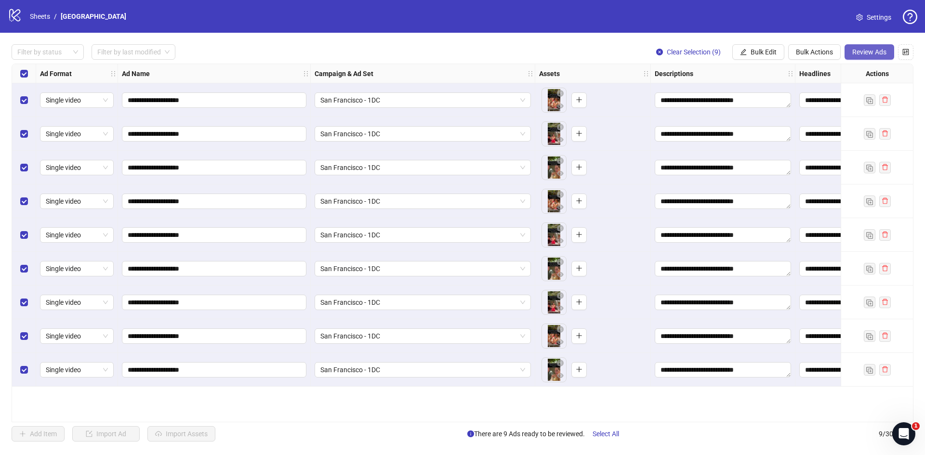
click at [863, 56] on span "Review Ads" at bounding box center [869, 52] width 34 height 8
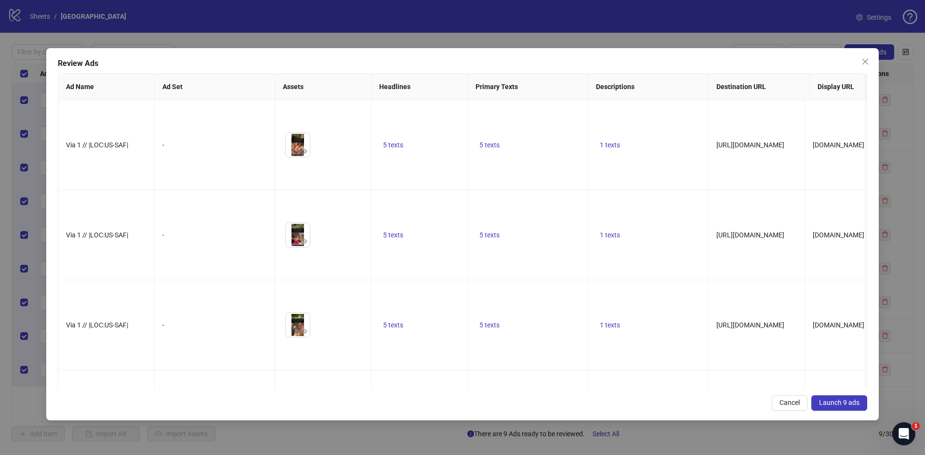
click at [838, 403] on span "Launch 9 ads" at bounding box center [839, 403] width 40 height 8
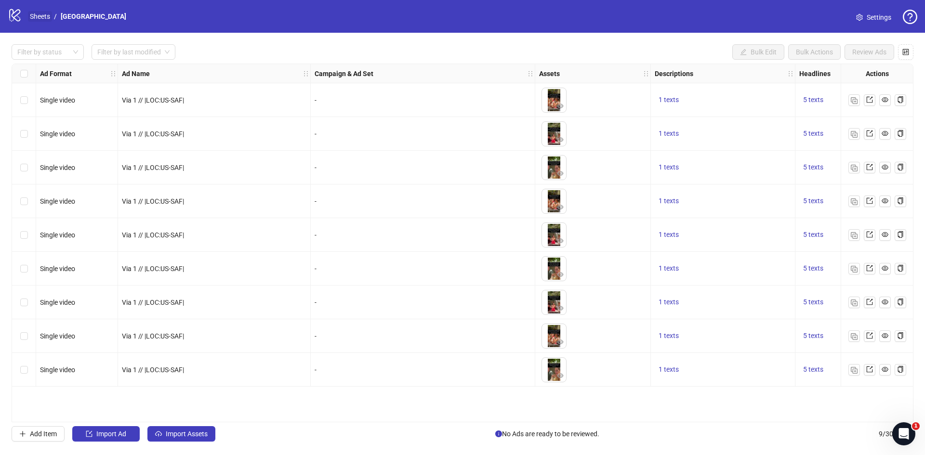
click at [41, 15] on link "Sheets" at bounding box center [40, 16] width 24 height 11
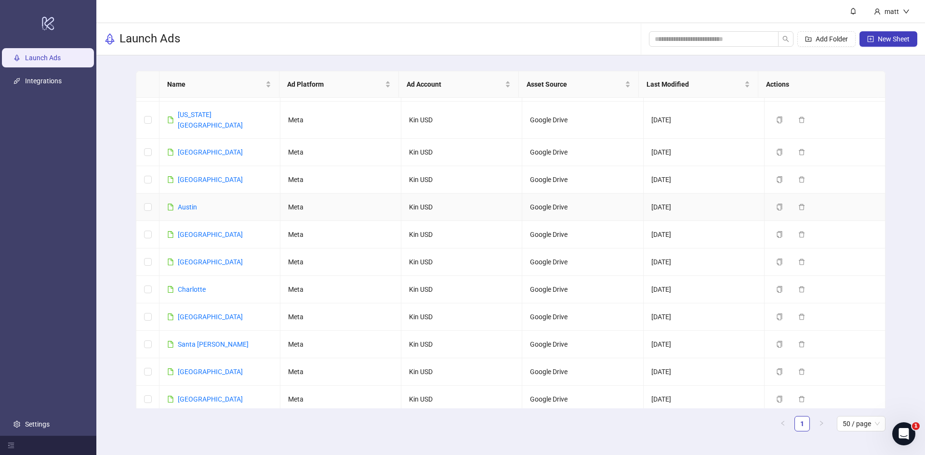
scroll to position [384, 0]
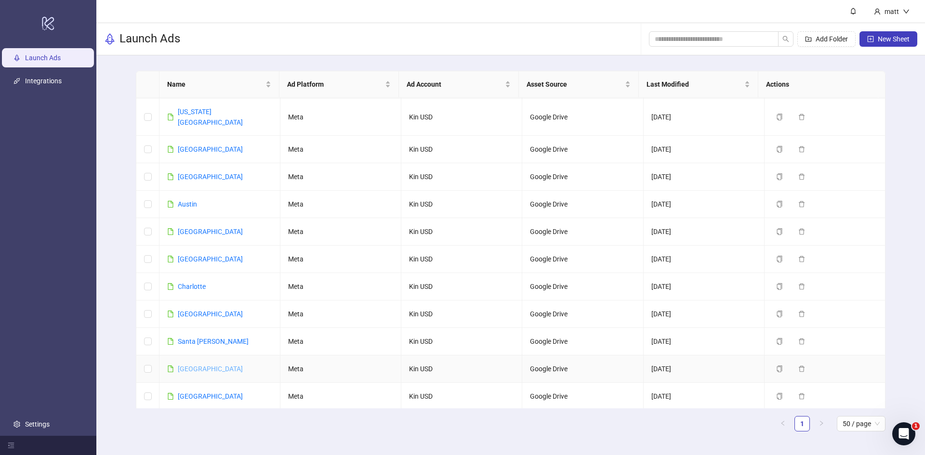
click at [204, 365] on link "[GEOGRAPHIC_DATA]" at bounding box center [210, 369] width 65 height 8
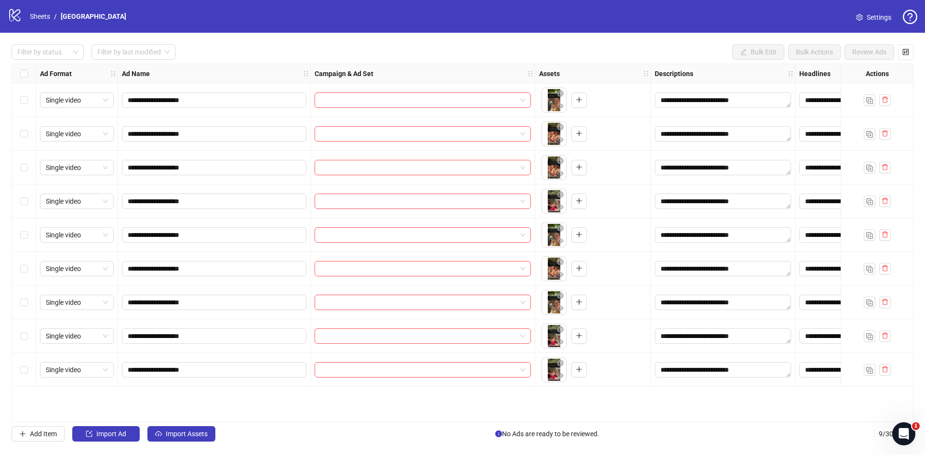
click at [28, 73] on div "Select all rows" at bounding box center [24, 73] width 24 height 19
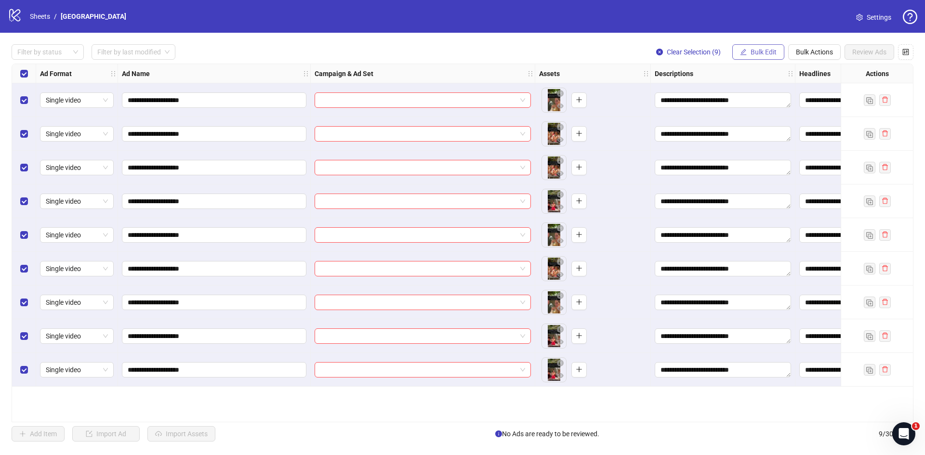
click at [757, 46] on button "Bulk Edit" at bounding box center [758, 51] width 52 height 15
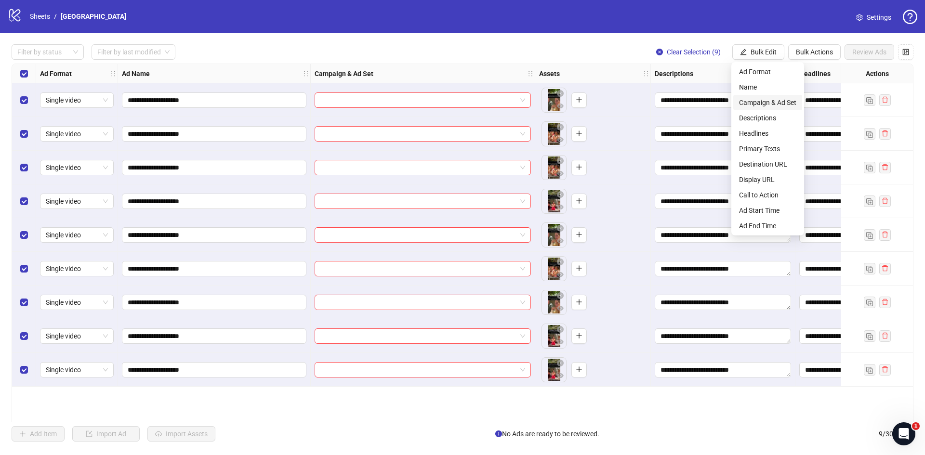
click at [772, 101] on span "Campaign & Ad Set" at bounding box center [767, 102] width 57 height 11
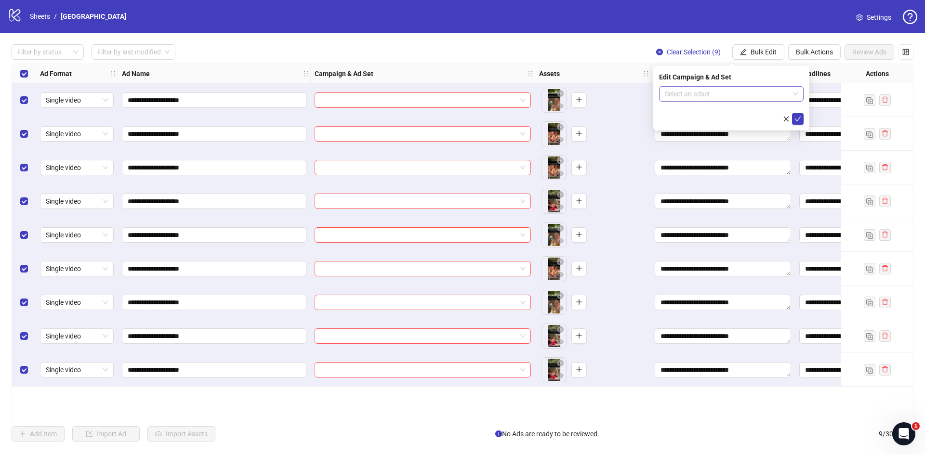
click at [722, 101] on div "Select an adset" at bounding box center [731, 93] width 145 height 15
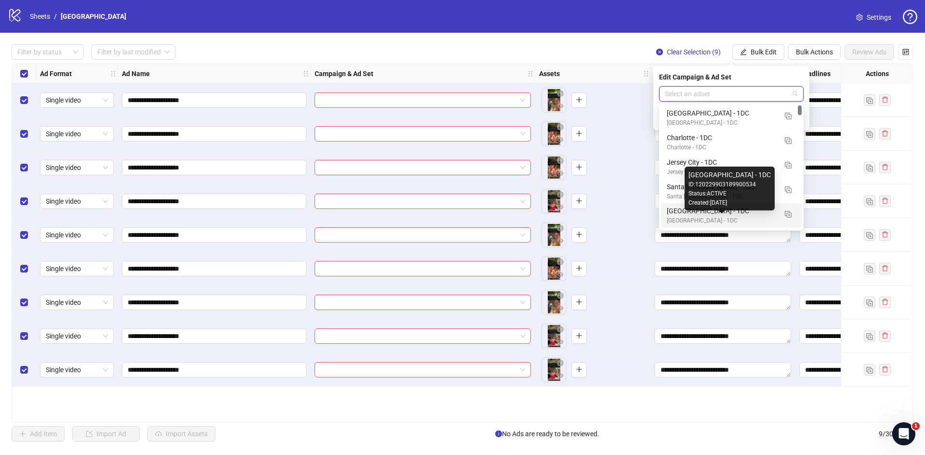
click at [714, 217] on div "[GEOGRAPHIC_DATA] - 1DC" at bounding box center [722, 220] width 110 height 9
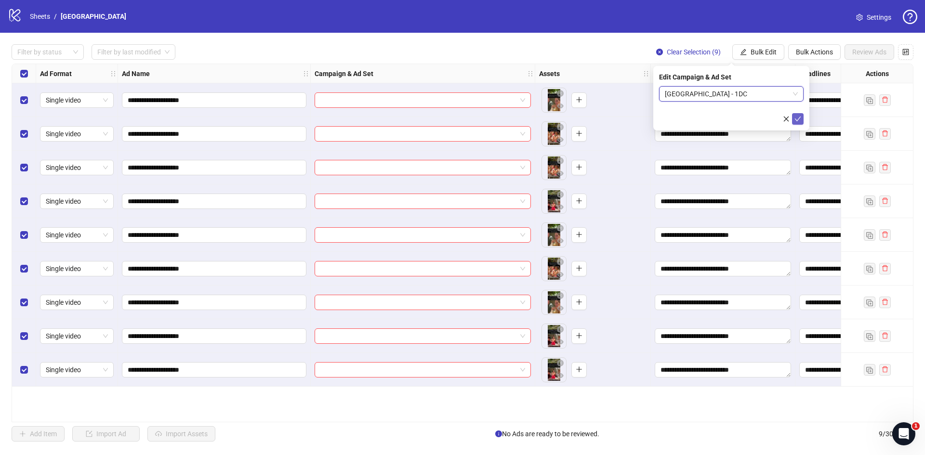
click at [800, 116] on icon "check" at bounding box center [797, 119] width 7 height 7
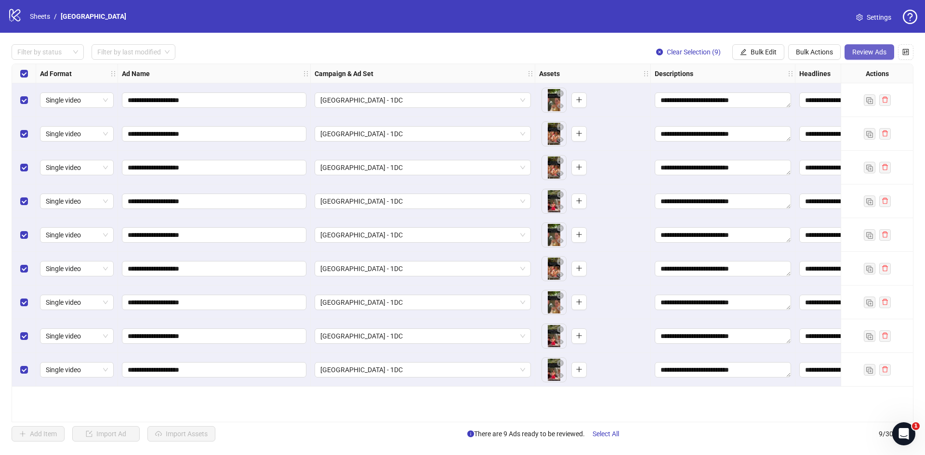
click at [877, 51] on span "Review Ads" at bounding box center [869, 52] width 34 height 8
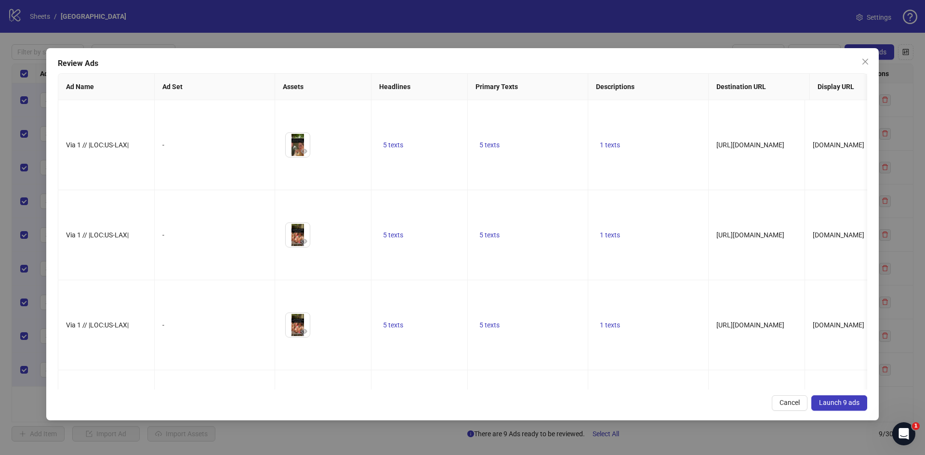
click at [847, 400] on span "Launch 9 ads" at bounding box center [839, 403] width 40 height 8
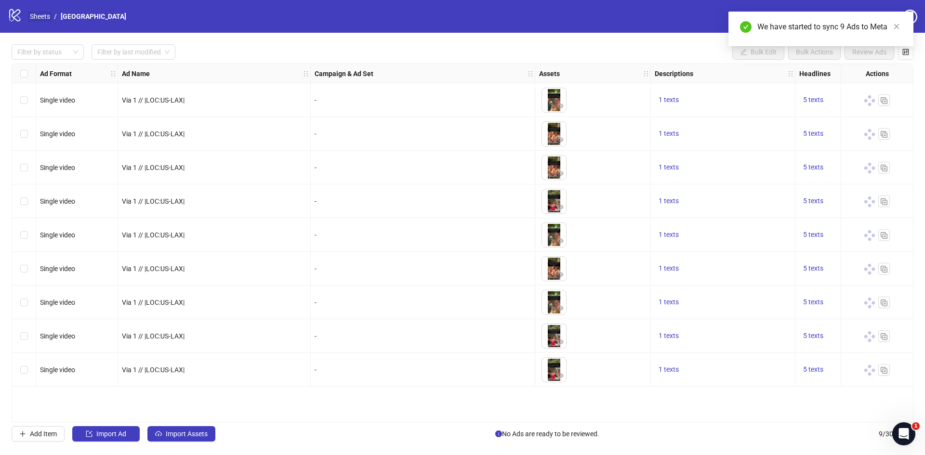
click at [40, 12] on link "Sheets" at bounding box center [40, 16] width 24 height 11
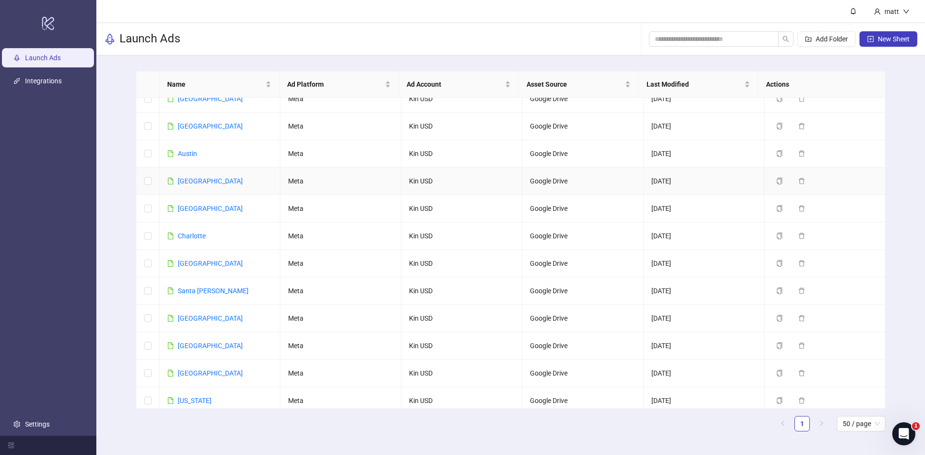
scroll to position [435, 0]
click at [207, 286] on link "Santa [PERSON_NAME]" at bounding box center [213, 290] width 71 height 8
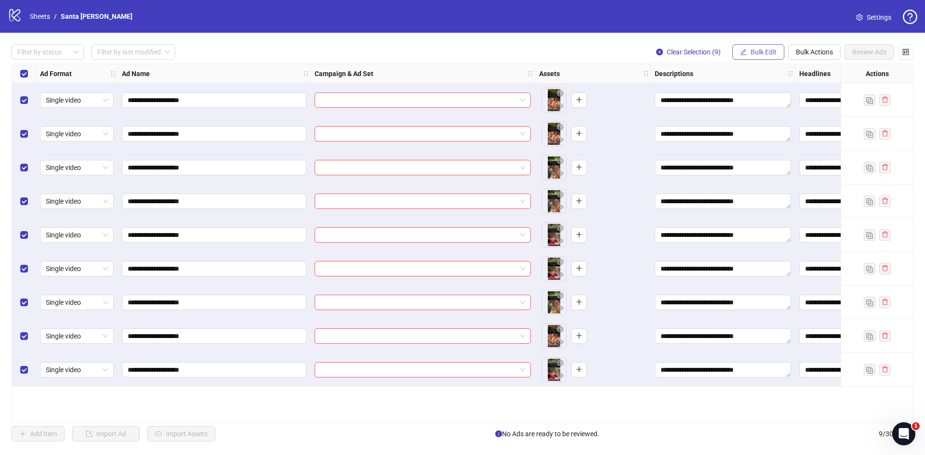
click at [763, 55] on span "Bulk Edit" at bounding box center [764, 52] width 26 height 8
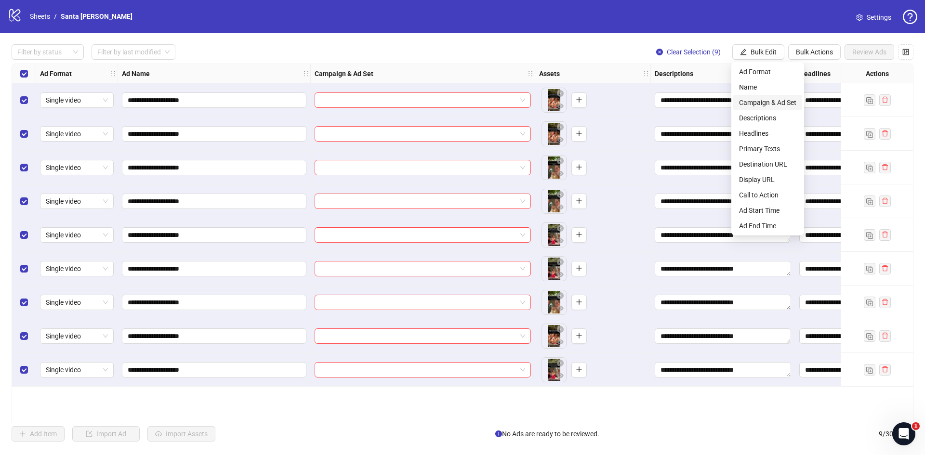
click at [774, 100] on span "Campaign & Ad Set" at bounding box center [767, 102] width 57 height 11
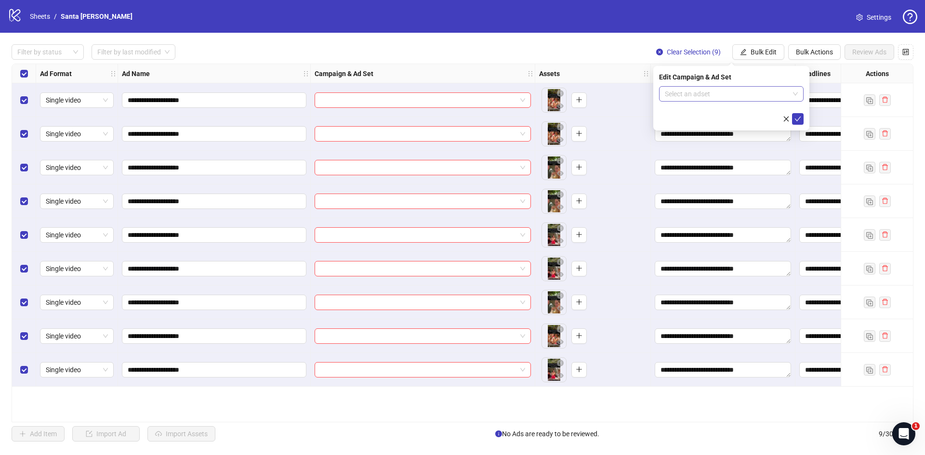
click at [763, 97] on input "search" at bounding box center [727, 94] width 124 height 14
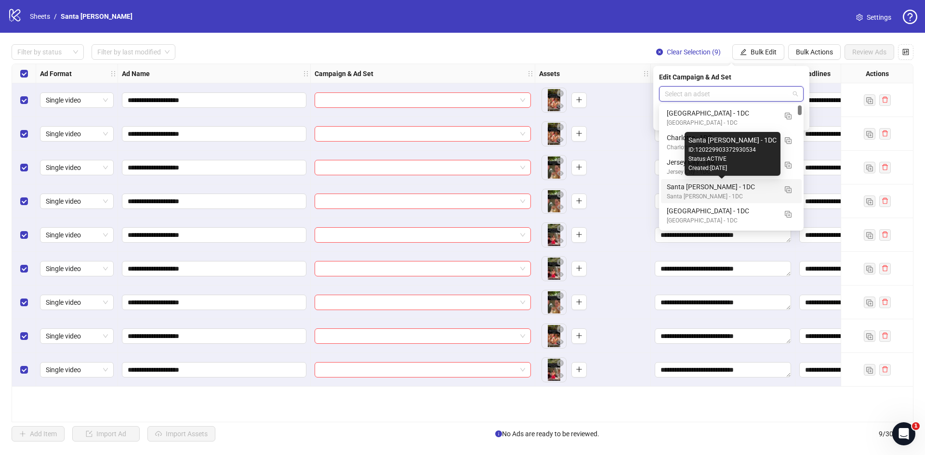
click at [697, 187] on div "Santa [PERSON_NAME] - 1DC" at bounding box center [722, 187] width 110 height 11
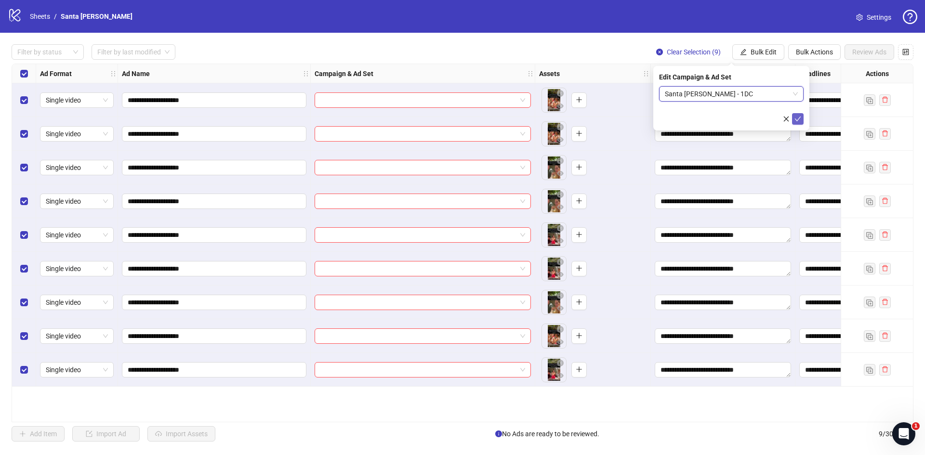
click at [798, 117] on icon "check" at bounding box center [797, 119] width 7 height 7
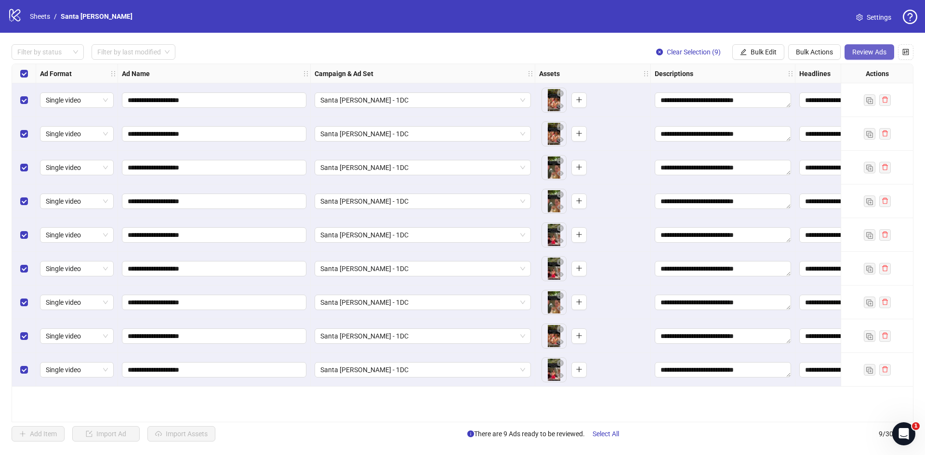
click at [865, 52] on span "Review Ads" at bounding box center [869, 52] width 34 height 8
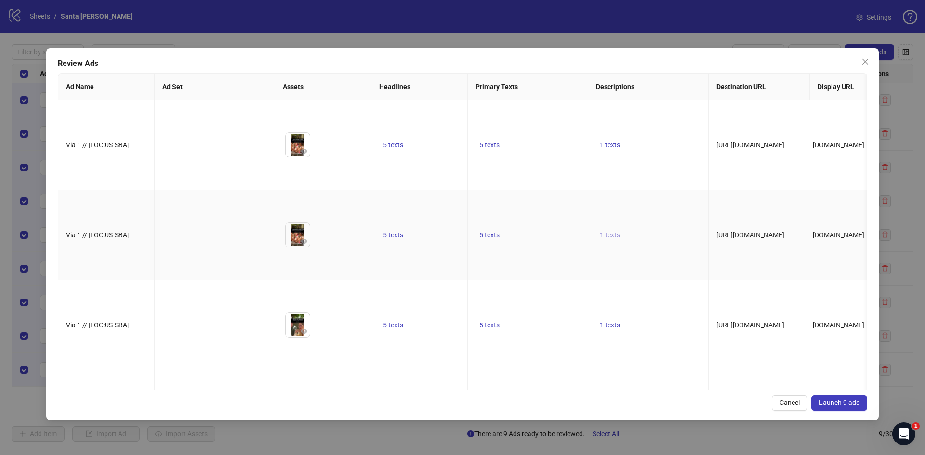
click at [613, 231] on span "1 texts" at bounding box center [610, 235] width 20 height 8
click at [838, 403] on span "Launch 9 ads" at bounding box center [839, 403] width 40 height 8
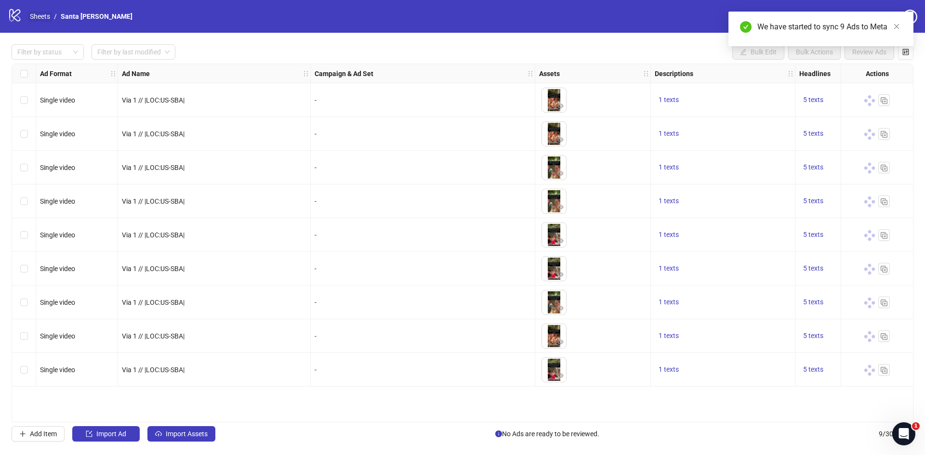
click at [41, 17] on link "Sheets" at bounding box center [40, 16] width 24 height 11
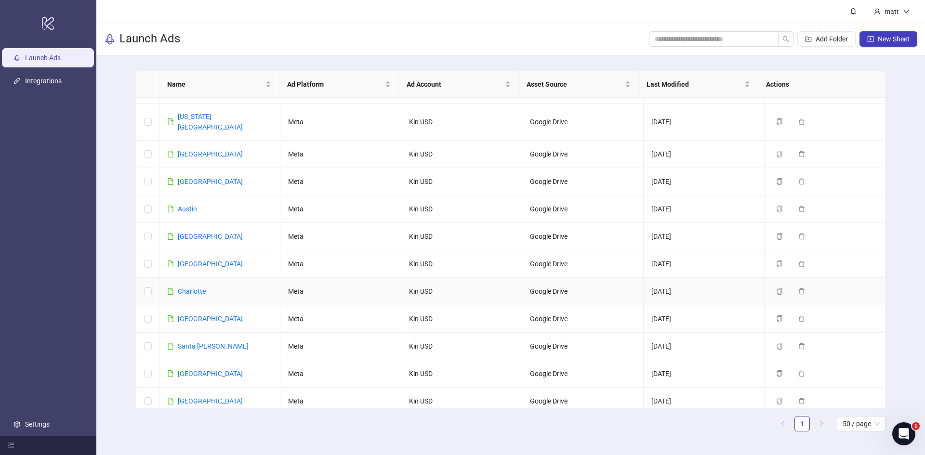
scroll to position [378, 0]
click at [206, 371] on link "[GEOGRAPHIC_DATA]" at bounding box center [210, 375] width 65 height 8
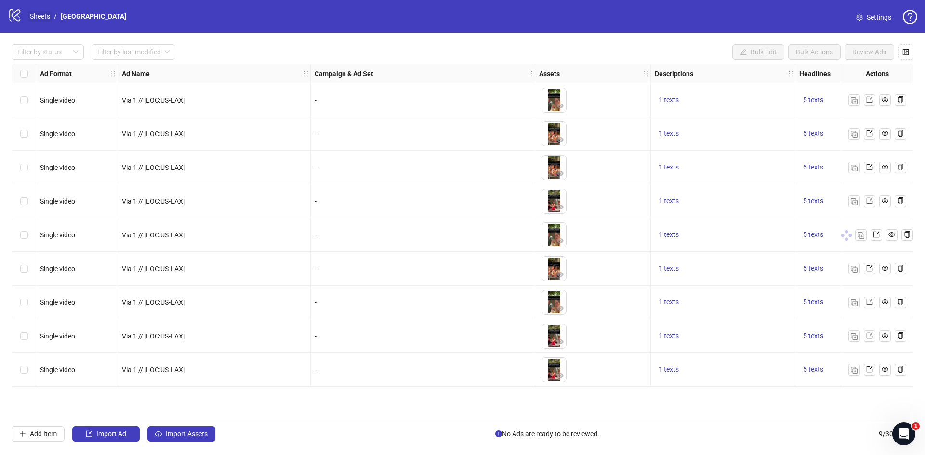
click at [39, 13] on link "Sheets" at bounding box center [40, 16] width 24 height 11
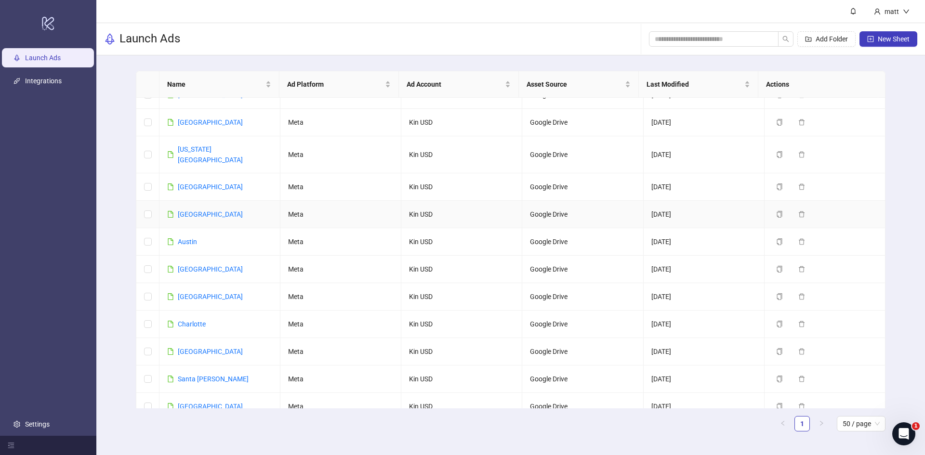
scroll to position [347, 0]
click at [214, 374] on link "Santa [PERSON_NAME]" at bounding box center [213, 378] width 71 height 8
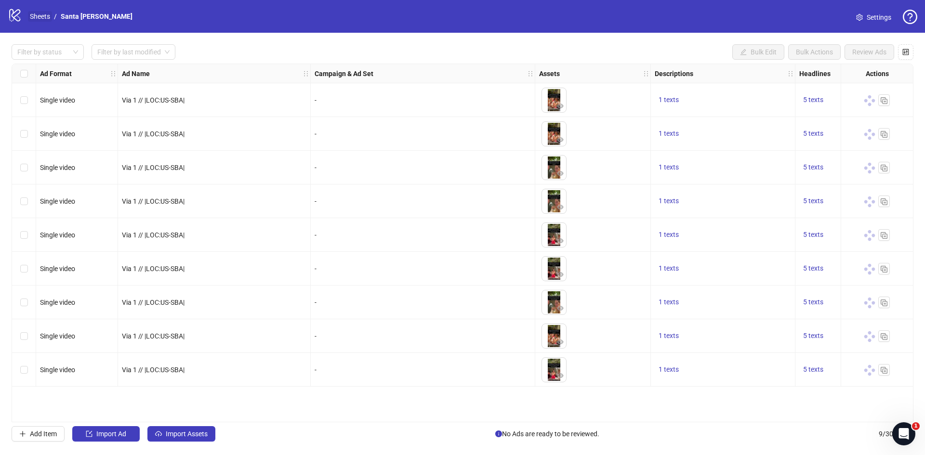
click at [39, 15] on link "Sheets" at bounding box center [40, 16] width 24 height 11
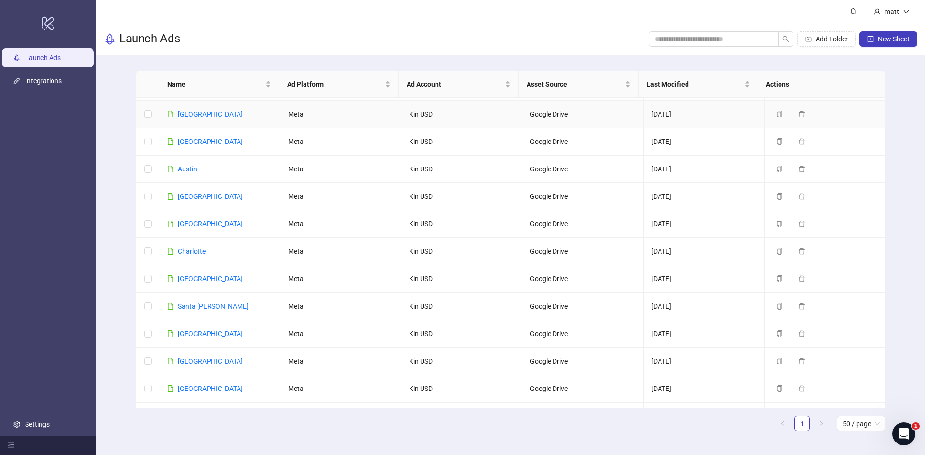
scroll to position [419, 0]
click at [202, 275] on link "[GEOGRAPHIC_DATA]" at bounding box center [210, 279] width 65 height 8
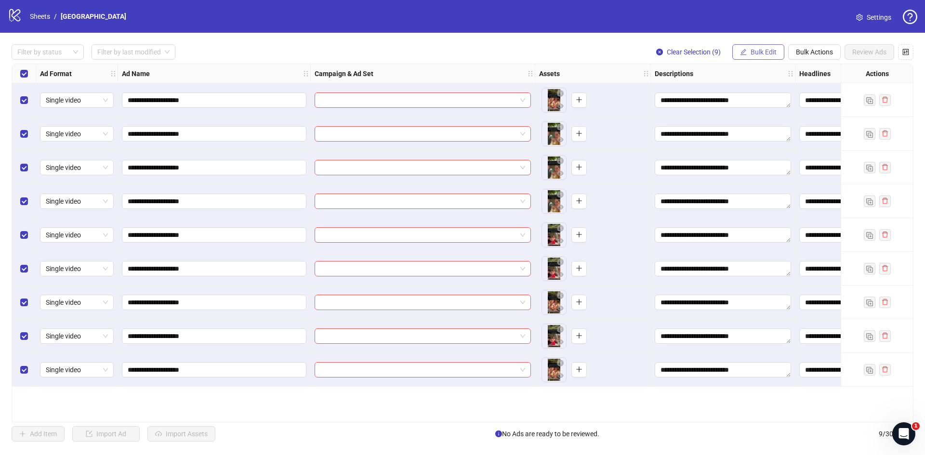
click at [757, 53] on span "Bulk Edit" at bounding box center [764, 52] width 26 height 8
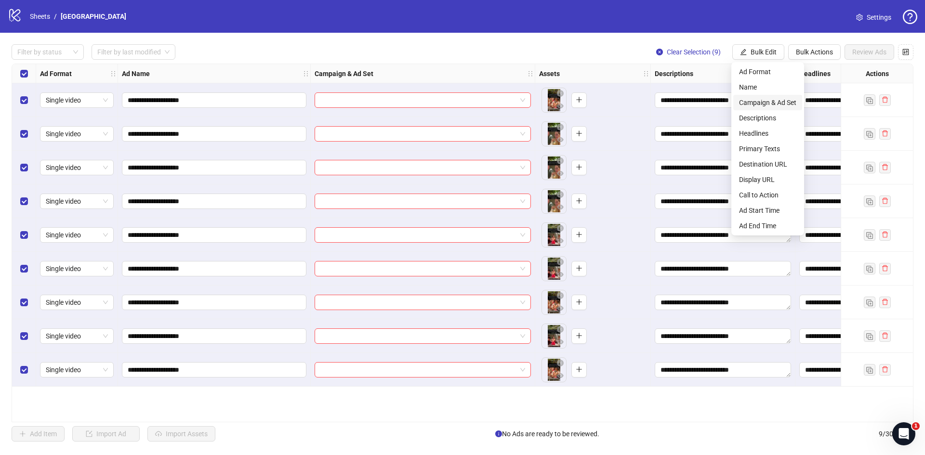
click at [767, 102] on span "Campaign & Ad Set" at bounding box center [767, 102] width 57 height 11
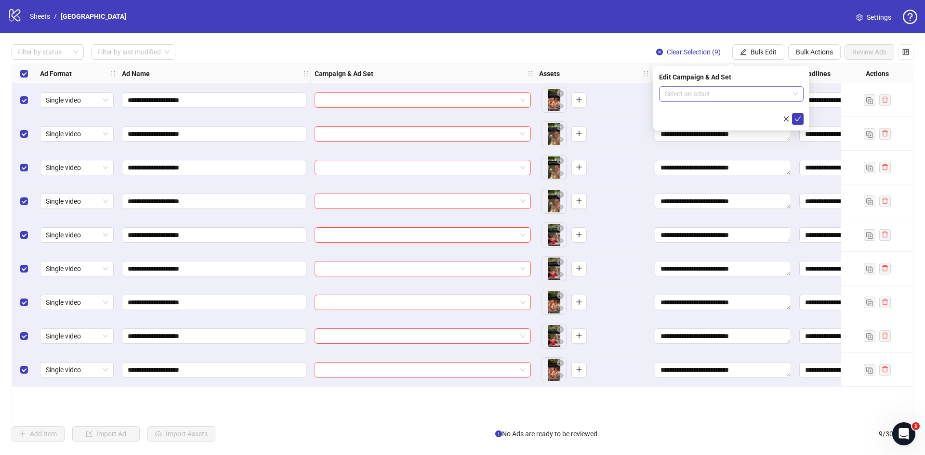
click at [720, 92] on input "search" at bounding box center [727, 94] width 124 height 14
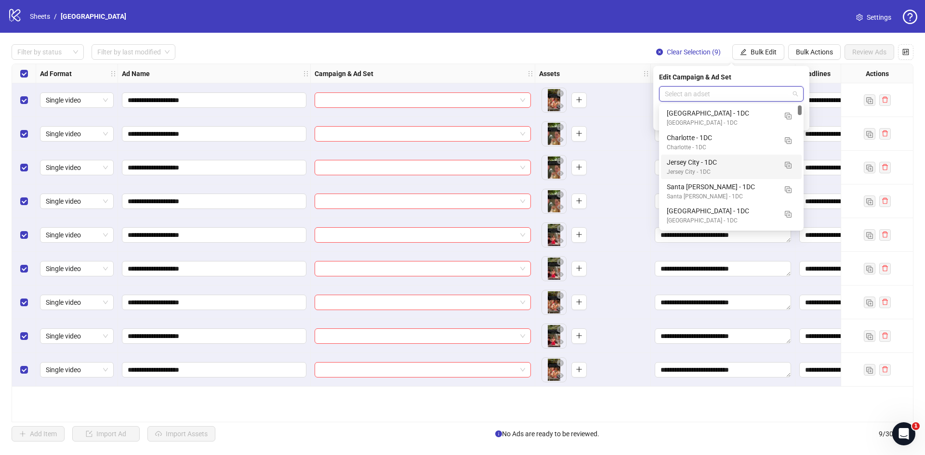
click at [709, 161] on div "Jersey City - 1DC" at bounding box center [722, 162] width 110 height 11
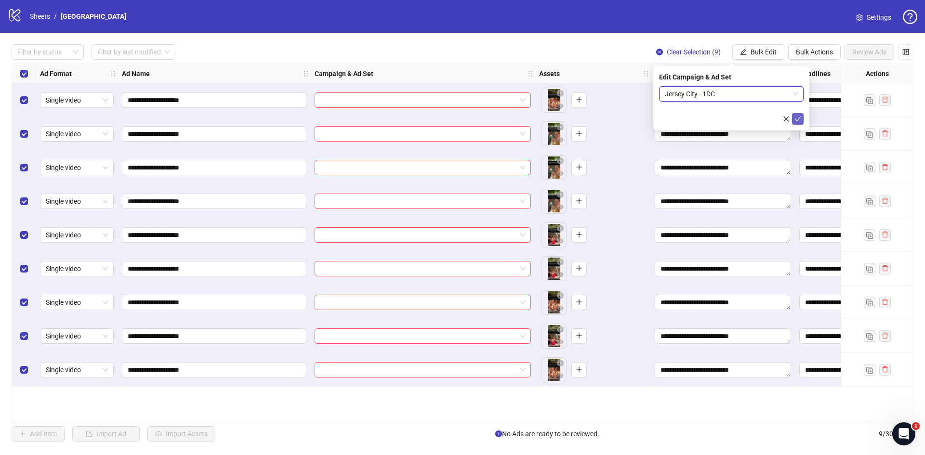
click at [800, 119] on icon "check" at bounding box center [797, 119] width 7 height 7
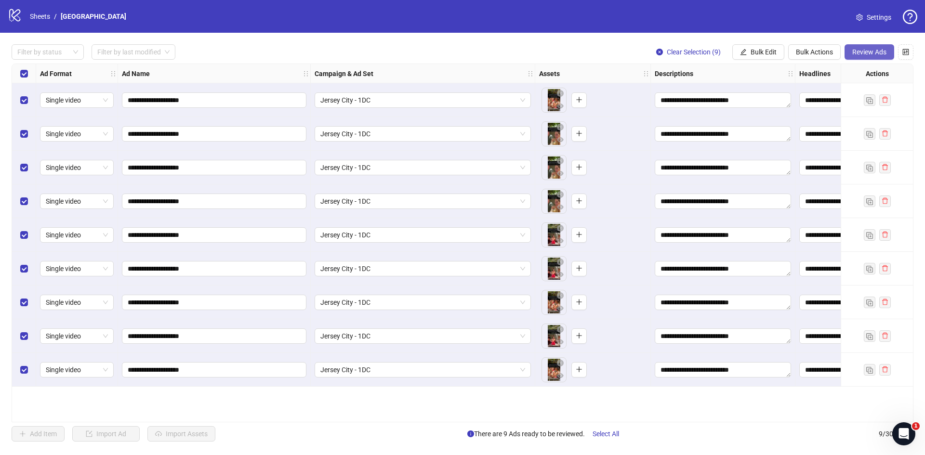
click at [880, 52] on span "Review Ads" at bounding box center [869, 52] width 34 height 8
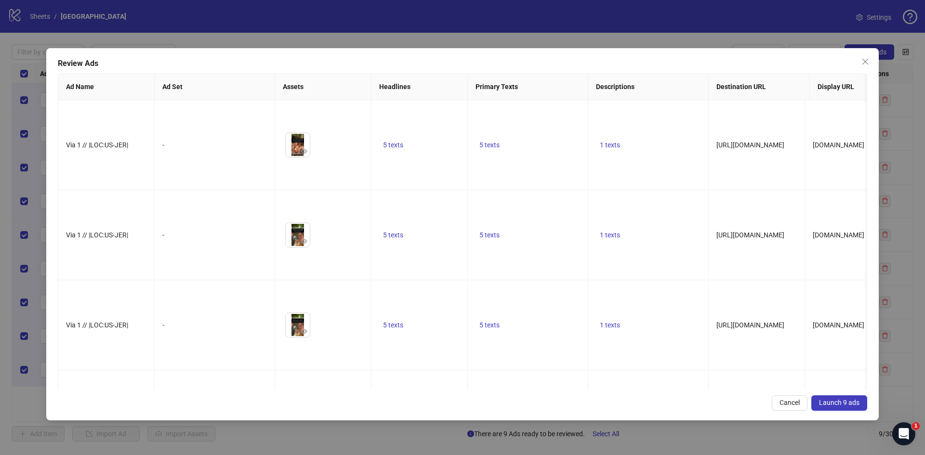
click at [831, 401] on span "Launch 9 ads" at bounding box center [839, 403] width 40 height 8
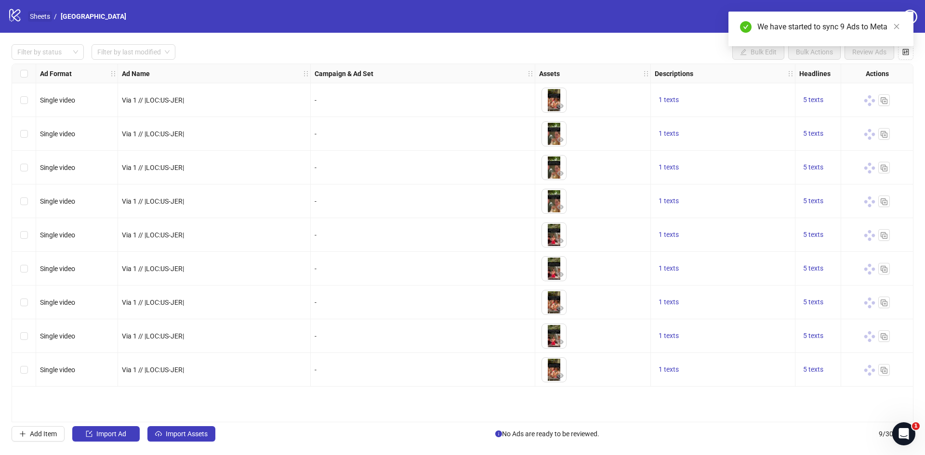
click at [35, 15] on link "Sheets" at bounding box center [40, 16] width 24 height 11
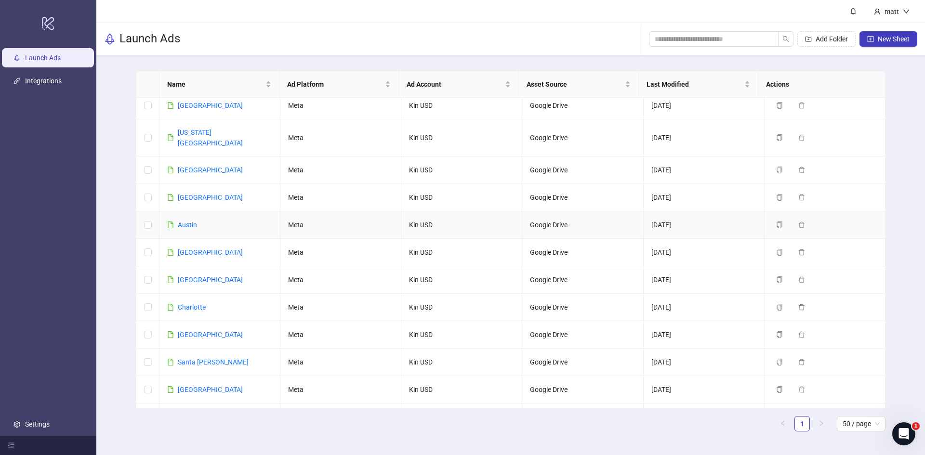
scroll to position [363, 0]
click at [186, 302] on div "Charlotte" at bounding box center [192, 307] width 28 height 11
click at [194, 303] on link "Charlotte" at bounding box center [192, 307] width 28 height 8
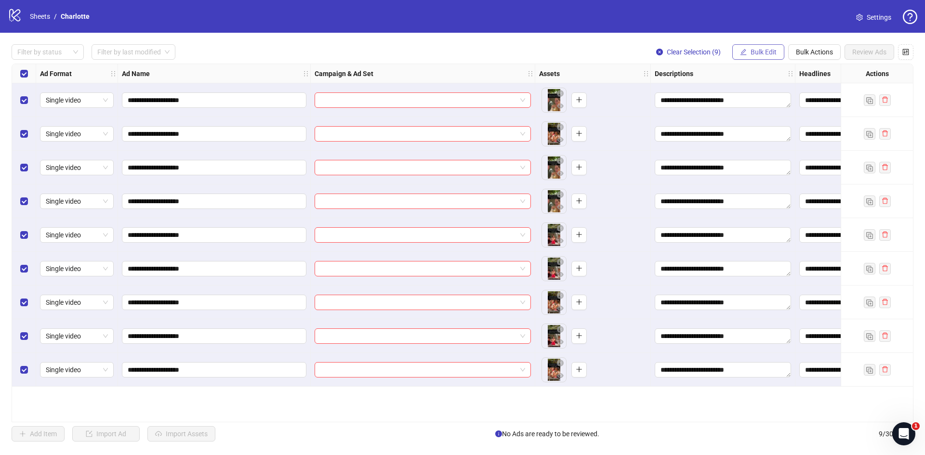
click at [762, 55] on span "Bulk Edit" at bounding box center [764, 52] width 26 height 8
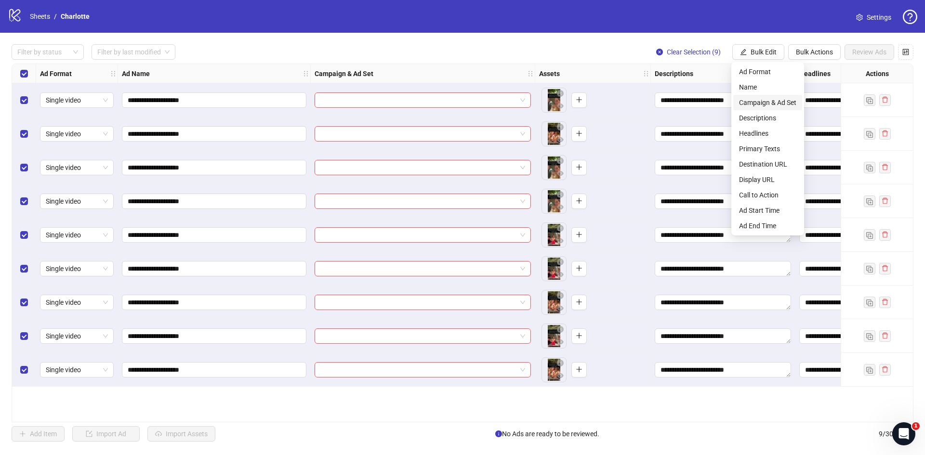
click at [765, 101] on span "Campaign & Ad Set" at bounding box center [767, 102] width 57 height 11
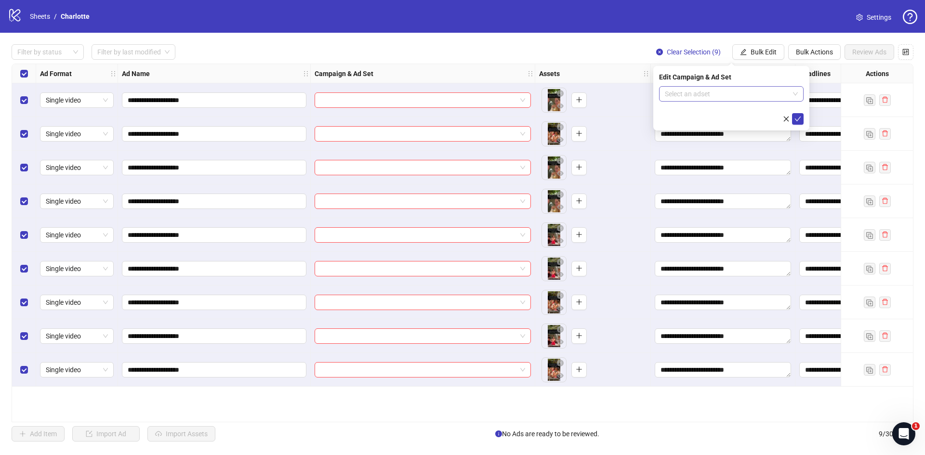
click at [731, 93] on input "search" at bounding box center [727, 94] width 124 height 14
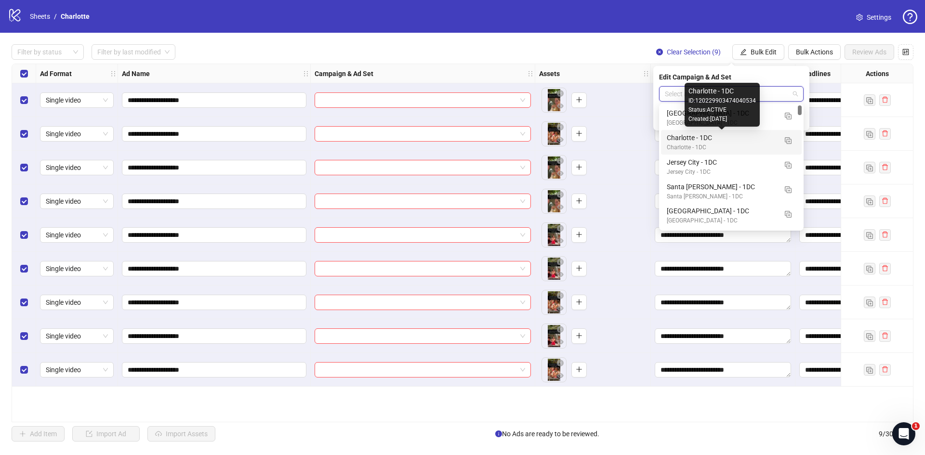
click at [700, 137] on div "Charlotte - 1DC" at bounding box center [722, 137] width 110 height 11
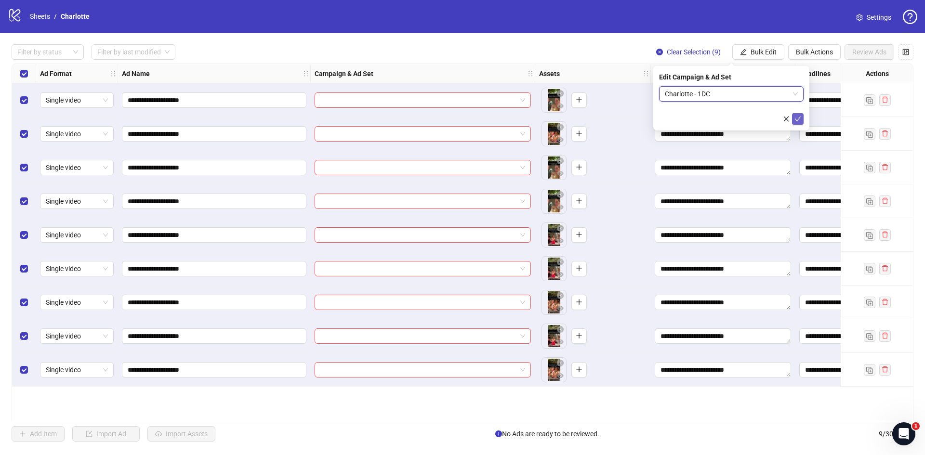
click at [798, 117] on icon "check" at bounding box center [797, 119] width 7 height 7
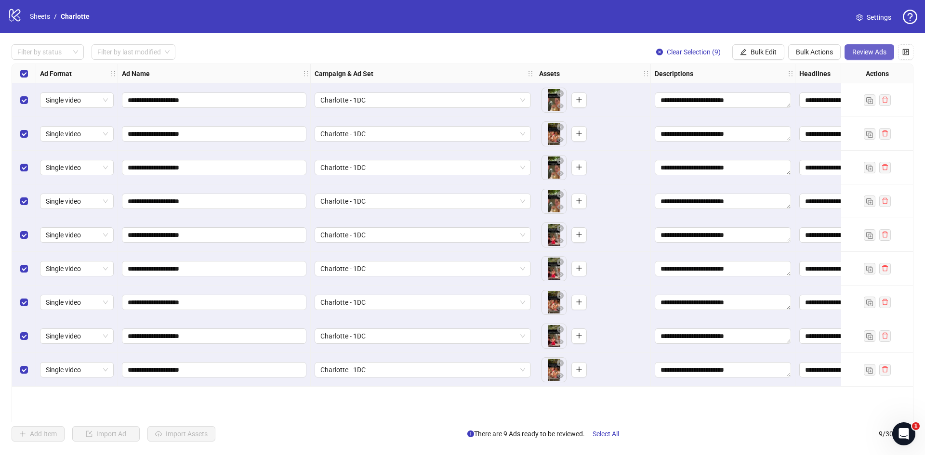
click at [874, 54] on span "Review Ads" at bounding box center [869, 52] width 34 height 8
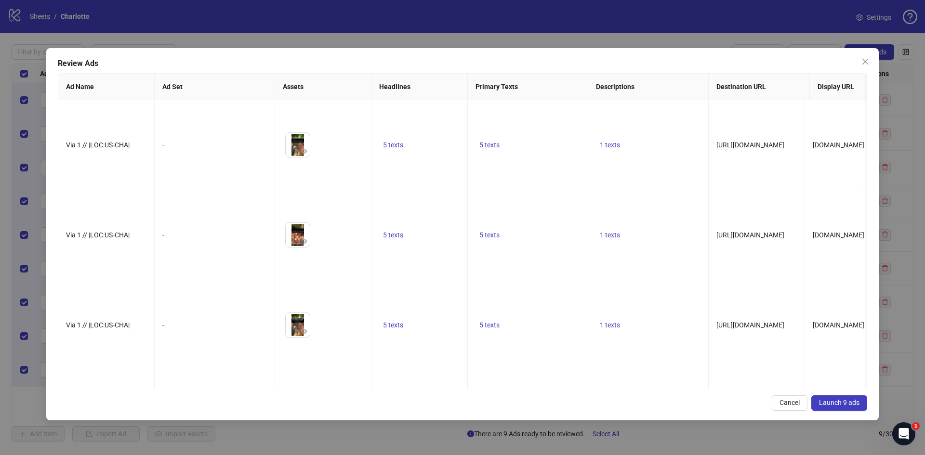
click at [847, 404] on span "Launch 9 ads" at bounding box center [839, 403] width 40 height 8
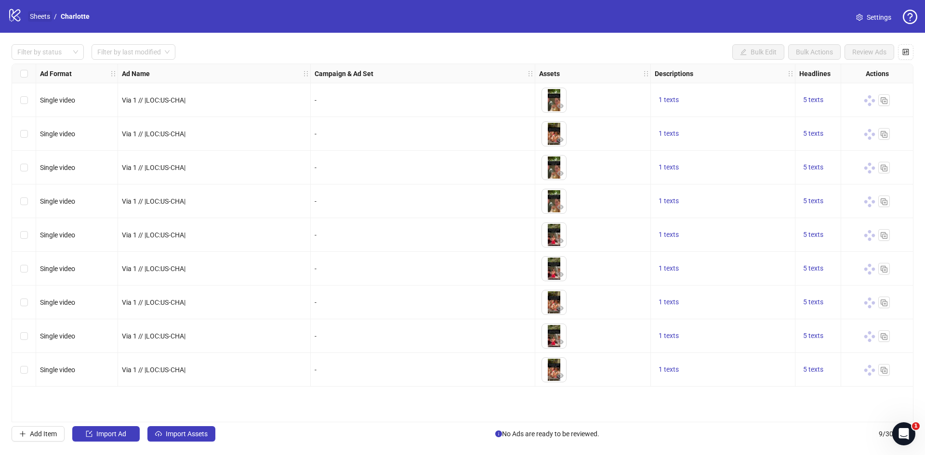
click at [39, 16] on link "Sheets" at bounding box center [40, 16] width 24 height 11
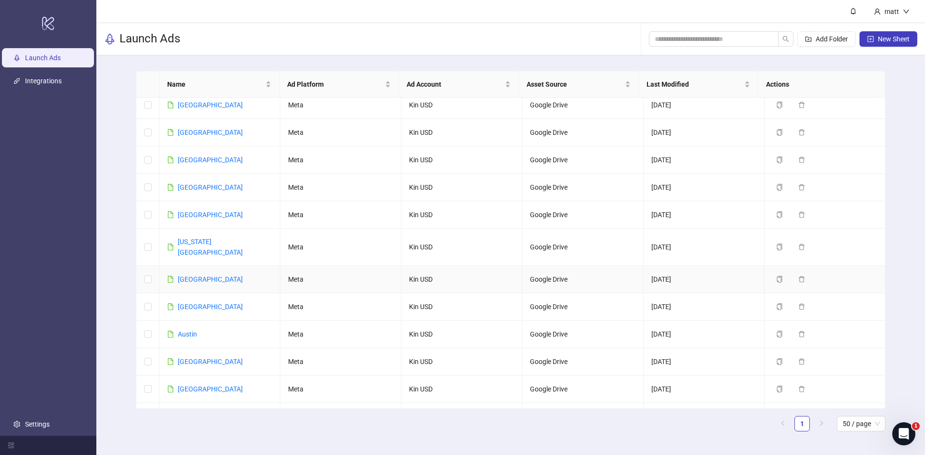
scroll to position [253, 0]
click at [202, 386] on link "[GEOGRAPHIC_DATA]" at bounding box center [210, 390] width 65 height 8
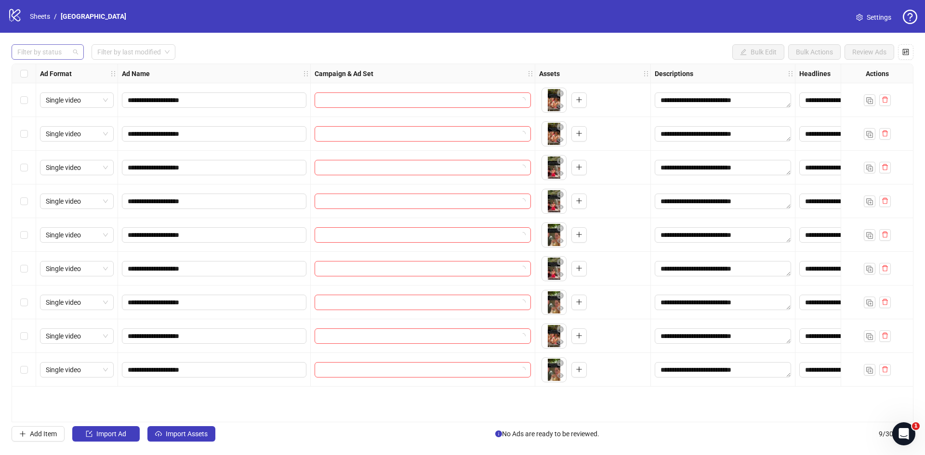
click at [44, 53] on div at bounding box center [42, 51] width 58 height 13
click at [19, 77] on div "Select all rows" at bounding box center [24, 73] width 24 height 19
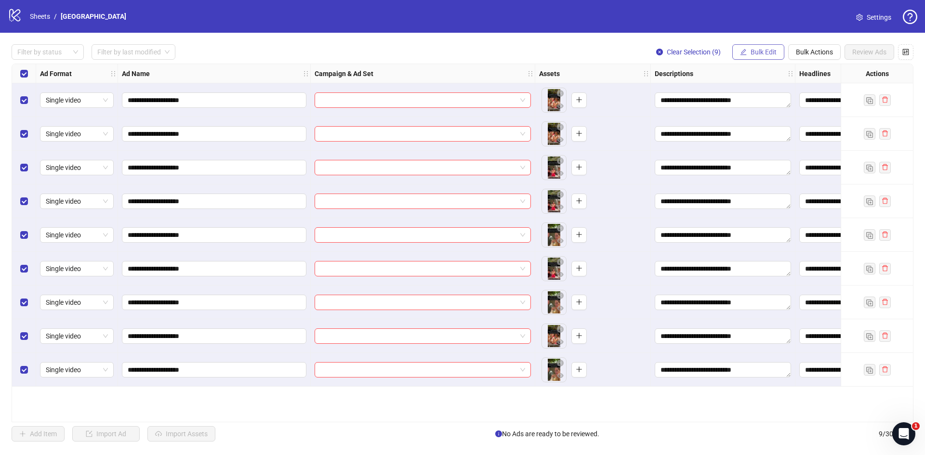
click at [755, 53] on span "Bulk Edit" at bounding box center [764, 52] width 26 height 8
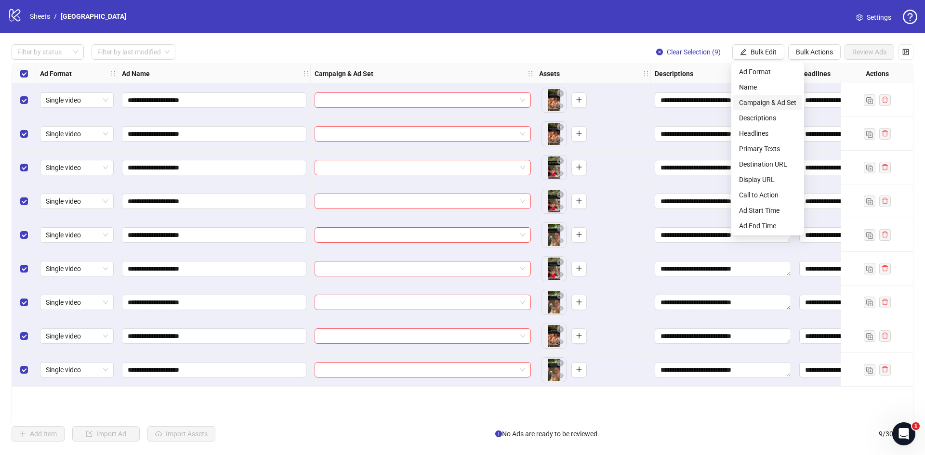
click at [769, 101] on span "Campaign & Ad Set" at bounding box center [767, 102] width 57 height 11
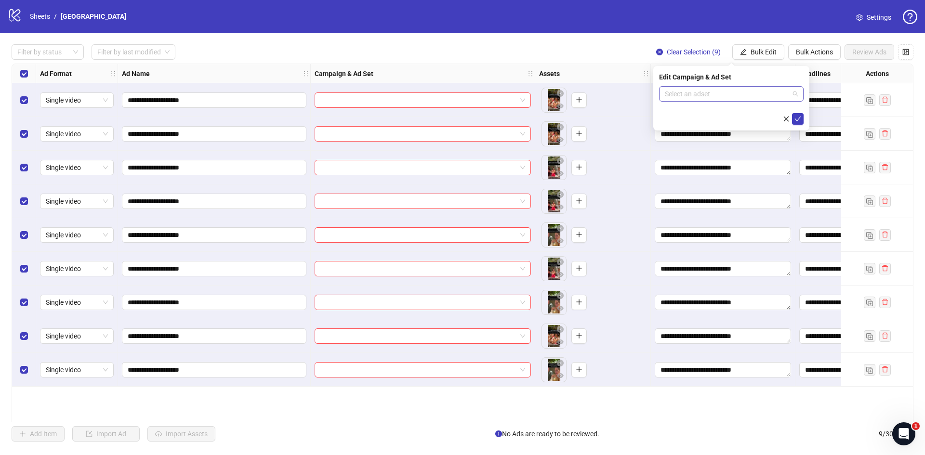
click at [753, 99] on input "search" at bounding box center [727, 94] width 124 height 14
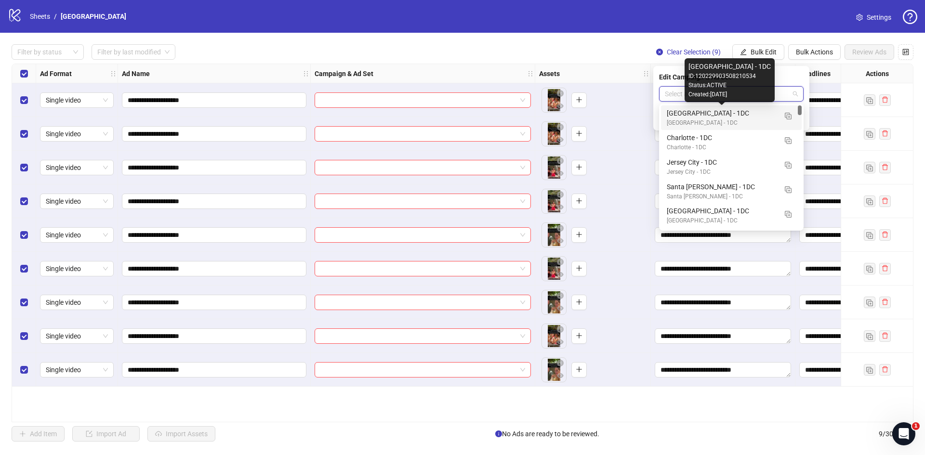
click at [712, 115] on div "[GEOGRAPHIC_DATA] - 1DC" at bounding box center [722, 113] width 110 height 11
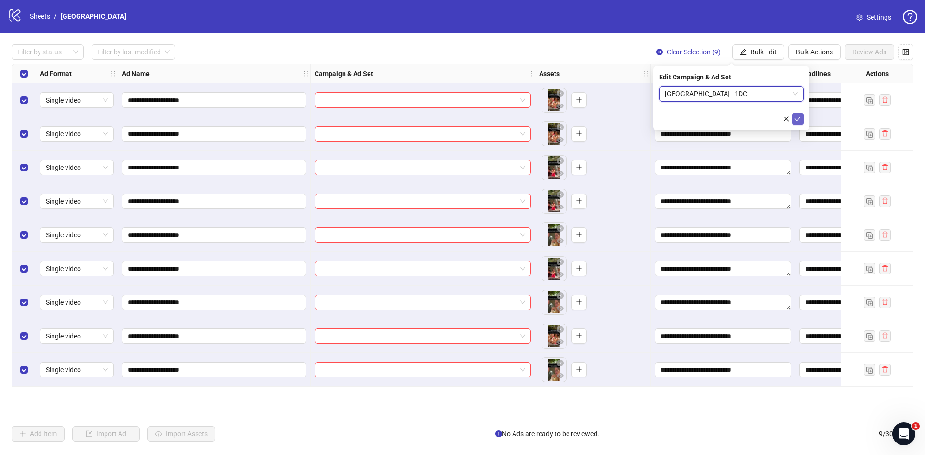
click at [800, 119] on icon "check" at bounding box center [797, 119] width 7 height 7
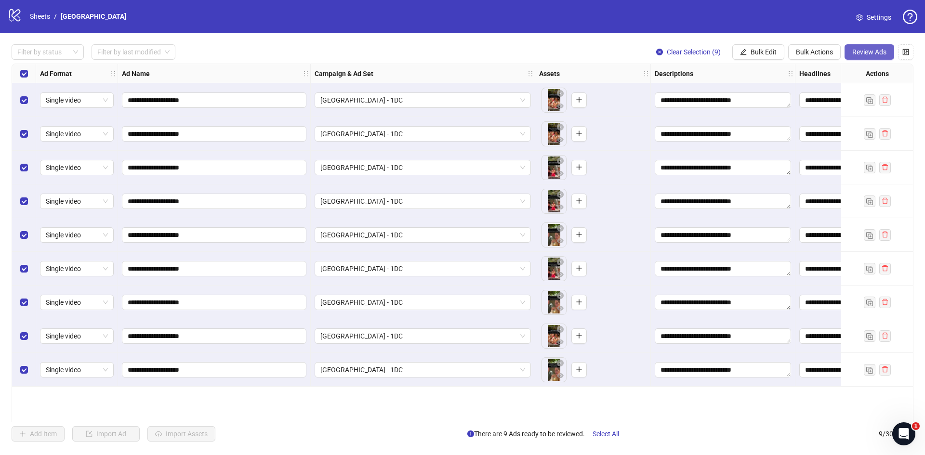
click at [871, 52] on span "Review Ads" at bounding box center [869, 52] width 34 height 8
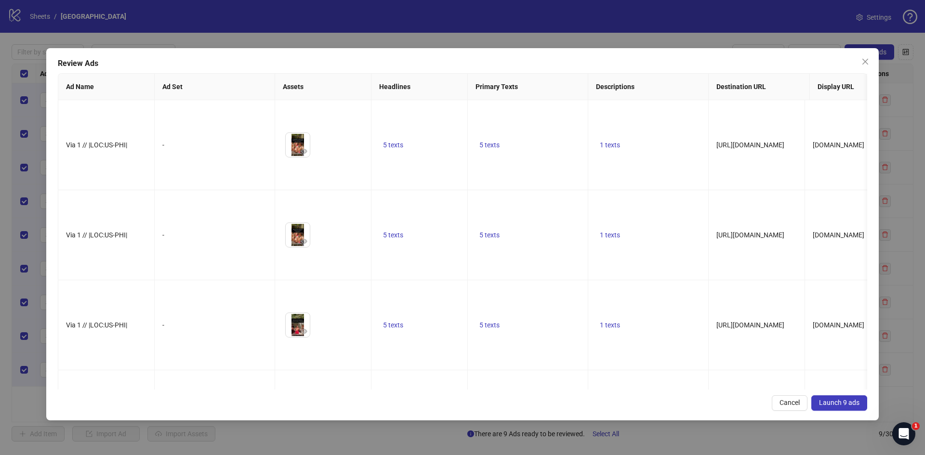
click at [843, 405] on span "Launch 9 ads" at bounding box center [839, 403] width 40 height 8
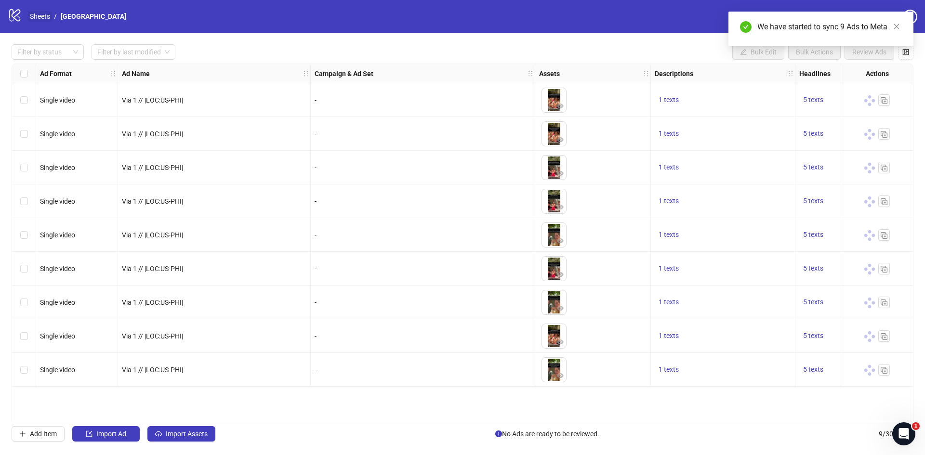
click at [42, 16] on link "Sheets" at bounding box center [40, 16] width 24 height 11
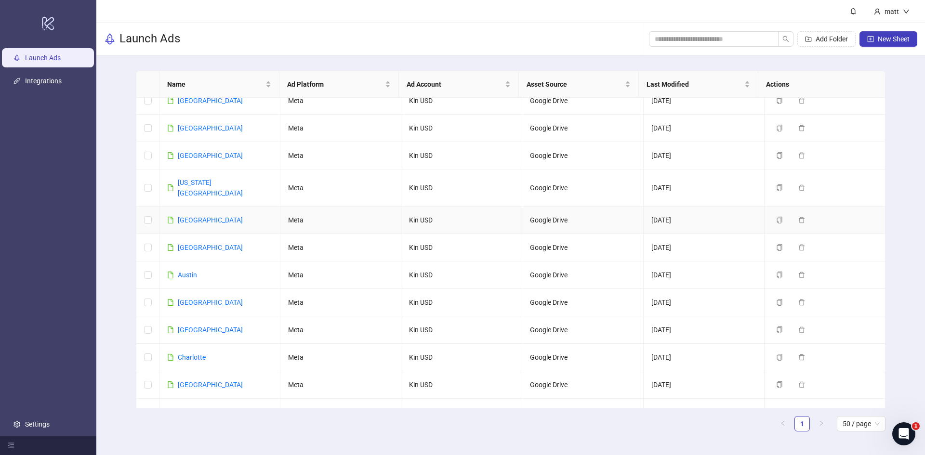
scroll to position [313, 0]
click at [197, 381] on link "[GEOGRAPHIC_DATA]" at bounding box center [210, 385] width 65 height 8
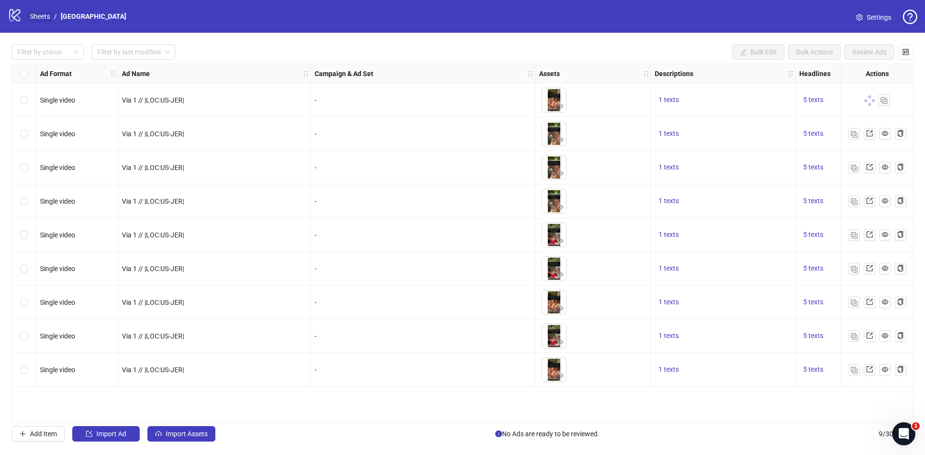
click at [48, 13] on link "Sheets" at bounding box center [40, 16] width 24 height 11
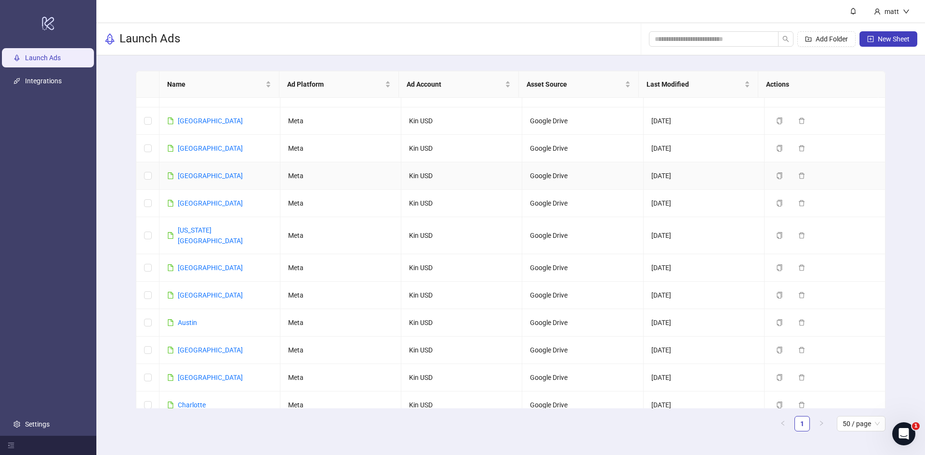
scroll to position [265, 0]
click at [195, 346] on link "[GEOGRAPHIC_DATA]" at bounding box center [210, 350] width 65 height 8
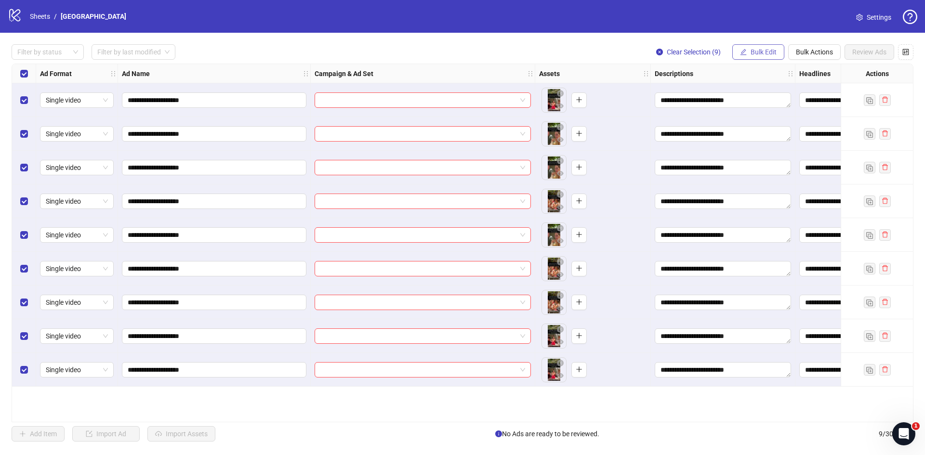
click at [777, 54] on button "Bulk Edit" at bounding box center [758, 51] width 52 height 15
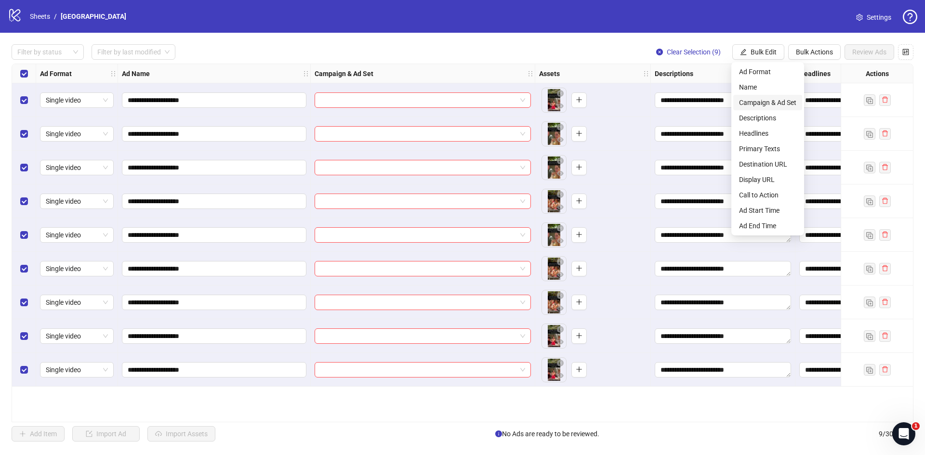
click at [774, 102] on span "Campaign & Ad Set" at bounding box center [767, 102] width 57 height 11
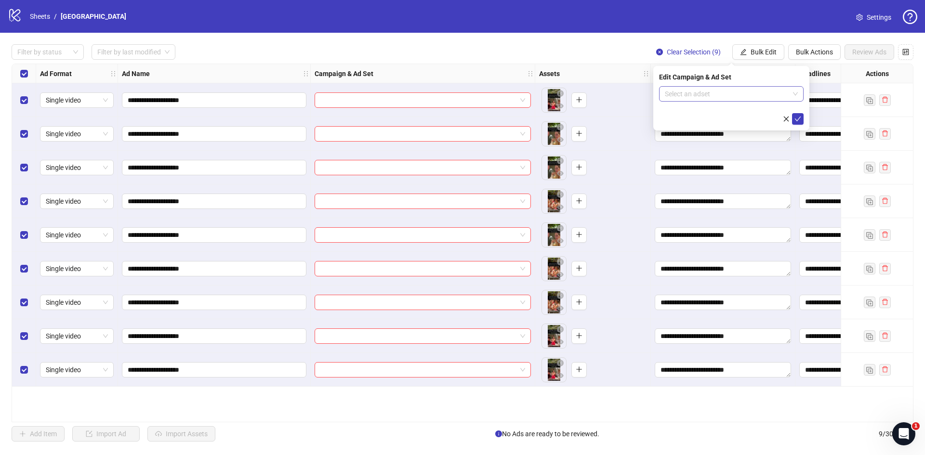
click at [683, 96] on input "search" at bounding box center [727, 94] width 124 height 14
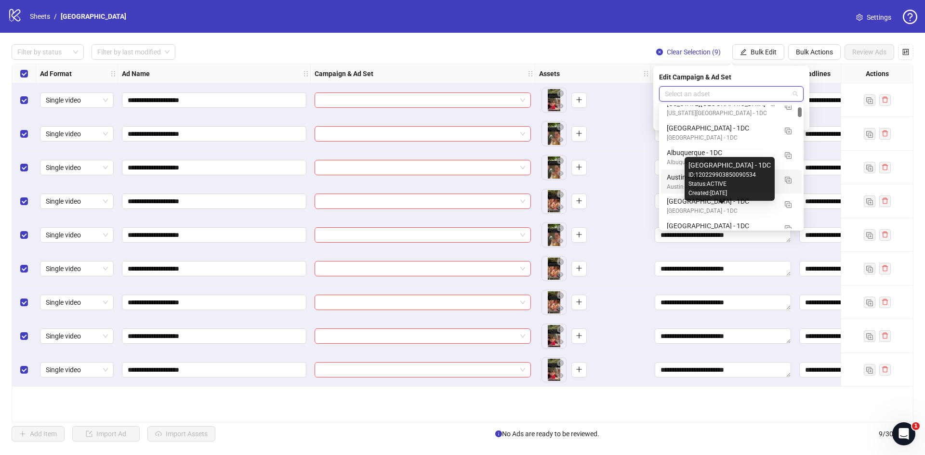
scroll to position [35, 0]
click at [701, 207] on div "[GEOGRAPHIC_DATA] - 1DC" at bounding box center [722, 210] width 110 height 9
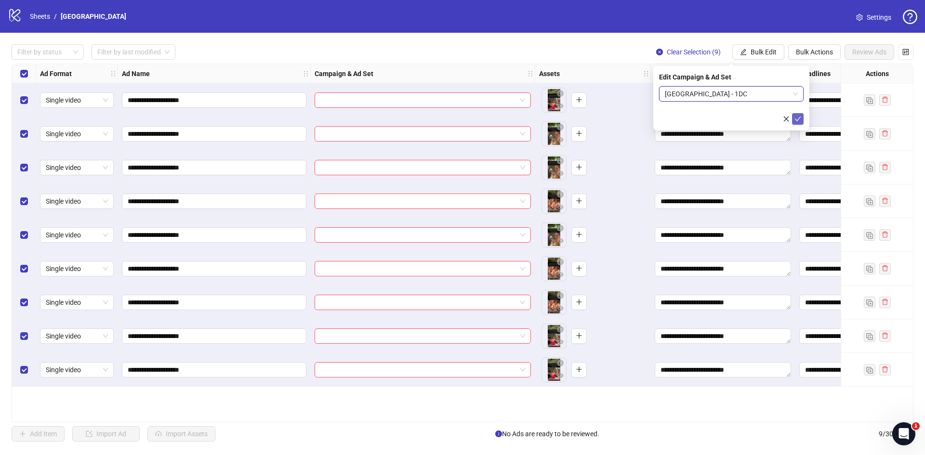
click at [799, 116] on icon "check" at bounding box center [797, 119] width 7 height 7
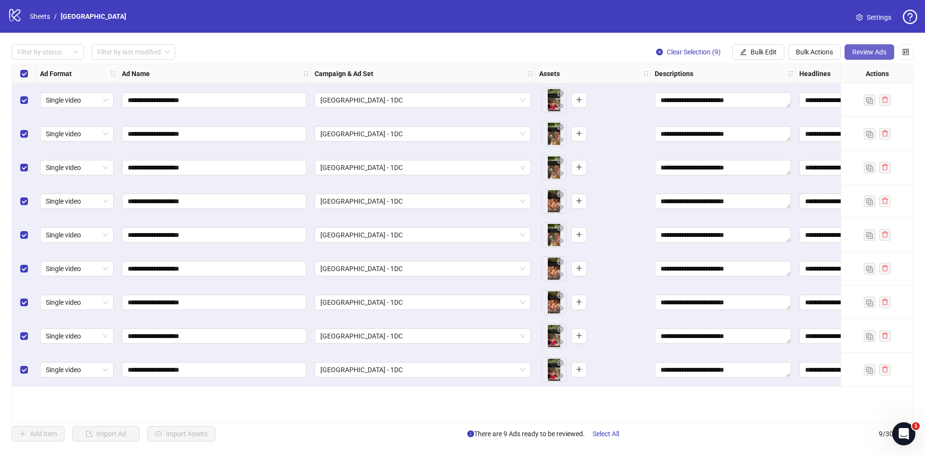
click at [876, 47] on button "Review Ads" at bounding box center [870, 51] width 50 height 15
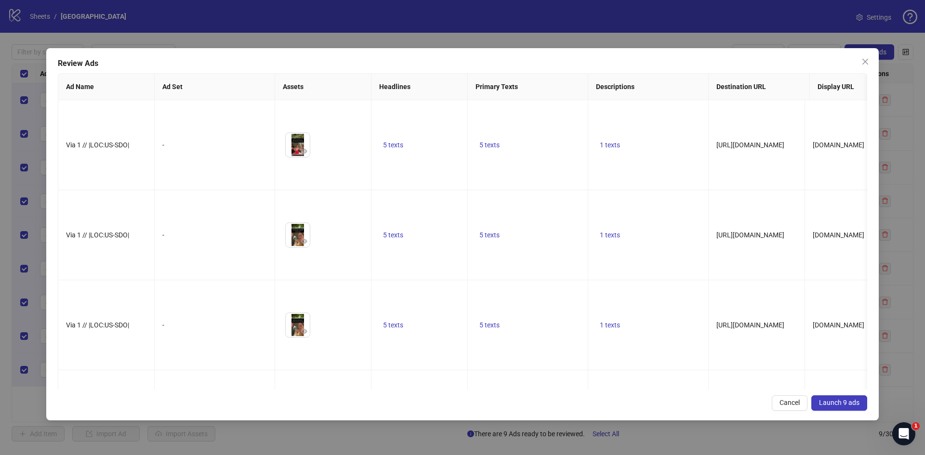
click at [822, 393] on div "Review Ads Ad Name Ad Set Assets Headlines Primary Texts Descriptions Destinati…" at bounding box center [462, 234] width 833 height 372
click at [831, 404] on span "Launch 9 ads" at bounding box center [839, 403] width 40 height 8
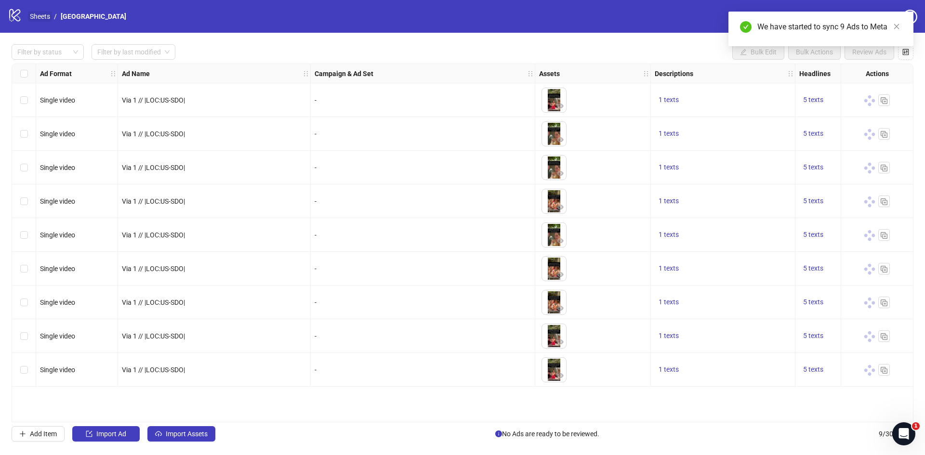
click at [39, 20] on link "Sheets" at bounding box center [40, 16] width 24 height 11
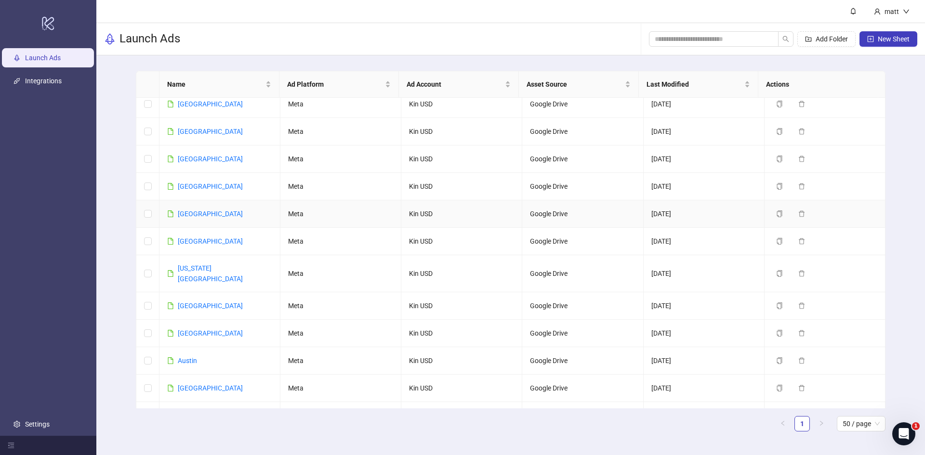
scroll to position [228, 0]
click at [193, 356] on link "Austin" at bounding box center [187, 360] width 19 height 8
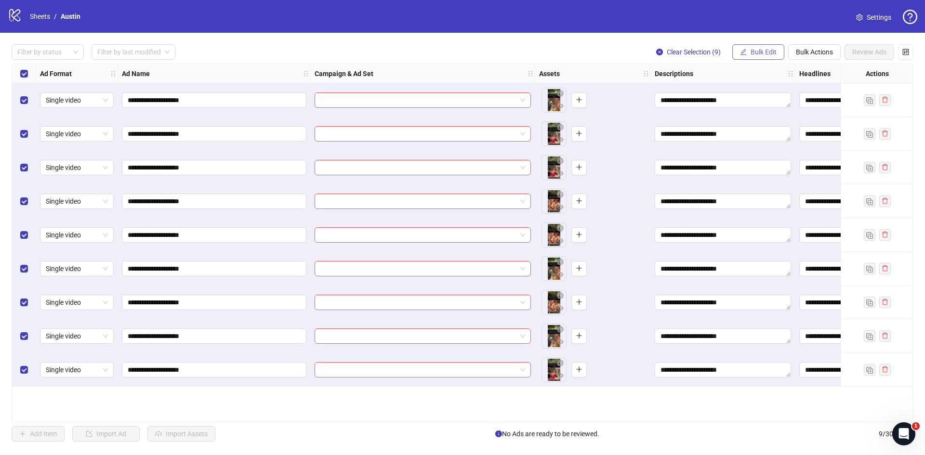
click at [763, 59] on button "Bulk Edit" at bounding box center [758, 51] width 52 height 15
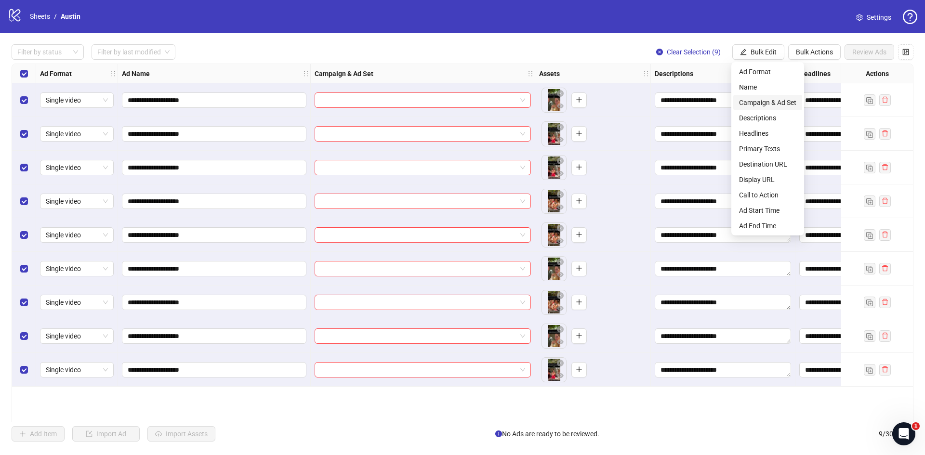
click at [773, 106] on span "Campaign & Ad Set" at bounding box center [767, 102] width 57 height 11
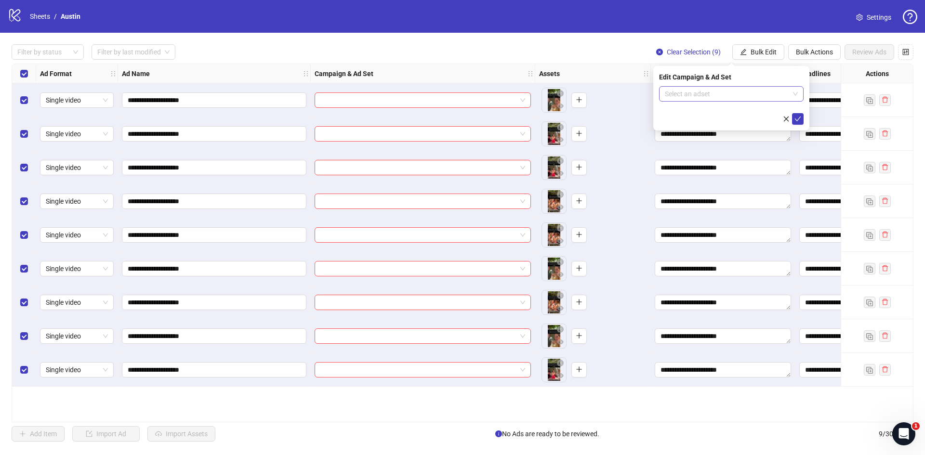
click at [693, 88] on input "search" at bounding box center [727, 94] width 124 height 14
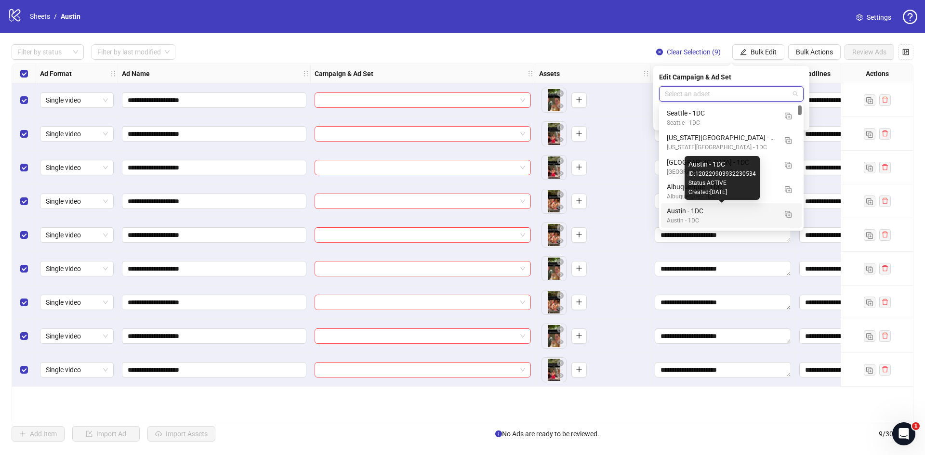
click at [707, 210] on div "Austin - 1DC" at bounding box center [722, 211] width 110 height 11
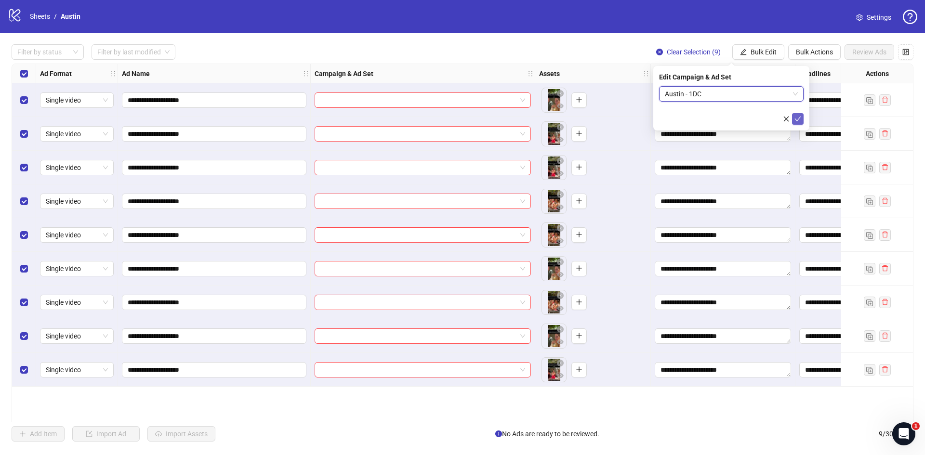
click at [799, 116] on icon "check" at bounding box center [797, 119] width 7 height 7
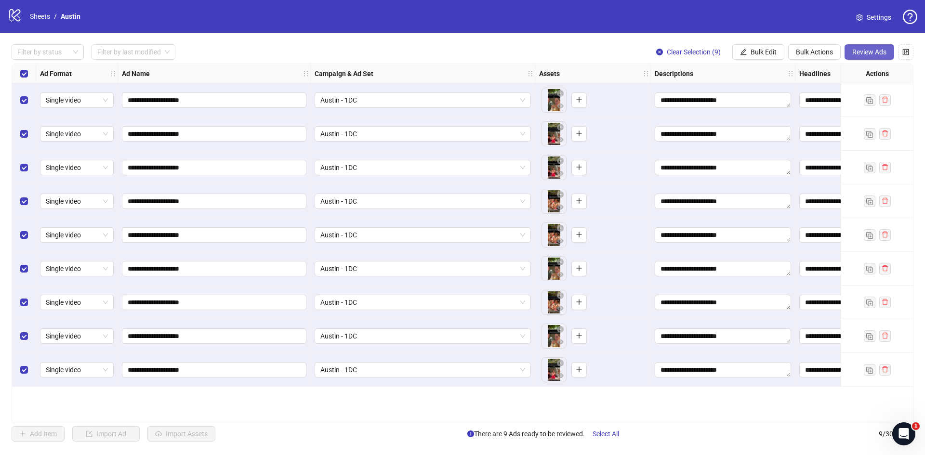
click at [864, 55] on span "Review Ads" at bounding box center [869, 52] width 34 height 8
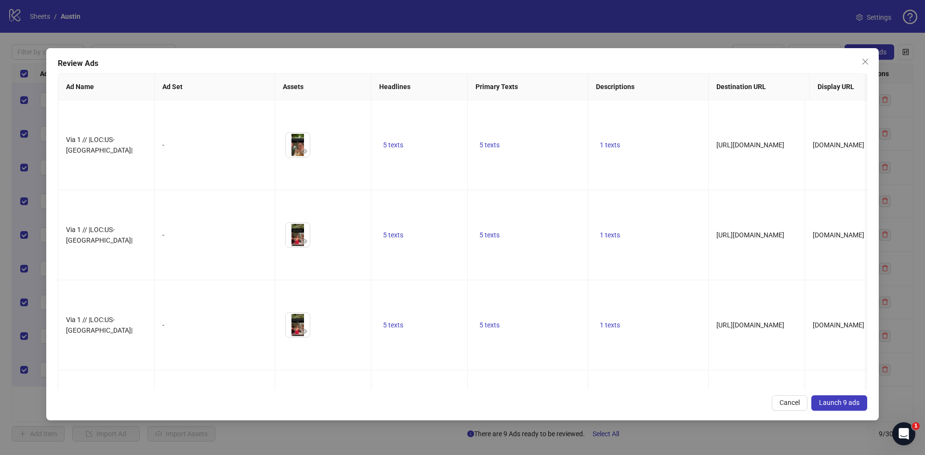
click at [853, 405] on span "Launch 9 ads" at bounding box center [839, 403] width 40 height 8
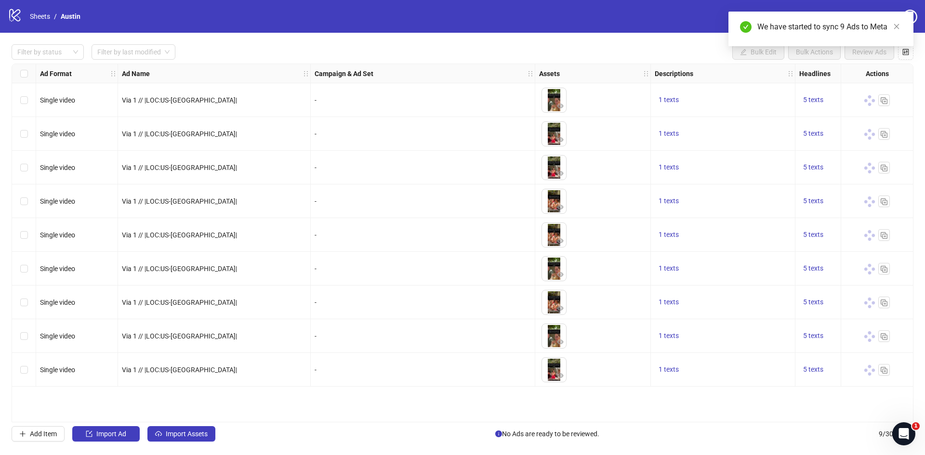
click at [260, 109] on div "Via 1 // |LOC:US-[GEOGRAPHIC_DATA]|" at bounding box center [214, 100] width 193 height 34
click at [43, 17] on link "Sheets" at bounding box center [40, 16] width 24 height 11
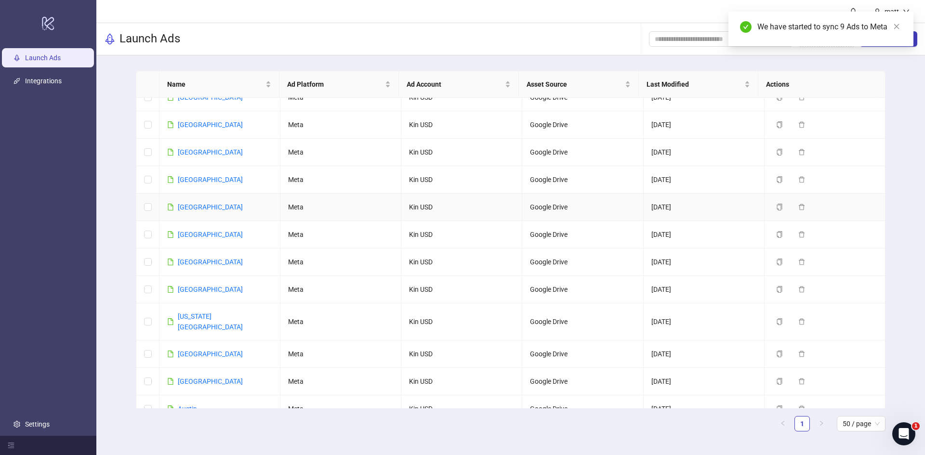
scroll to position [179, 0]
click at [202, 377] on link "[GEOGRAPHIC_DATA]" at bounding box center [210, 381] width 65 height 8
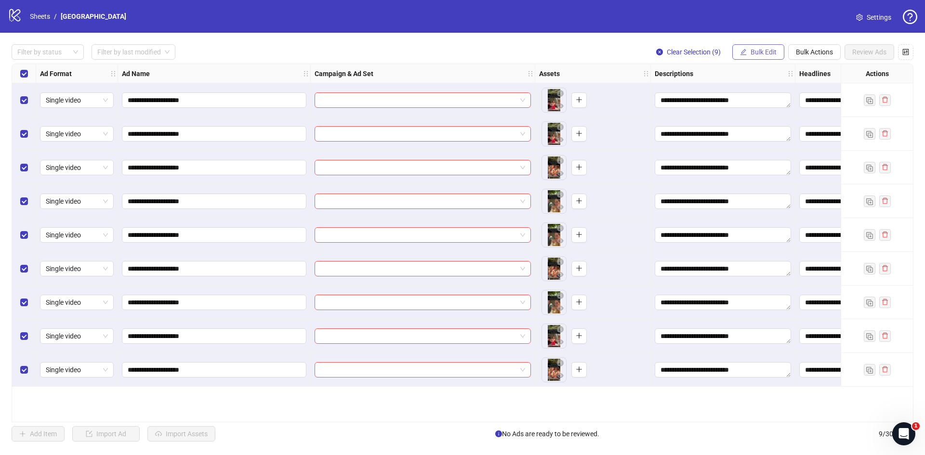
click at [758, 59] on button "Bulk Edit" at bounding box center [758, 51] width 52 height 15
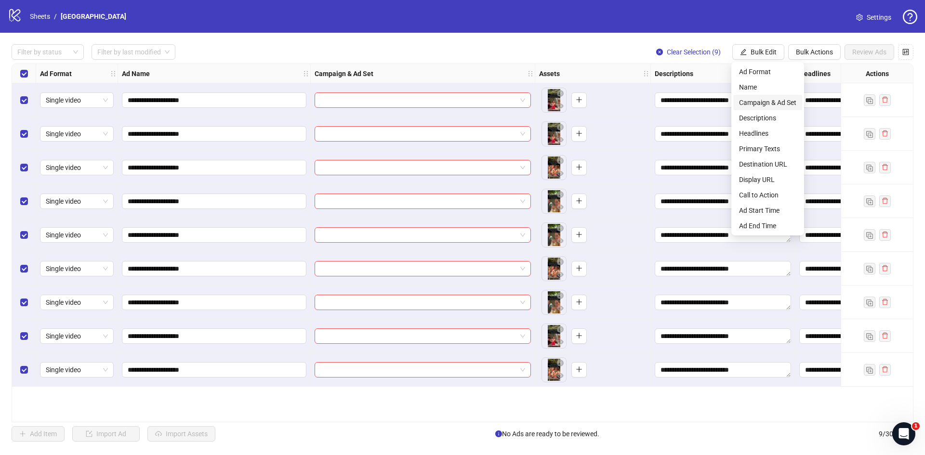
click at [763, 106] on span "Campaign & Ad Set" at bounding box center [767, 102] width 57 height 11
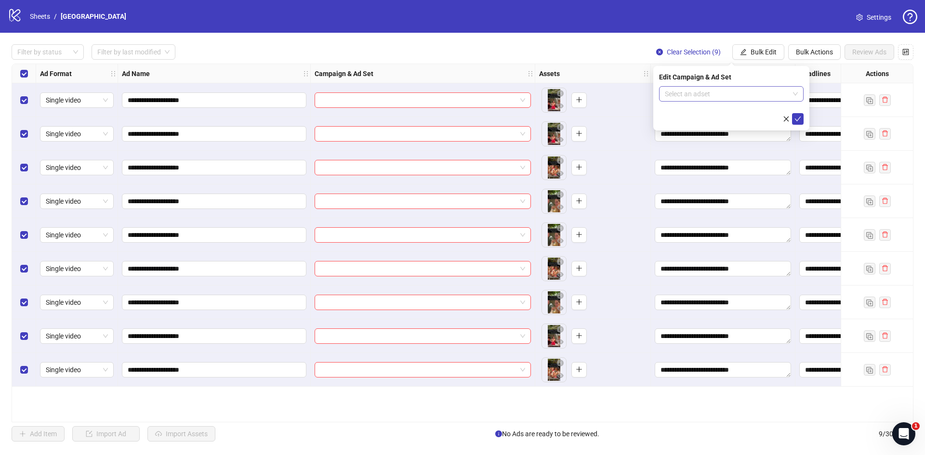
click at [707, 90] on input "search" at bounding box center [727, 94] width 124 height 14
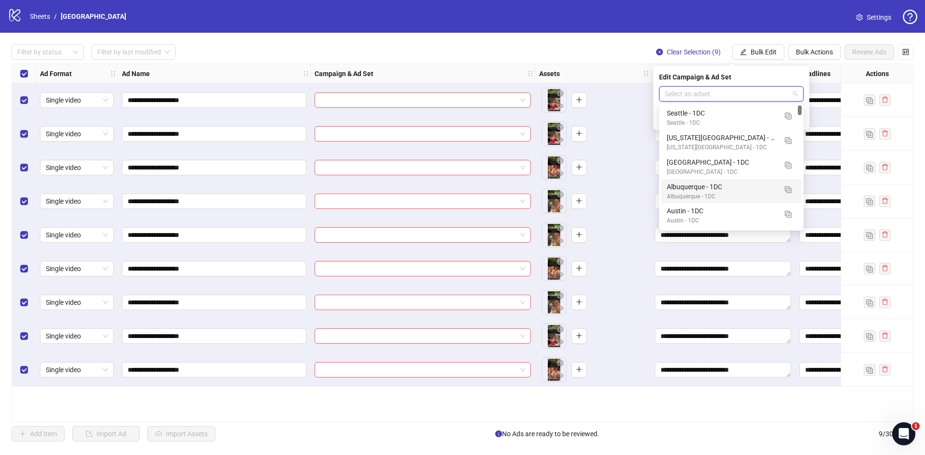
click at [706, 185] on div "Albuquerque - 1DC" at bounding box center [722, 187] width 110 height 11
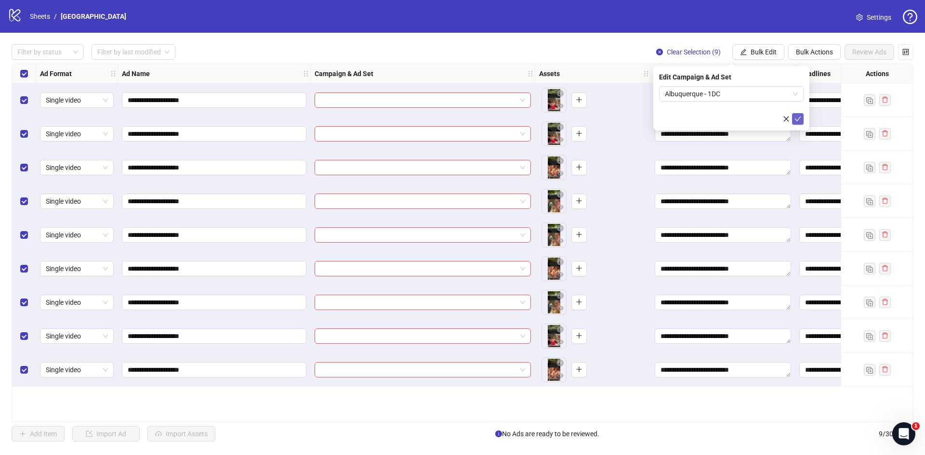
click at [800, 120] on icon "check" at bounding box center [797, 119] width 7 height 7
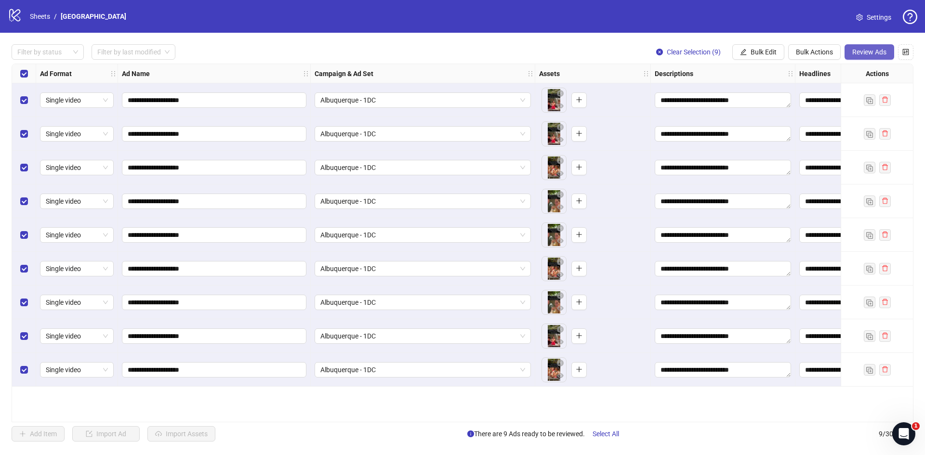
click at [872, 53] on span "Review Ads" at bounding box center [869, 52] width 34 height 8
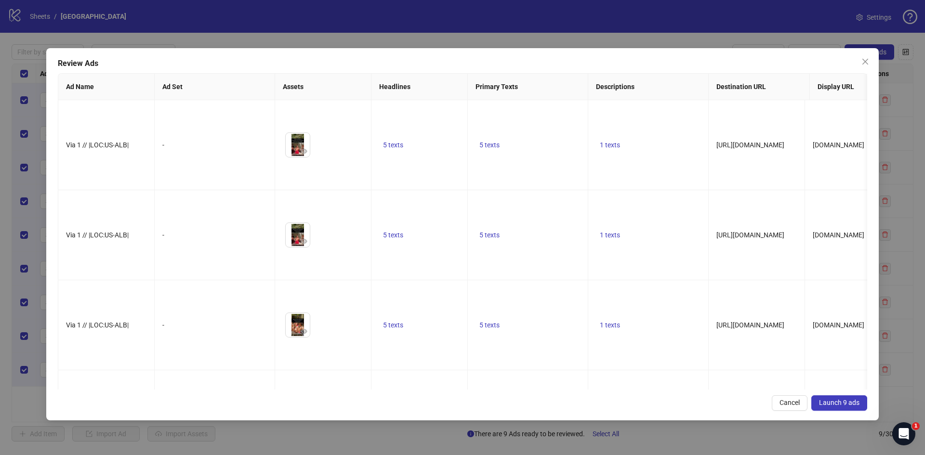
click at [842, 408] on button "Launch 9 ads" at bounding box center [839, 403] width 56 height 15
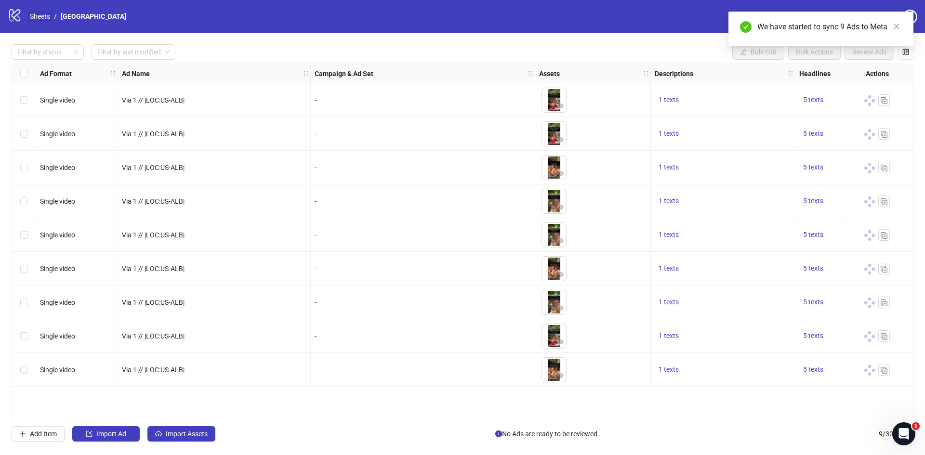
click at [48, 18] on link "Sheets" at bounding box center [40, 16] width 24 height 11
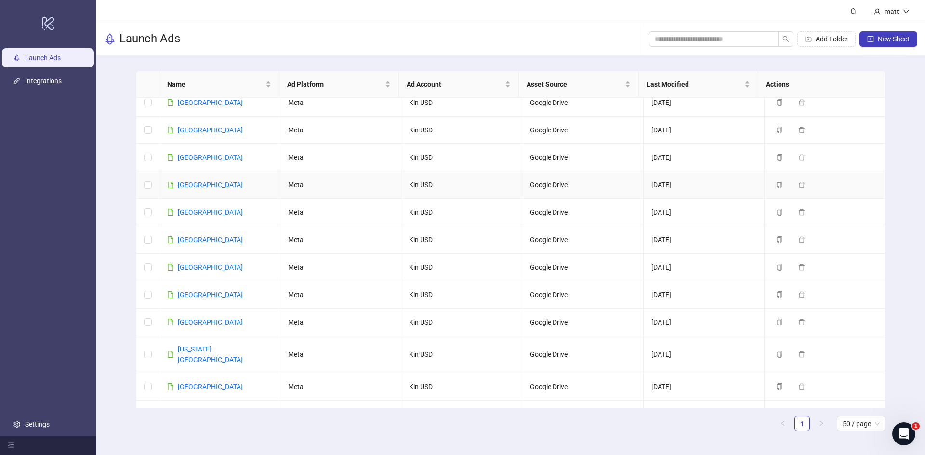
scroll to position [167, 0]
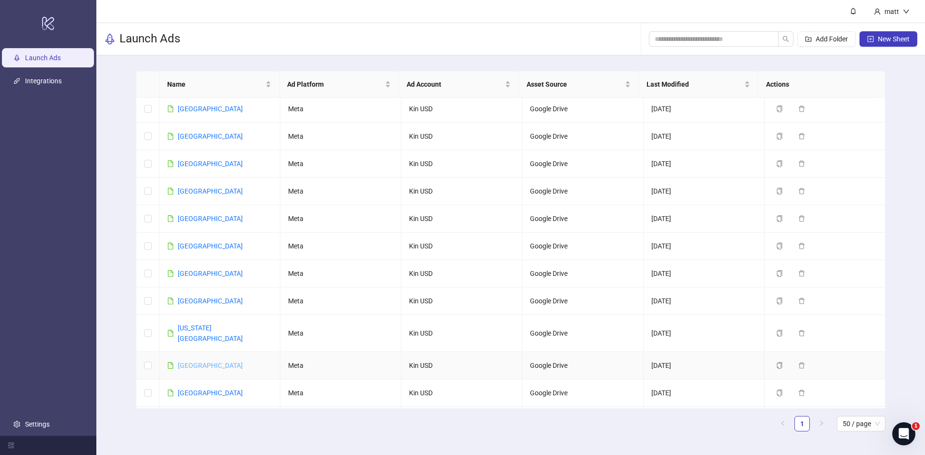
click at [181, 362] on link "[GEOGRAPHIC_DATA]" at bounding box center [210, 366] width 65 height 8
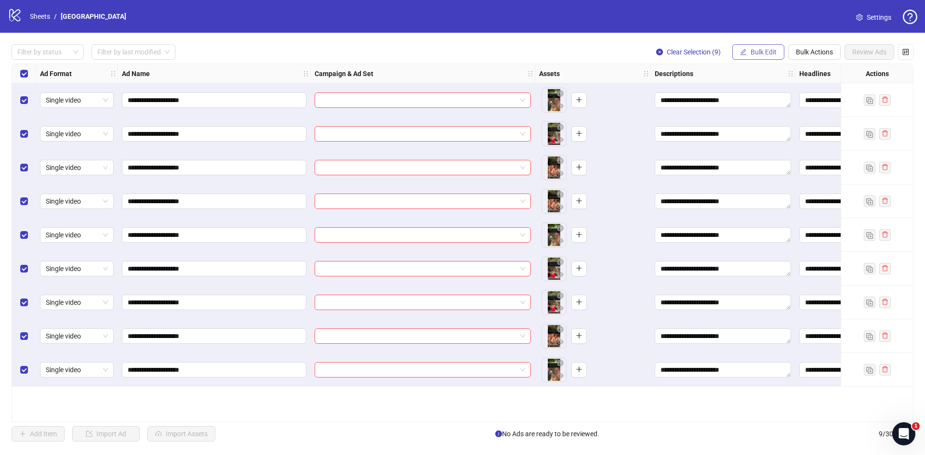
click at [768, 53] on span "Bulk Edit" at bounding box center [764, 52] width 26 height 8
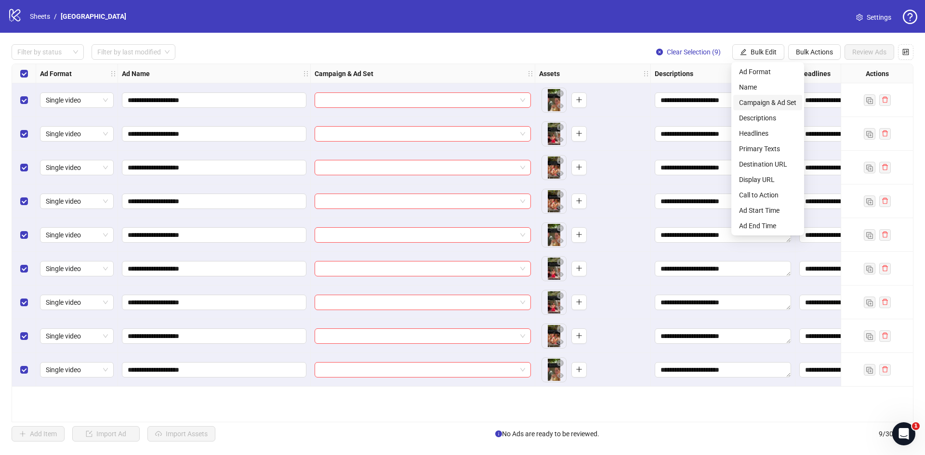
click at [774, 101] on span "Campaign & Ad Set" at bounding box center [767, 102] width 57 height 11
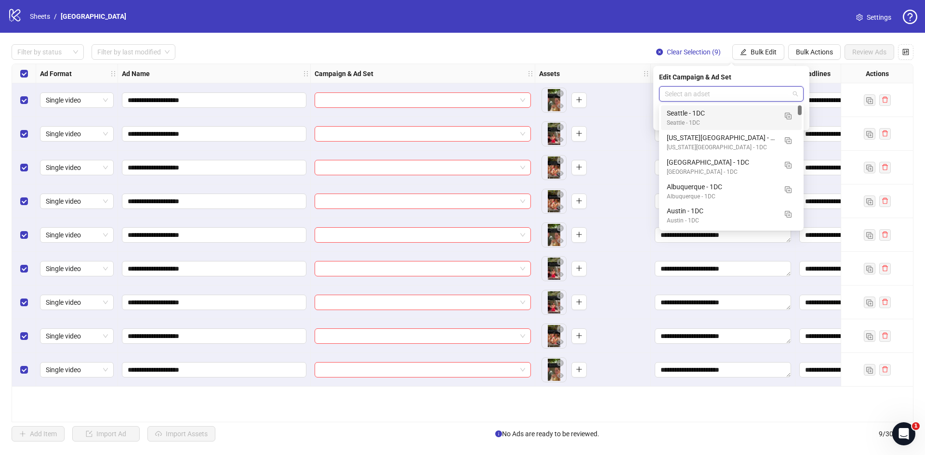
click at [746, 95] on input "search" at bounding box center [727, 94] width 124 height 14
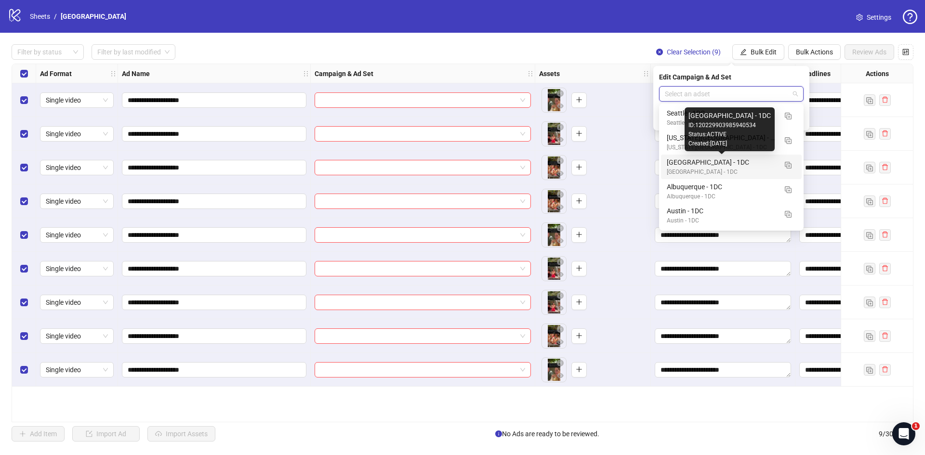
click at [707, 166] on div "[GEOGRAPHIC_DATA] - 1DC" at bounding box center [722, 162] width 110 height 11
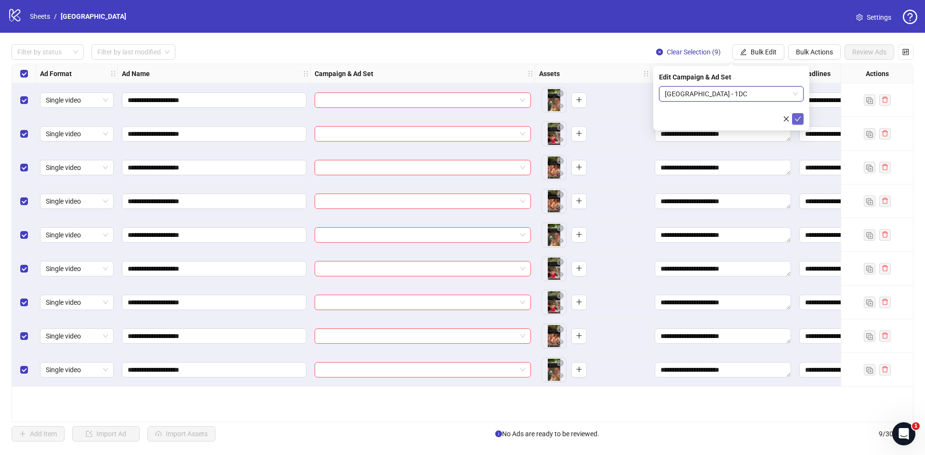
click at [798, 119] on icon "check" at bounding box center [797, 119] width 7 height 7
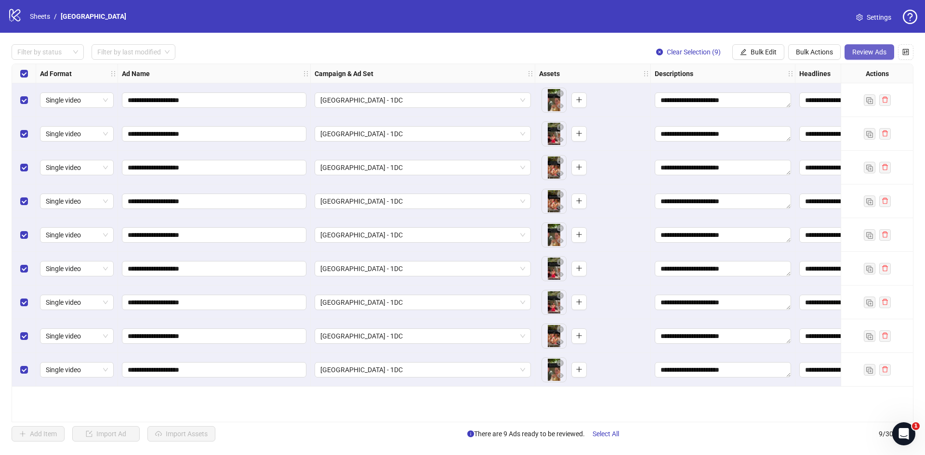
click at [859, 54] on span "Review Ads" at bounding box center [869, 52] width 34 height 8
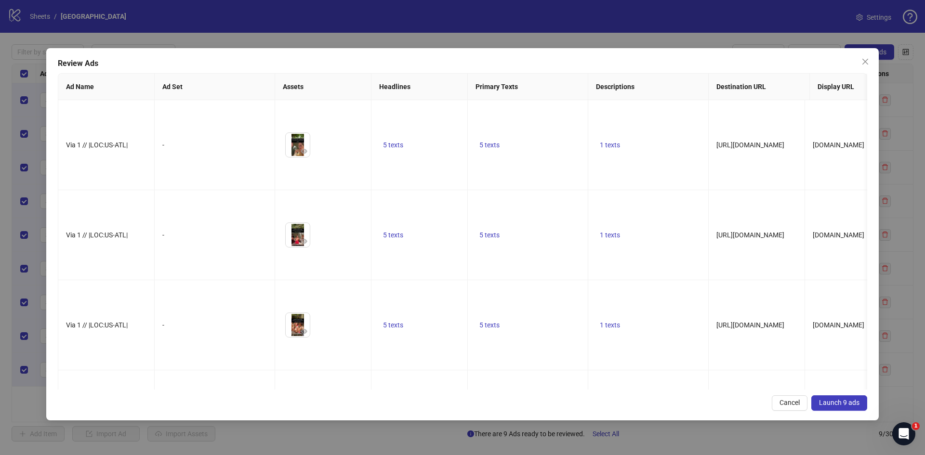
click at [834, 399] on span "Launch 9 ads" at bounding box center [839, 403] width 40 height 8
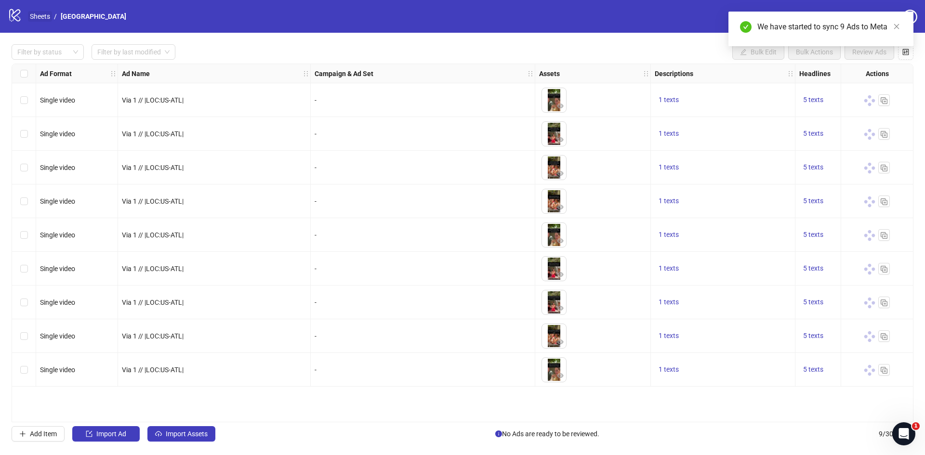
click at [40, 13] on link "Sheets" at bounding box center [40, 16] width 24 height 11
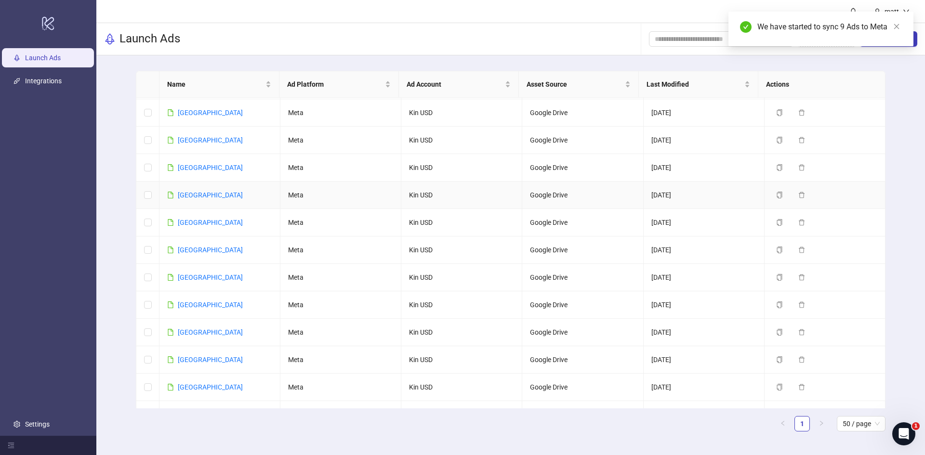
scroll to position [104, 0]
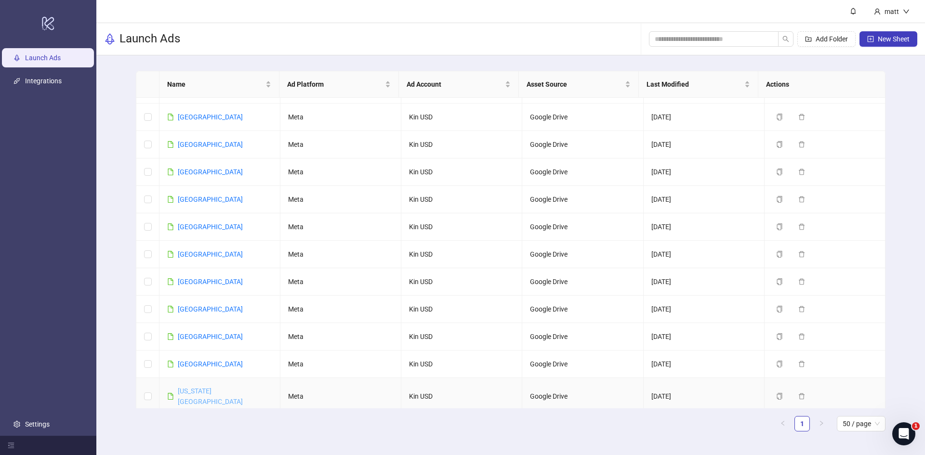
click at [199, 391] on link "[US_STATE][GEOGRAPHIC_DATA]" at bounding box center [210, 396] width 65 height 18
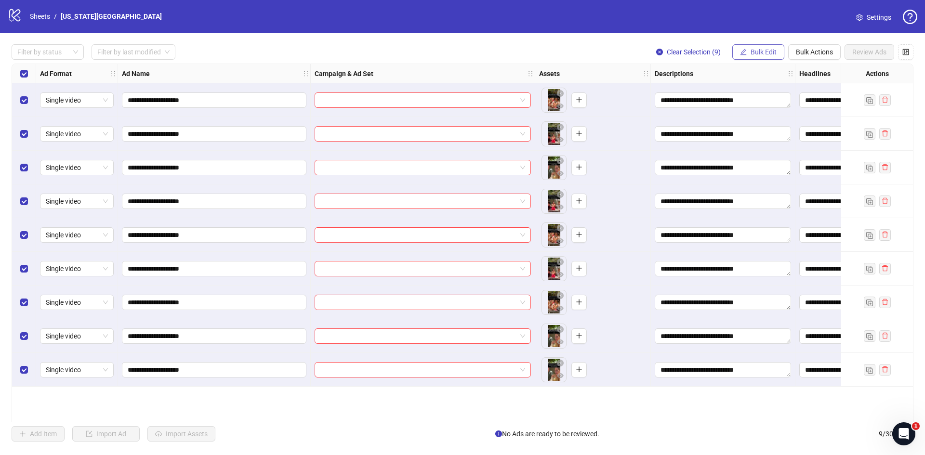
click at [771, 53] on span "Bulk Edit" at bounding box center [764, 52] width 26 height 8
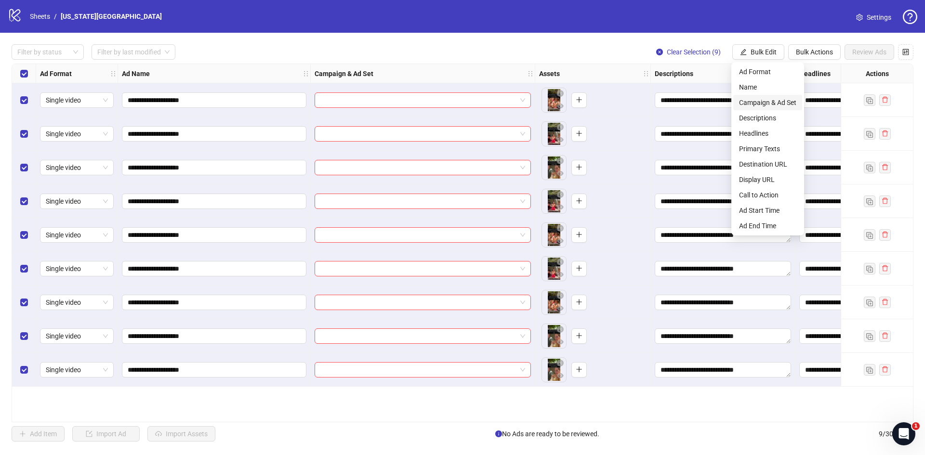
click at [783, 100] on span "Campaign & Ad Set" at bounding box center [767, 102] width 57 height 11
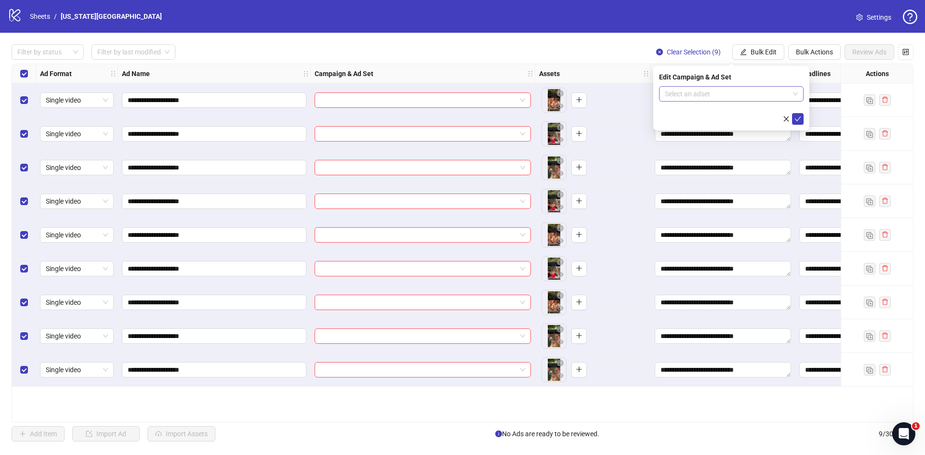
click at [753, 89] on input "search" at bounding box center [727, 94] width 124 height 14
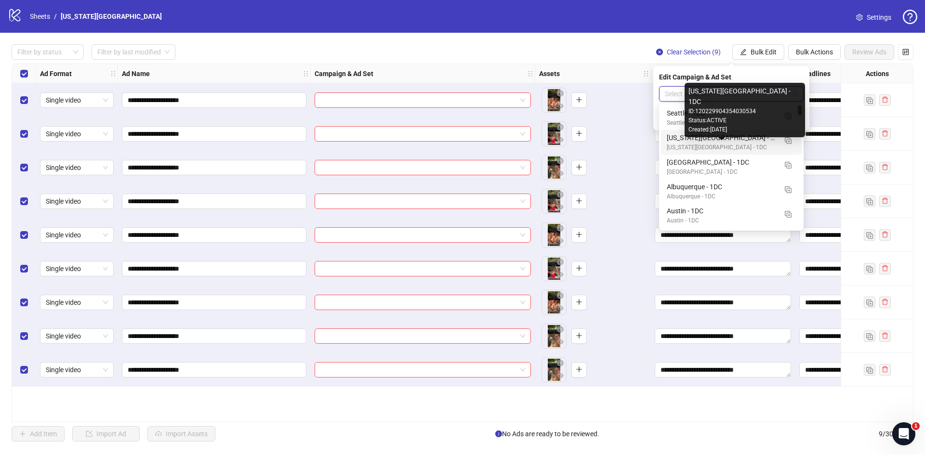
click at [728, 141] on div "[US_STATE][GEOGRAPHIC_DATA] - 1DC" at bounding box center [722, 137] width 110 height 11
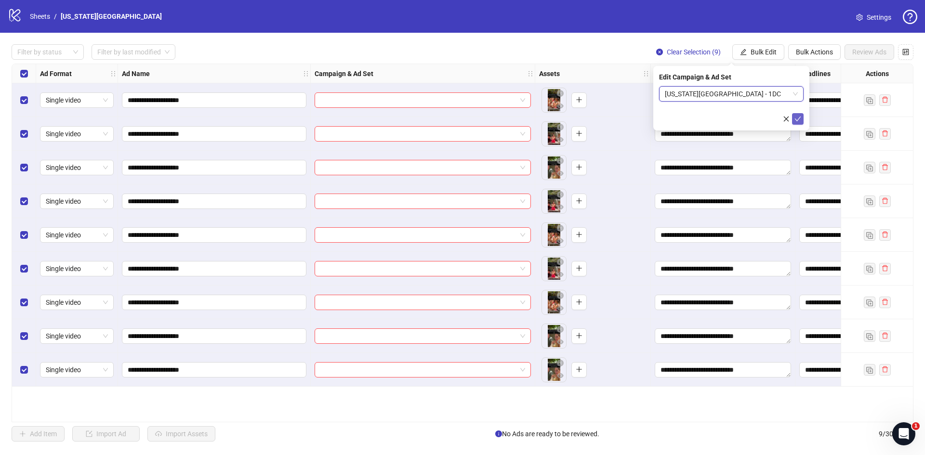
click at [799, 116] on icon "check" at bounding box center [797, 119] width 7 height 7
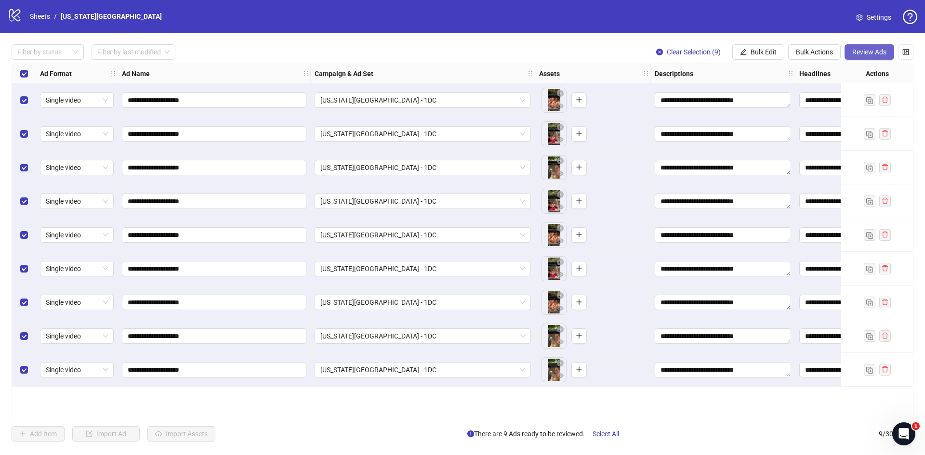
click at [882, 51] on span "Review Ads" at bounding box center [869, 52] width 34 height 8
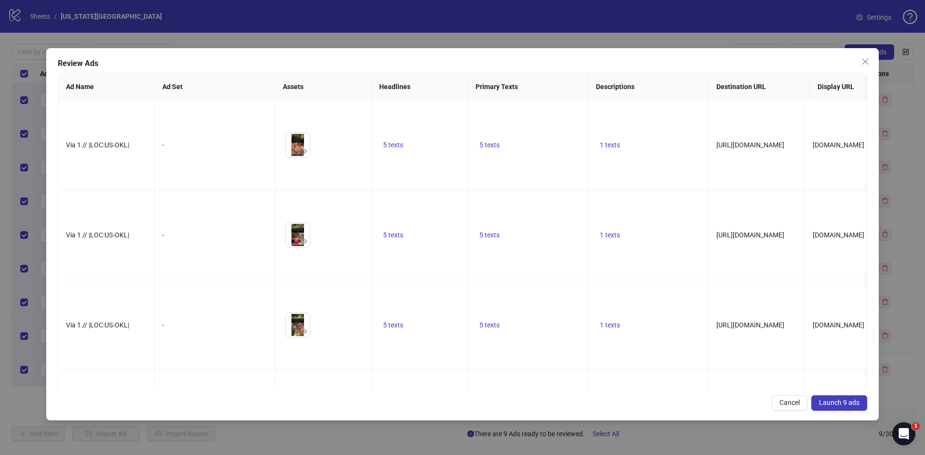
click at [836, 397] on button "Launch 9 ads" at bounding box center [839, 403] width 56 height 15
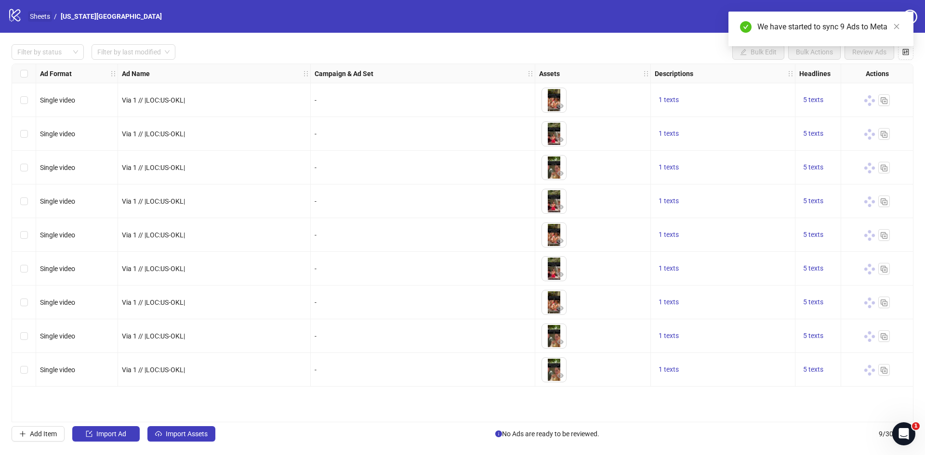
click at [41, 14] on link "Sheets" at bounding box center [40, 16] width 24 height 11
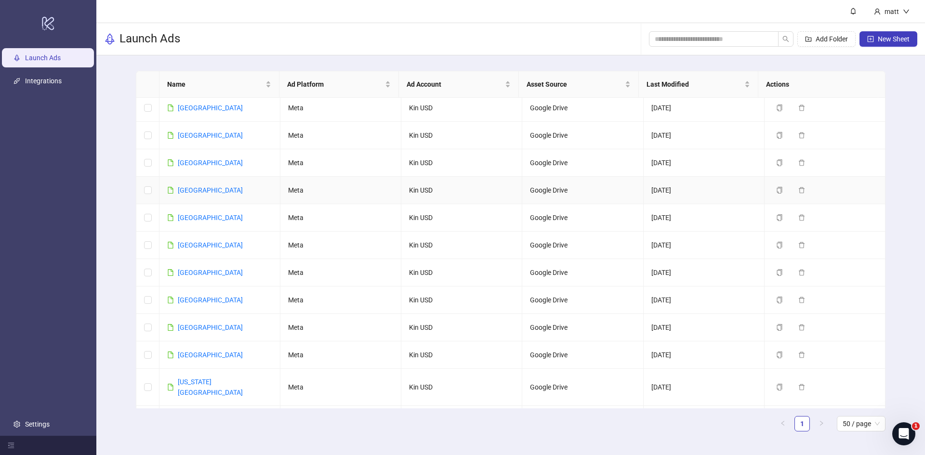
scroll to position [114, 0]
click at [186, 351] on link "[GEOGRAPHIC_DATA]" at bounding box center [210, 355] width 65 height 8
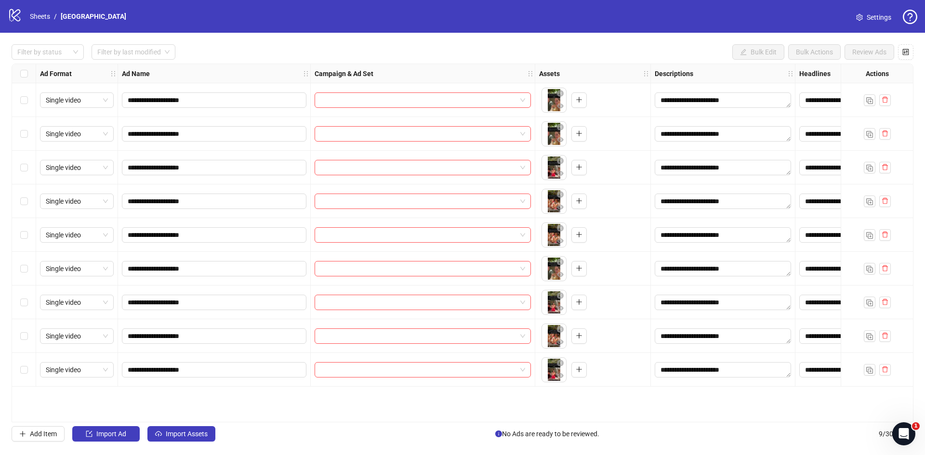
click at [28, 75] on div "Select all rows" at bounding box center [24, 73] width 24 height 19
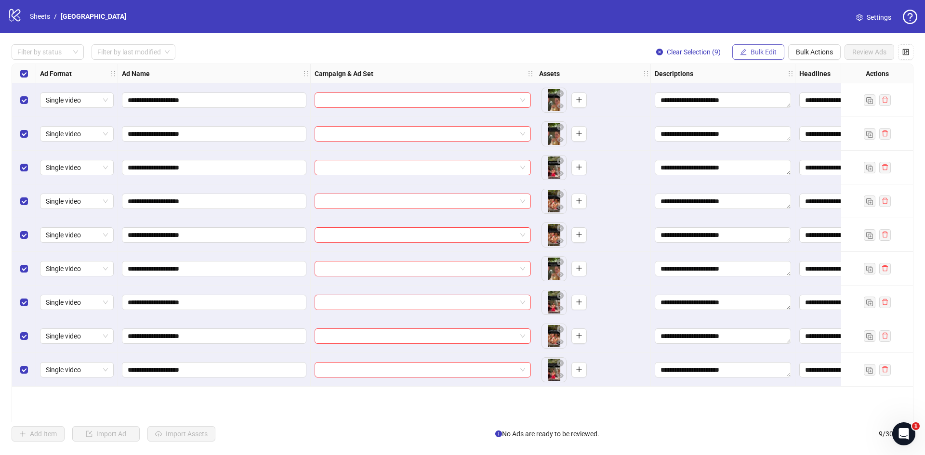
click at [766, 53] on span "Bulk Edit" at bounding box center [764, 52] width 26 height 8
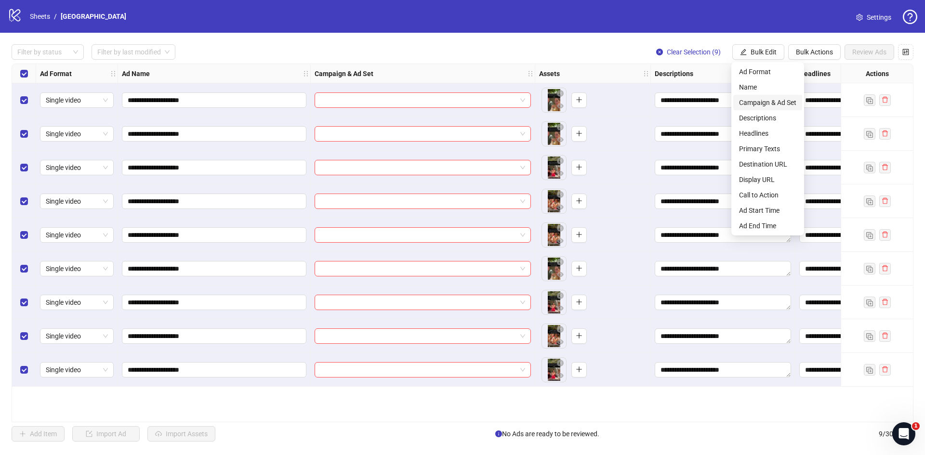
click at [781, 103] on span "Campaign & Ad Set" at bounding box center [767, 102] width 57 height 11
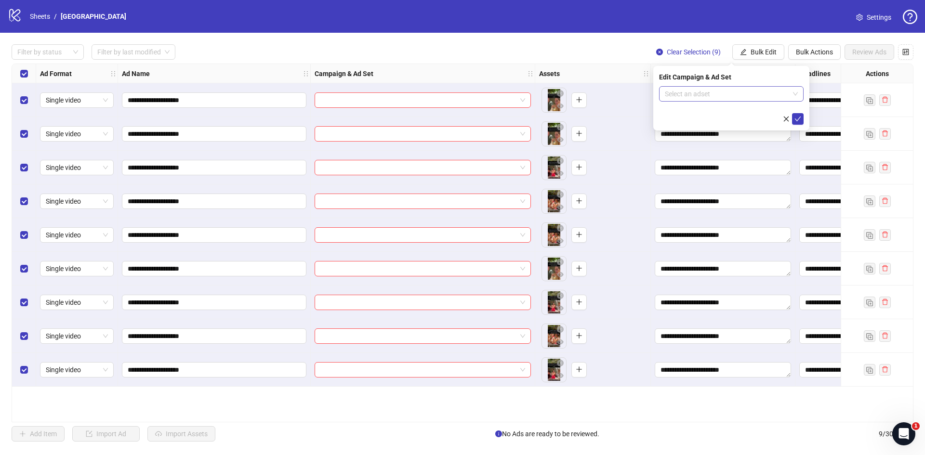
click at [796, 93] on span at bounding box center [731, 94] width 133 height 14
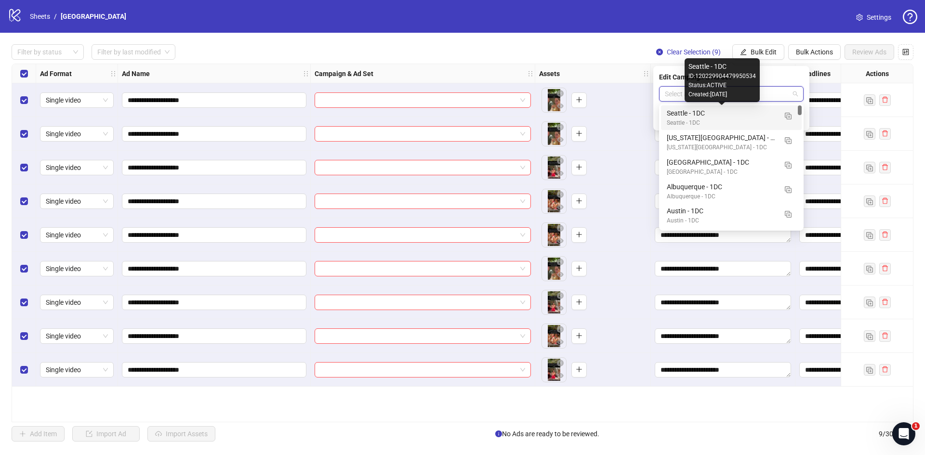
click at [682, 118] on div "Seattle - 1DC" at bounding box center [722, 113] width 110 height 11
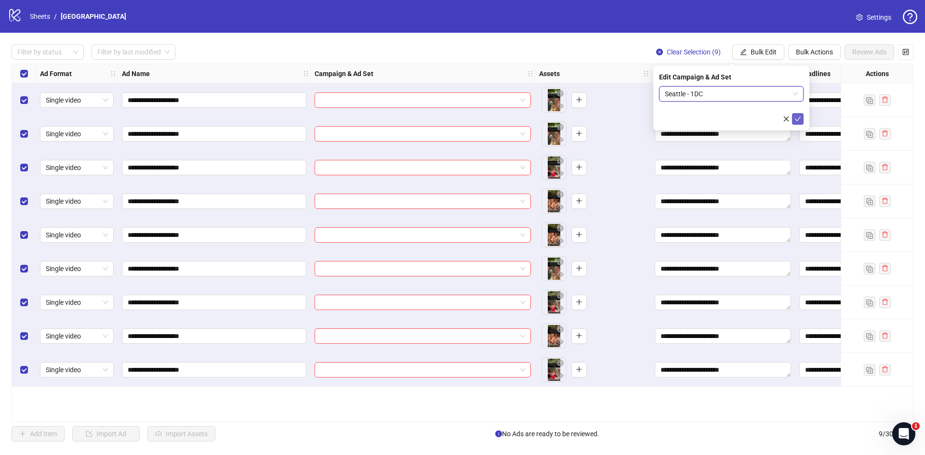
click at [797, 119] on icon "check" at bounding box center [797, 119] width 7 height 7
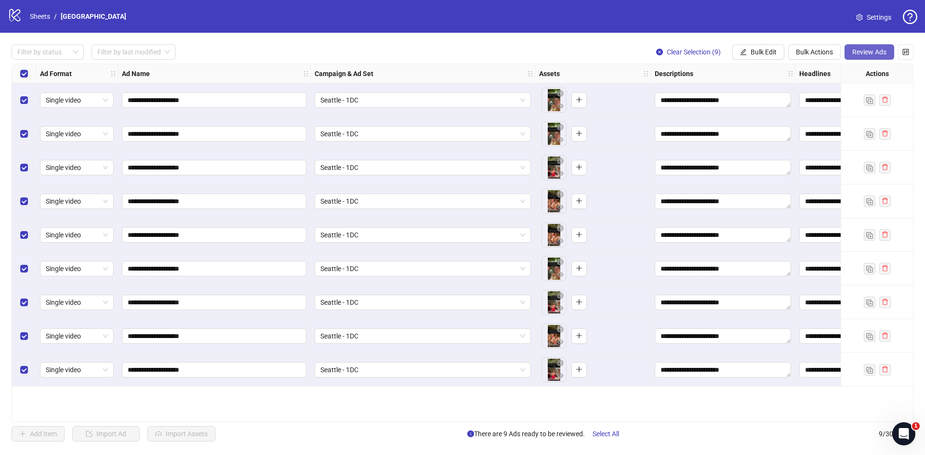
click at [860, 56] on span "Review Ads" at bounding box center [869, 52] width 34 height 8
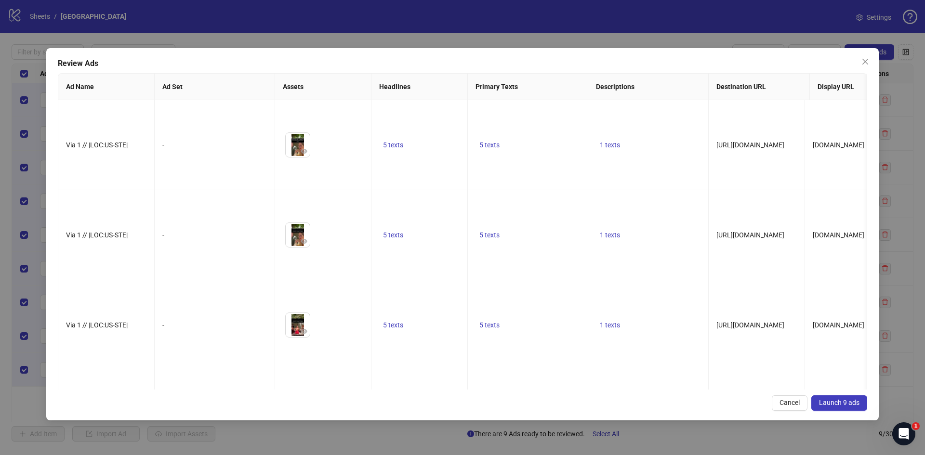
click at [849, 400] on span "Launch 9 ads" at bounding box center [839, 403] width 40 height 8
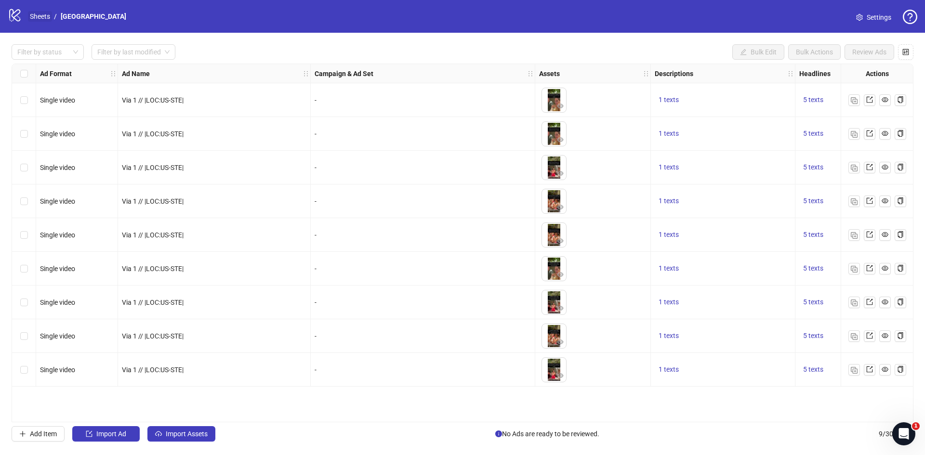
click at [41, 20] on link "Sheets" at bounding box center [40, 16] width 24 height 11
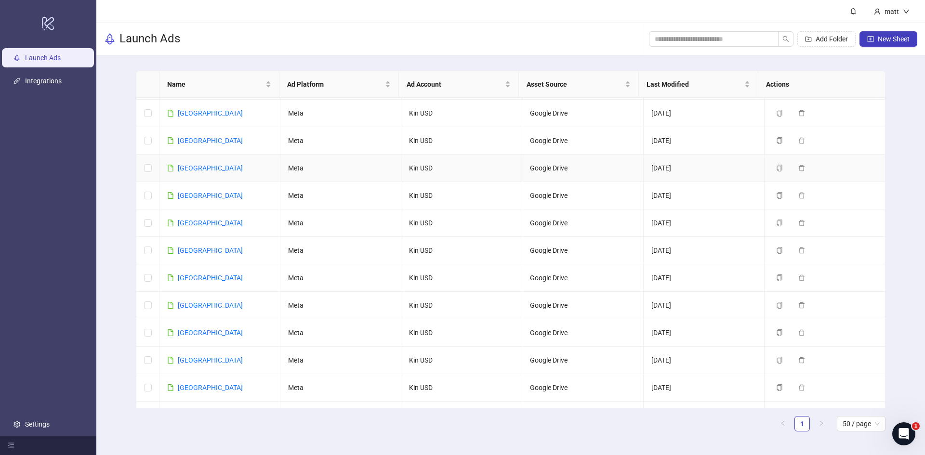
scroll to position [53, 0]
click at [195, 332] on link "[GEOGRAPHIC_DATA]" at bounding box center [210, 333] width 65 height 8
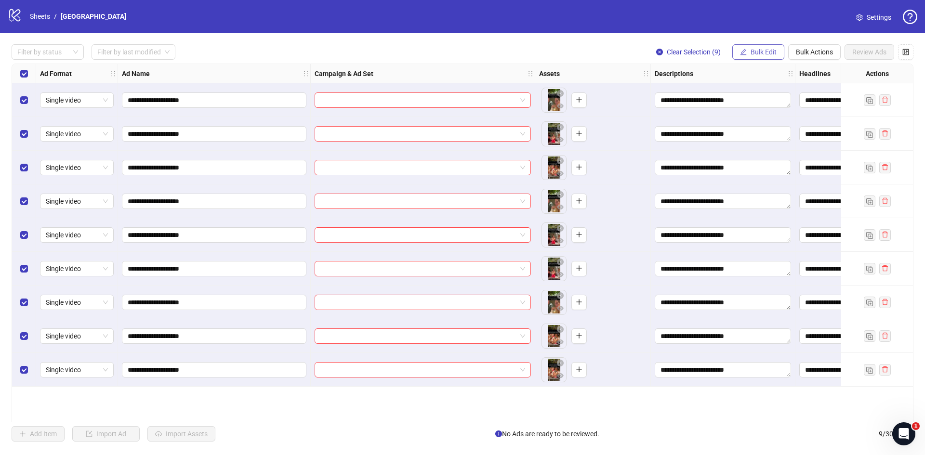
click at [767, 49] on span "Bulk Edit" at bounding box center [764, 52] width 26 height 8
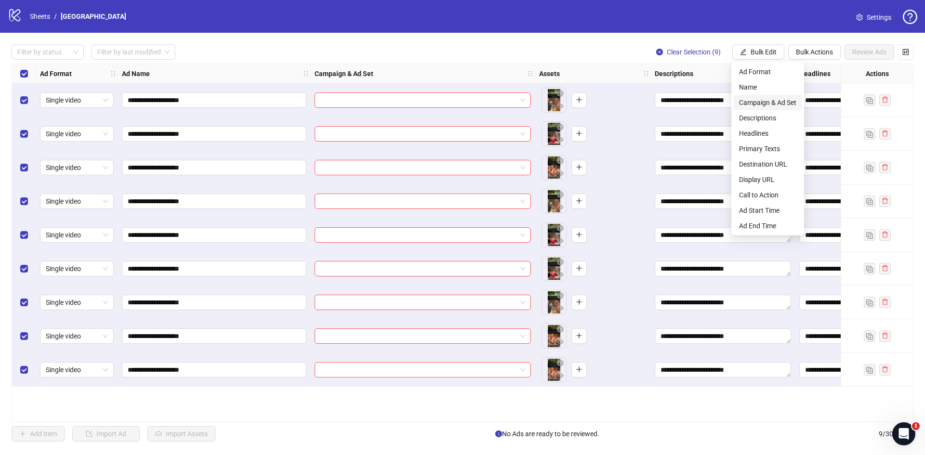
click at [775, 101] on span "Campaign & Ad Set" at bounding box center [767, 102] width 57 height 11
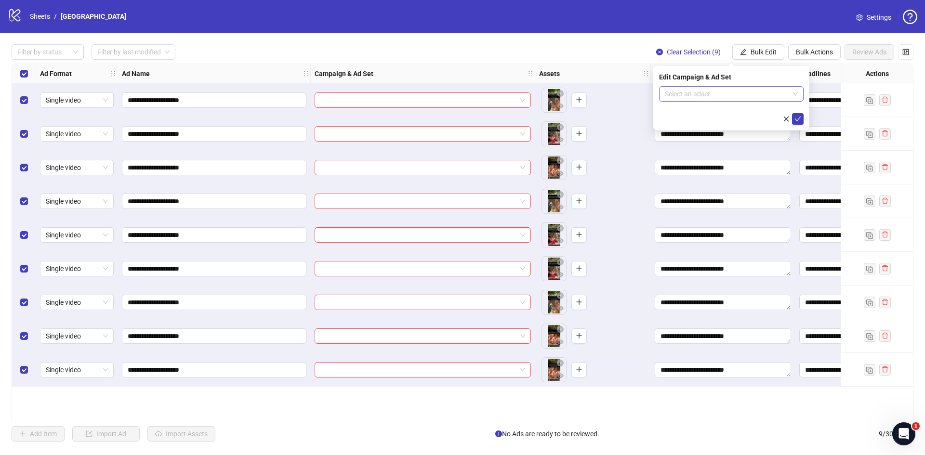
click at [730, 95] on input "search" at bounding box center [727, 94] width 124 height 14
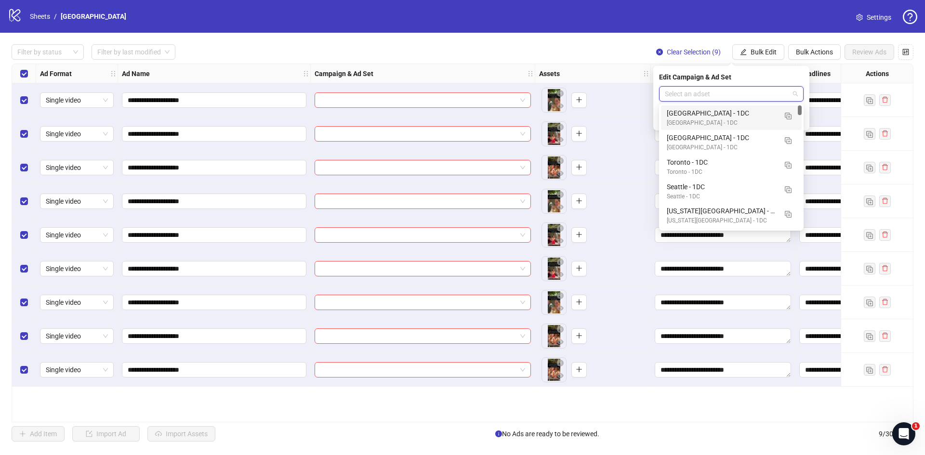
click at [713, 110] on div "[GEOGRAPHIC_DATA] - 1DC" at bounding box center [722, 113] width 110 height 11
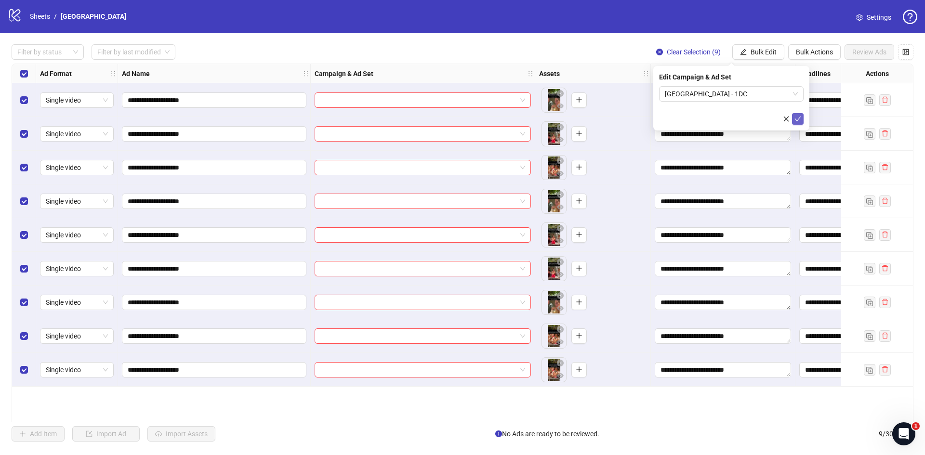
click at [796, 121] on icon "check" at bounding box center [797, 119] width 7 height 7
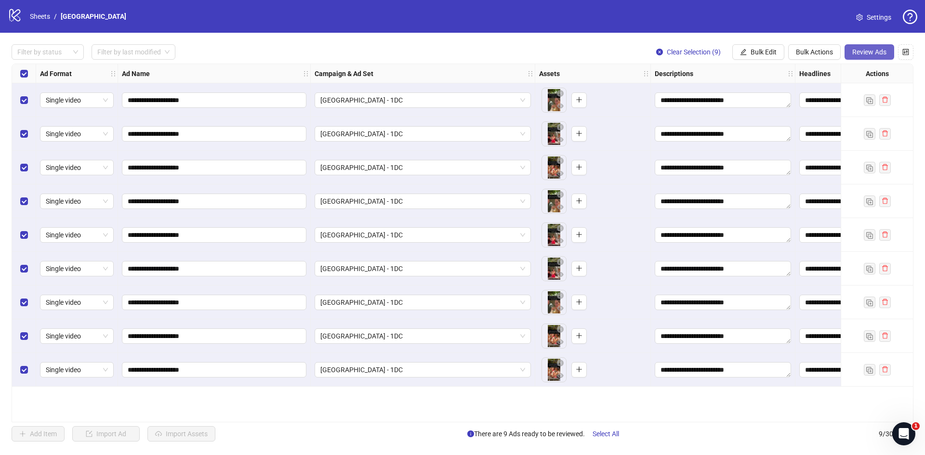
click at [865, 53] on span "Review Ads" at bounding box center [869, 52] width 34 height 8
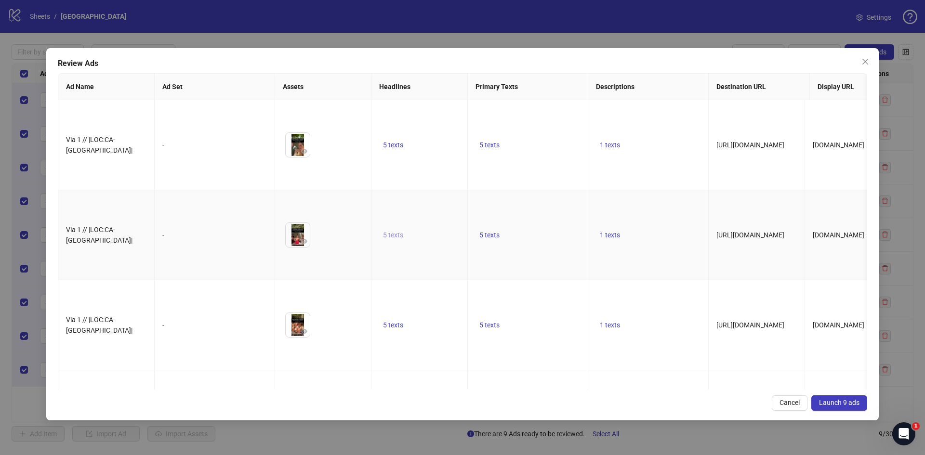
click at [392, 231] on span "5 texts" at bounding box center [393, 235] width 20 height 8
click at [547, 214] on button "button" at bounding box center [543, 211] width 15 height 15
click at [547, 214] on button "button" at bounding box center [543, 214] width 15 height 15
click at [547, 214] on button "button" at bounding box center [543, 211] width 15 height 15
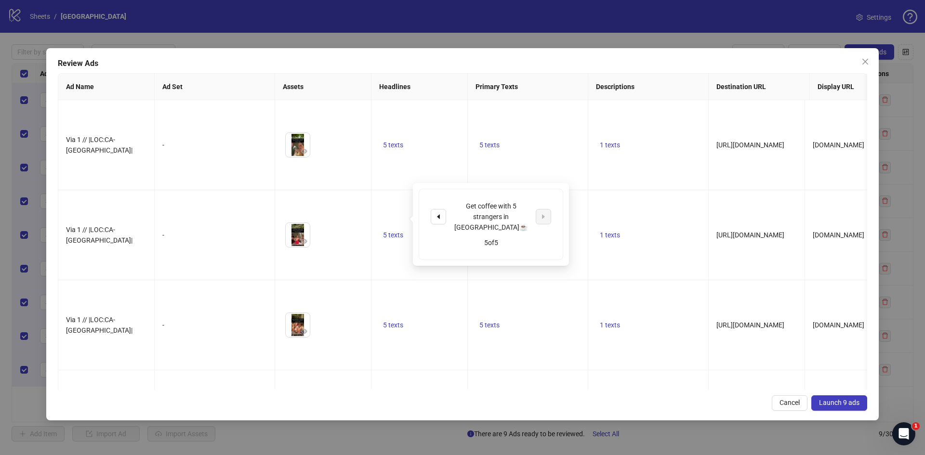
click at [834, 399] on span "Launch 9 ads" at bounding box center [839, 403] width 40 height 8
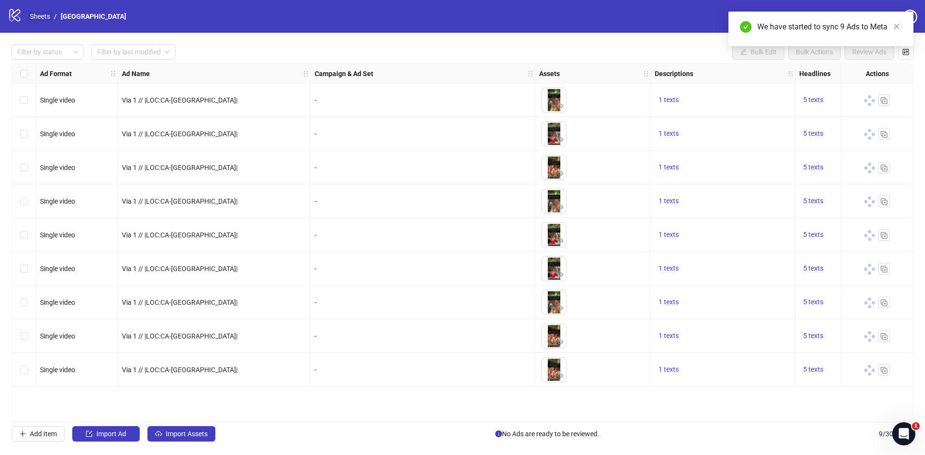
click at [44, 15] on link "Sheets" at bounding box center [40, 16] width 24 height 11
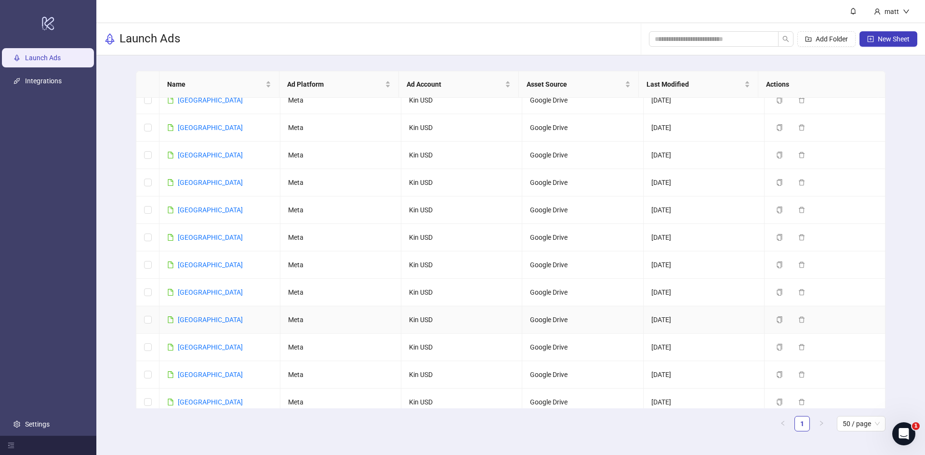
scroll to position [39, 0]
click at [192, 376] on link "[GEOGRAPHIC_DATA]" at bounding box center [210, 375] width 65 height 8
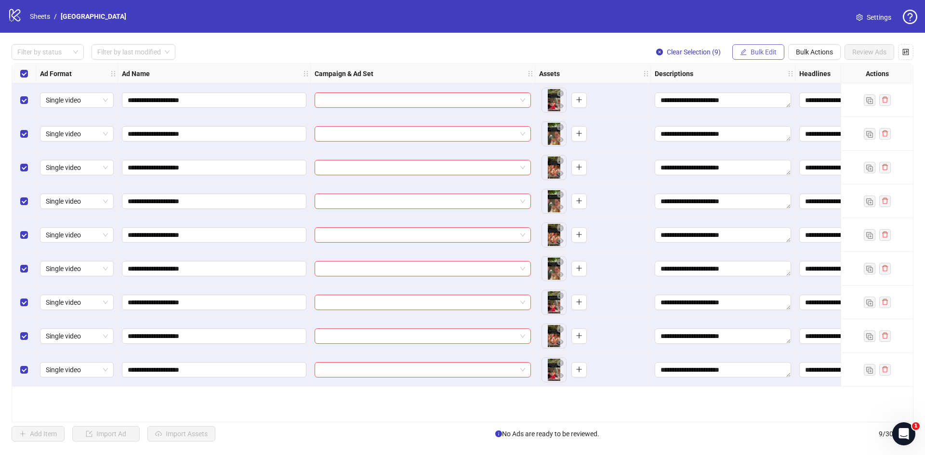
click at [767, 56] on span "Bulk Edit" at bounding box center [764, 52] width 26 height 8
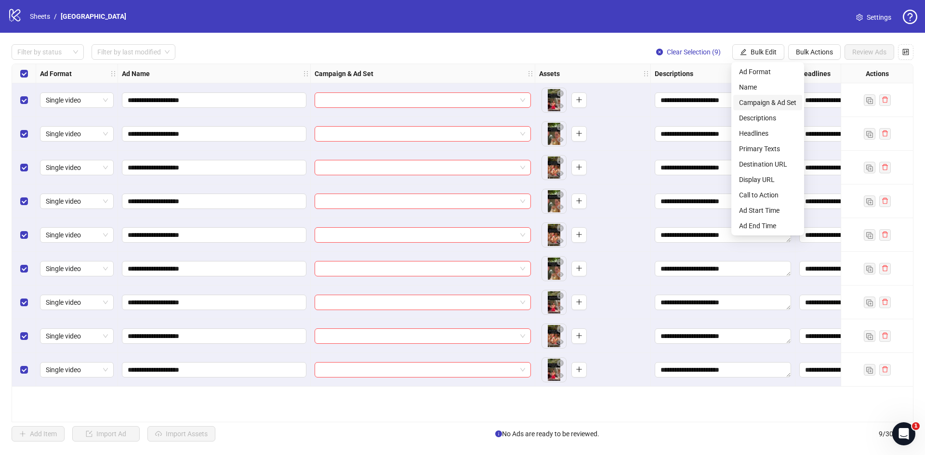
click at [768, 101] on span "Campaign & Ad Set" at bounding box center [767, 102] width 57 height 11
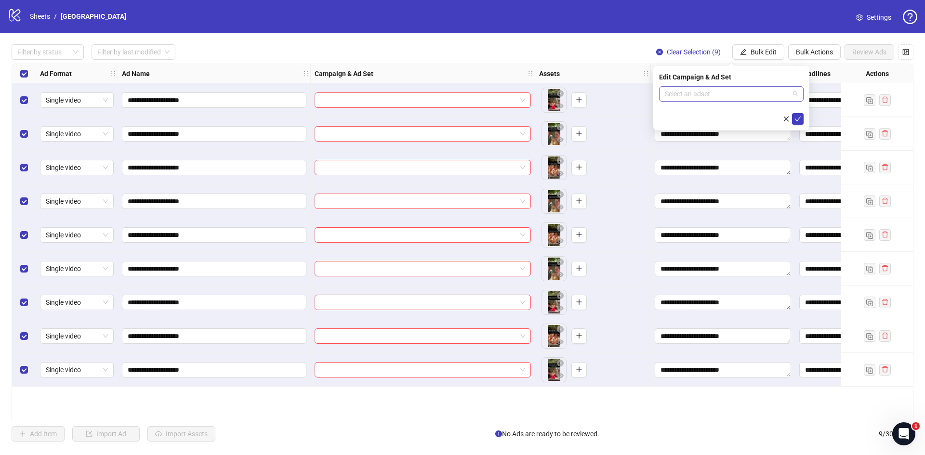
click at [722, 95] on input "search" at bounding box center [727, 94] width 124 height 14
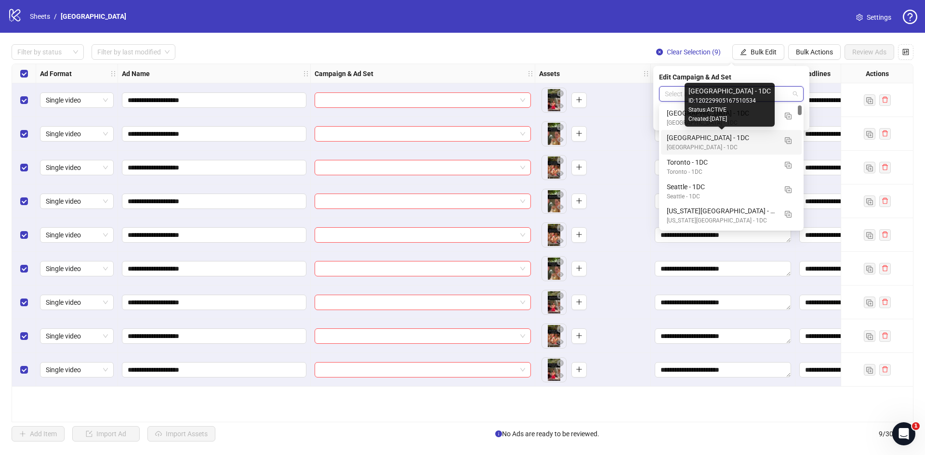
click at [712, 140] on div "[GEOGRAPHIC_DATA] - 1DC" at bounding box center [722, 137] width 110 height 11
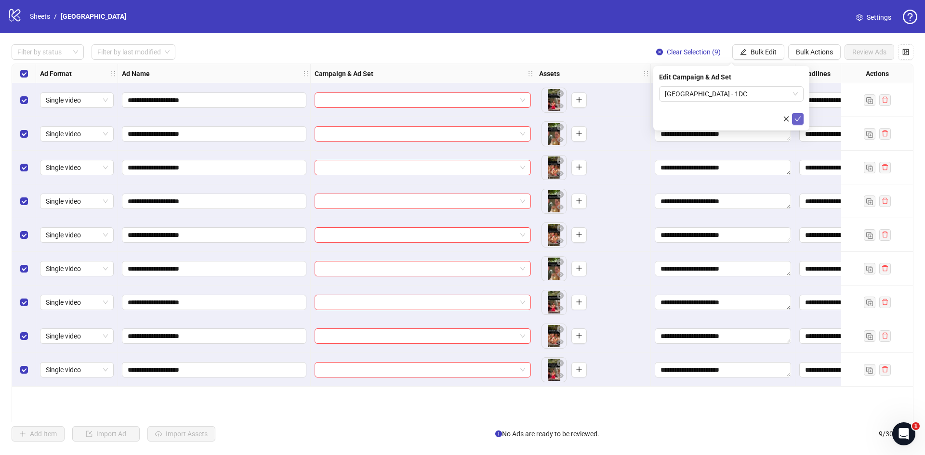
click at [798, 114] on button "submit" at bounding box center [798, 119] width 12 height 12
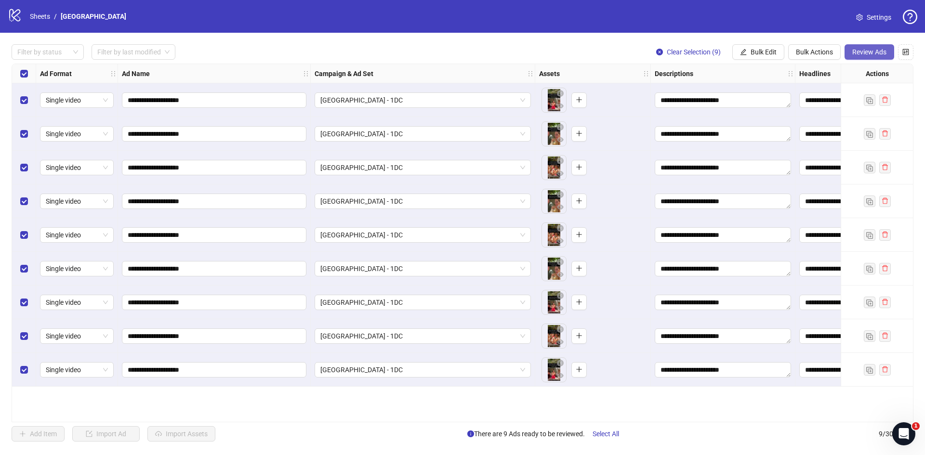
click at [867, 48] on button "Review Ads" at bounding box center [870, 51] width 50 height 15
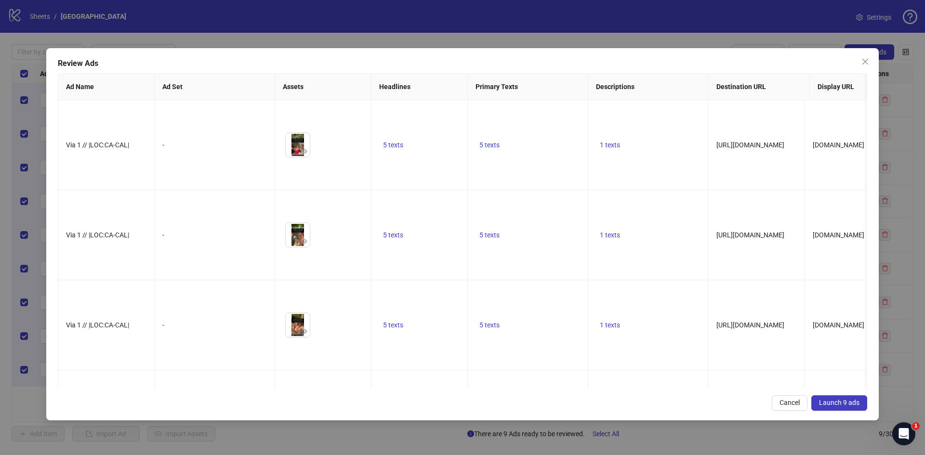
click at [836, 406] on span "Launch 9 ads" at bounding box center [839, 403] width 40 height 8
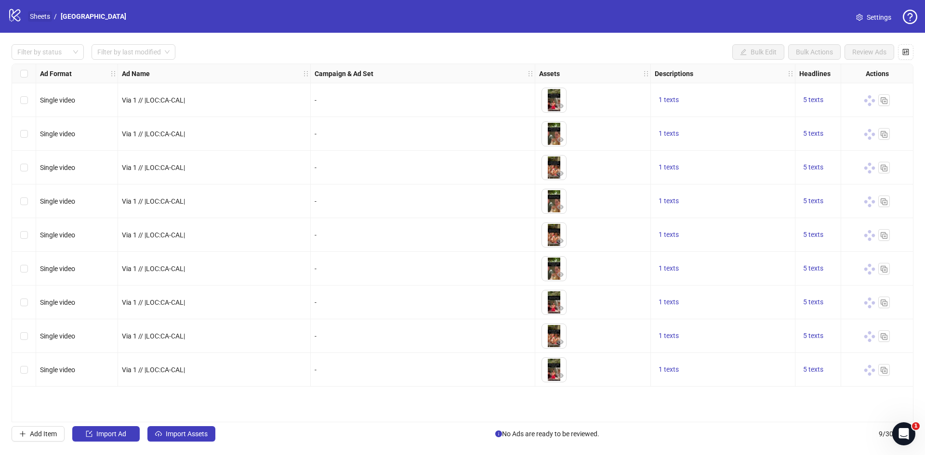
click at [39, 15] on link "Sheets" at bounding box center [40, 16] width 24 height 11
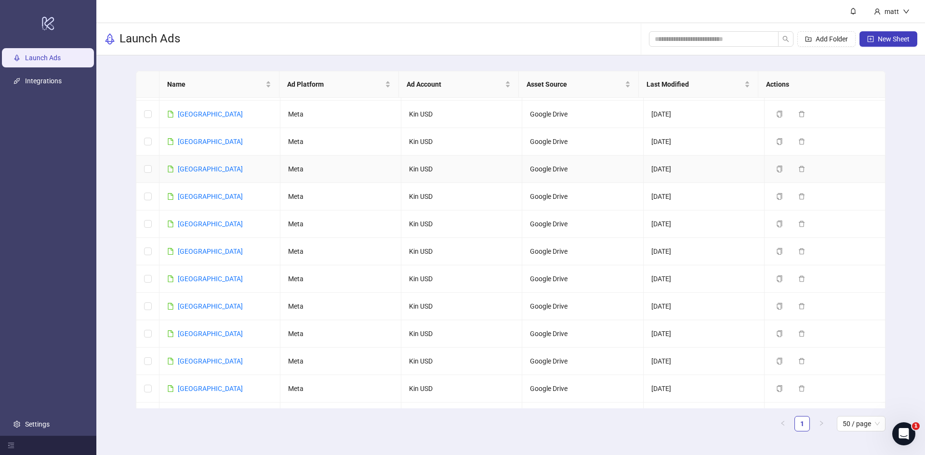
scroll to position [53, 0]
click at [188, 387] on link "[GEOGRAPHIC_DATA]" at bounding box center [210, 388] width 65 height 8
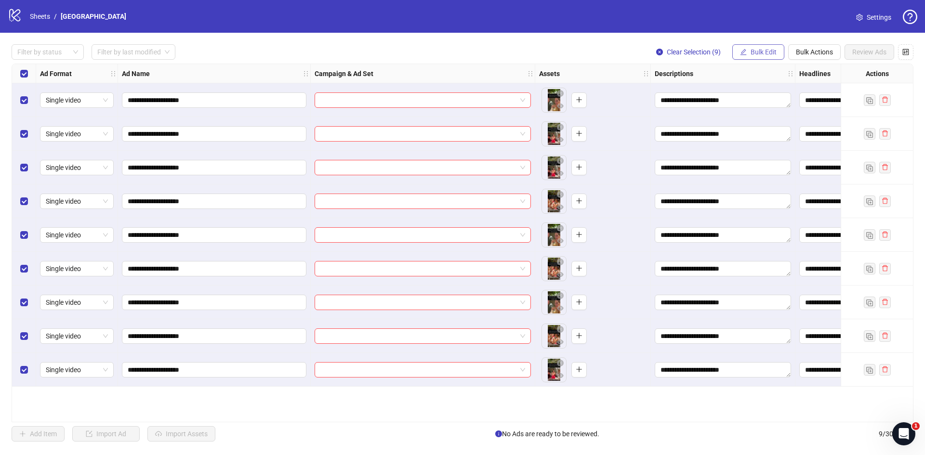
click at [753, 54] on span "Bulk Edit" at bounding box center [764, 52] width 26 height 8
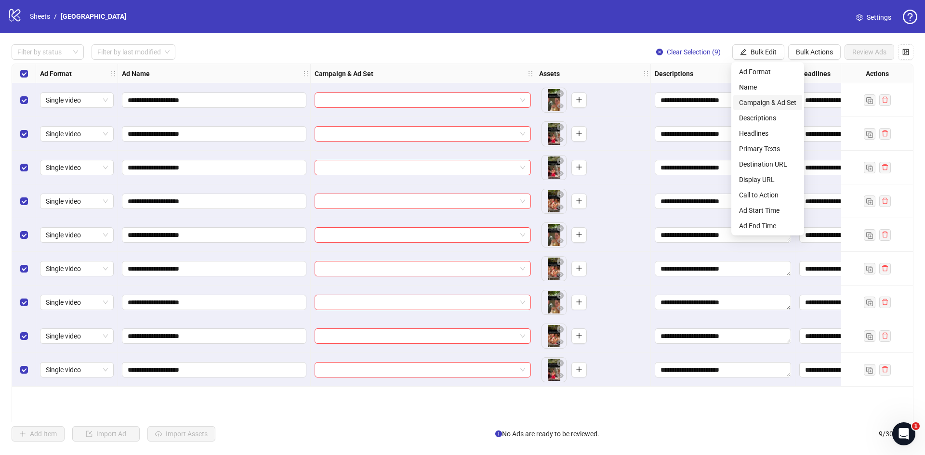
click at [767, 102] on span "Campaign & Ad Set" at bounding box center [767, 102] width 57 height 11
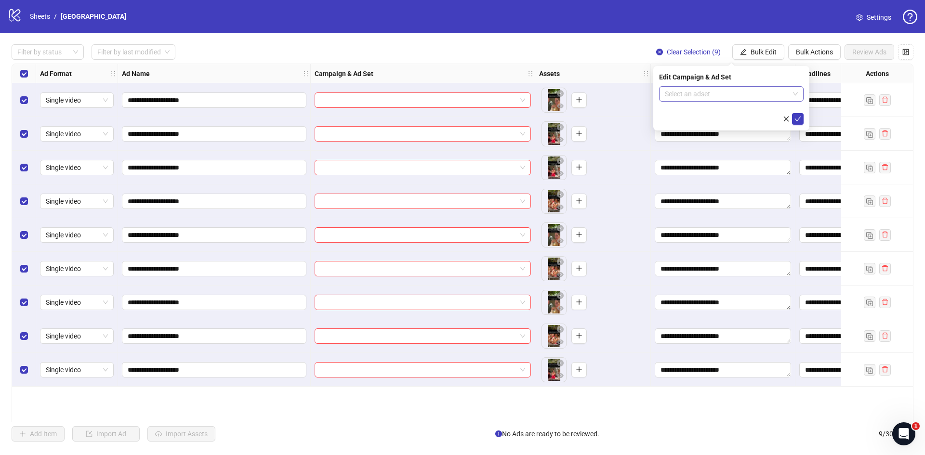
click at [714, 99] on input "search" at bounding box center [727, 94] width 124 height 14
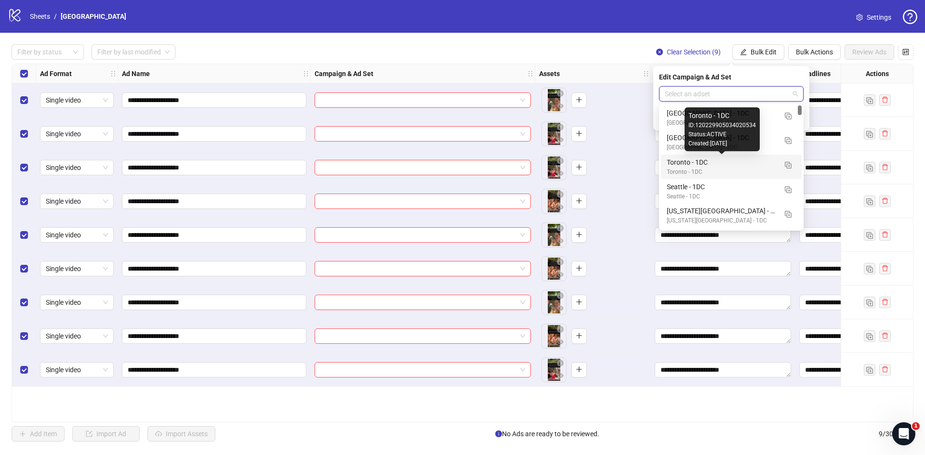
click at [700, 160] on div "Toronto - 1DC" at bounding box center [722, 162] width 110 height 11
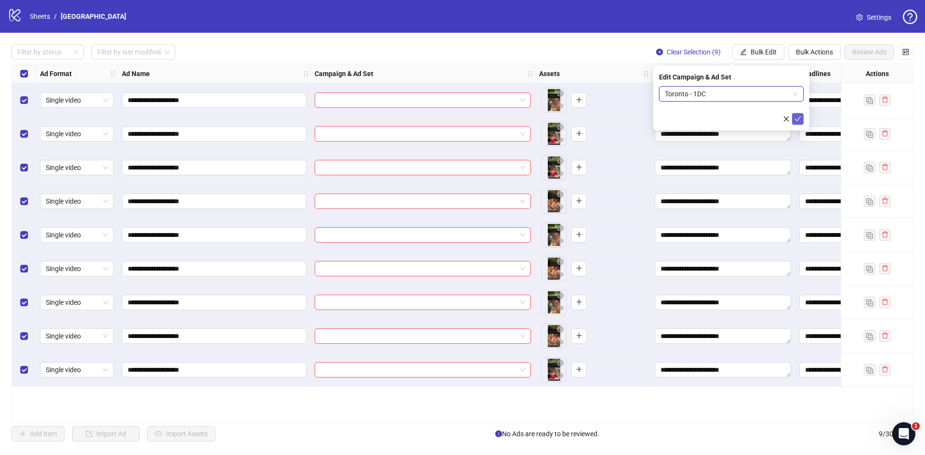
click at [796, 117] on icon "check" at bounding box center [797, 119] width 7 height 7
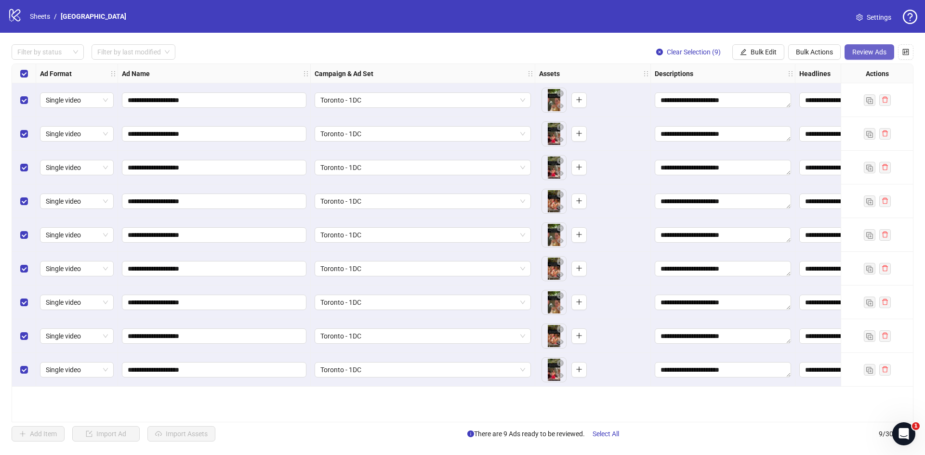
click at [870, 48] on span "Review Ads" at bounding box center [869, 52] width 34 height 8
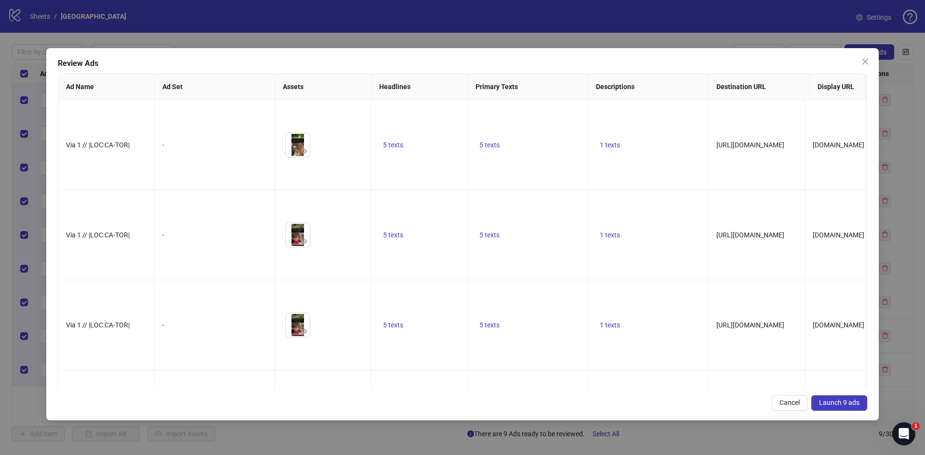
click at [845, 401] on span "Launch 9 ads" at bounding box center [839, 403] width 40 height 8
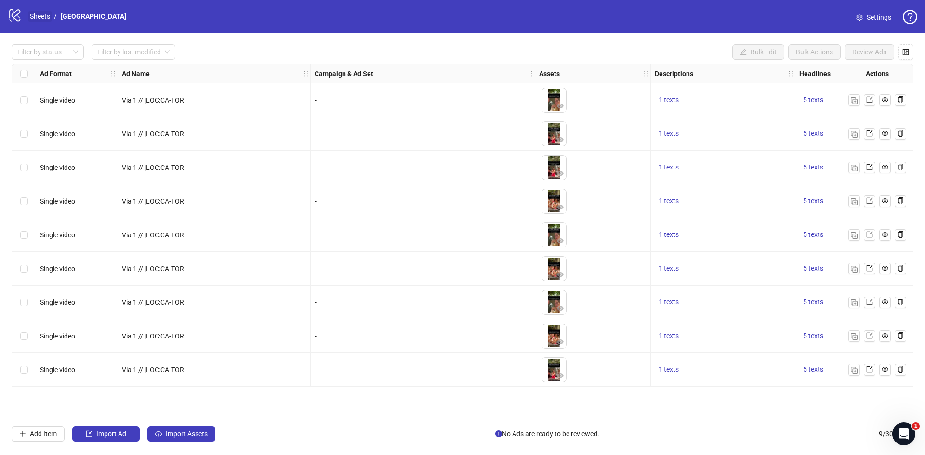
click at [36, 16] on link "Sheets" at bounding box center [40, 16] width 24 height 11
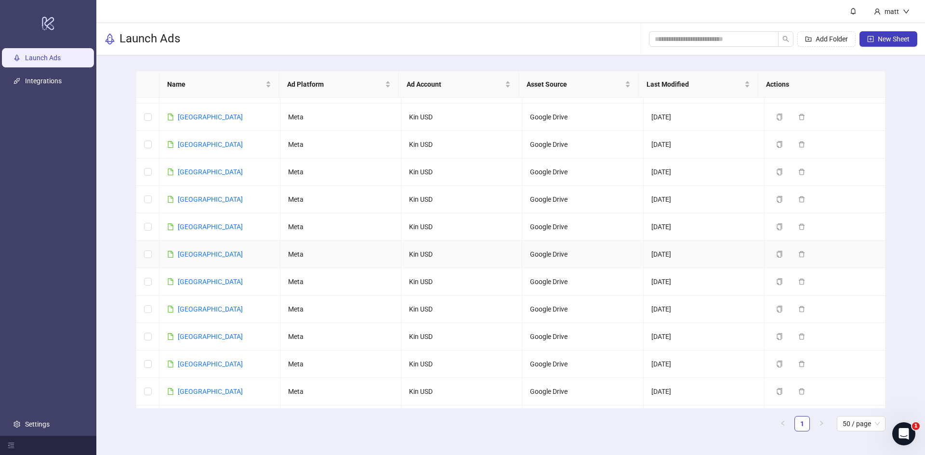
scroll to position [22, 0]
click at [199, 307] on link "[GEOGRAPHIC_DATA]" at bounding box center [210, 309] width 65 height 8
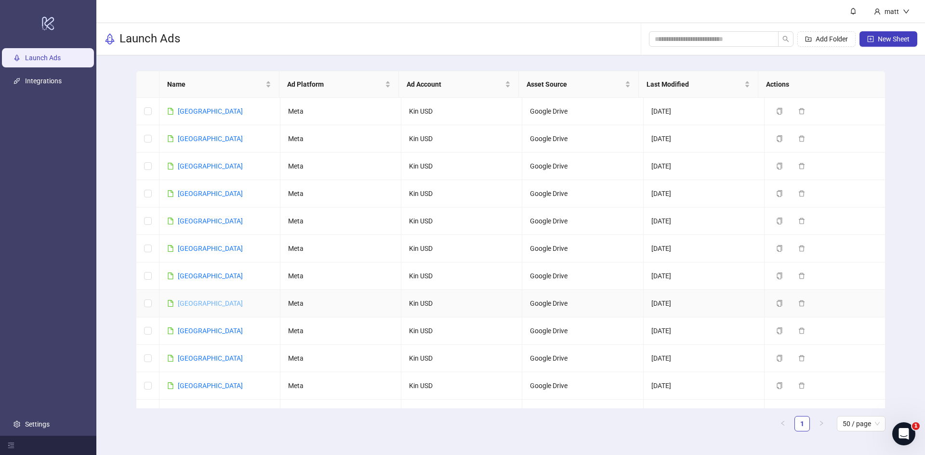
click at [195, 302] on link "[GEOGRAPHIC_DATA]" at bounding box center [210, 304] width 65 height 8
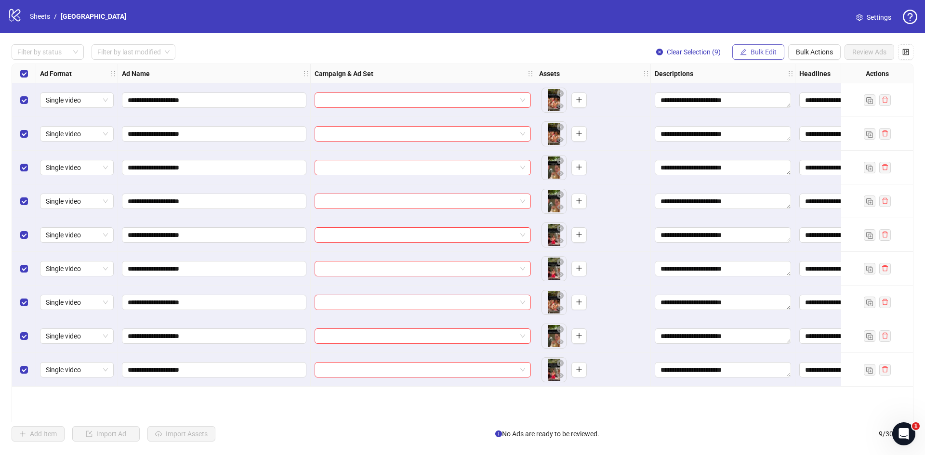
click at [751, 52] on span "Bulk Edit" at bounding box center [764, 52] width 26 height 8
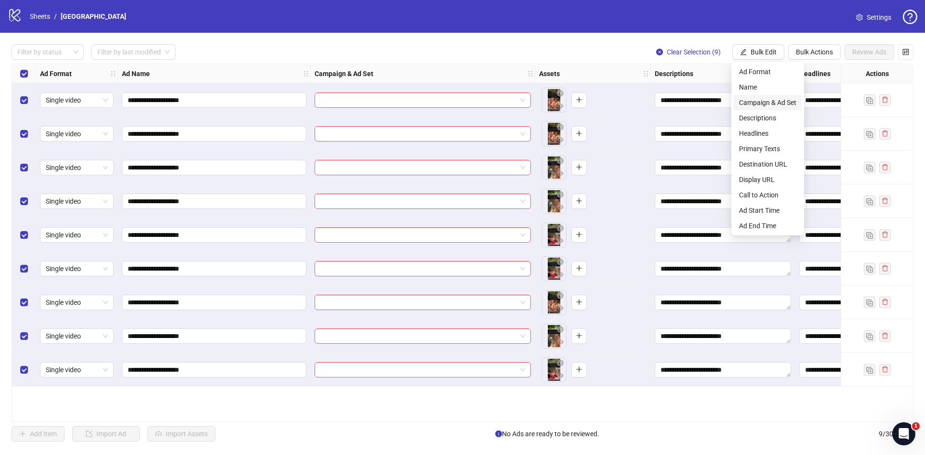
click at [778, 100] on span "Campaign & Ad Set" at bounding box center [767, 102] width 57 height 11
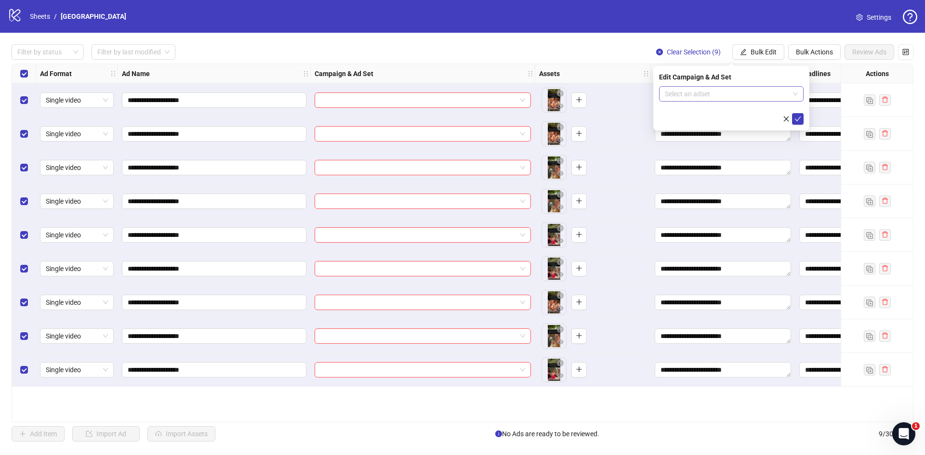
click at [750, 96] on input "search" at bounding box center [727, 94] width 124 height 14
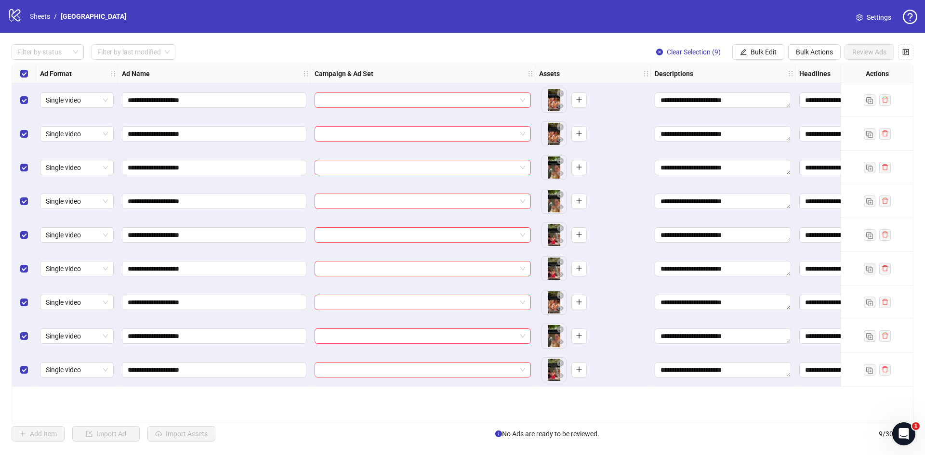
click at [609, 51] on div "Filter by status Filter by last modified Clear Selection (9) Bulk Edit Bulk Act…" at bounding box center [463, 51] width 902 height 15
click at [39, 11] on link "Sheets" at bounding box center [40, 16] width 24 height 11
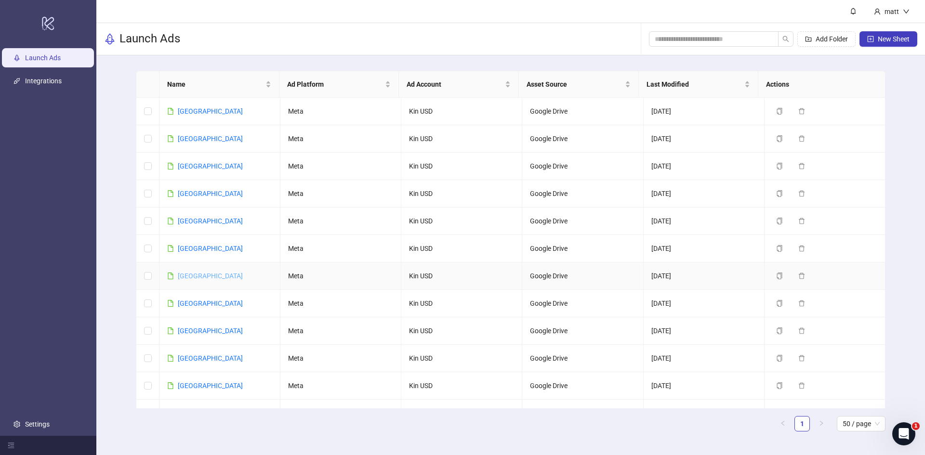
click at [201, 275] on link "[GEOGRAPHIC_DATA]" at bounding box center [210, 276] width 65 height 8
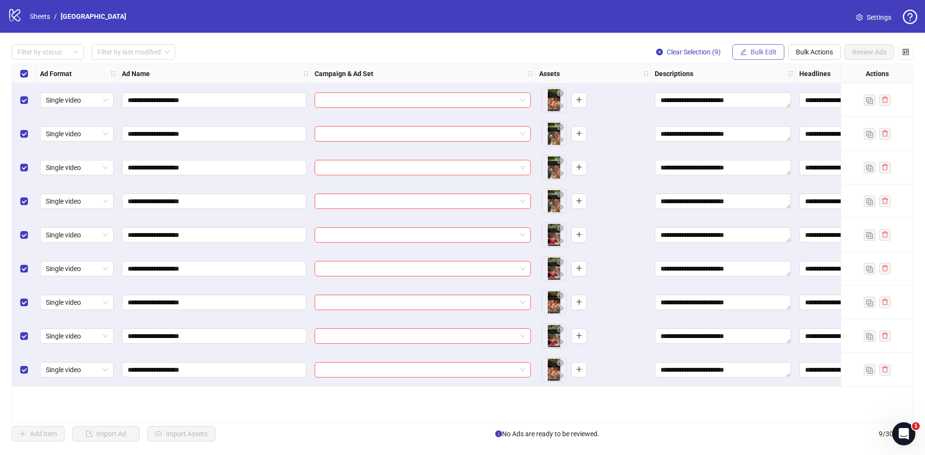
click at [764, 54] on span "Bulk Edit" at bounding box center [764, 52] width 26 height 8
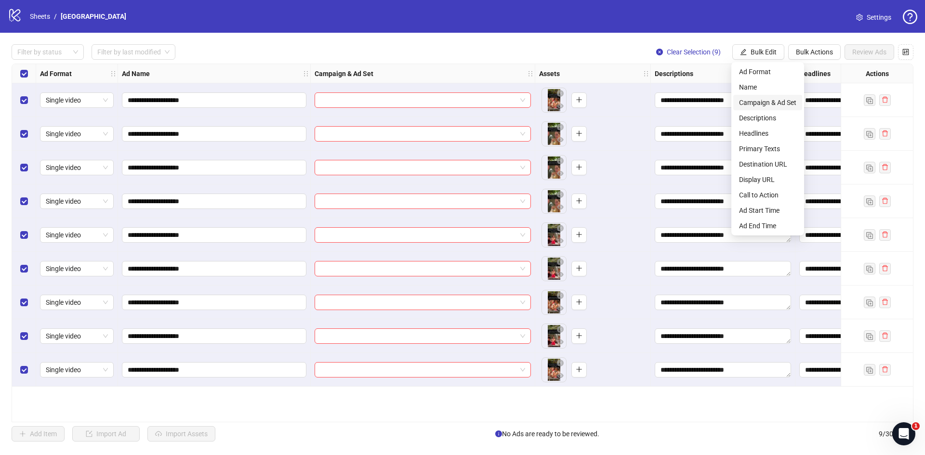
click at [768, 103] on span "Campaign & Ad Set" at bounding box center [767, 102] width 57 height 11
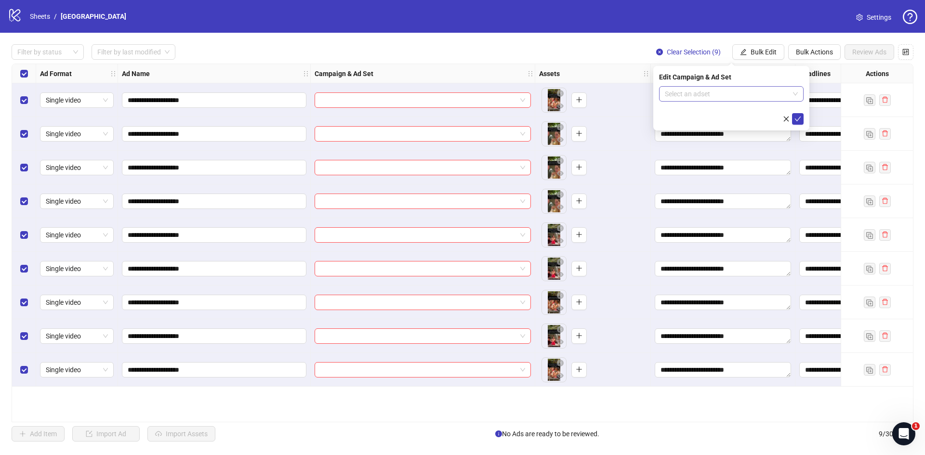
click at [728, 93] on input "search" at bounding box center [727, 94] width 124 height 14
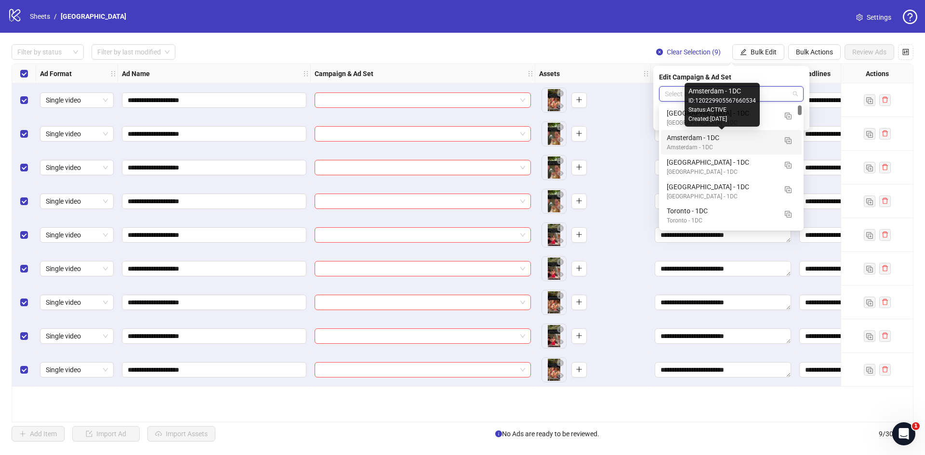
click at [708, 138] on div "Amsterdam - 1DC" at bounding box center [722, 137] width 110 height 11
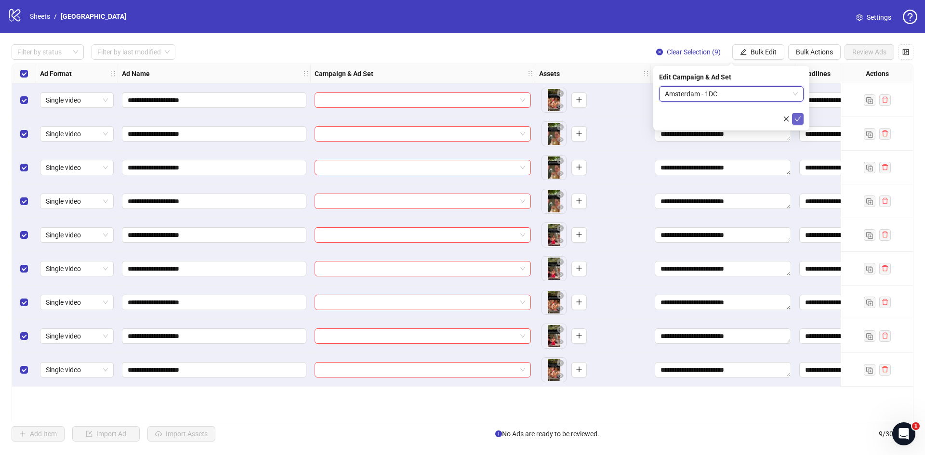
click at [801, 119] on icon "check" at bounding box center [797, 119] width 7 height 7
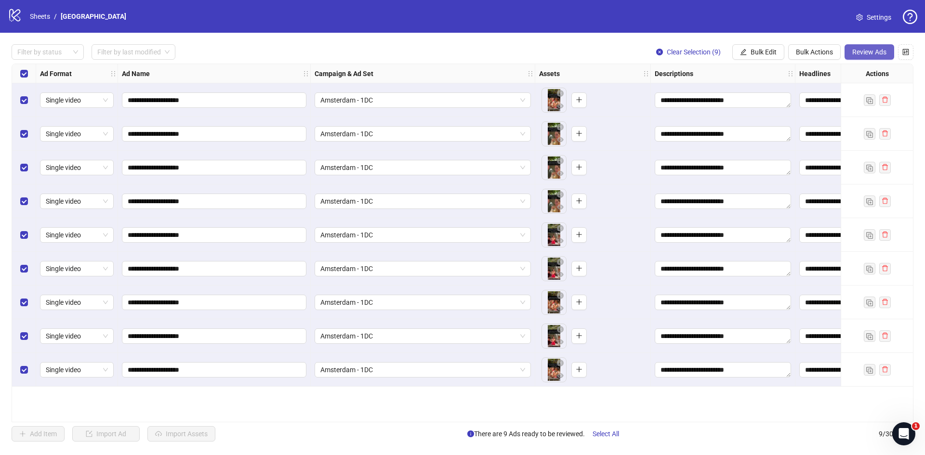
click at [863, 52] on span "Review Ads" at bounding box center [869, 52] width 34 height 8
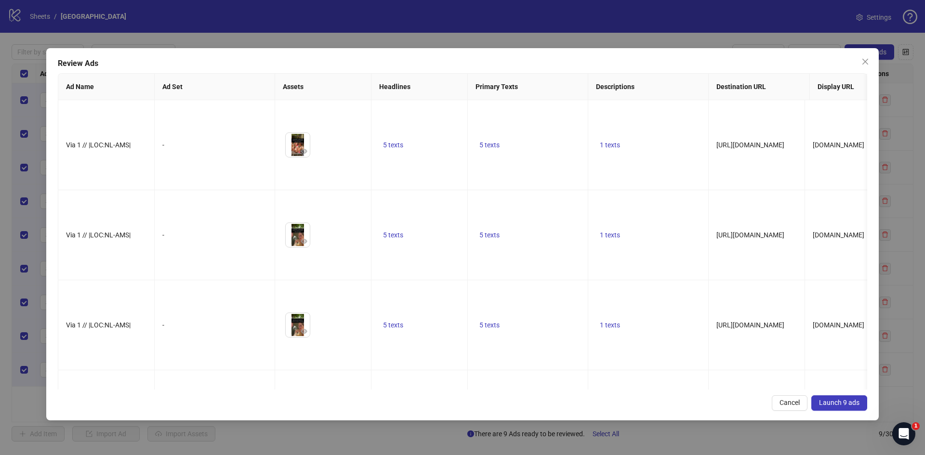
click at [836, 403] on span "Launch 9 ads" at bounding box center [839, 403] width 40 height 8
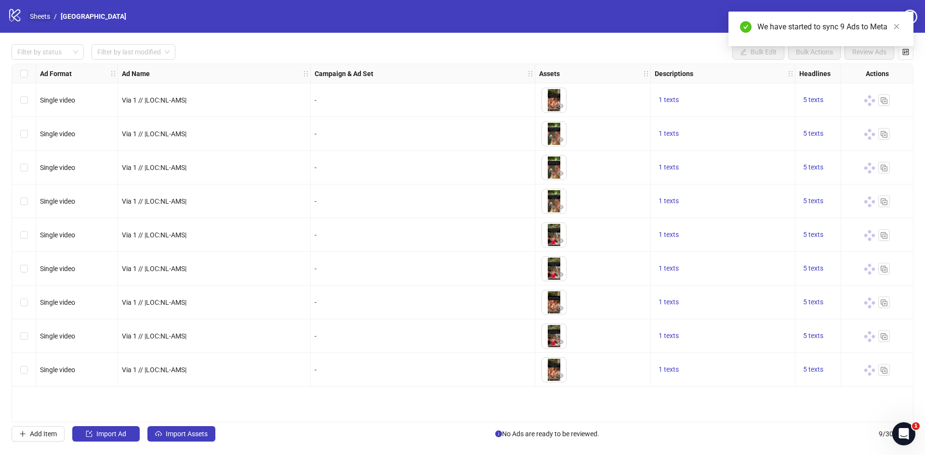
click at [45, 15] on link "Sheets" at bounding box center [40, 16] width 24 height 11
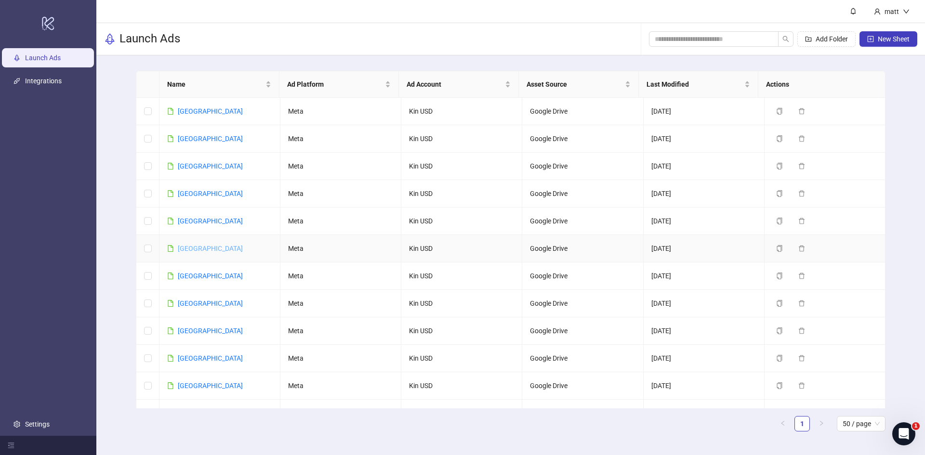
click at [195, 250] on link "[GEOGRAPHIC_DATA]" at bounding box center [210, 249] width 65 height 8
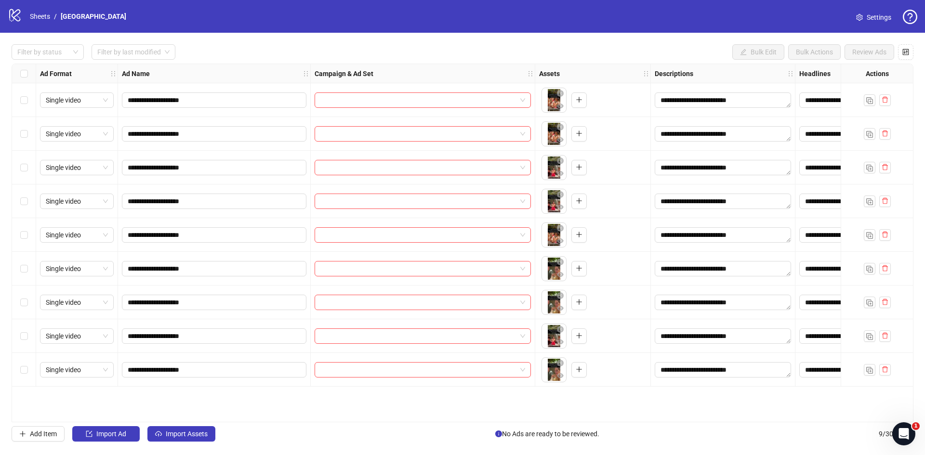
click at [19, 73] on div "Select all rows" at bounding box center [24, 73] width 24 height 19
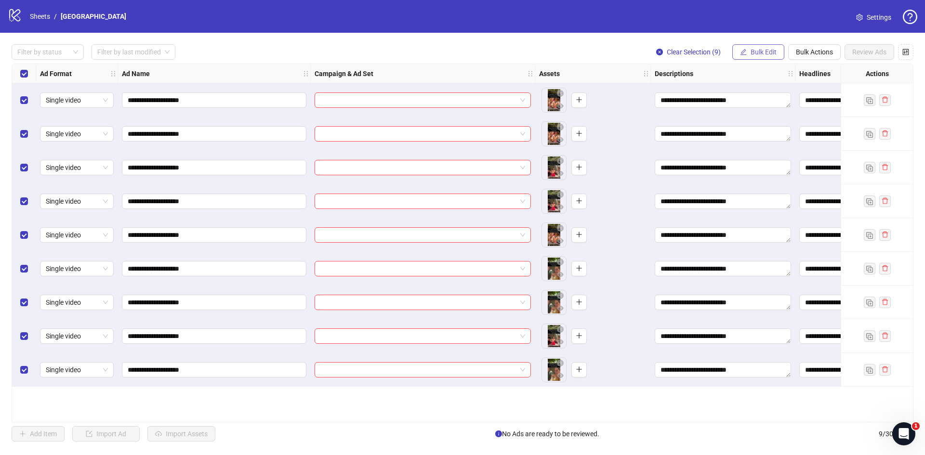
click at [773, 54] on span "Bulk Edit" at bounding box center [764, 52] width 26 height 8
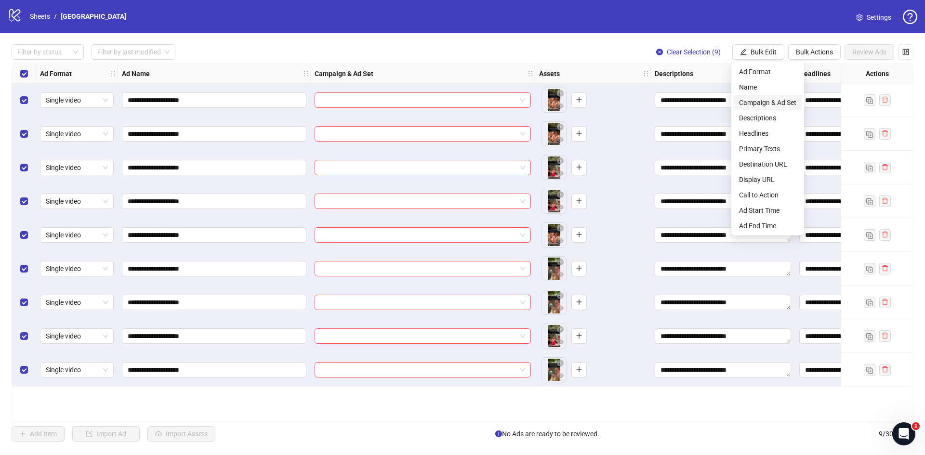
click at [779, 103] on span "Campaign & Ad Set" at bounding box center [767, 102] width 57 height 11
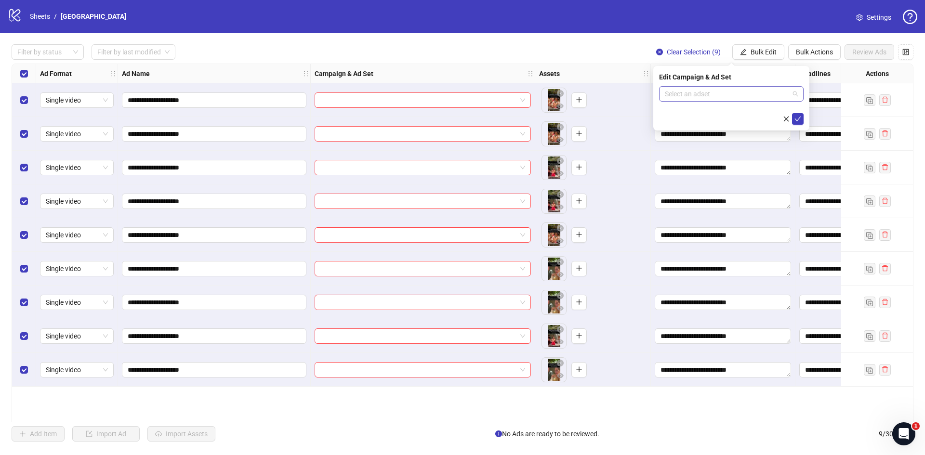
click at [735, 93] on input "search" at bounding box center [727, 94] width 124 height 14
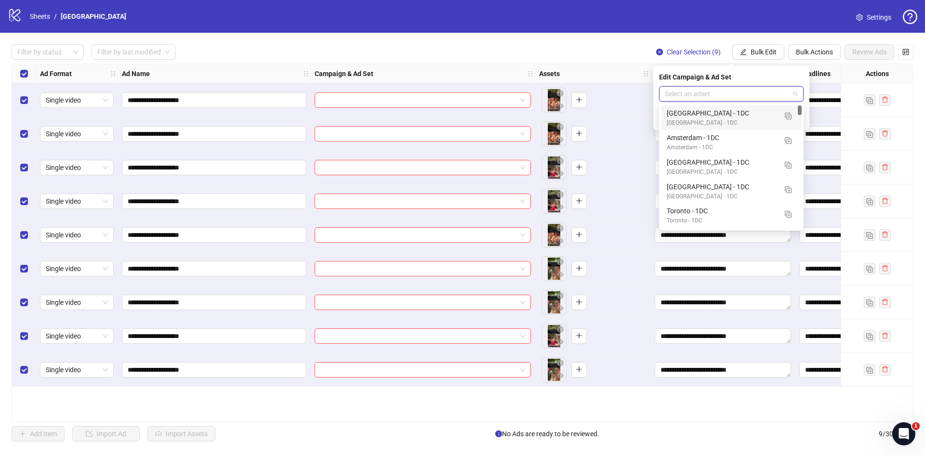
click at [709, 118] on div "[GEOGRAPHIC_DATA] - 1DC" at bounding box center [722, 113] width 110 height 11
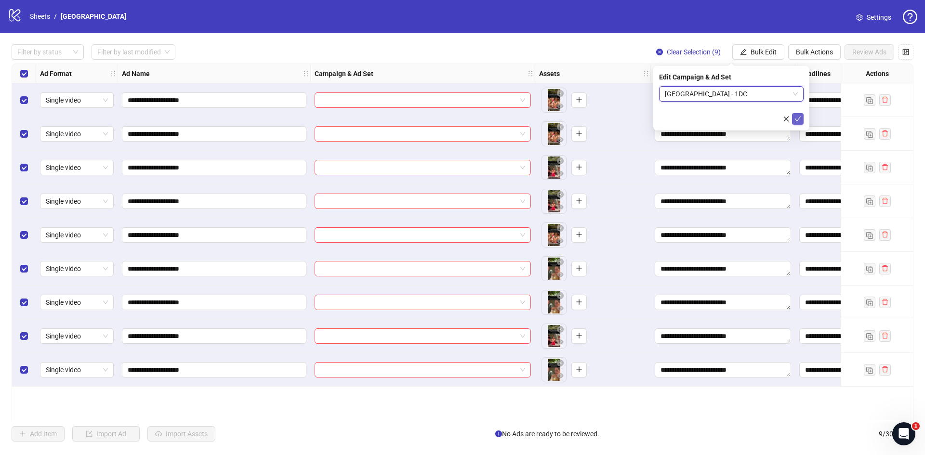
click at [799, 120] on icon "check" at bounding box center [797, 119] width 7 height 7
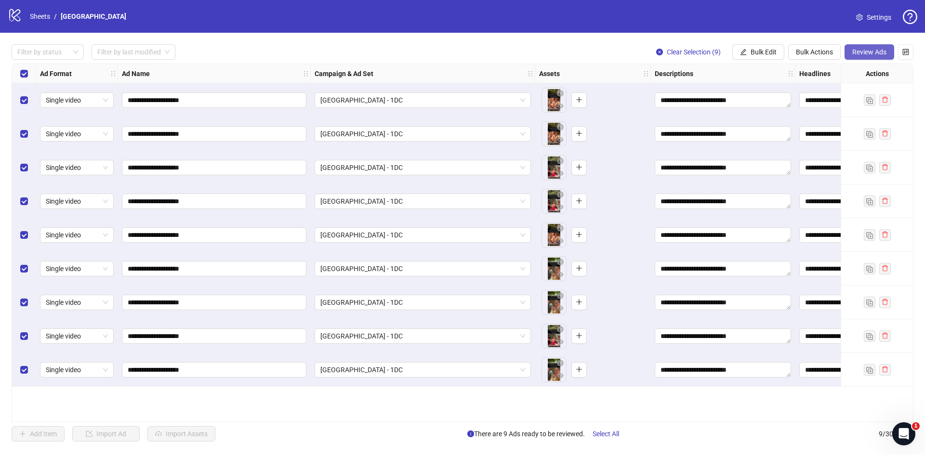
click at [876, 51] on span "Review Ads" at bounding box center [869, 52] width 34 height 8
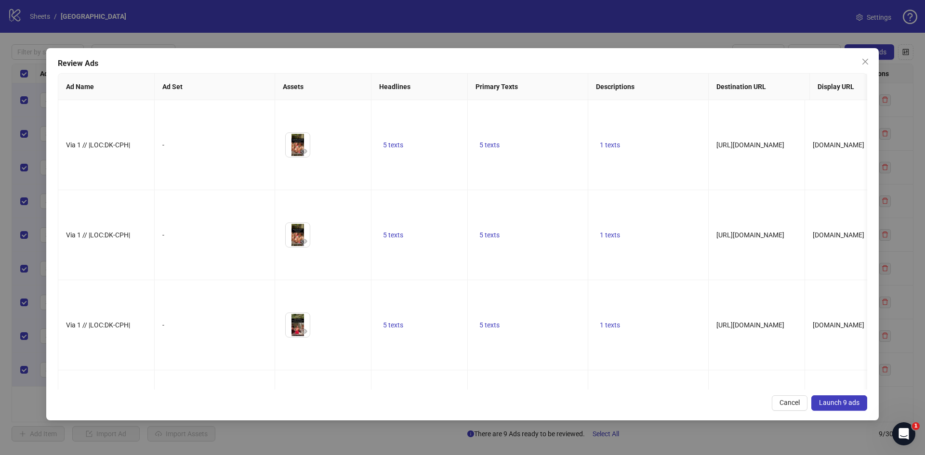
click at [849, 401] on span "Launch 9 ads" at bounding box center [839, 403] width 40 height 8
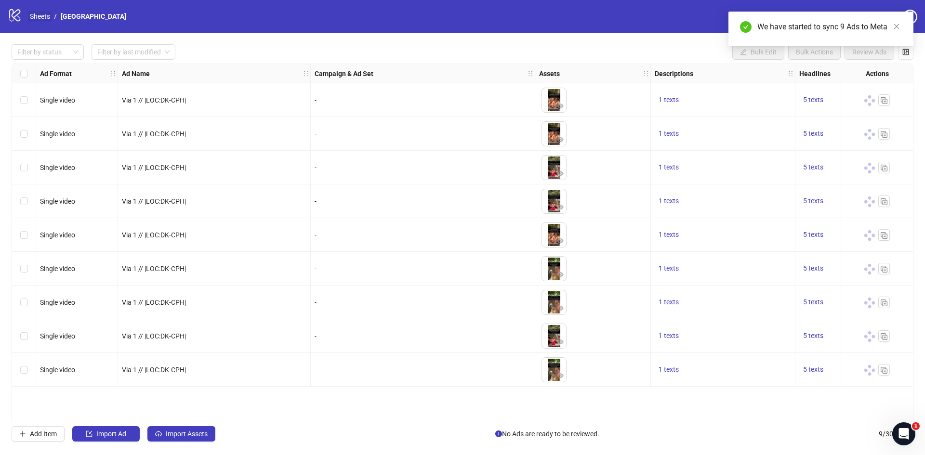
click at [46, 16] on link "Sheets" at bounding box center [40, 16] width 24 height 11
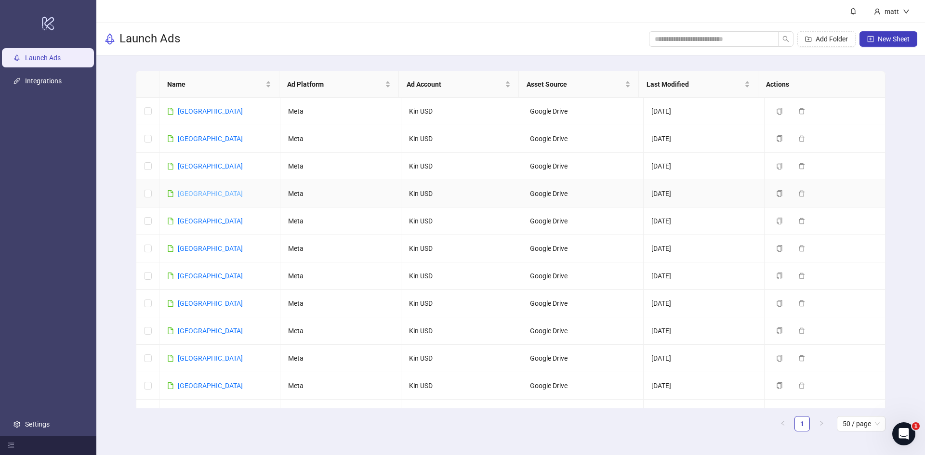
click at [182, 194] on link "[GEOGRAPHIC_DATA]" at bounding box center [210, 194] width 65 height 8
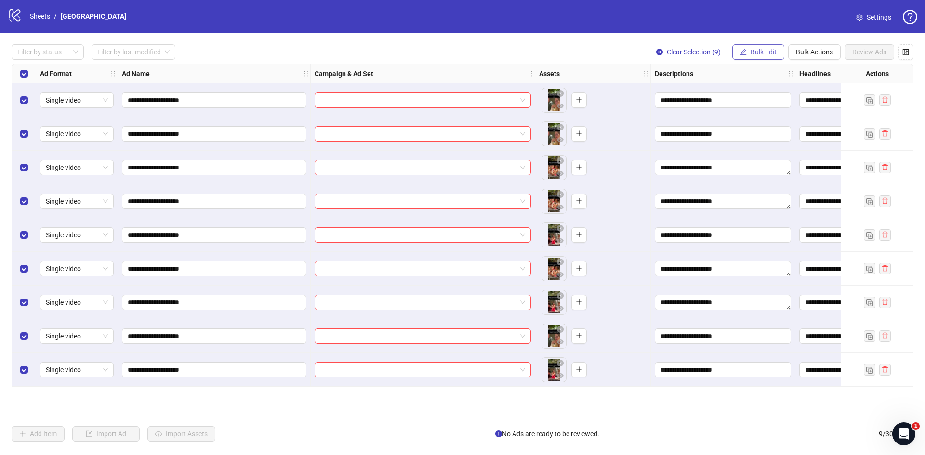
click at [770, 48] on button "Bulk Edit" at bounding box center [758, 51] width 52 height 15
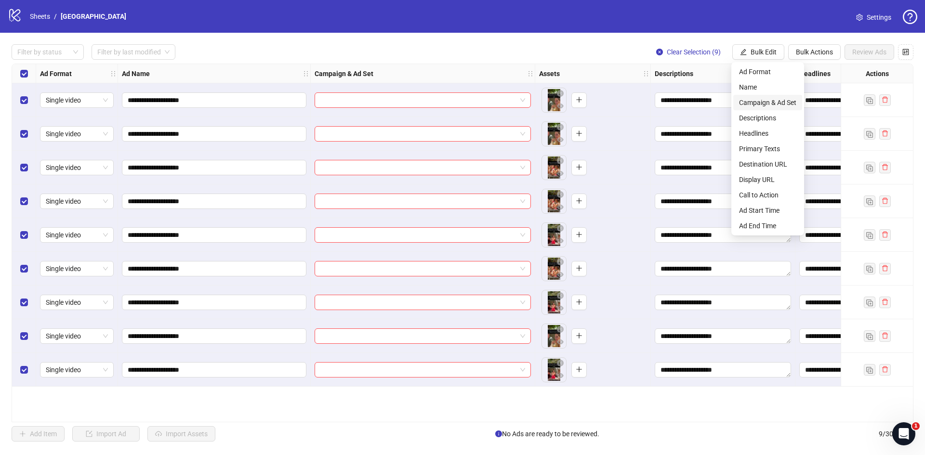
click at [760, 99] on span "Campaign & Ad Set" at bounding box center [767, 102] width 57 height 11
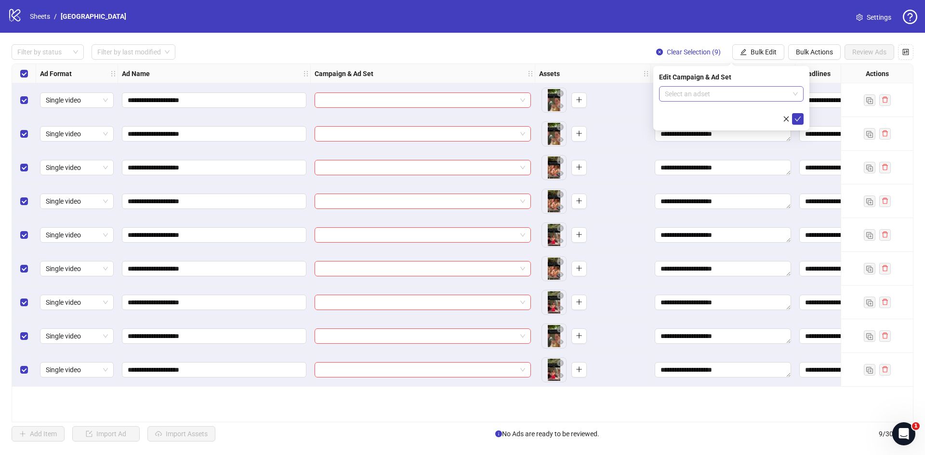
click at [701, 95] on input "search" at bounding box center [727, 94] width 124 height 14
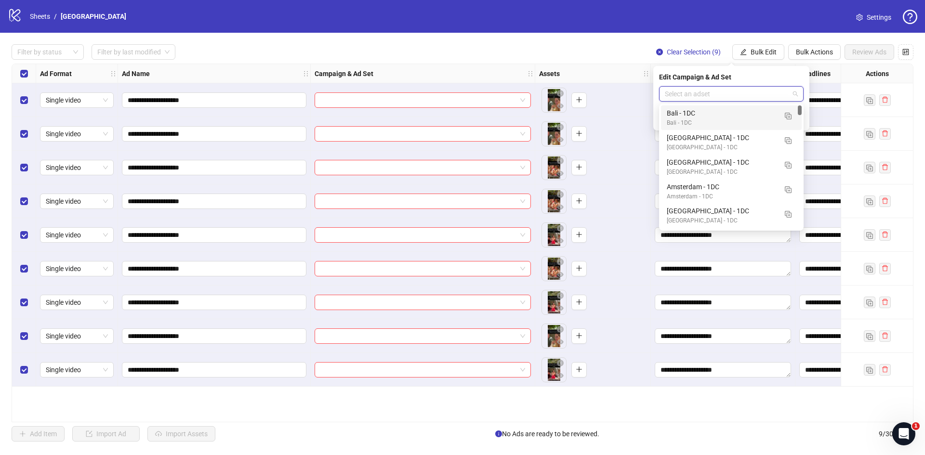
click at [696, 117] on div "Bali - 1DC" at bounding box center [722, 113] width 110 height 11
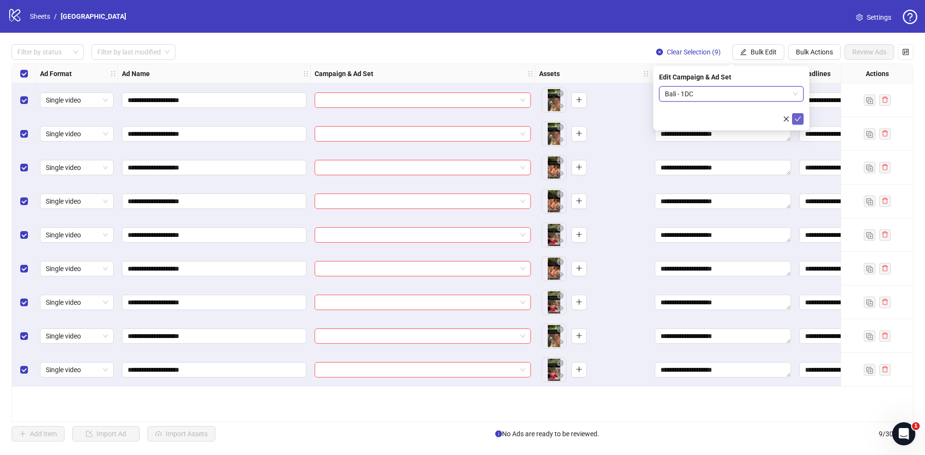
click at [800, 118] on icon "check" at bounding box center [797, 119] width 7 height 7
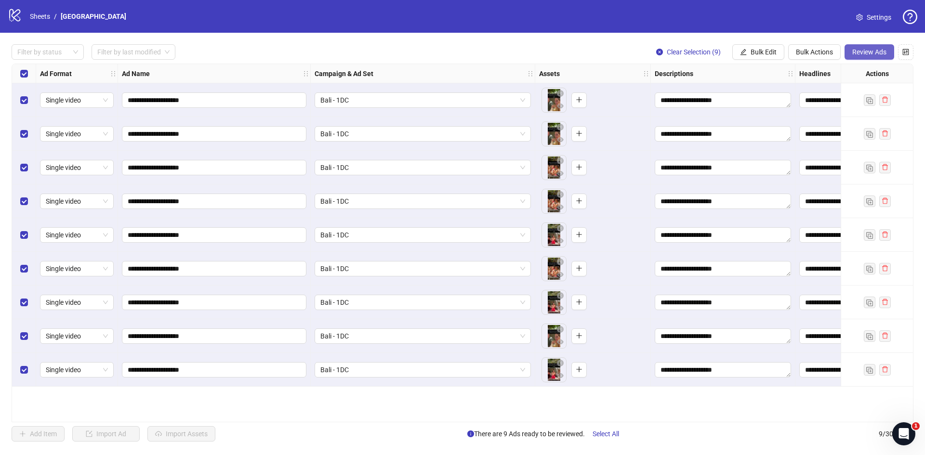
click at [879, 50] on span "Review Ads" at bounding box center [869, 52] width 34 height 8
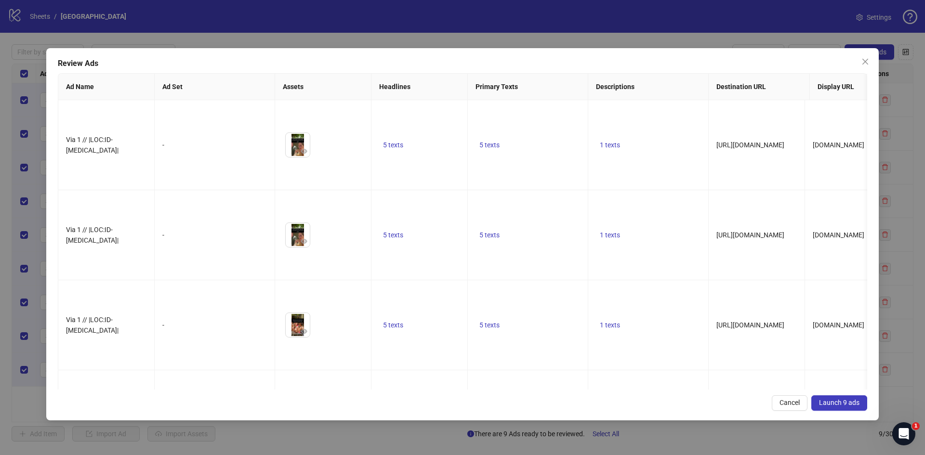
click at [841, 406] on span "Launch 9 ads" at bounding box center [839, 403] width 40 height 8
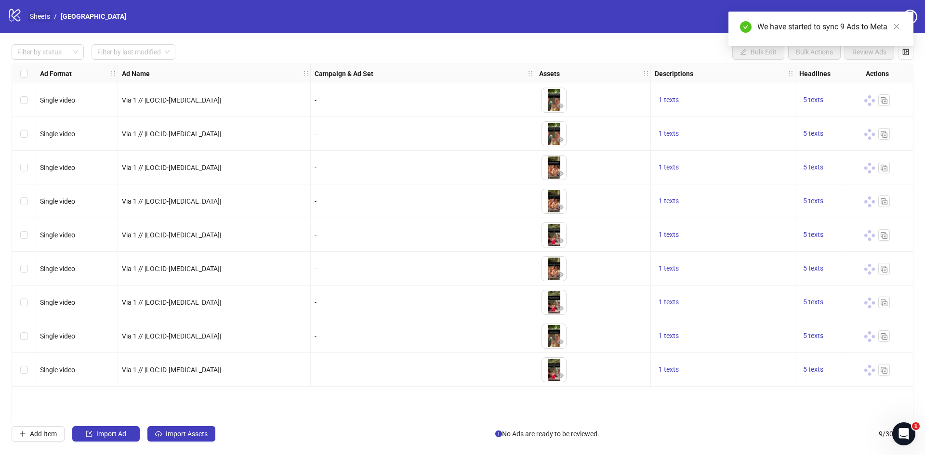
click at [38, 17] on link "Sheets" at bounding box center [40, 16] width 24 height 11
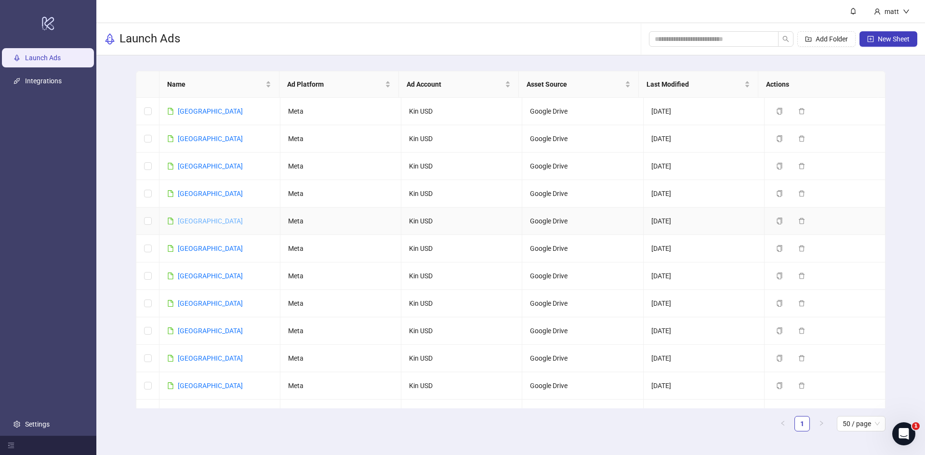
click at [187, 222] on link "[GEOGRAPHIC_DATA]" at bounding box center [210, 221] width 65 height 8
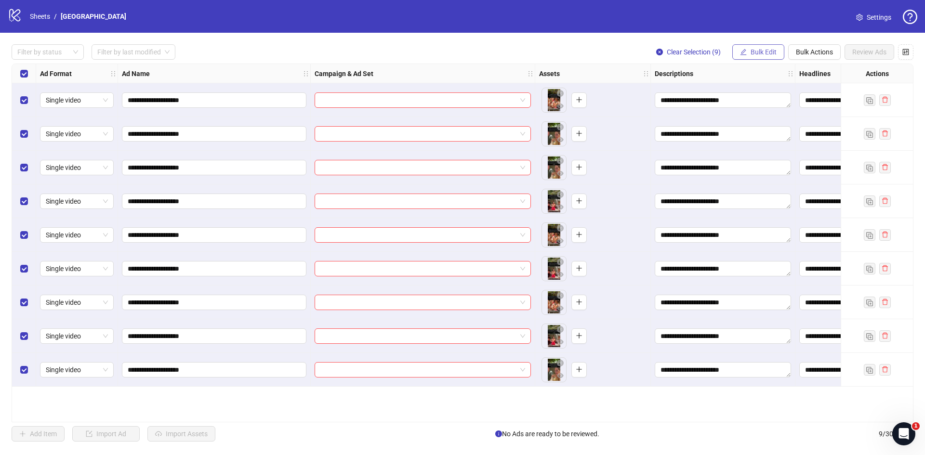
click at [768, 51] on span "Bulk Edit" at bounding box center [764, 52] width 26 height 8
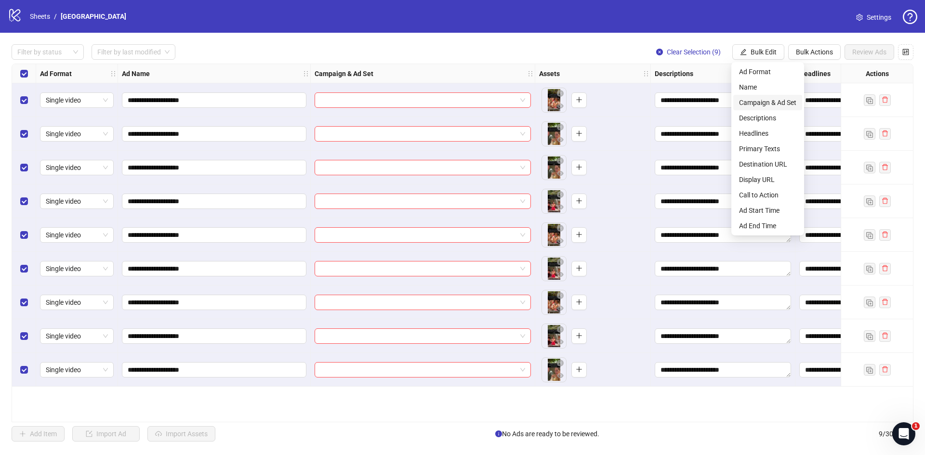
click at [768, 103] on span "Campaign & Ad Set" at bounding box center [767, 102] width 57 height 11
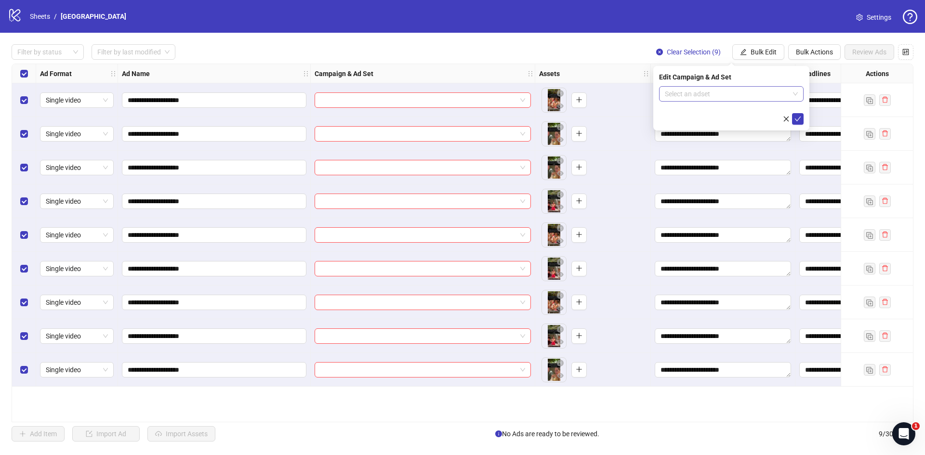
click at [757, 95] on input "search" at bounding box center [727, 94] width 124 height 14
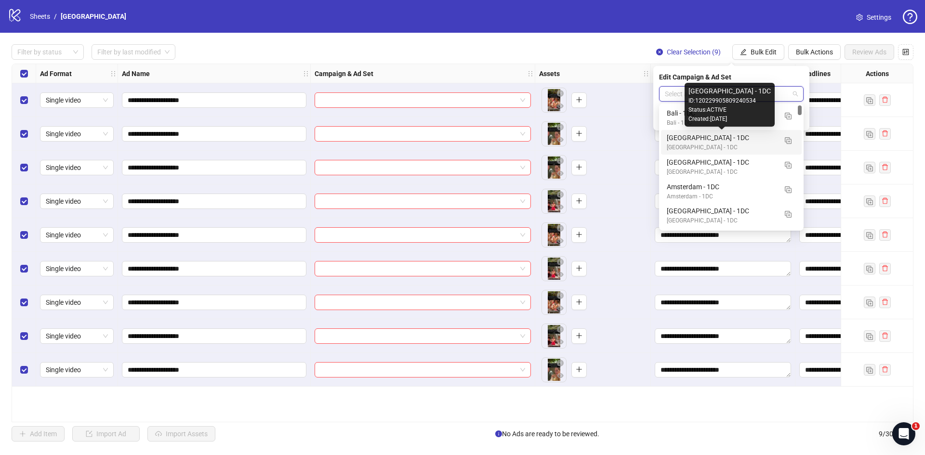
click at [725, 138] on div "[GEOGRAPHIC_DATA] - 1DC" at bounding box center [722, 137] width 110 height 11
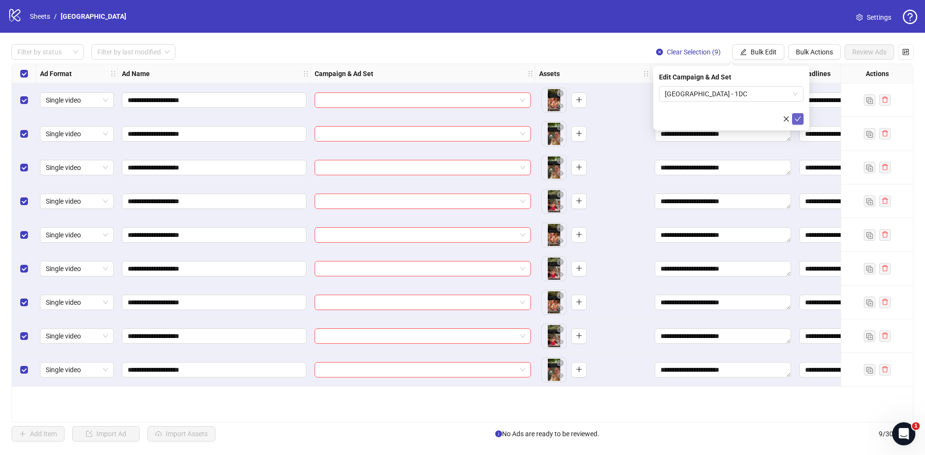
click at [801, 115] on button "submit" at bounding box center [798, 119] width 12 height 12
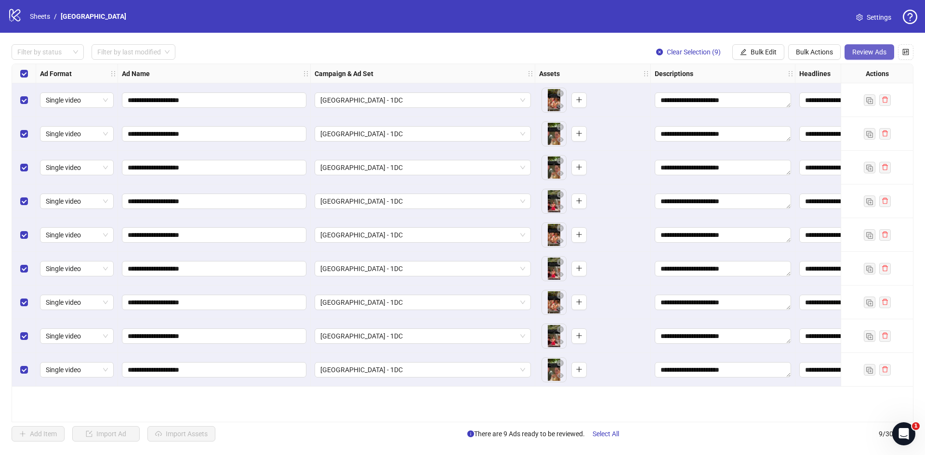
click at [875, 48] on button "Review Ads" at bounding box center [870, 51] width 50 height 15
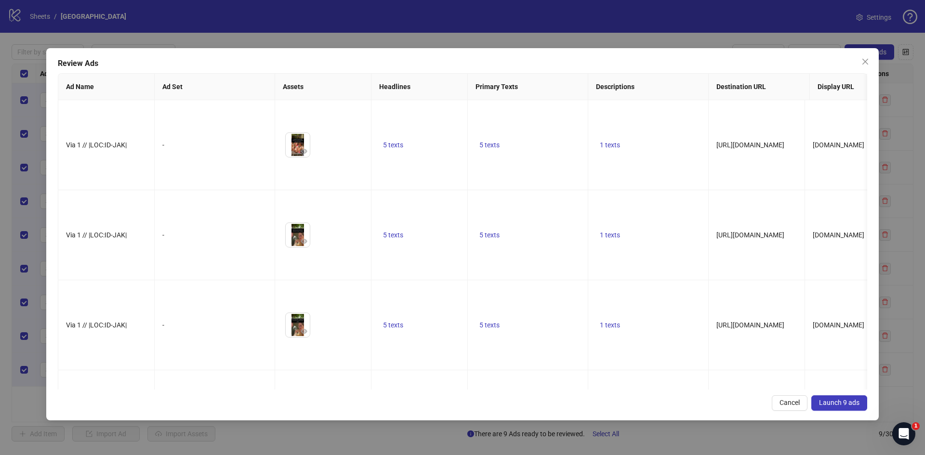
click at [837, 400] on span "Launch 9 ads" at bounding box center [839, 403] width 40 height 8
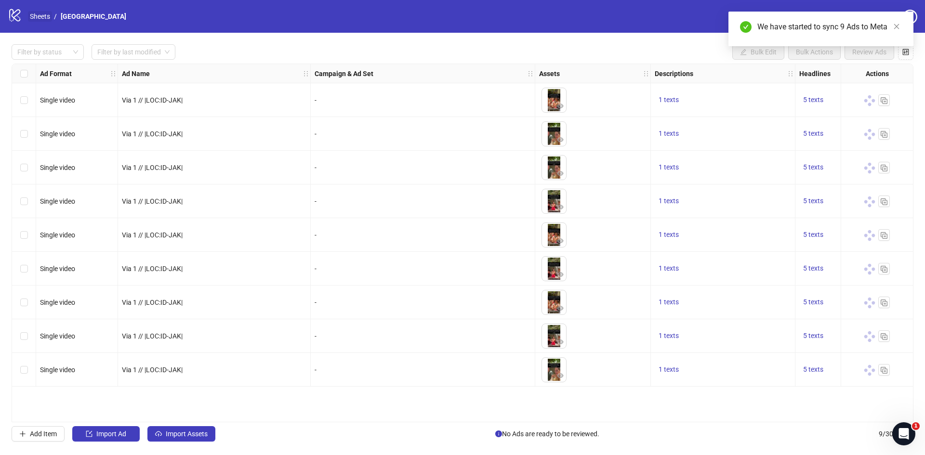
click at [35, 14] on link "Sheets" at bounding box center [40, 16] width 24 height 11
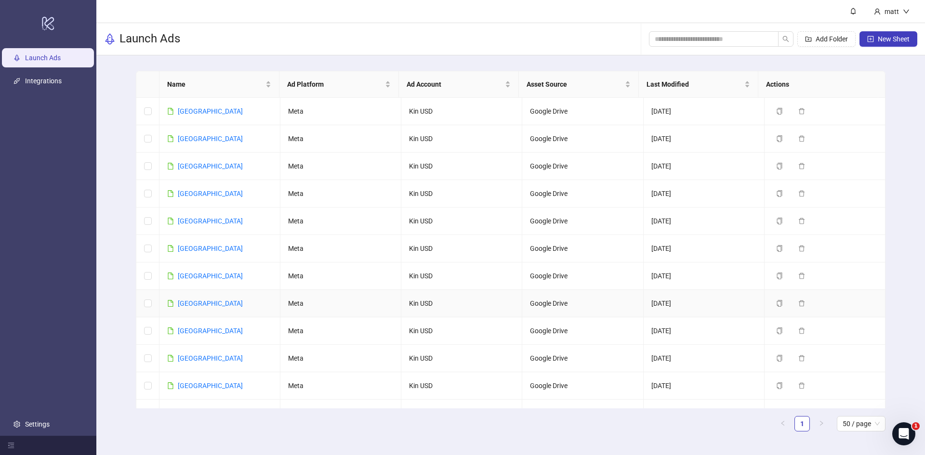
click at [192, 308] on div "[GEOGRAPHIC_DATA]" at bounding box center [210, 303] width 65 height 11
click at [192, 302] on link "[GEOGRAPHIC_DATA]" at bounding box center [210, 304] width 65 height 8
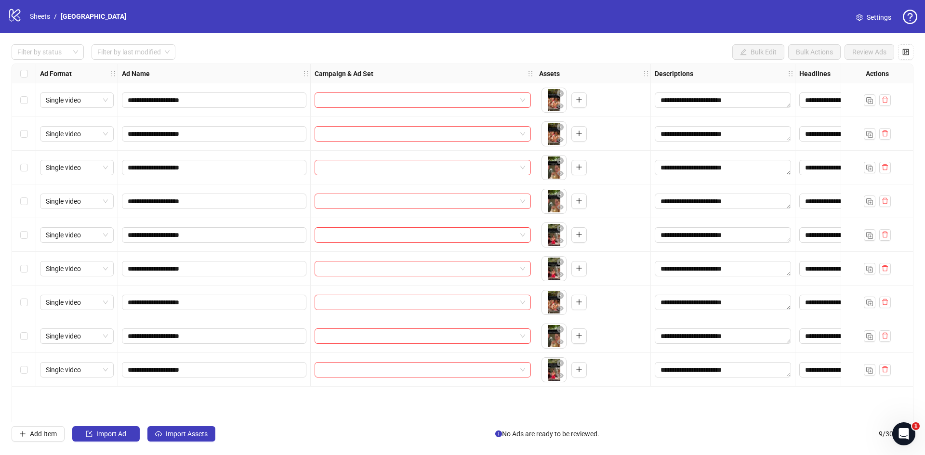
click at [24, 67] on div "Select all rows" at bounding box center [24, 73] width 24 height 19
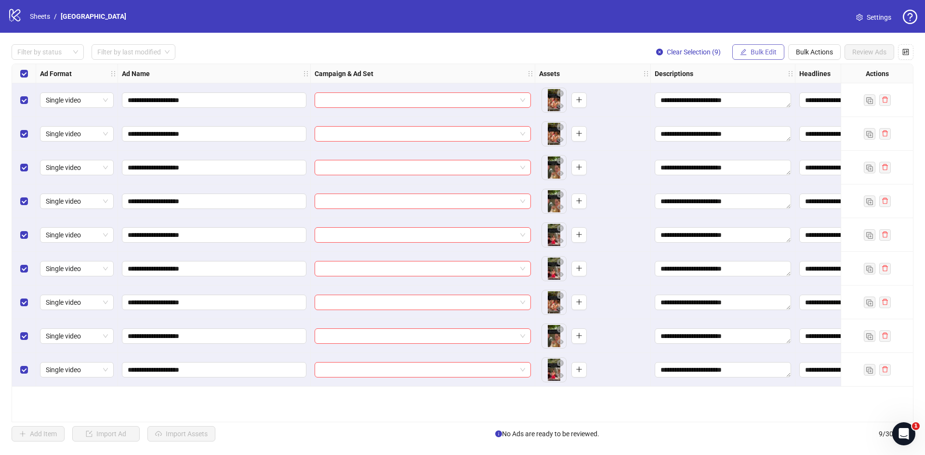
click at [744, 54] on icon "edit" at bounding box center [743, 52] width 7 height 7
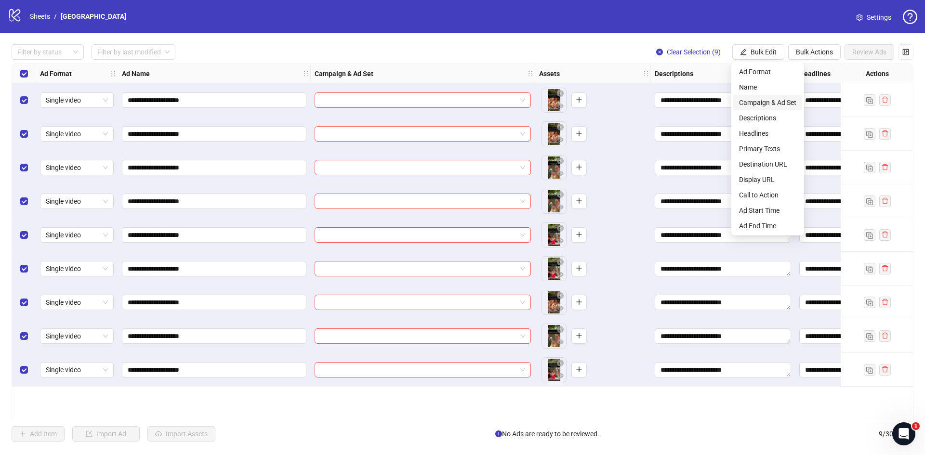
click at [752, 101] on span "Campaign & Ad Set" at bounding box center [767, 102] width 57 height 11
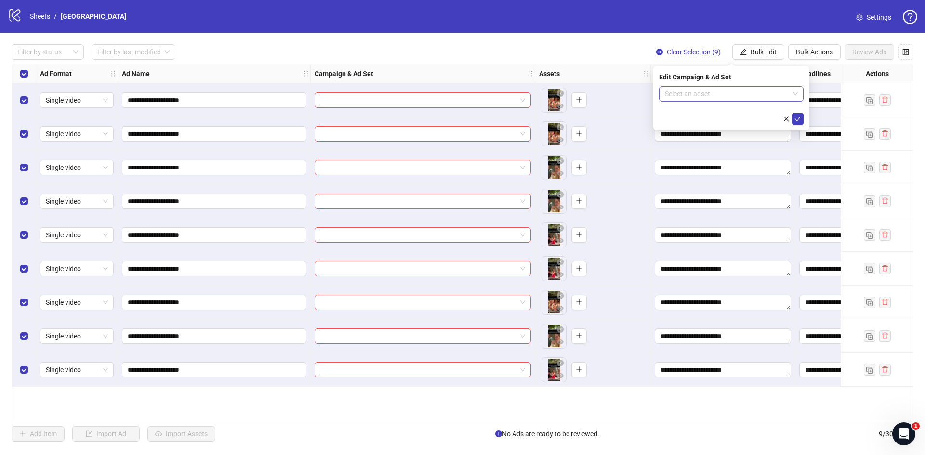
click at [722, 91] on input "search" at bounding box center [727, 94] width 124 height 14
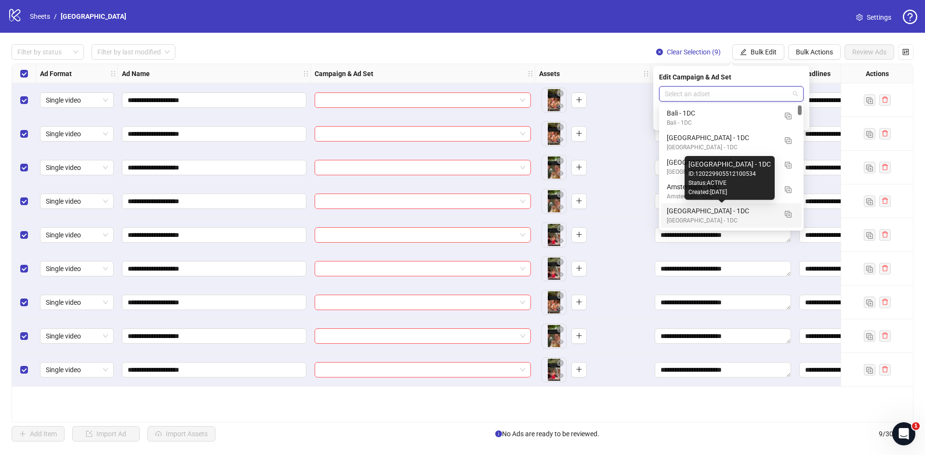
click at [712, 212] on div "[GEOGRAPHIC_DATA] - 1DC" at bounding box center [722, 211] width 110 height 11
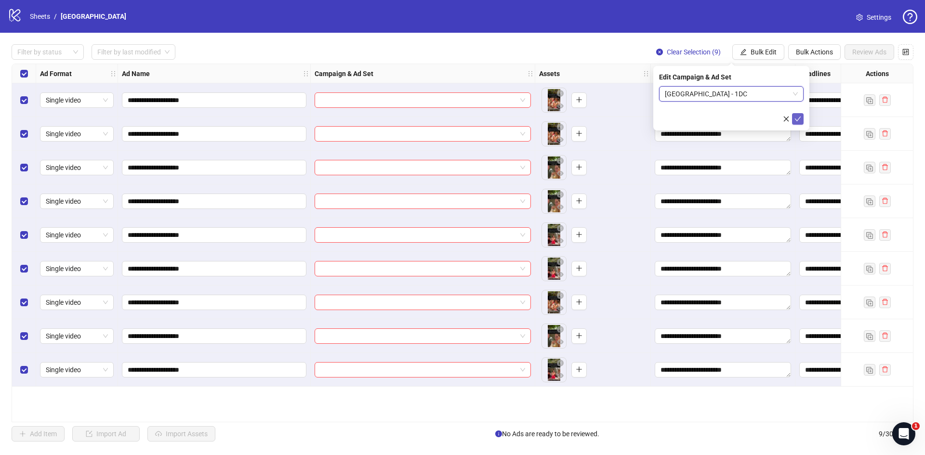
click at [798, 119] on icon "check" at bounding box center [797, 119] width 7 height 7
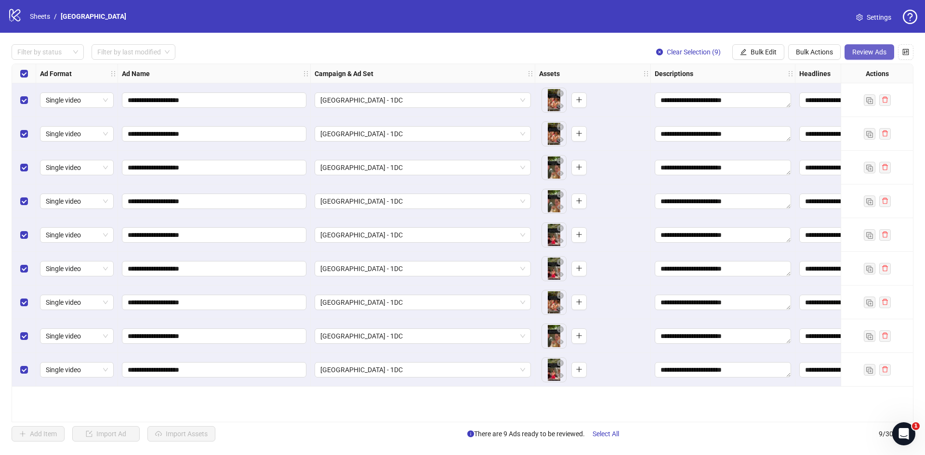
click at [870, 53] on span "Review Ads" at bounding box center [869, 52] width 34 height 8
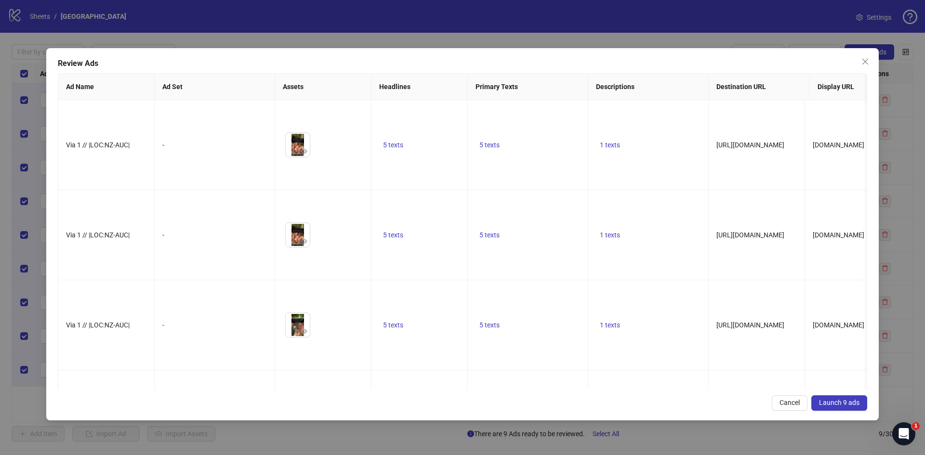
click at [836, 402] on span "Launch 9 ads" at bounding box center [839, 403] width 40 height 8
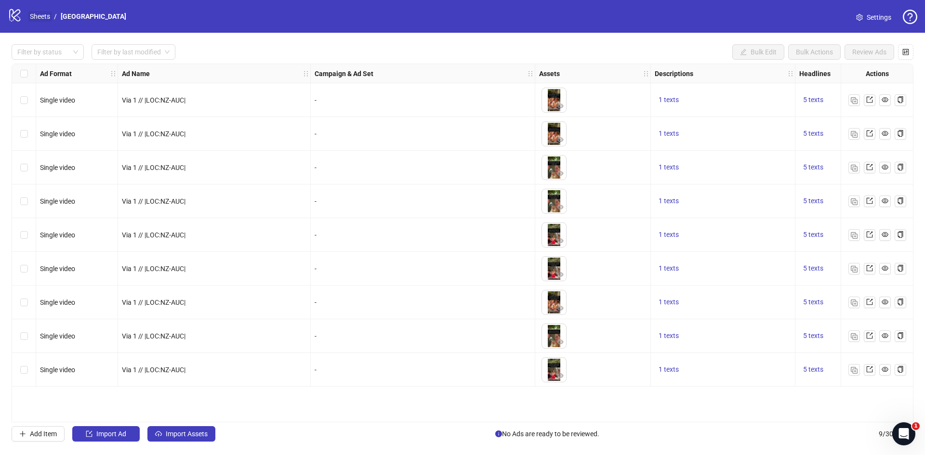
click at [37, 15] on link "Sheets" at bounding box center [40, 16] width 24 height 11
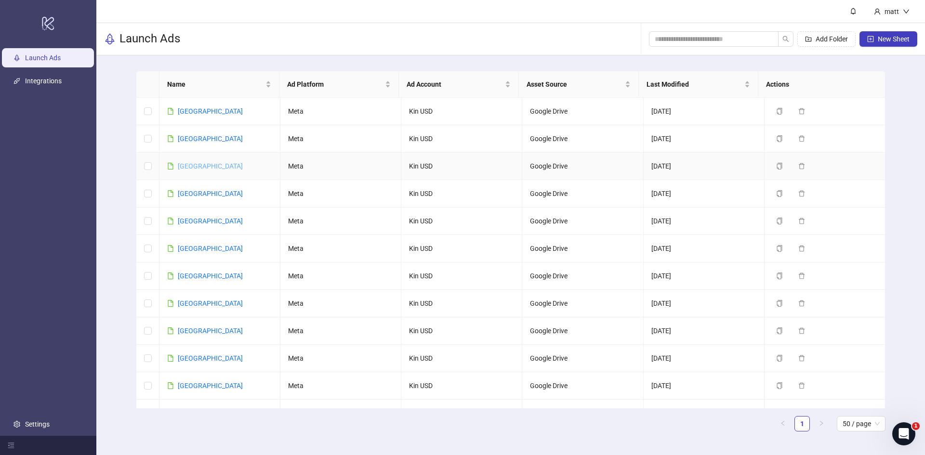
click at [190, 165] on link "[GEOGRAPHIC_DATA]" at bounding box center [210, 166] width 65 height 8
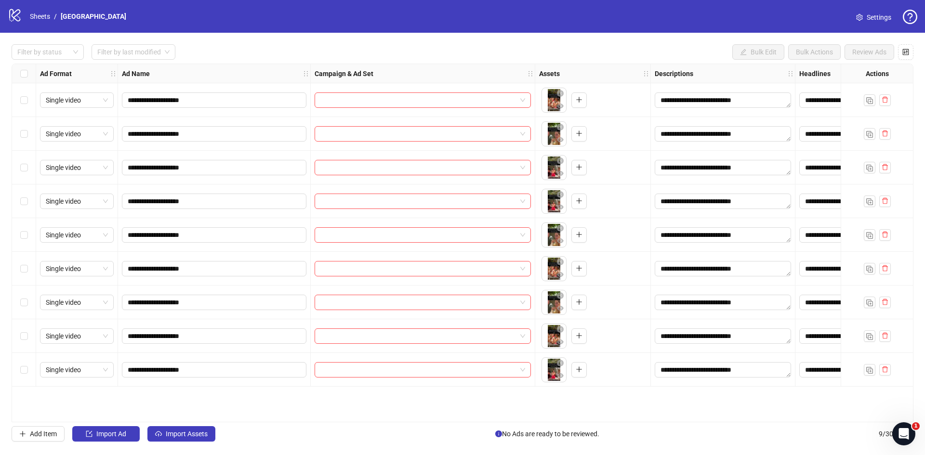
click at [29, 76] on div "Select all rows" at bounding box center [24, 73] width 24 height 19
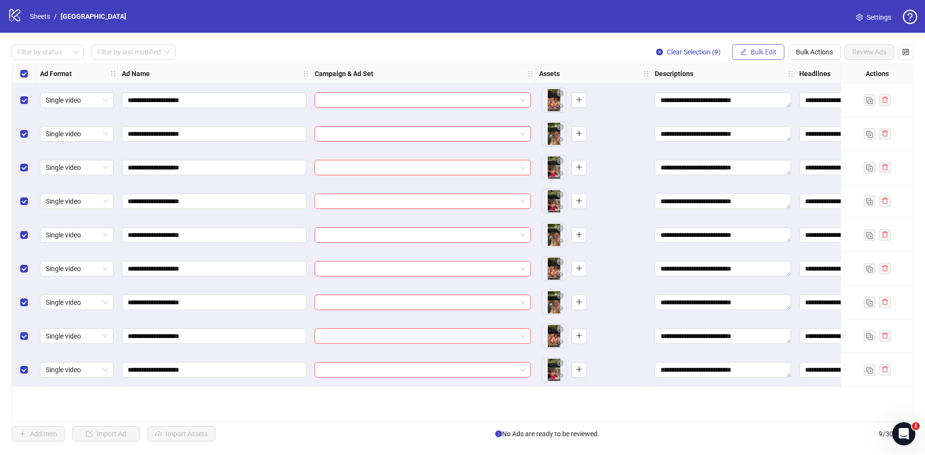
click at [764, 54] on span "Bulk Edit" at bounding box center [764, 52] width 26 height 8
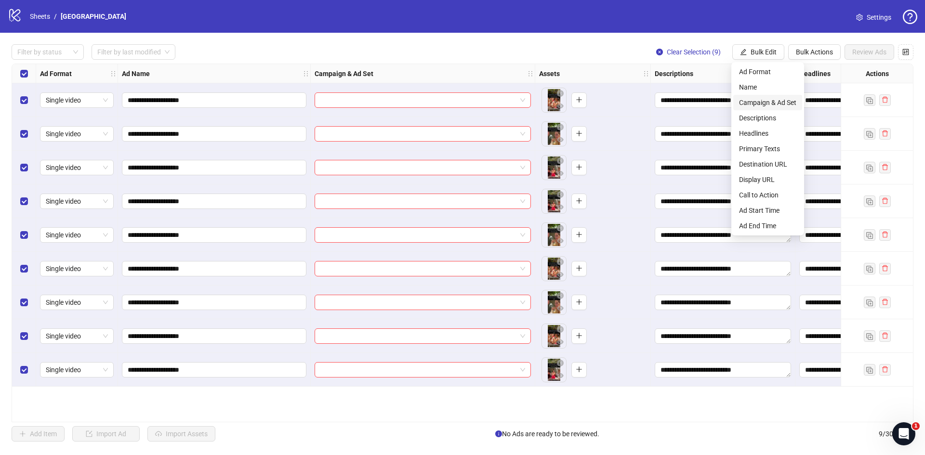
click at [770, 98] on span "Campaign & Ad Set" at bounding box center [767, 102] width 57 height 11
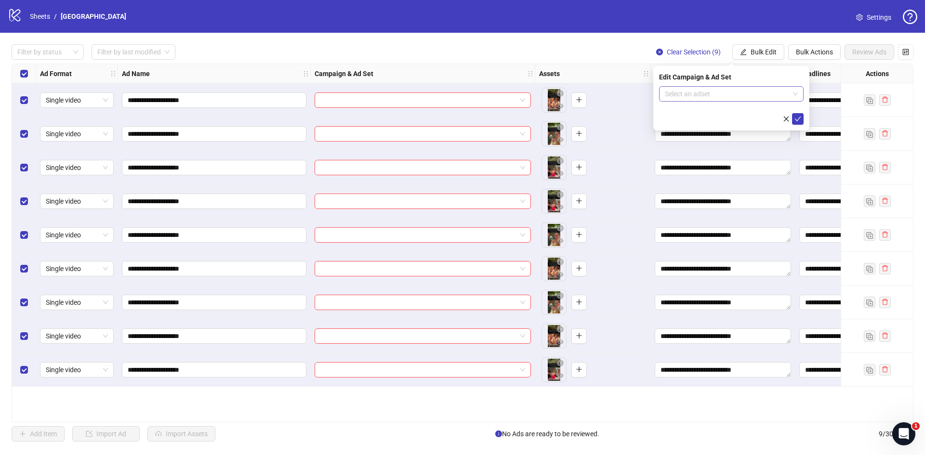
click at [733, 95] on input "search" at bounding box center [727, 94] width 124 height 14
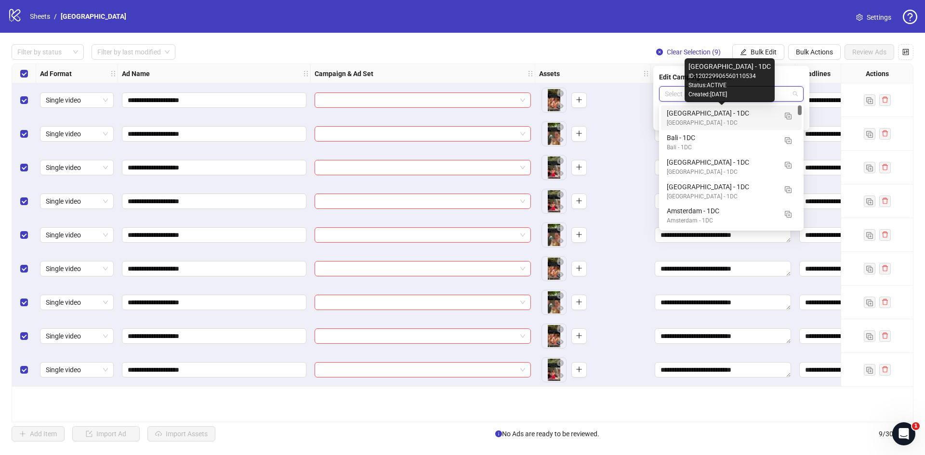
click at [718, 112] on div "[GEOGRAPHIC_DATA] - 1DC" at bounding box center [722, 113] width 110 height 11
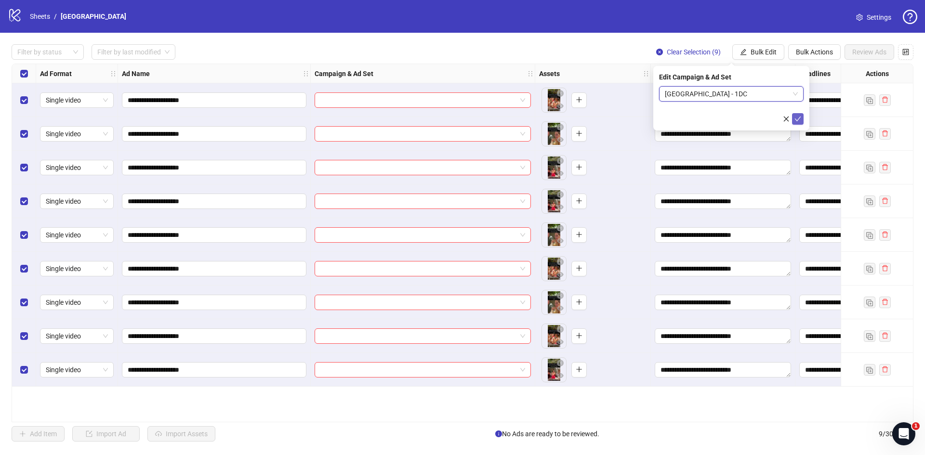
click at [800, 117] on icon "check" at bounding box center [797, 119] width 7 height 7
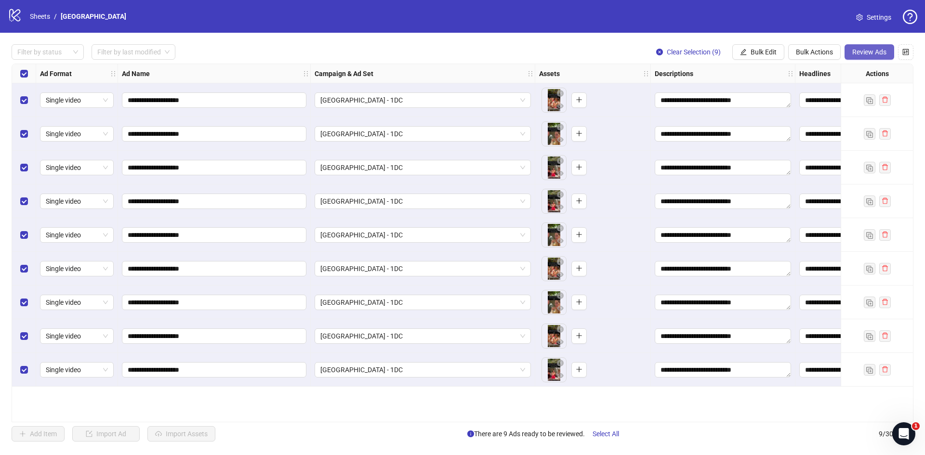
click at [864, 46] on button "Review Ads" at bounding box center [870, 51] width 50 height 15
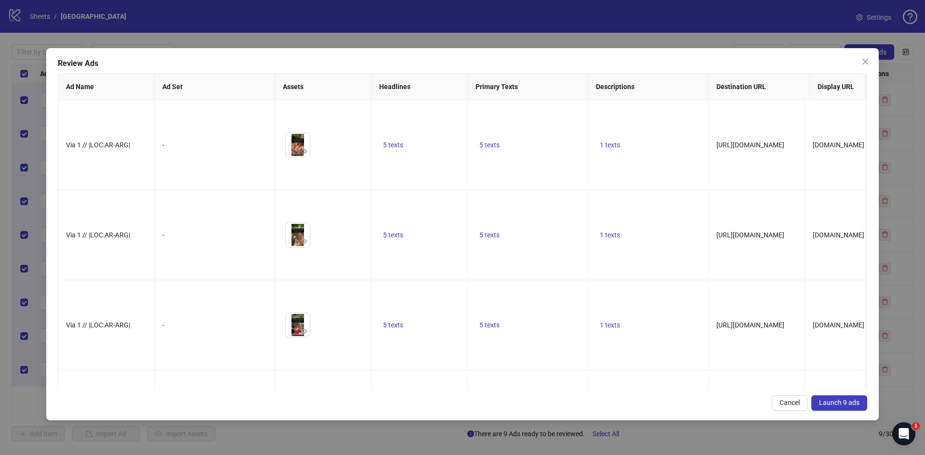
click at [835, 408] on button "Launch 9 ads" at bounding box center [839, 403] width 56 height 15
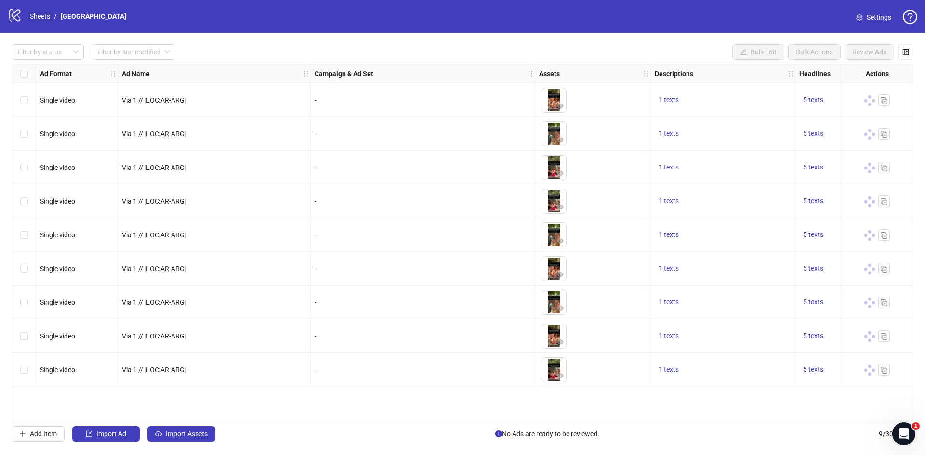
click at [43, 14] on link "Sheets" at bounding box center [40, 16] width 24 height 11
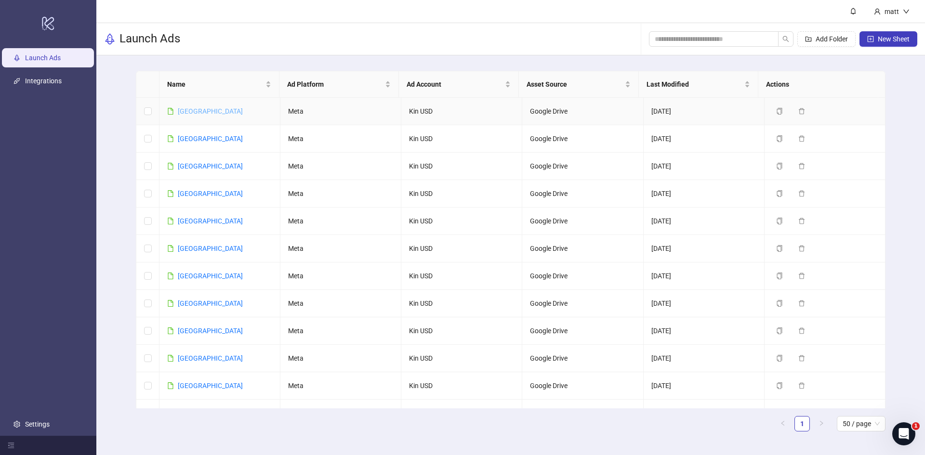
click at [194, 110] on link "[GEOGRAPHIC_DATA]" at bounding box center [210, 111] width 65 height 8
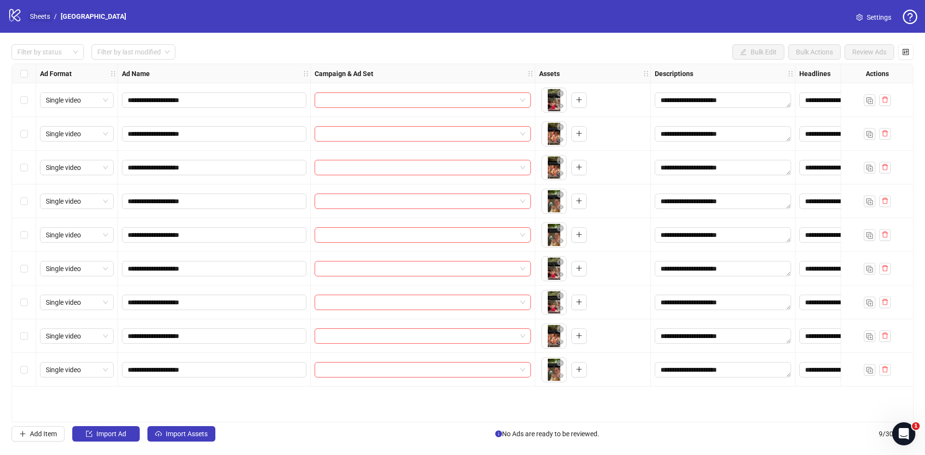
click at [39, 16] on link "Sheets" at bounding box center [40, 16] width 24 height 11
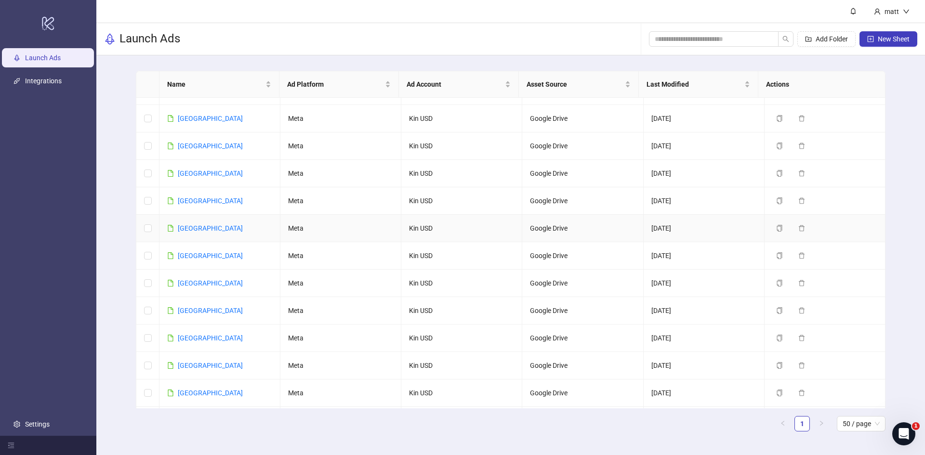
scroll to position [75, 0]
click at [192, 254] on link "[GEOGRAPHIC_DATA]" at bounding box center [210, 256] width 65 height 8
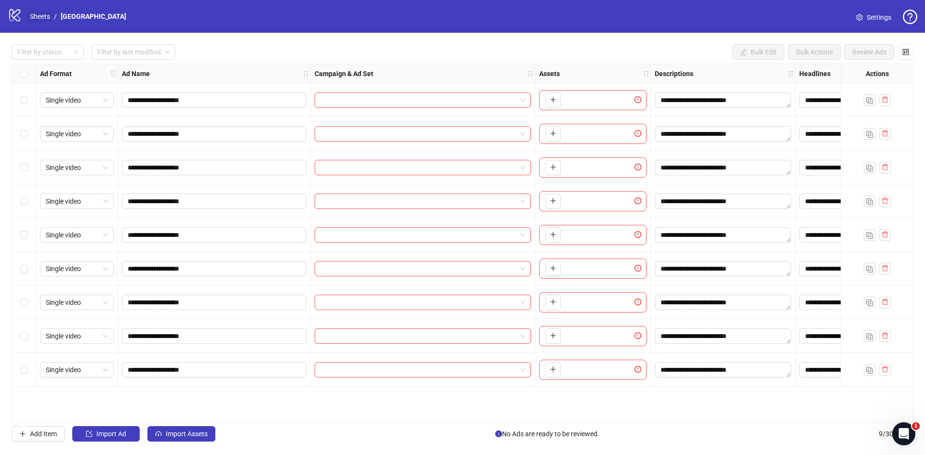
click at [49, 14] on link "Sheets" at bounding box center [40, 16] width 24 height 11
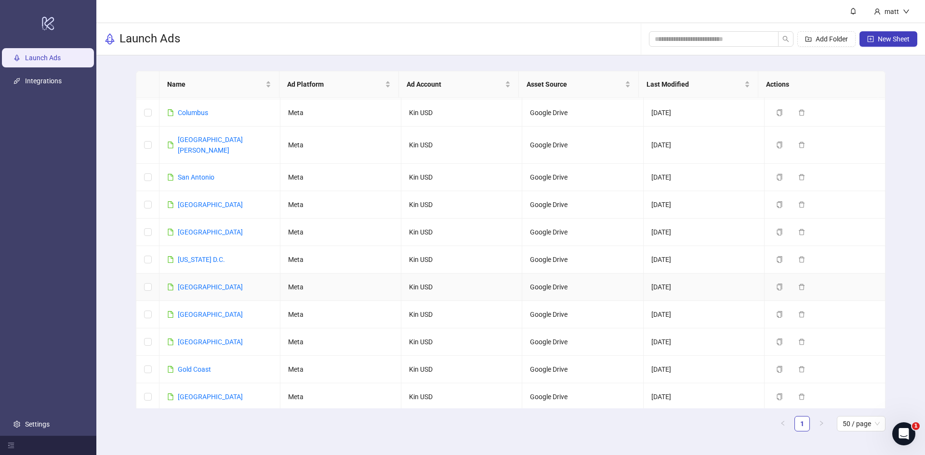
scroll to position [997, 0]
click at [194, 283] on link "[GEOGRAPHIC_DATA]" at bounding box center [210, 287] width 65 height 8
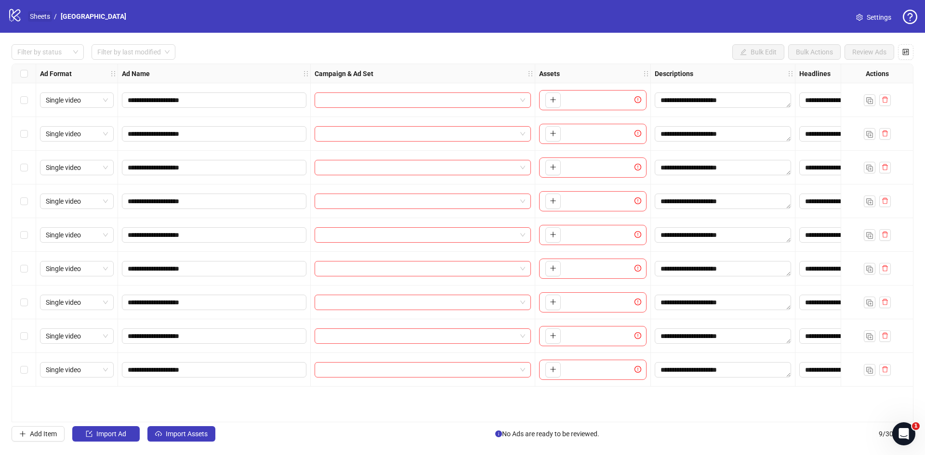
click at [48, 19] on link "Sheets" at bounding box center [40, 16] width 24 height 11
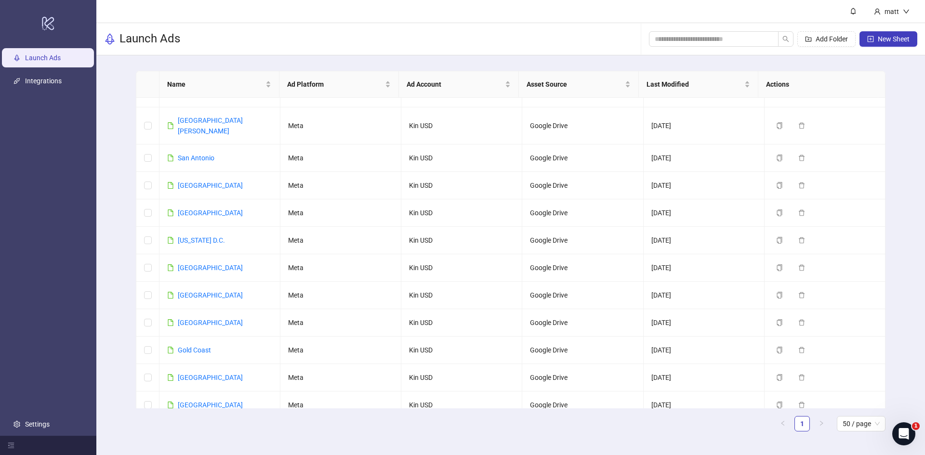
scroll to position [1035, 0]
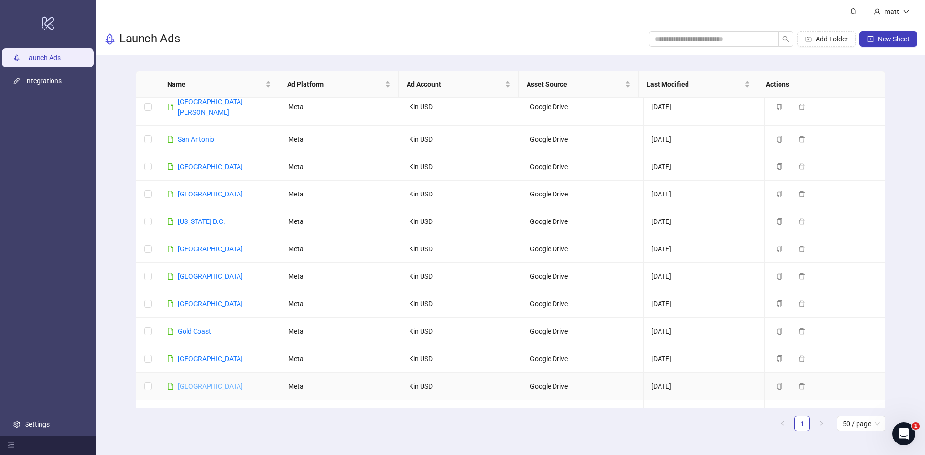
click at [186, 383] on link "[GEOGRAPHIC_DATA]" at bounding box center [210, 387] width 65 height 8
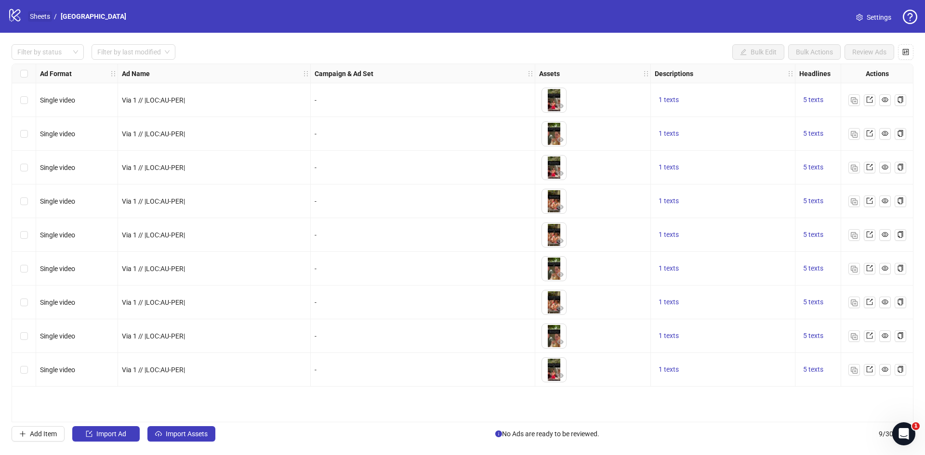
click at [43, 17] on link "Sheets" at bounding box center [40, 16] width 24 height 11
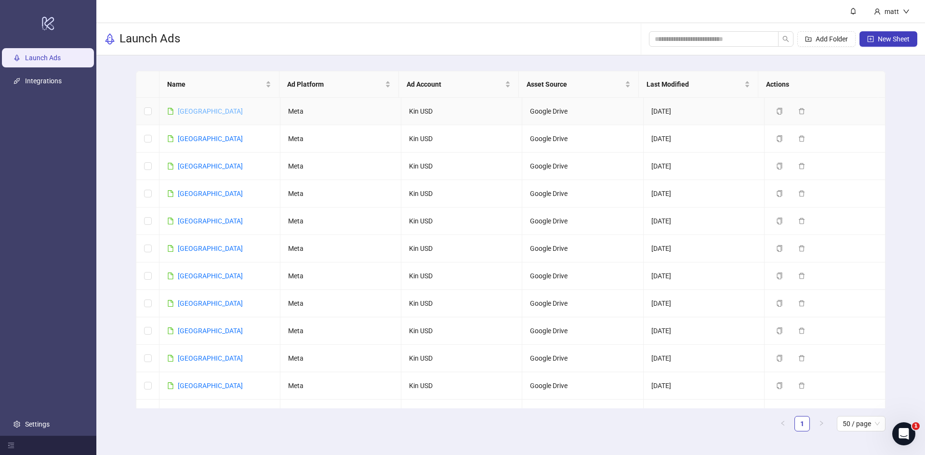
click at [192, 109] on link "[GEOGRAPHIC_DATA]" at bounding box center [210, 111] width 65 height 8
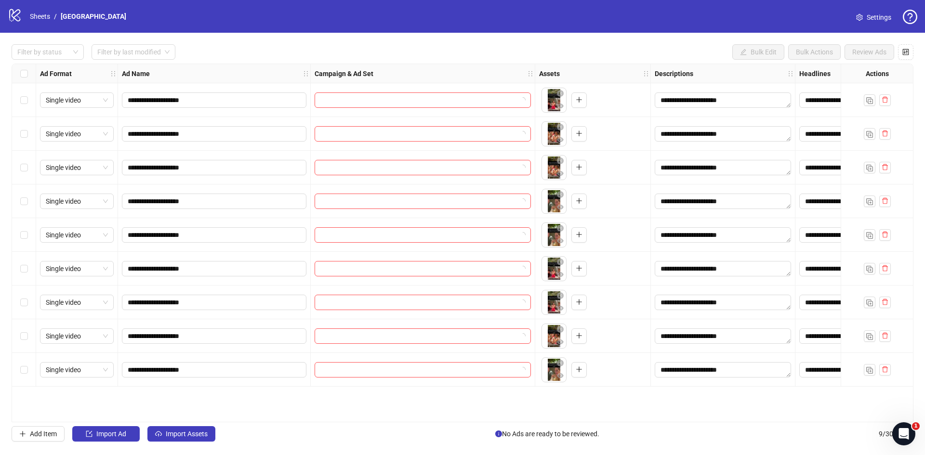
click at [25, 68] on div "Select all rows" at bounding box center [24, 73] width 24 height 19
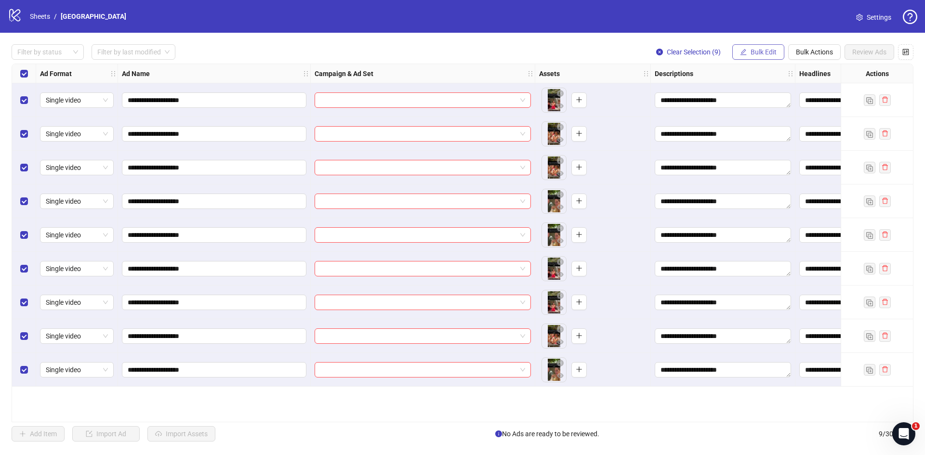
click at [760, 50] on span "Bulk Edit" at bounding box center [764, 52] width 26 height 8
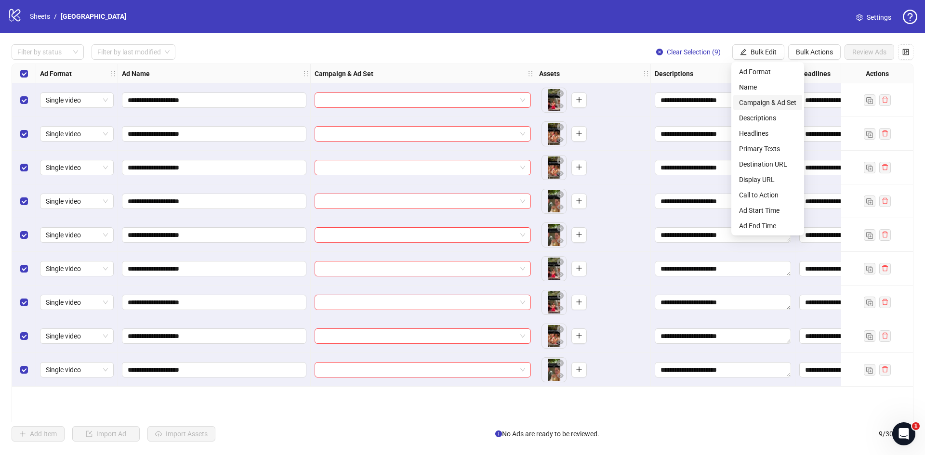
click at [750, 96] on li "Campaign & Ad Set" at bounding box center [767, 102] width 69 height 15
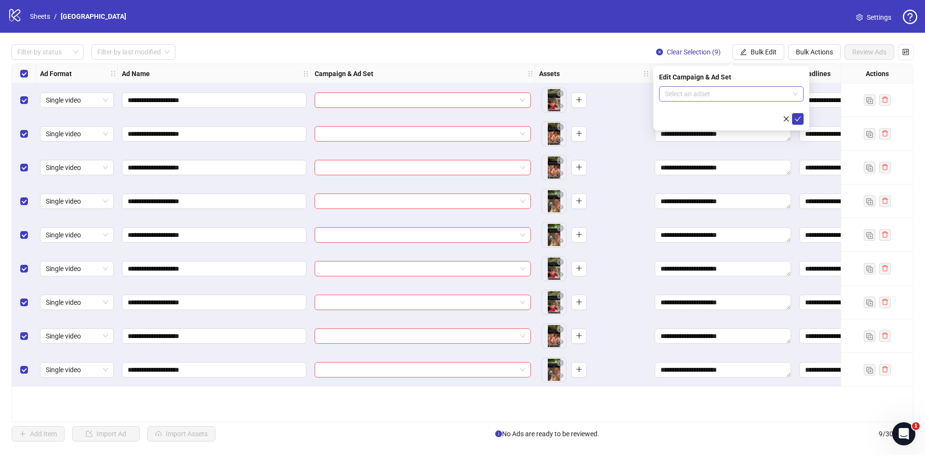
click at [677, 93] on input "search" at bounding box center [727, 94] width 124 height 14
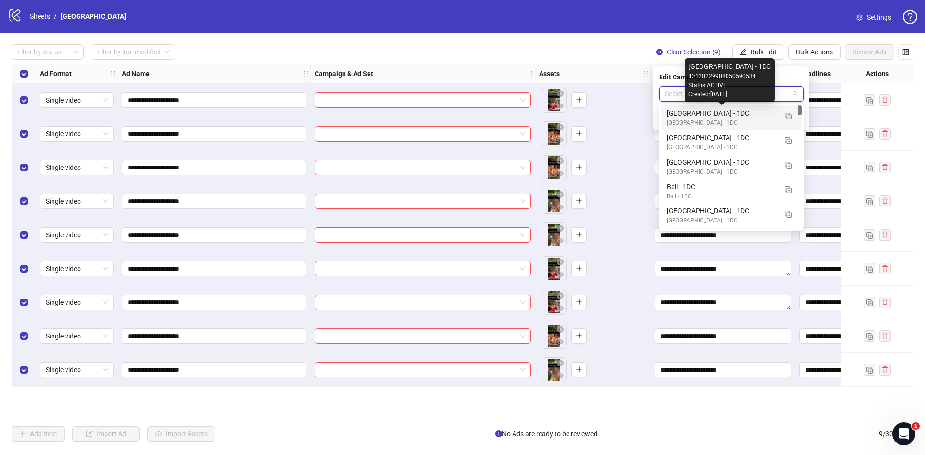
click at [689, 116] on div "[GEOGRAPHIC_DATA] - 1DC" at bounding box center [722, 113] width 110 height 11
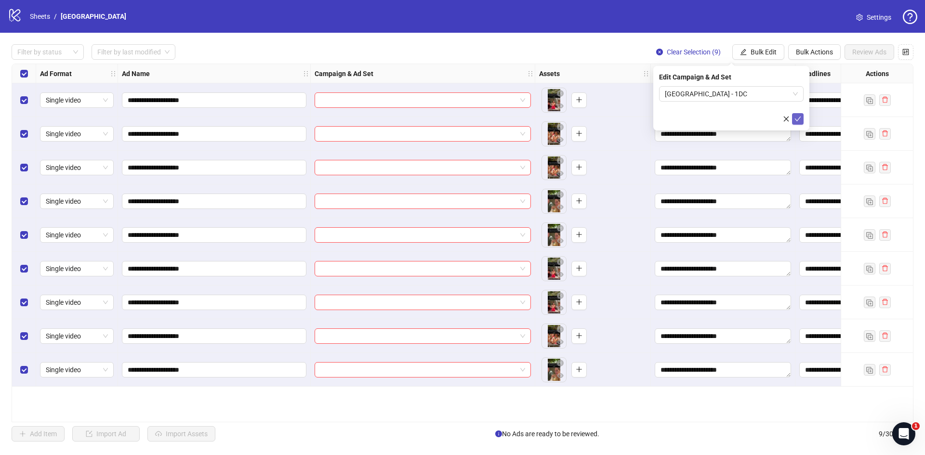
click at [799, 117] on icon "check" at bounding box center [797, 119] width 7 height 7
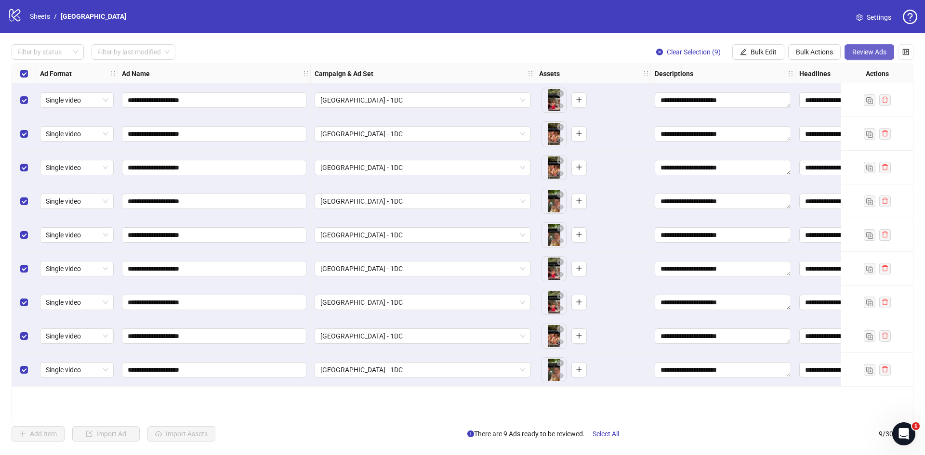
click at [866, 51] on span "Review Ads" at bounding box center [869, 52] width 34 height 8
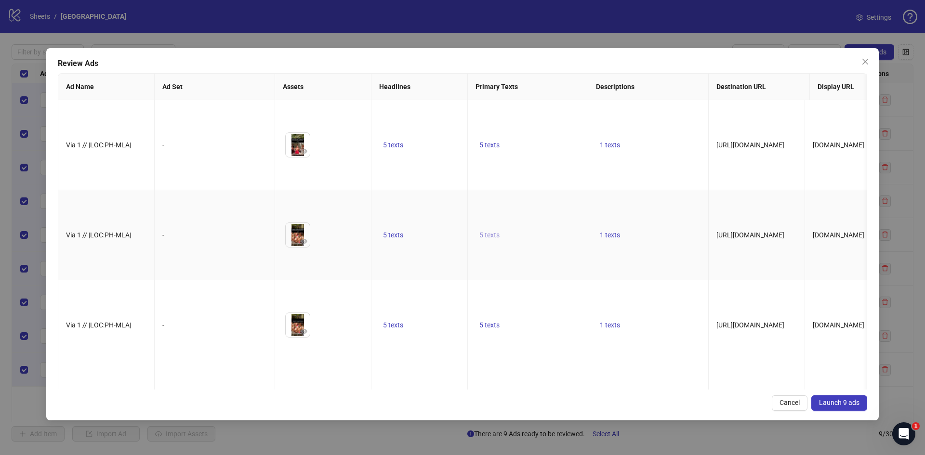
click at [477, 229] on button "5 texts" at bounding box center [490, 235] width 28 height 12
click at [637, 214] on span "button" at bounding box center [639, 217] width 7 height 8
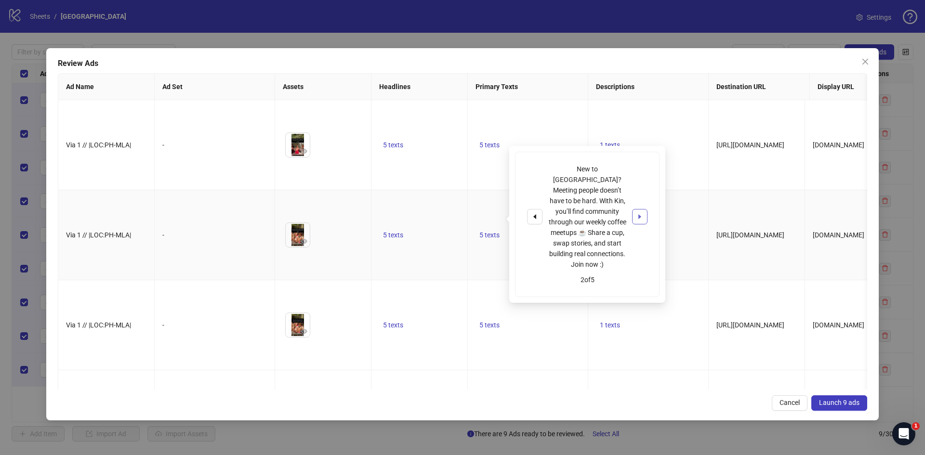
click at [637, 214] on span "button" at bounding box center [639, 217] width 7 height 8
click at [637, 214] on span "button" at bounding box center [639, 212] width 7 height 8
click at [637, 210] on span "button" at bounding box center [639, 206] width 7 height 8
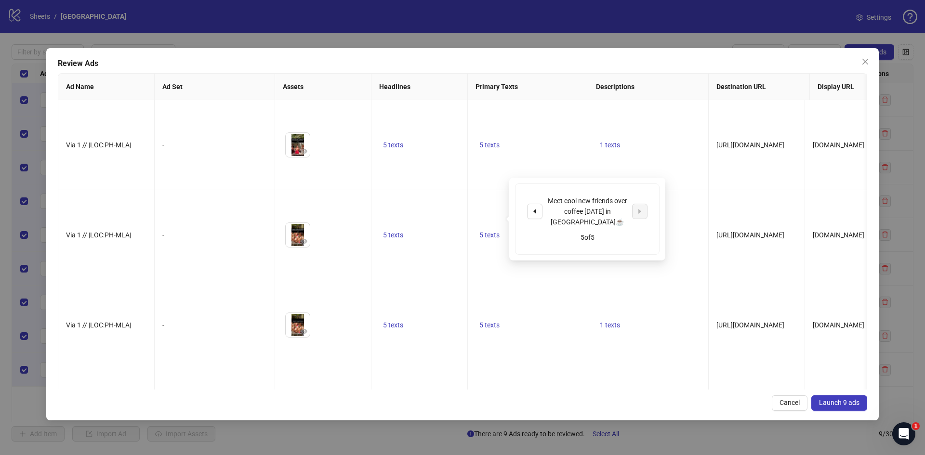
click at [841, 408] on button "Launch 9 ads" at bounding box center [839, 403] width 56 height 15
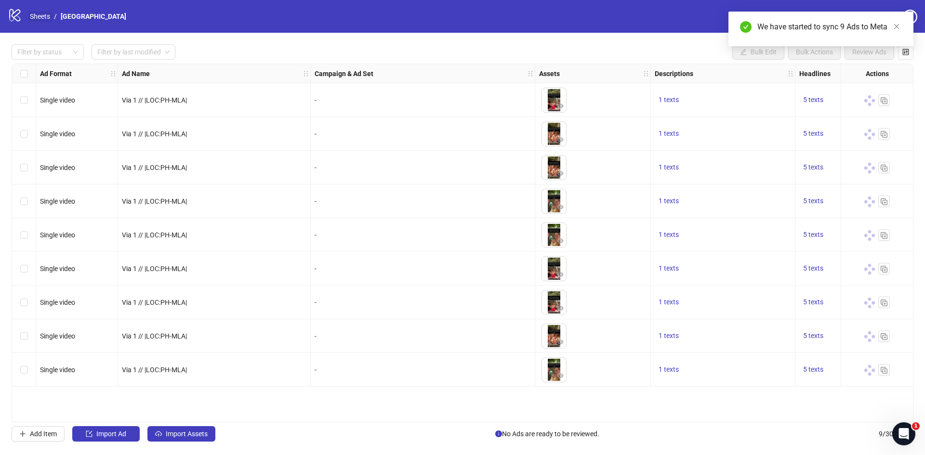
click at [40, 16] on link "Sheets" at bounding box center [40, 16] width 24 height 11
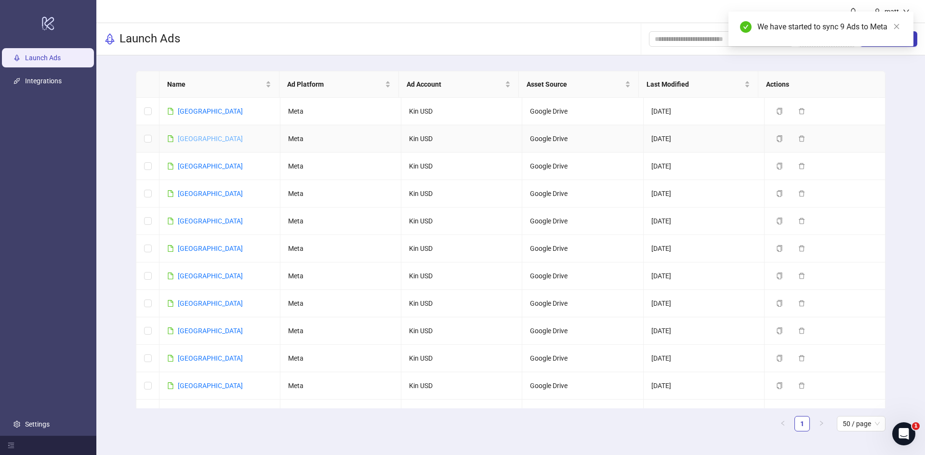
click at [185, 138] on link "[GEOGRAPHIC_DATA]" at bounding box center [210, 139] width 65 height 8
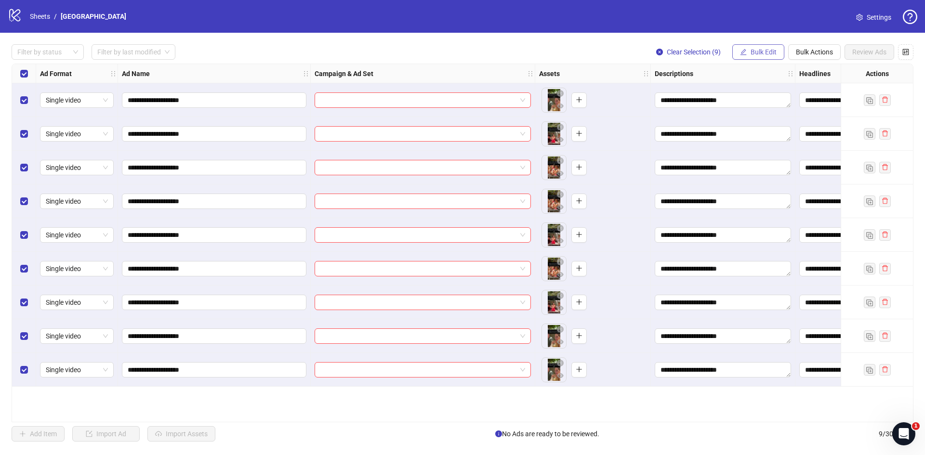
click at [758, 53] on span "Bulk Edit" at bounding box center [764, 52] width 26 height 8
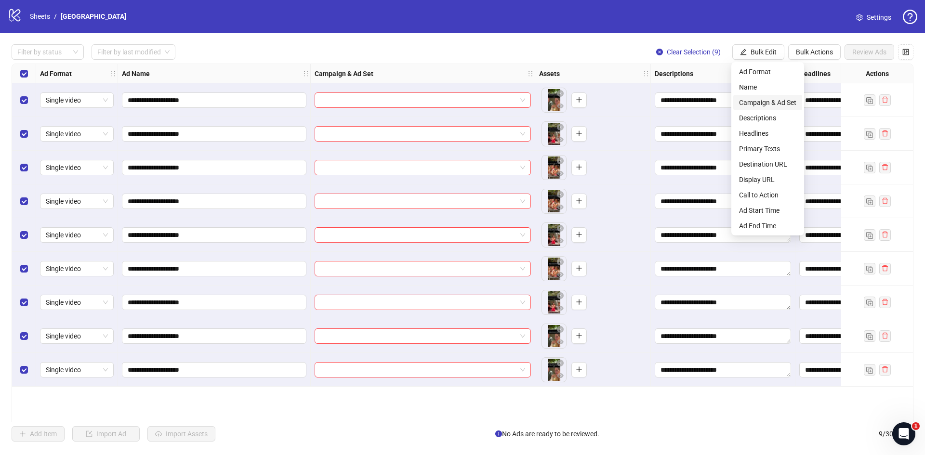
click at [749, 99] on span "Campaign & Ad Set" at bounding box center [767, 102] width 57 height 11
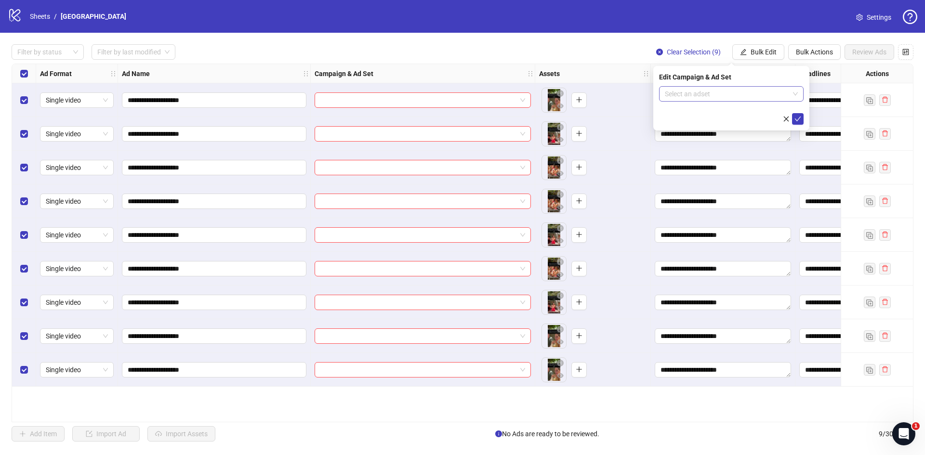
click at [691, 94] on input "search" at bounding box center [727, 94] width 124 height 14
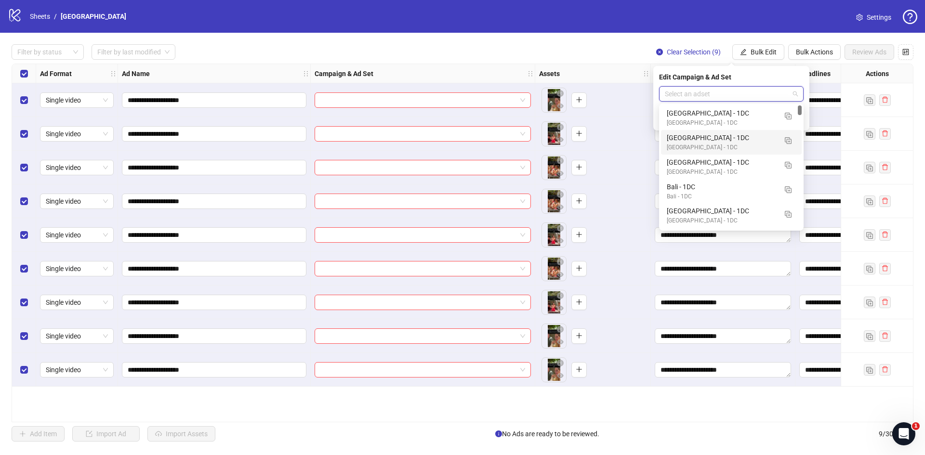
click at [693, 137] on div "[GEOGRAPHIC_DATA] - 1DC" at bounding box center [722, 137] width 110 height 11
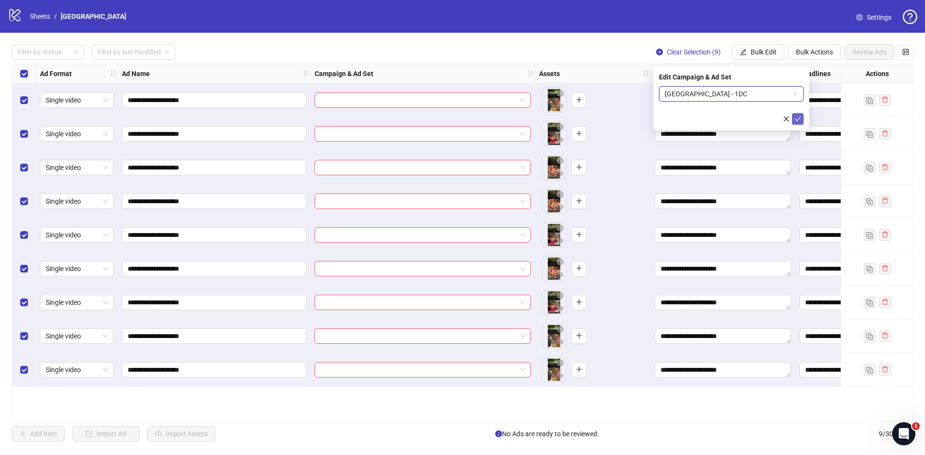
click at [799, 119] on icon "check" at bounding box center [797, 119] width 7 height 7
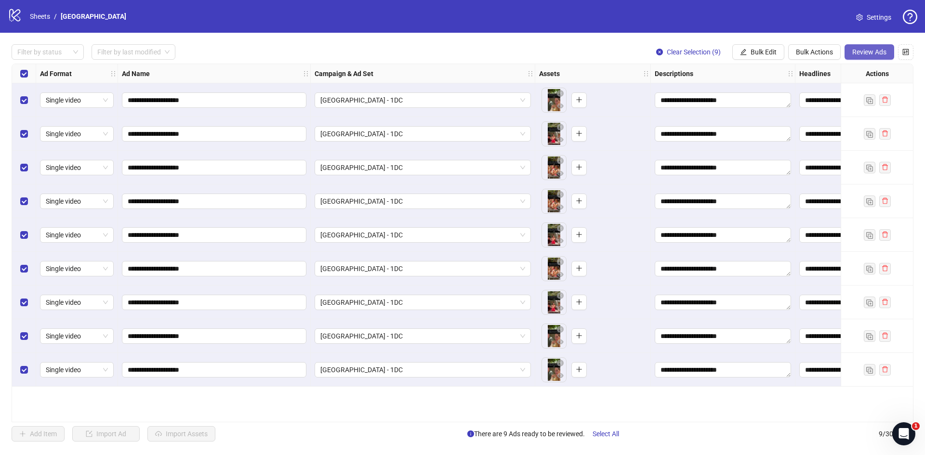
click at [874, 55] on span "Review Ads" at bounding box center [869, 52] width 34 height 8
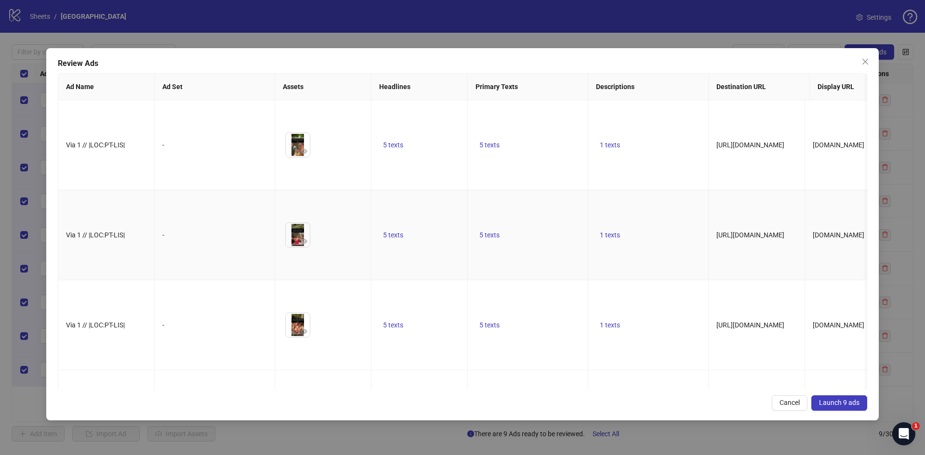
scroll to position [433, 0]
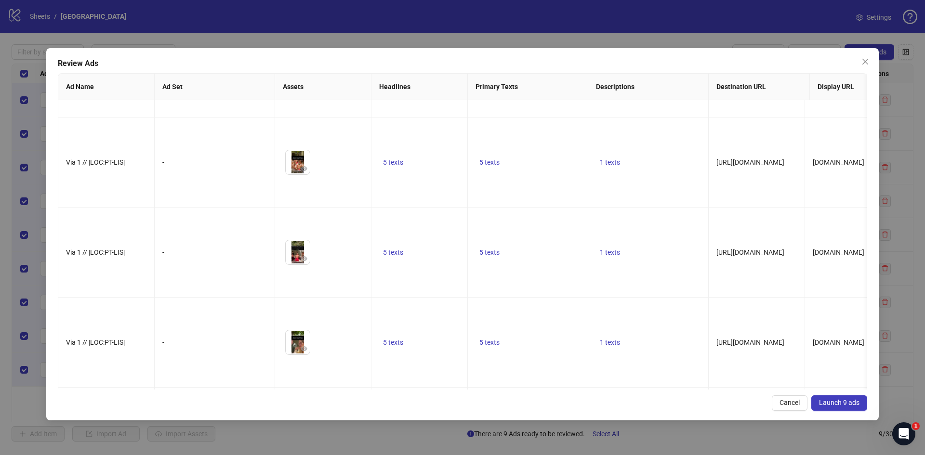
click at [850, 403] on span "Launch 9 ads" at bounding box center [839, 403] width 40 height 8
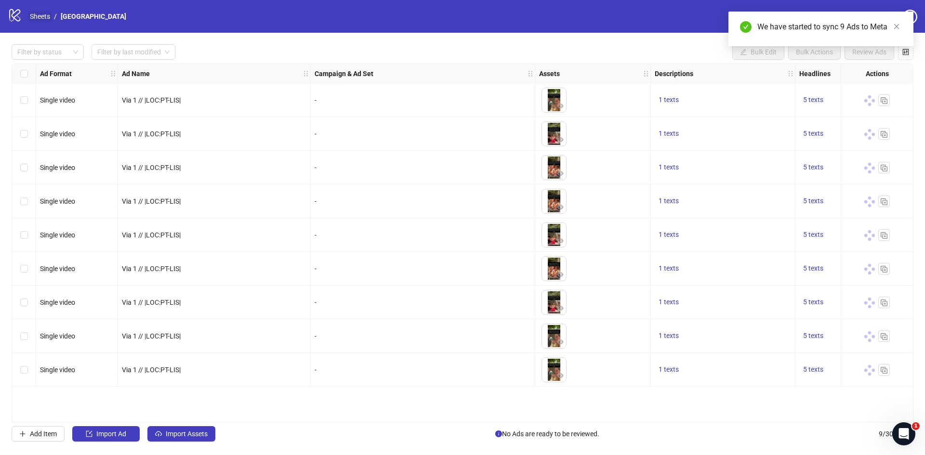
click at [40, 15] on link "Sheets" at bounding box center [40, 16] width 24 height 11
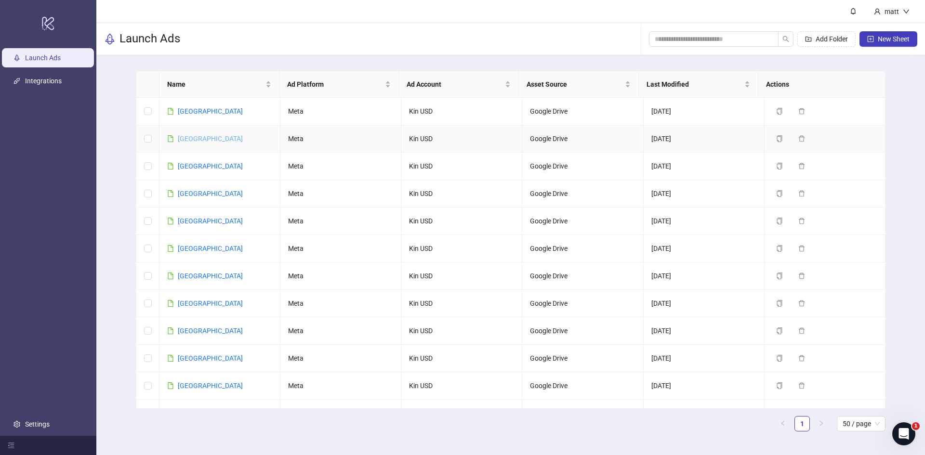
drag, startPoint x: 192, startPoint y: 137, endPoint x: 187, endPoint y: 135, distance: 5.2
click at [187, 135] on link "[GEOGRAPHIC_DATA]" at bounding box center [210, 139] width 65 height 8
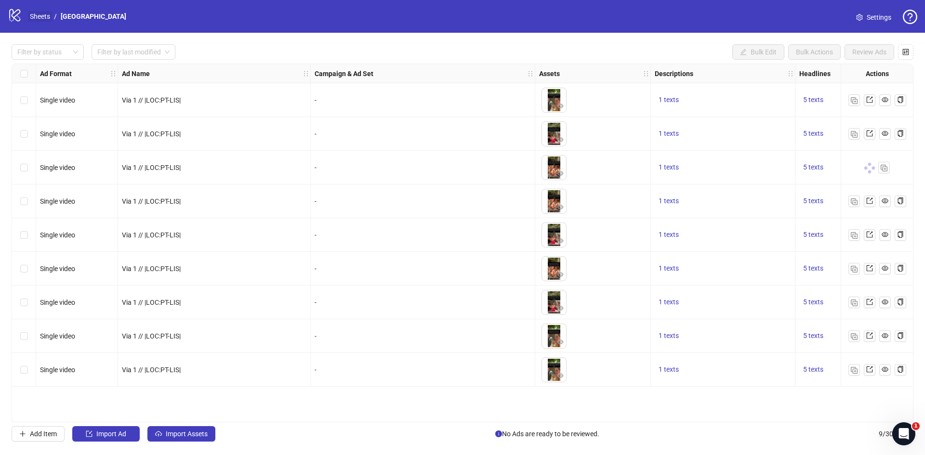
click at [43, 16] on link "Sheets" at bounding box center [40, 16] width 24 height 11
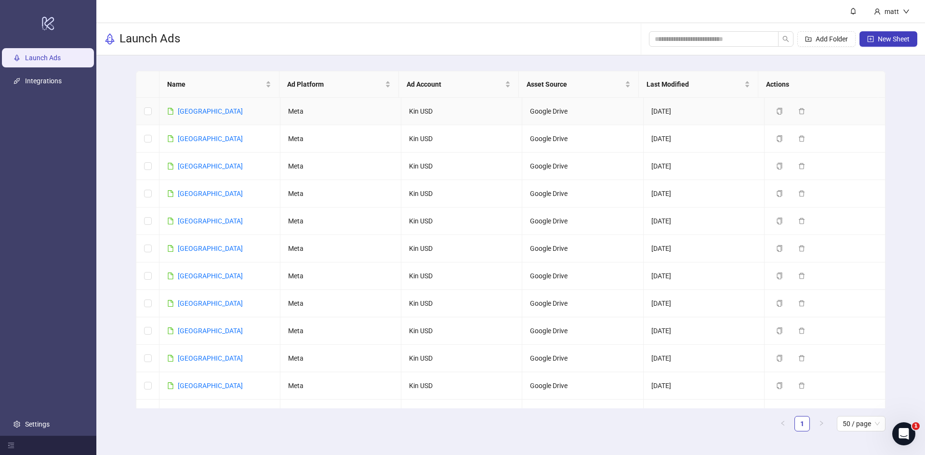
click at [202, 111] on td "[GEOGRAPHIC_DATA]" at bounding box center [219, 111] width 121 height 27
click at [188, 109] on link "[GEOGRAPHIC_DATA]" at bounding box center [210, 111] width 65 height 8
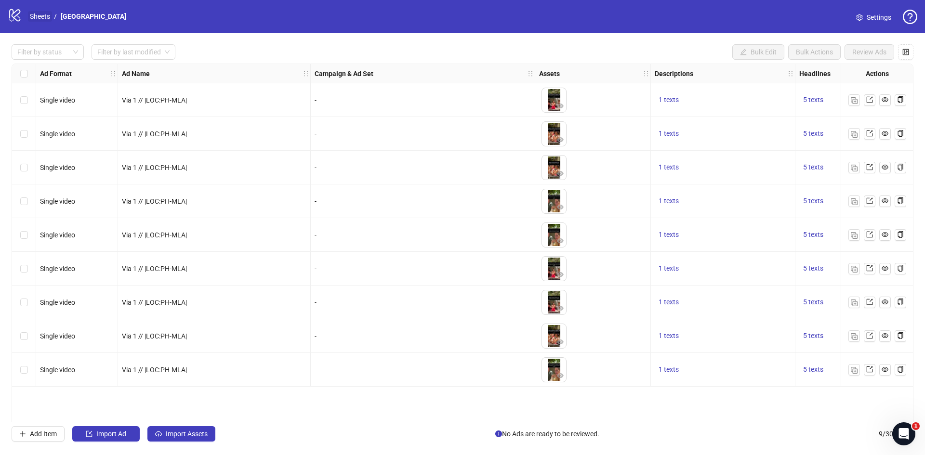
click at [40, 13] on link "Sheets" at bounding box center [40, 16] width 24 height 11
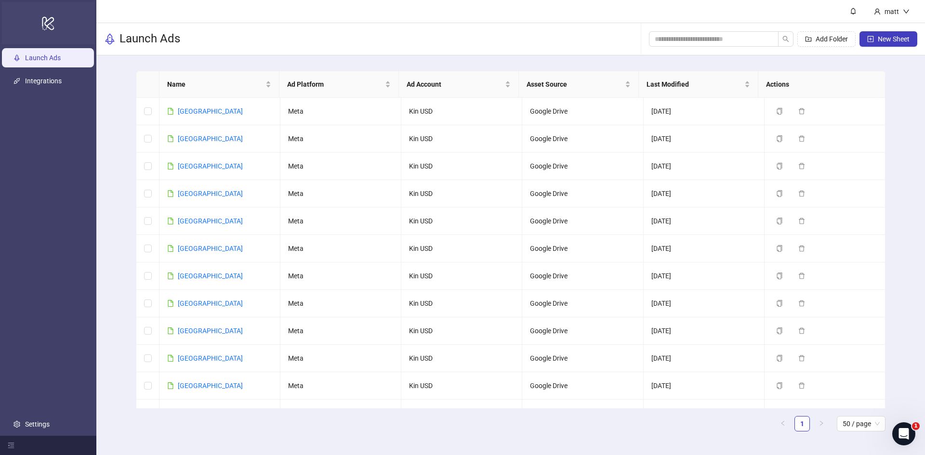
click at [52, 20] on icon "logo/logo-mobile" at bounding box center [47, 23] width 13 height 23
